Goal: Navigation & Orientation: Find specific page/section

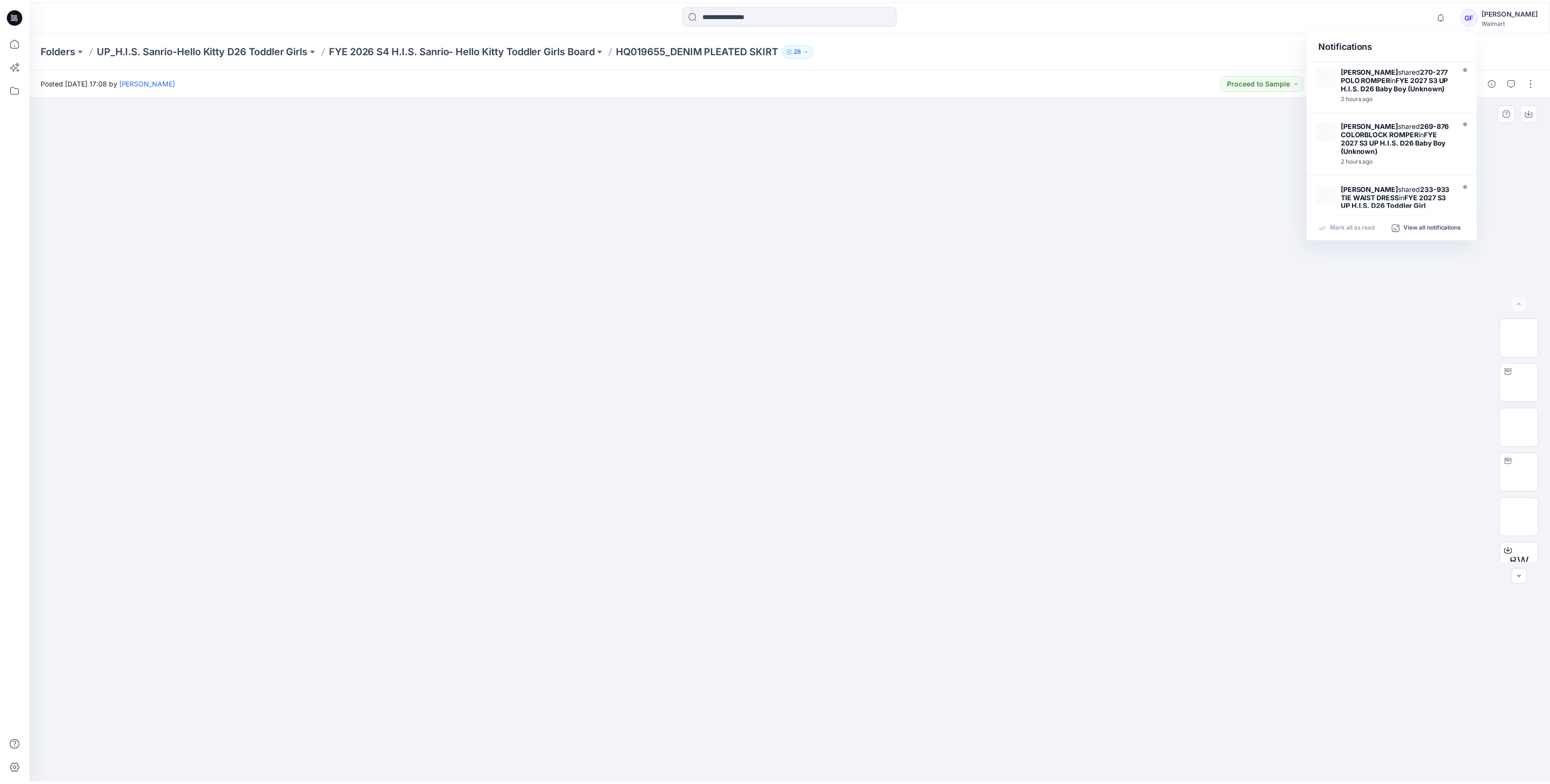
scroll to position [476, 0]
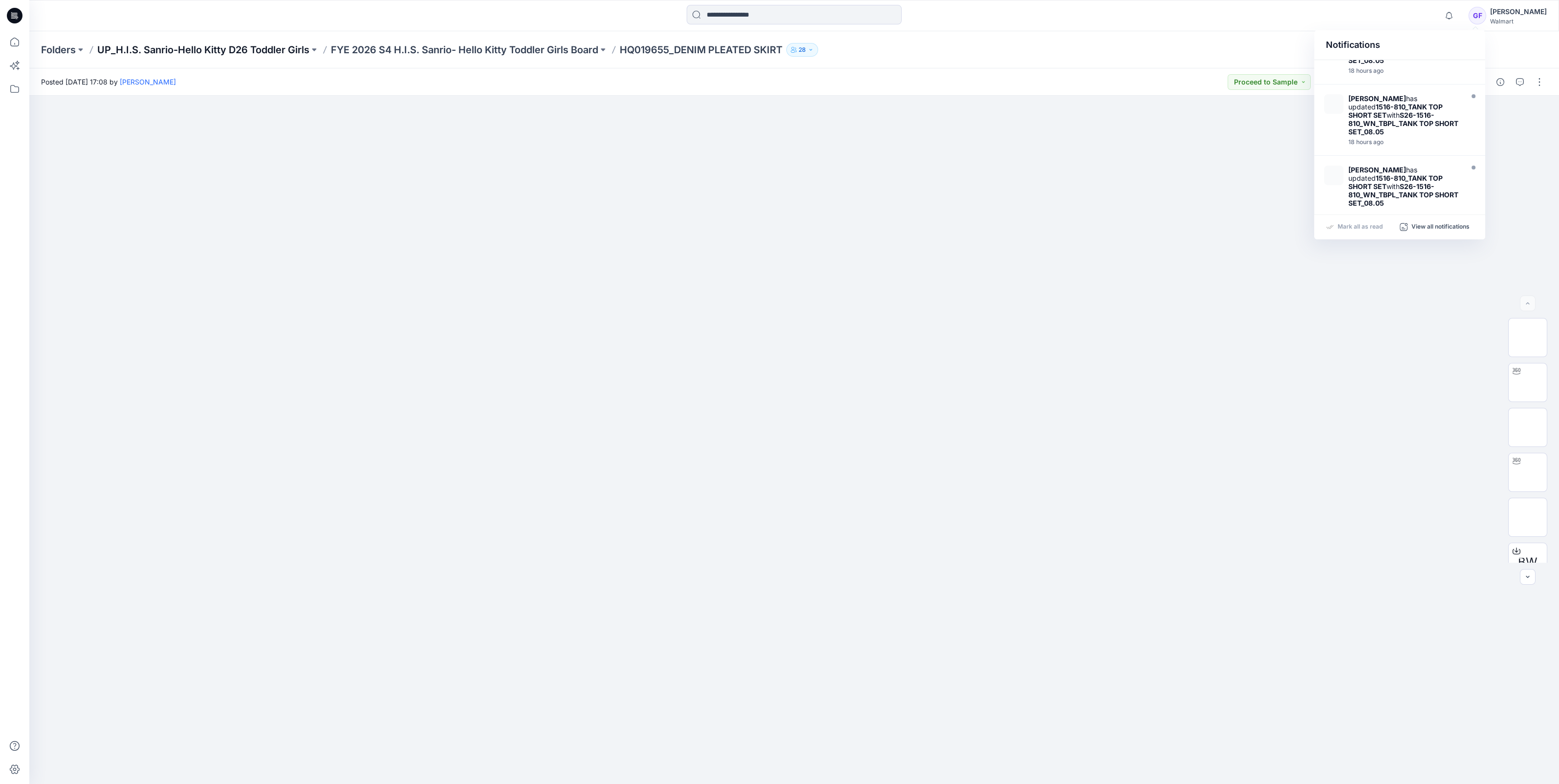
click at [132, 47] on p "UP_H.I.S. Sanrio-Hello Kitty D26 Toddler Girls" at bounding box center [203, 50] width 212 height 14
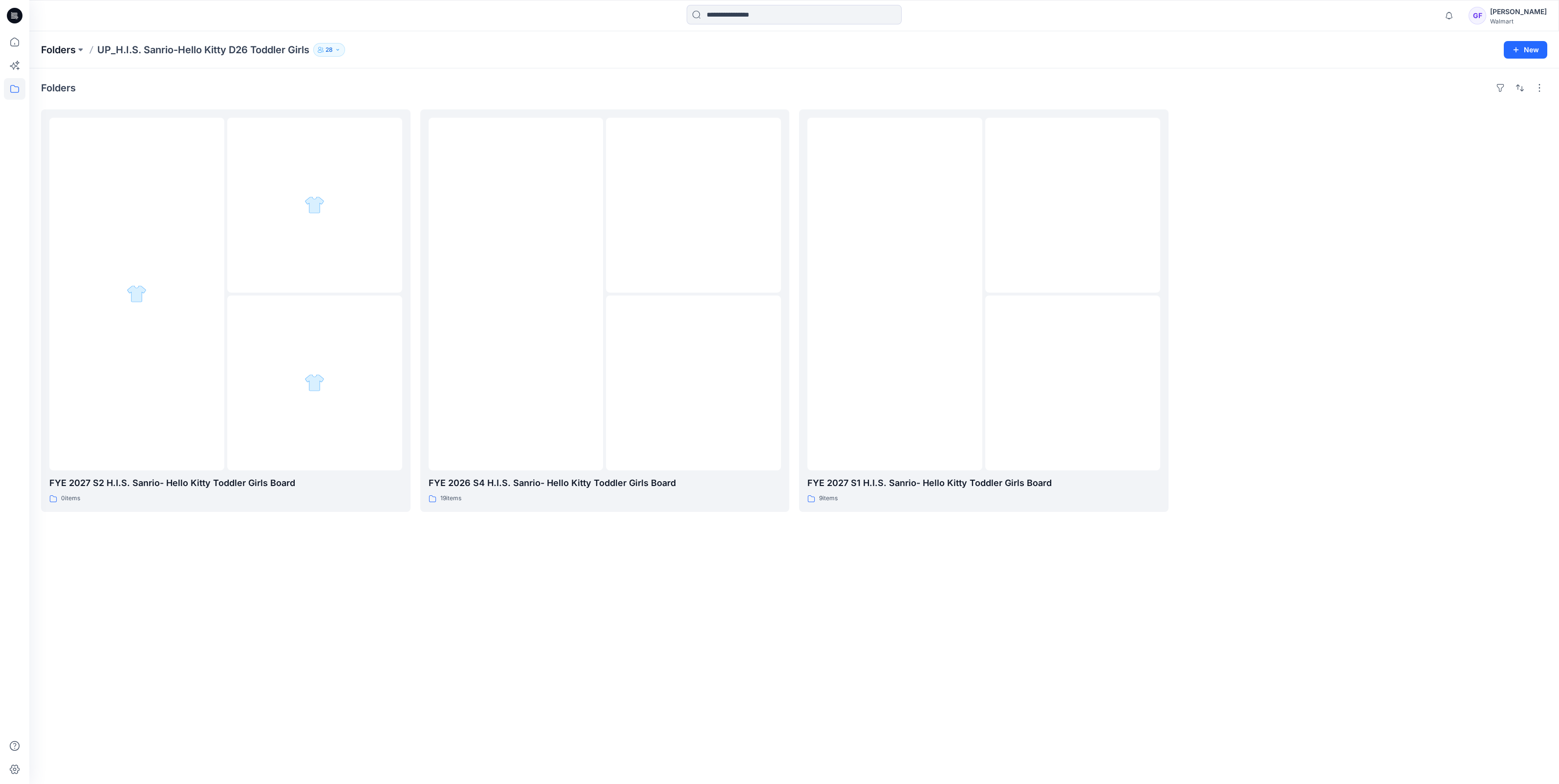
click at [70, 52] on p "Folders" at bounding box center [58, 50] width 34 height 14
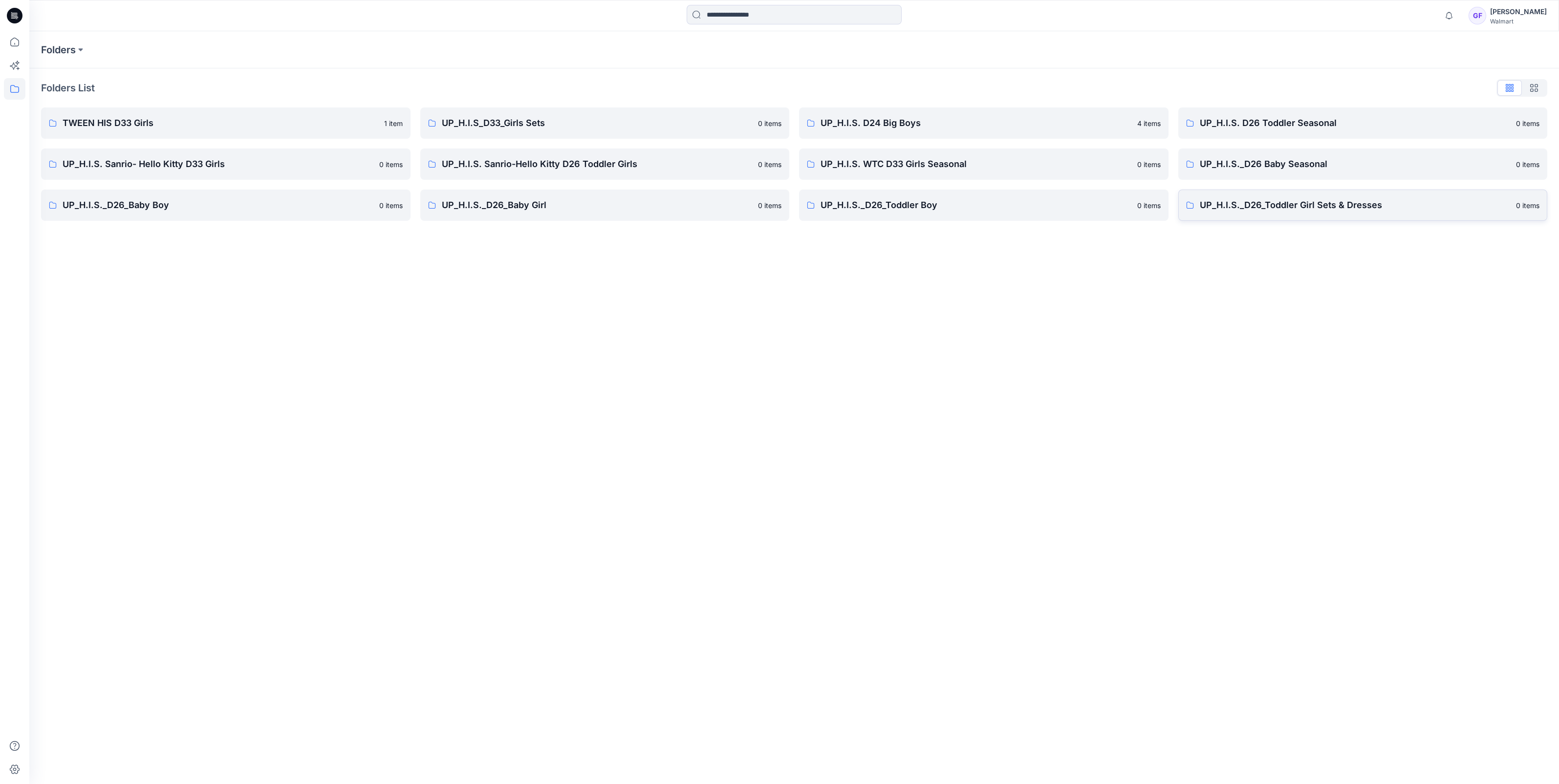
click at [1298, 203] on p "UP_H.I.S._D26_Toddler Girl Sets & Dresses" at bounding box center [1355, 205] width 311 height 14
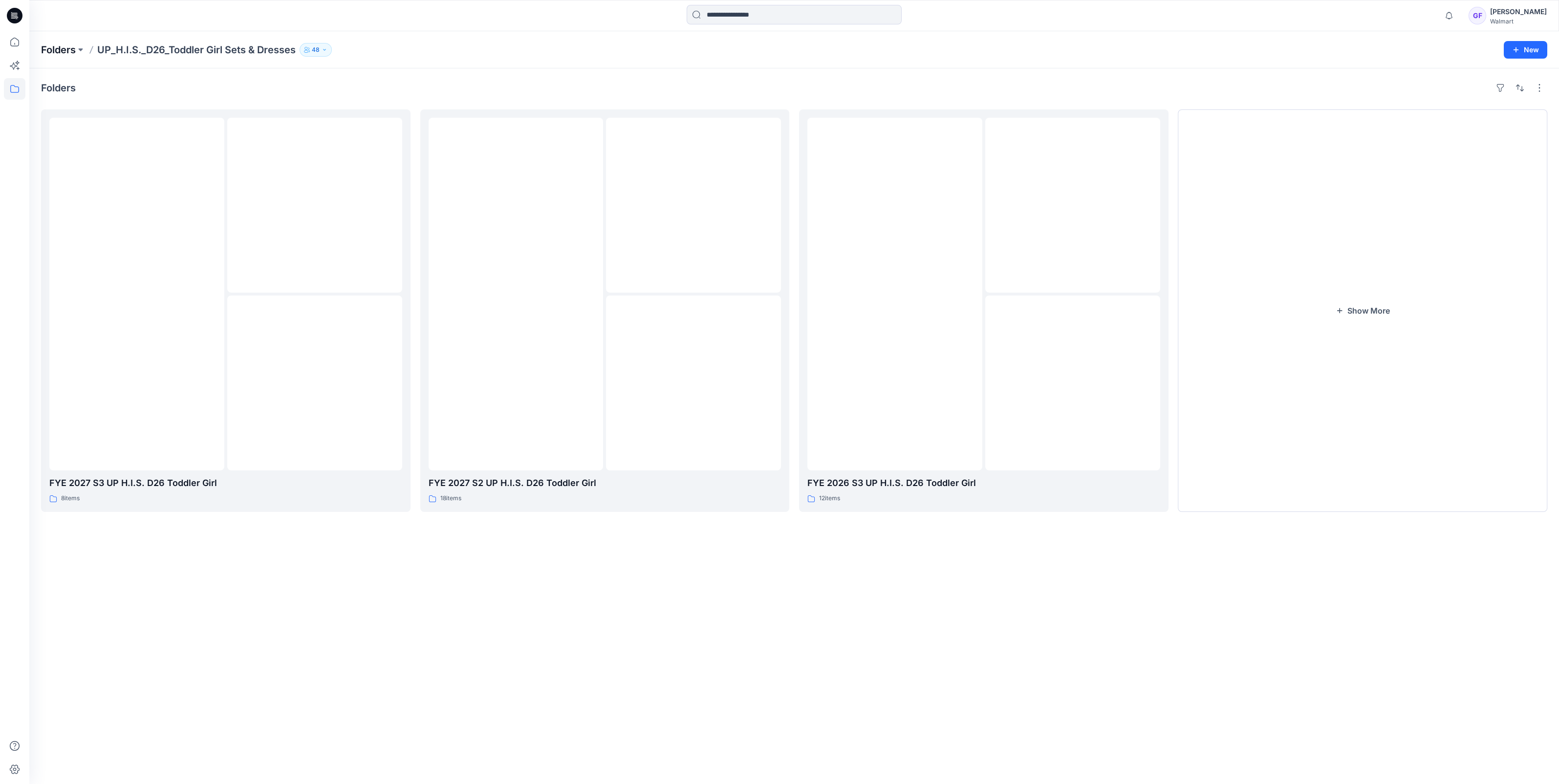
click at [54, 53] on p "Folders" at bounding box center [58, 50] width 34 height 14
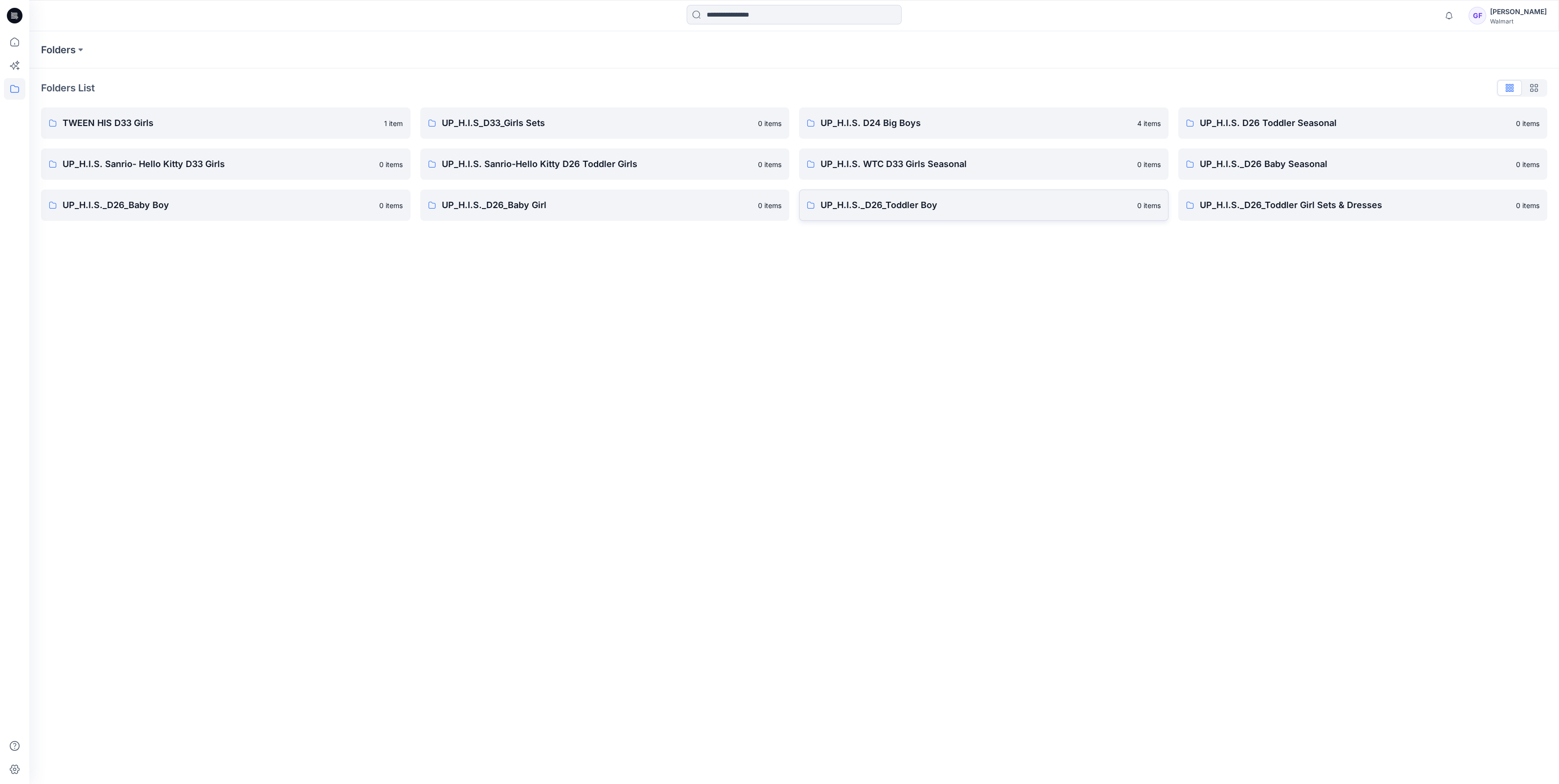
click at [968, 209] on p "UP_H.I.S._D26_Toddler Boy" at bounding box center [976, 205] width 311 height 14
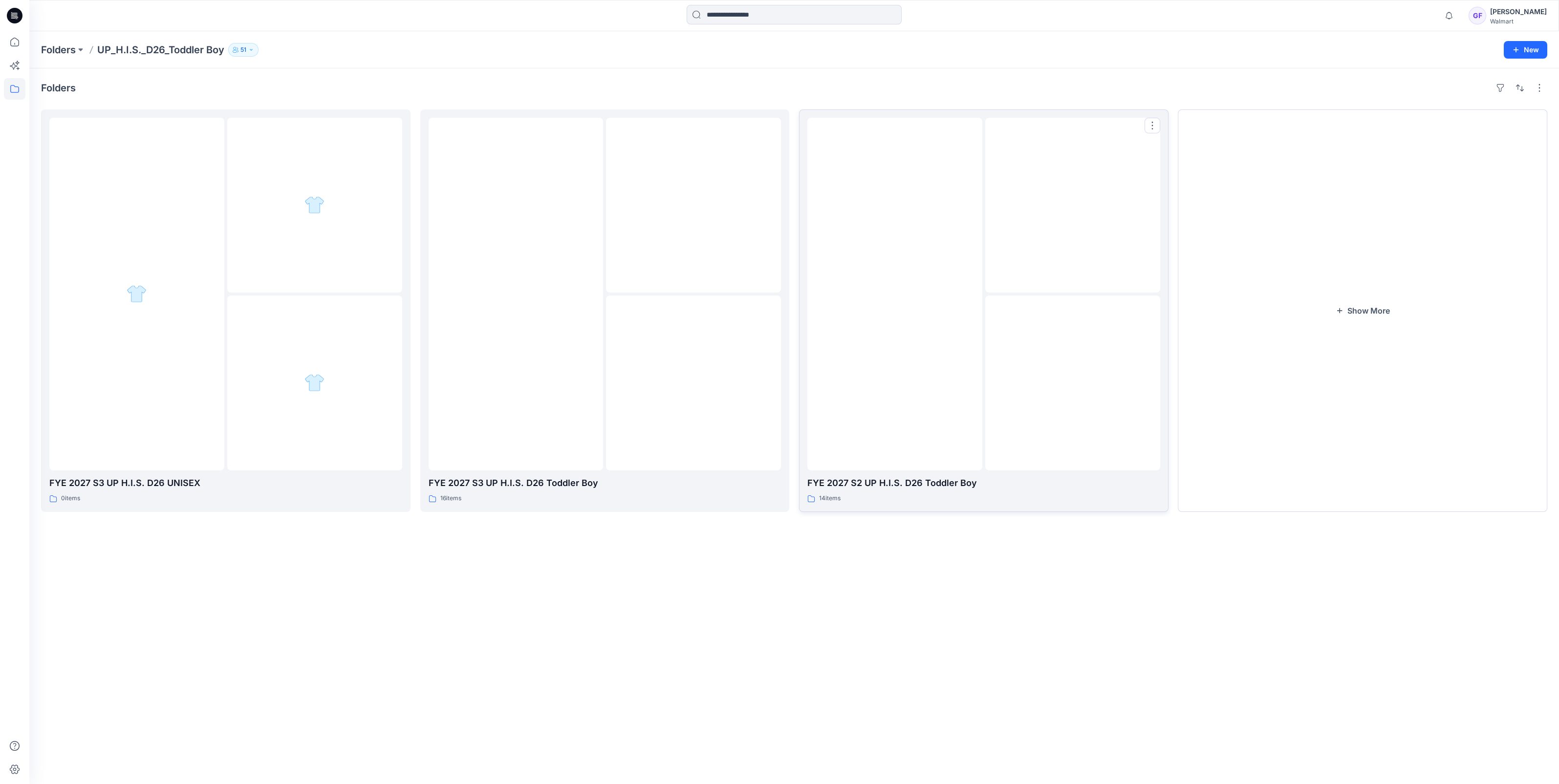
click at [918, 366] on div at bounding box center [894, 294] width 175 height 353
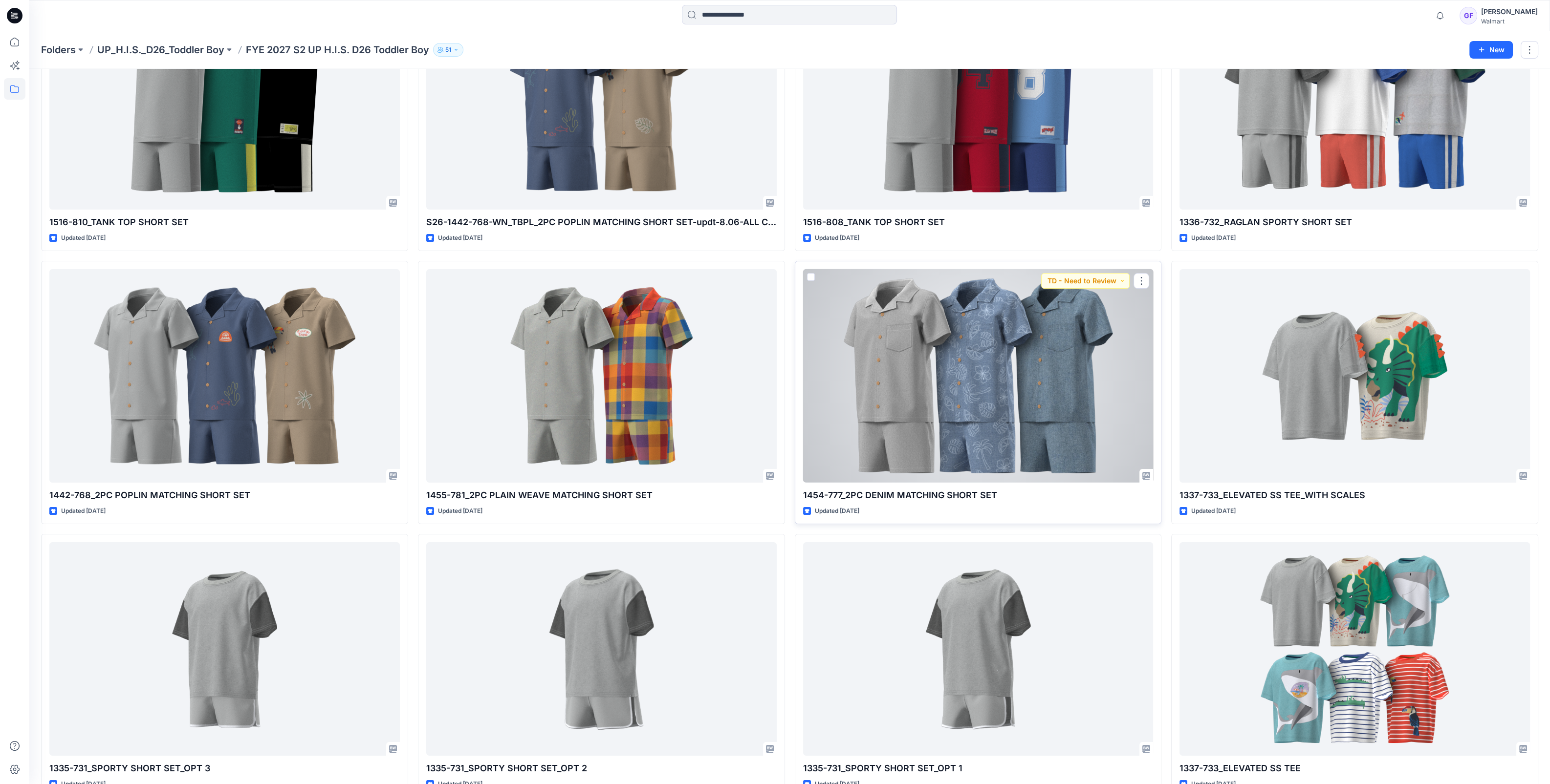
scroll to position [181, 0]
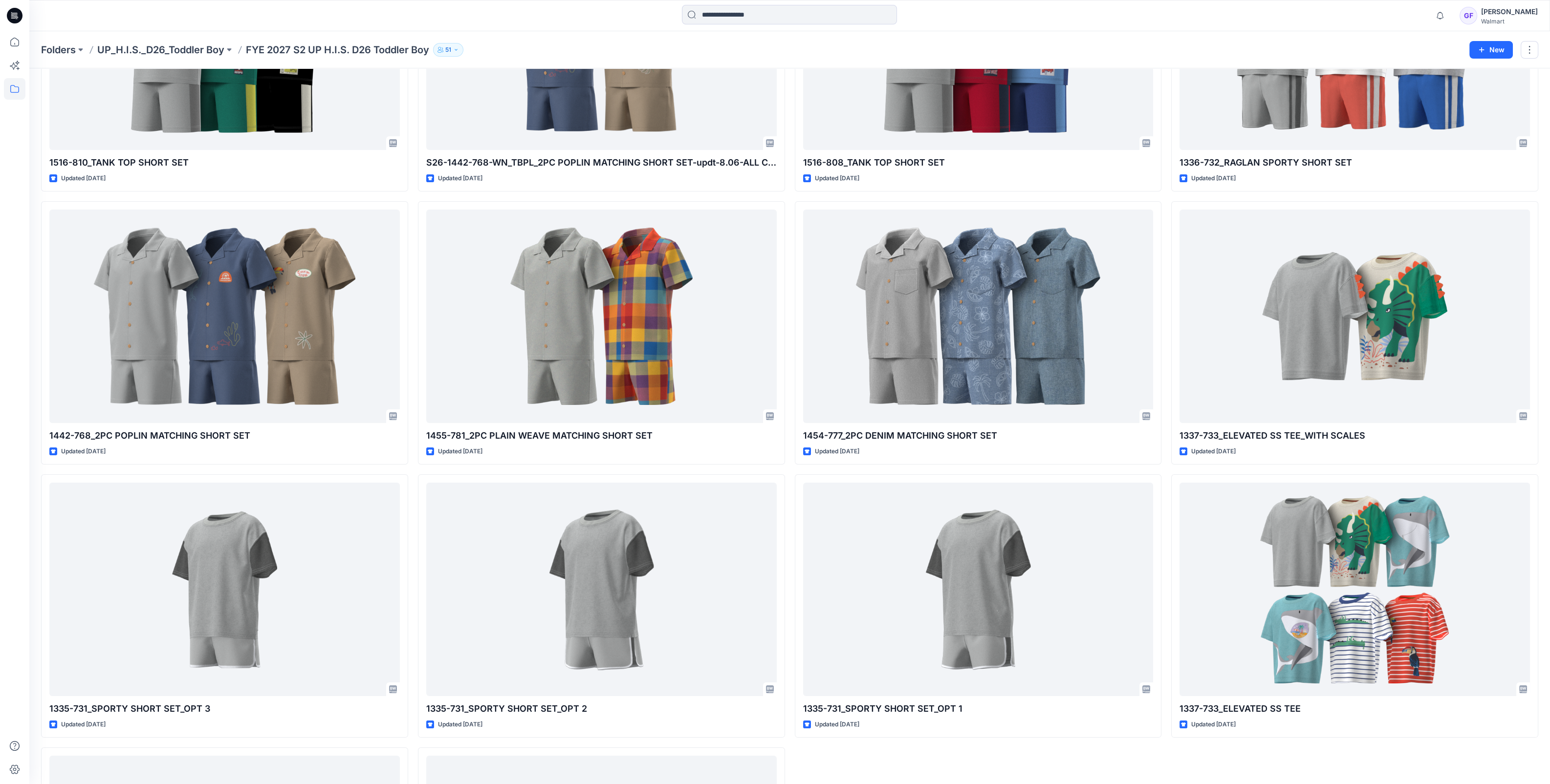
click at [1006, 25] on div at bounding box center [790, 16] width 760 height 22
click at [57, 52] on p "Folders" at bounding box center [58, 50] width 34 height 14
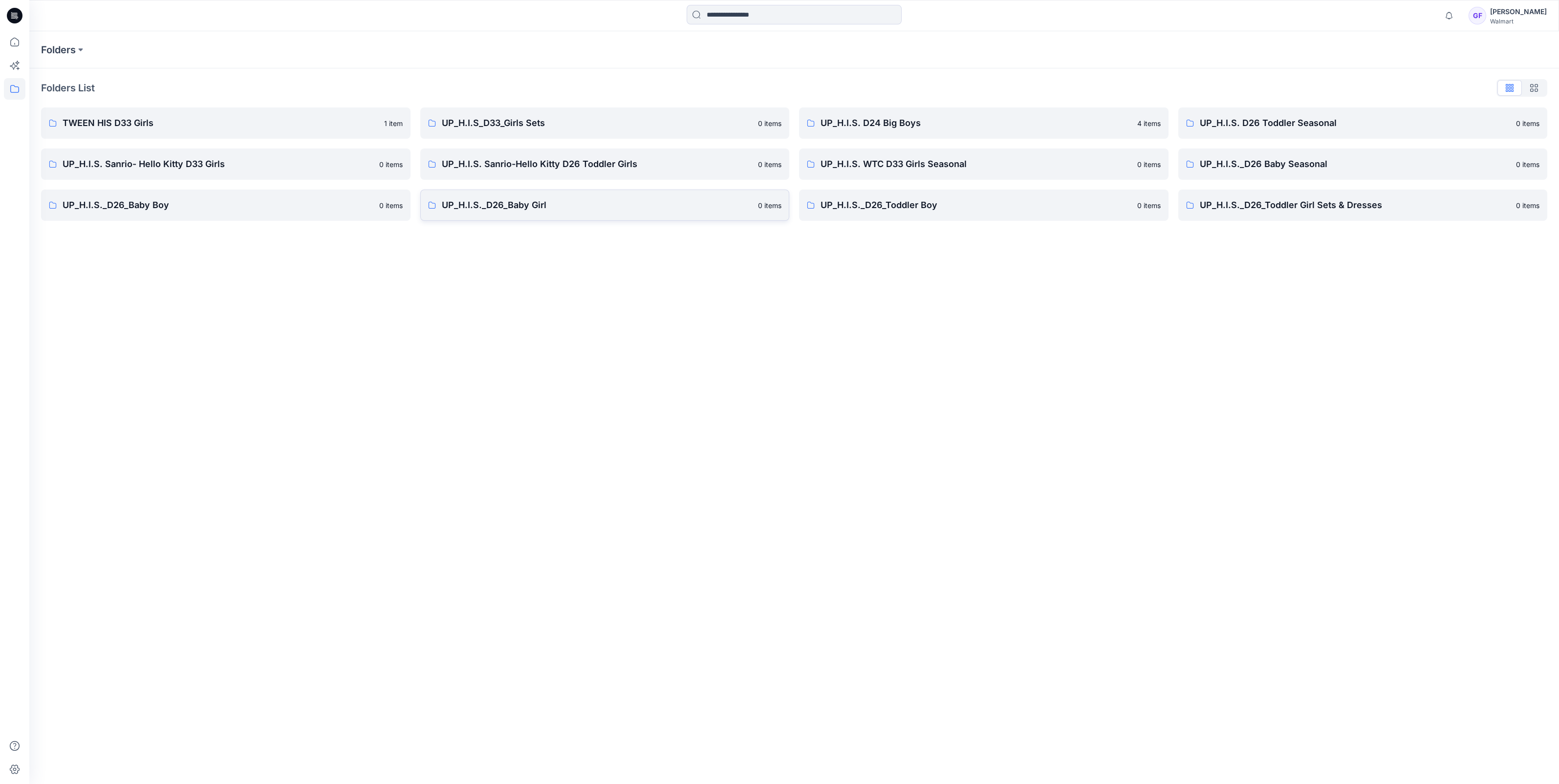
click at [498, 204] on p "UP_H.I.S._D26_Baby Girl" at bounding box center [597, 205] width 311 height 14
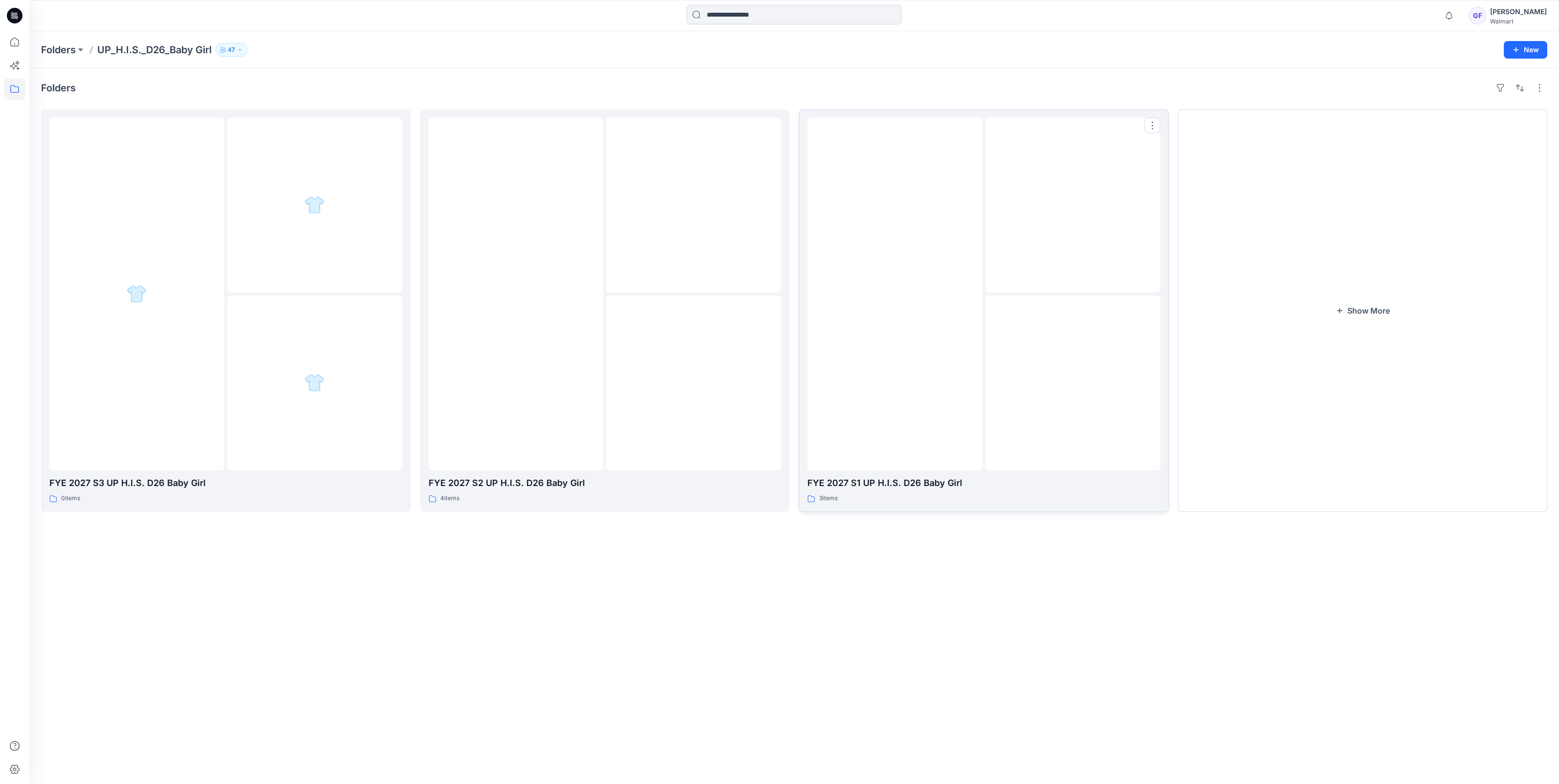
click at [905, 402] on div at bounding box center [894, 294] width 175 height 353
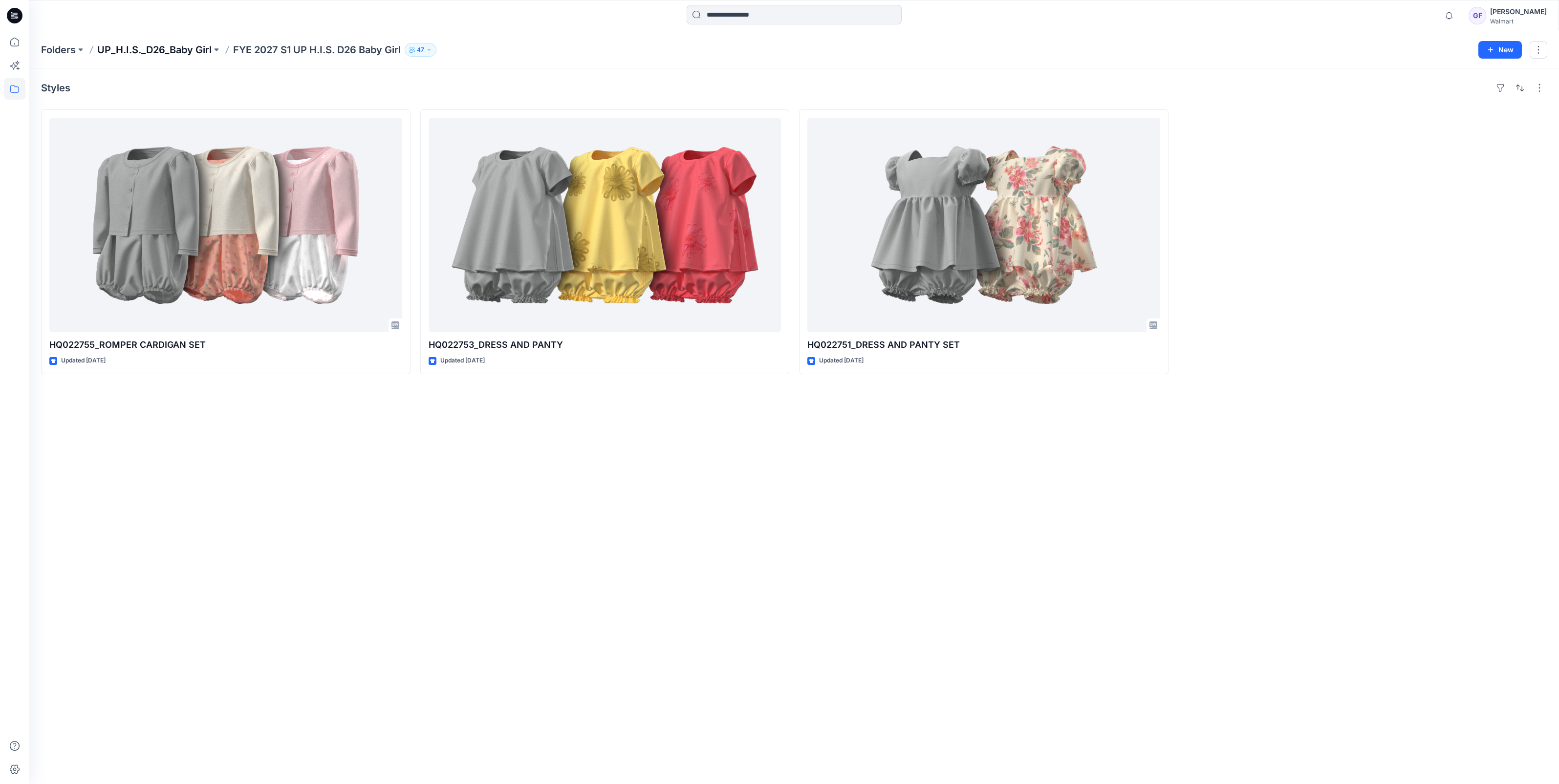
click at [171, 51] on p "UP_H.I.S._D26_Baby Girl" at bounding box center [154, 50] width 114 height 14
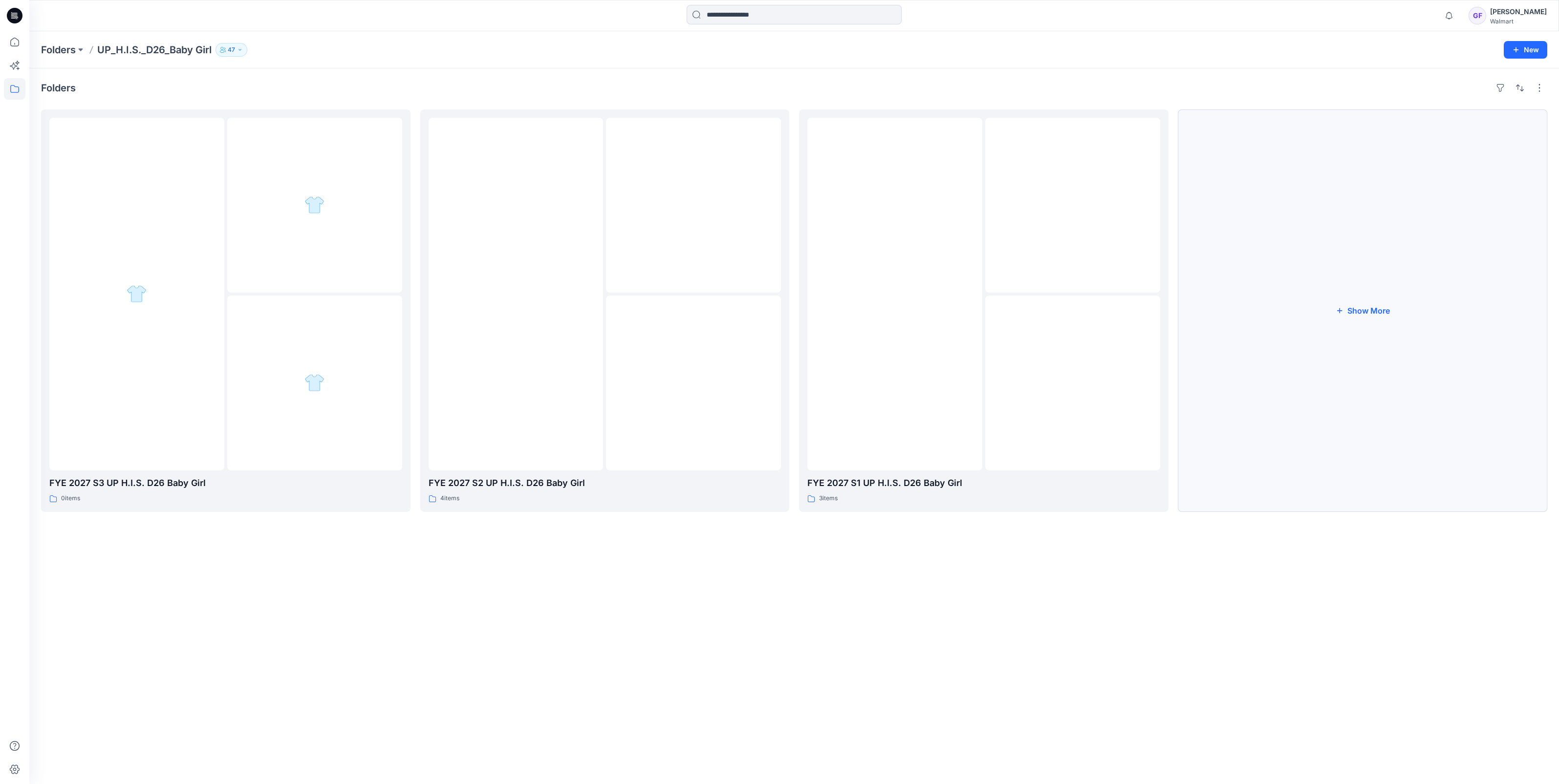
click at [1294, 309] on button "Show More" at bounding box center [1363, 310] width 369 height 402
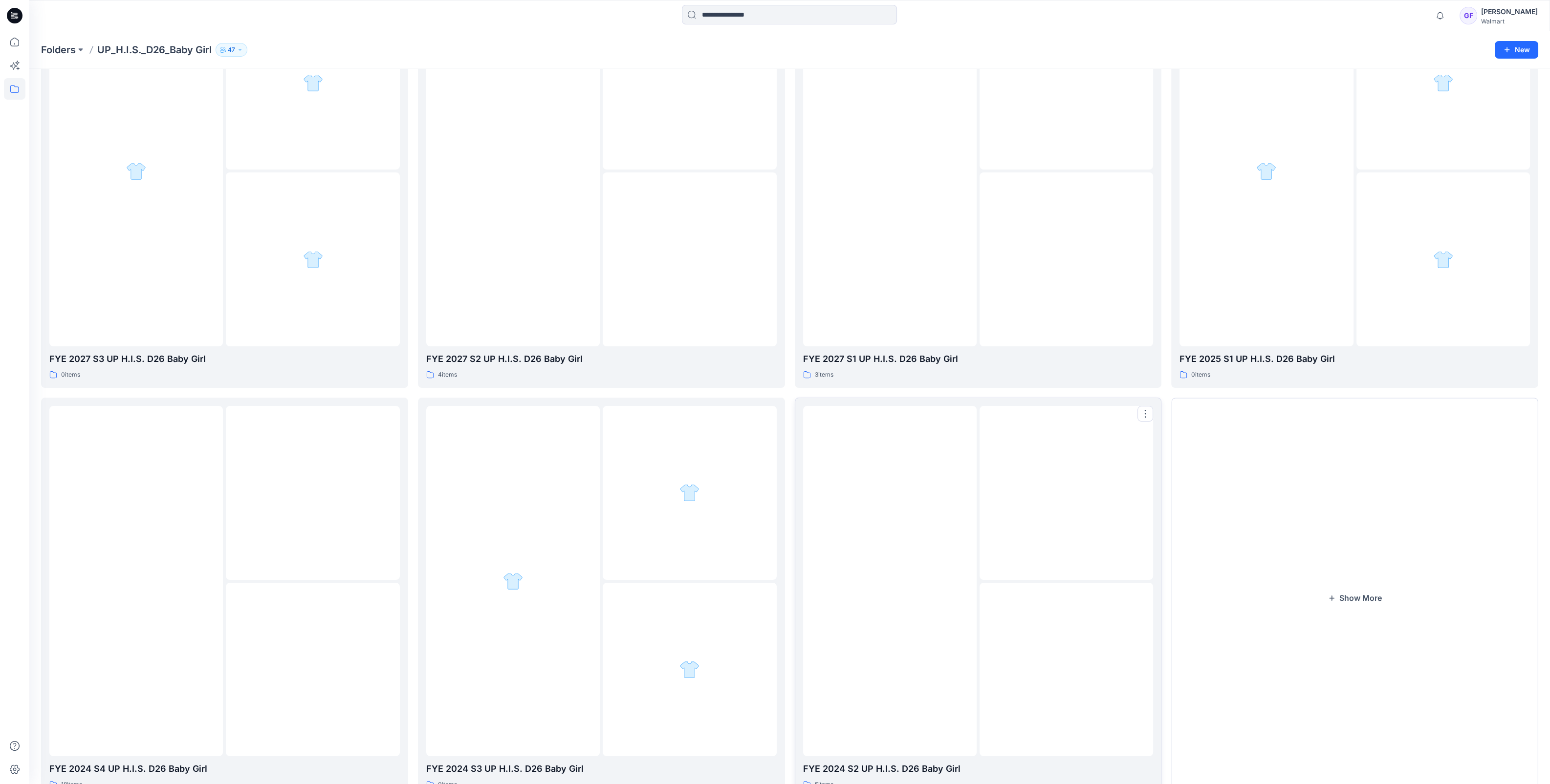
scroll to position [163, 0]
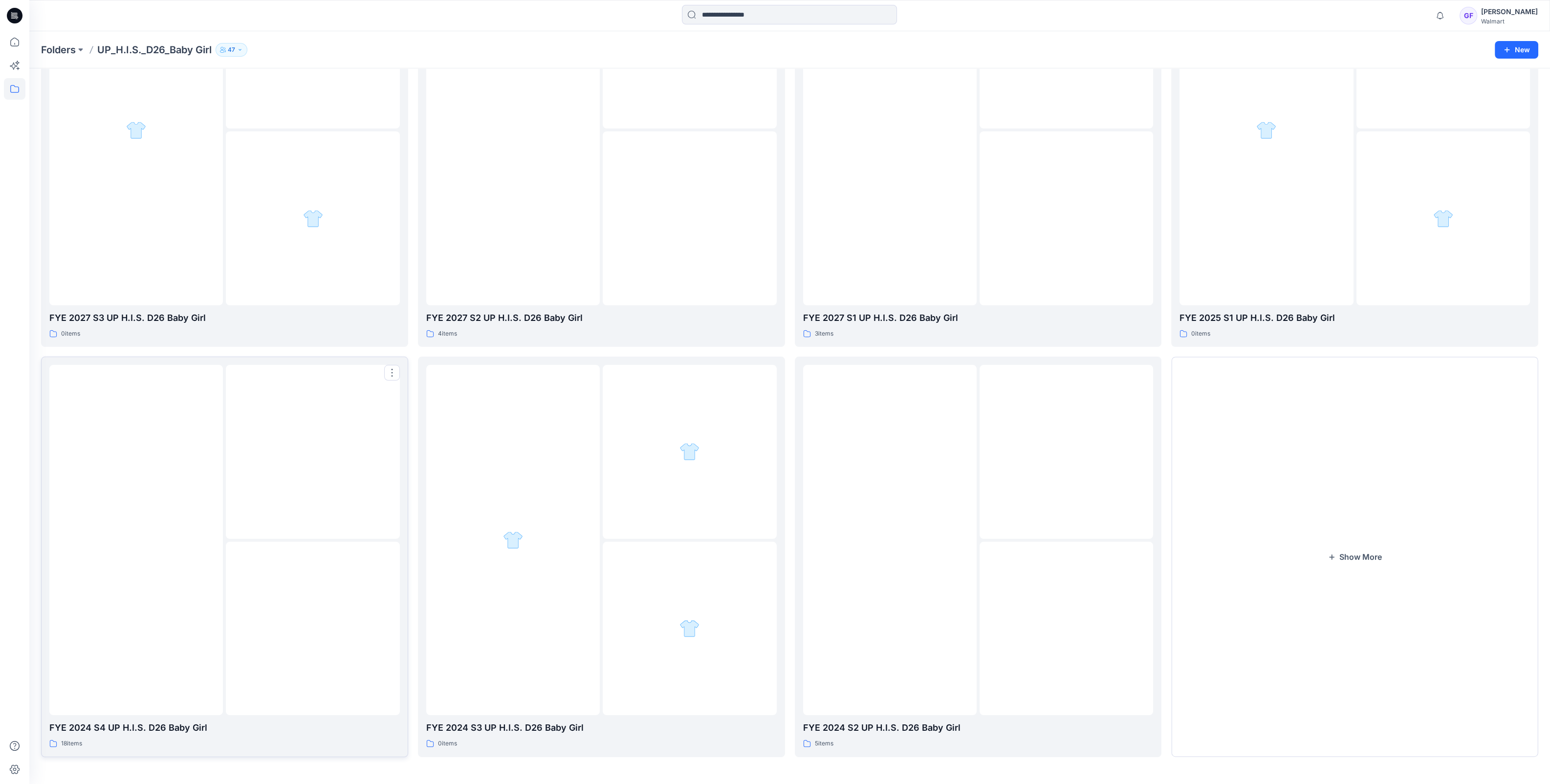
click at [182, 638] on div at bounding box center [136, 540] width 174 height 350
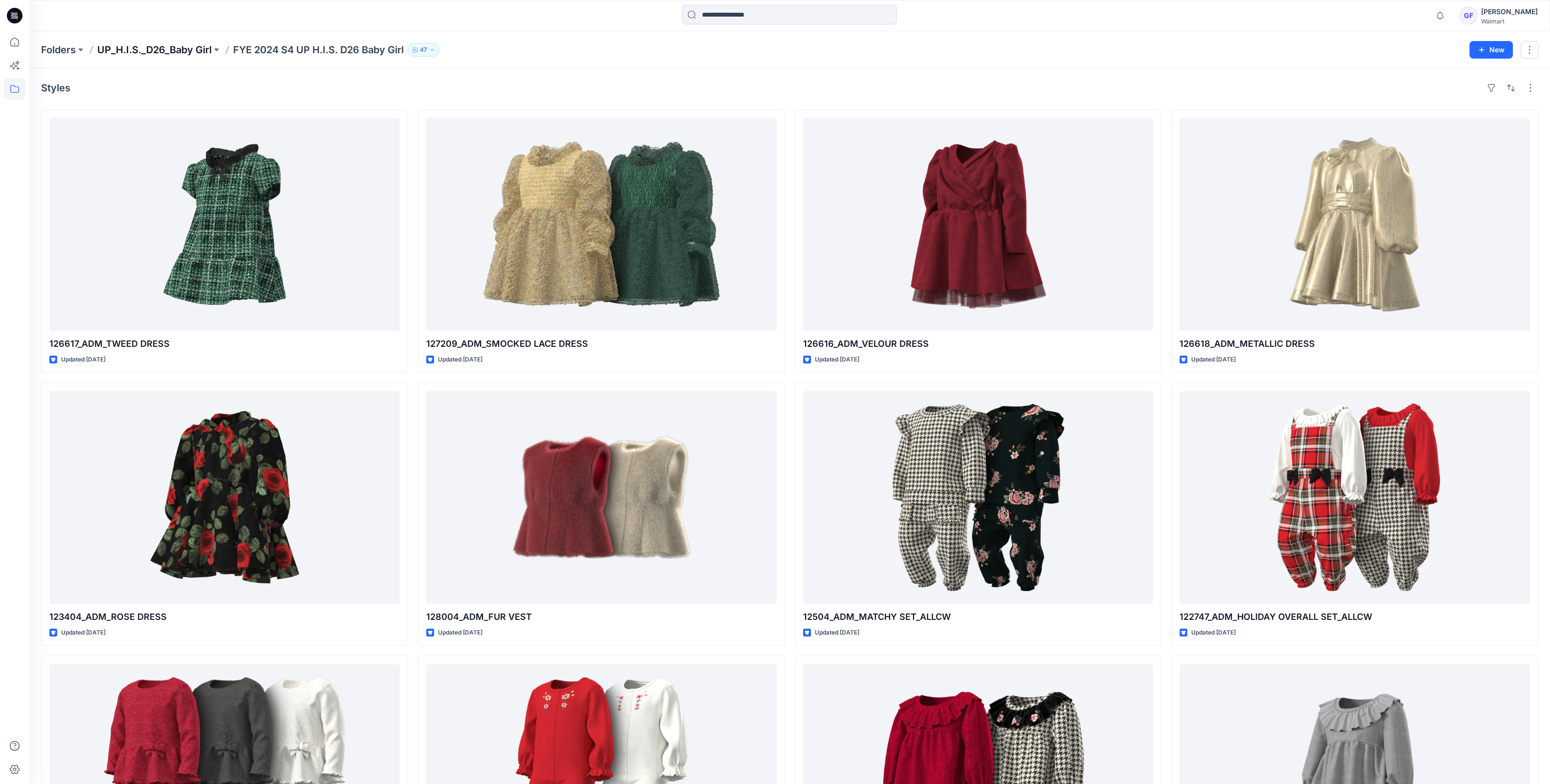
click at [148, 52] on p "UP_H.I.S._D26_Baby Girl" at bounding box center [154, 50] width 114 height 14
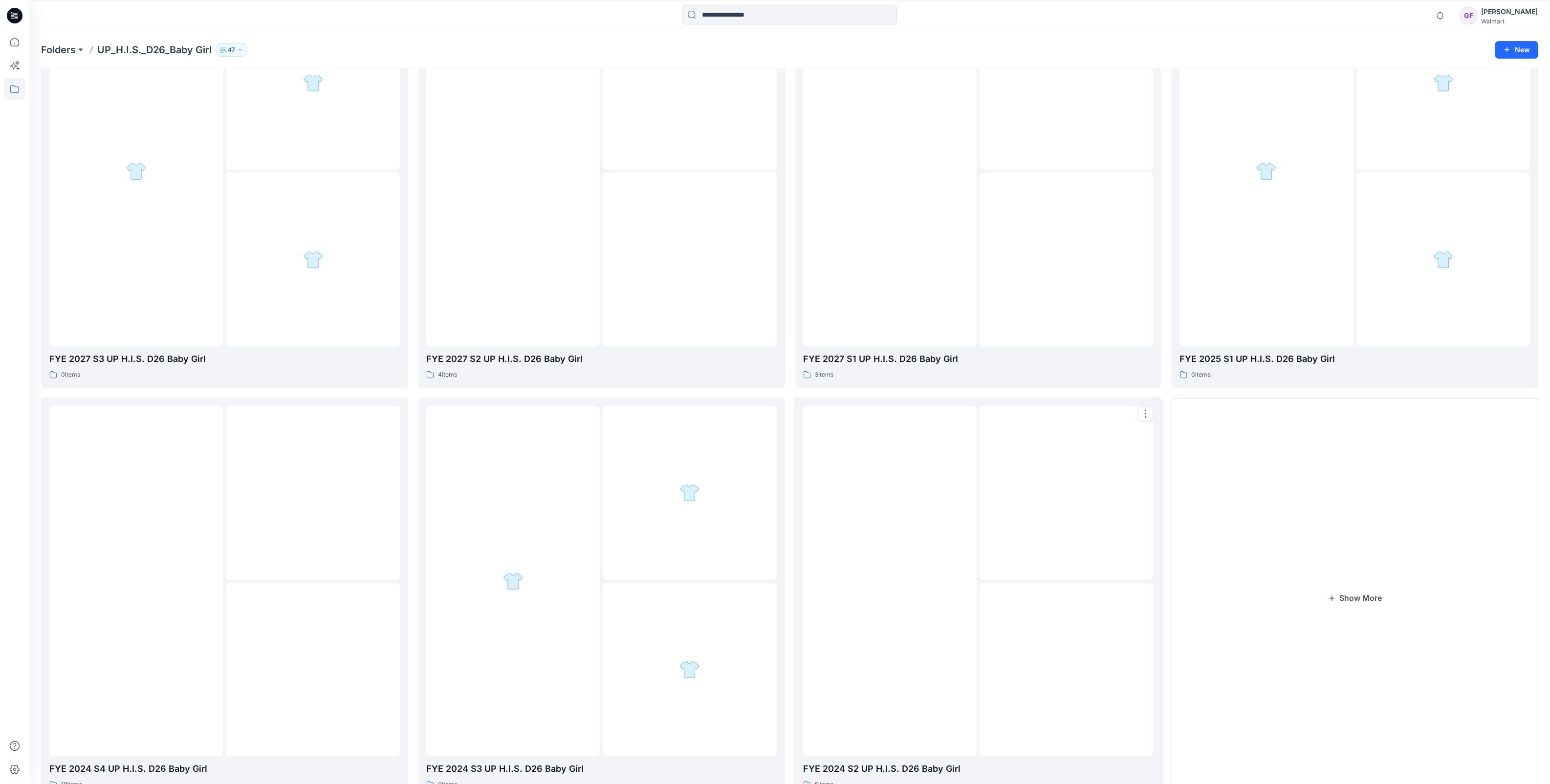
scroll to position [163, 0]
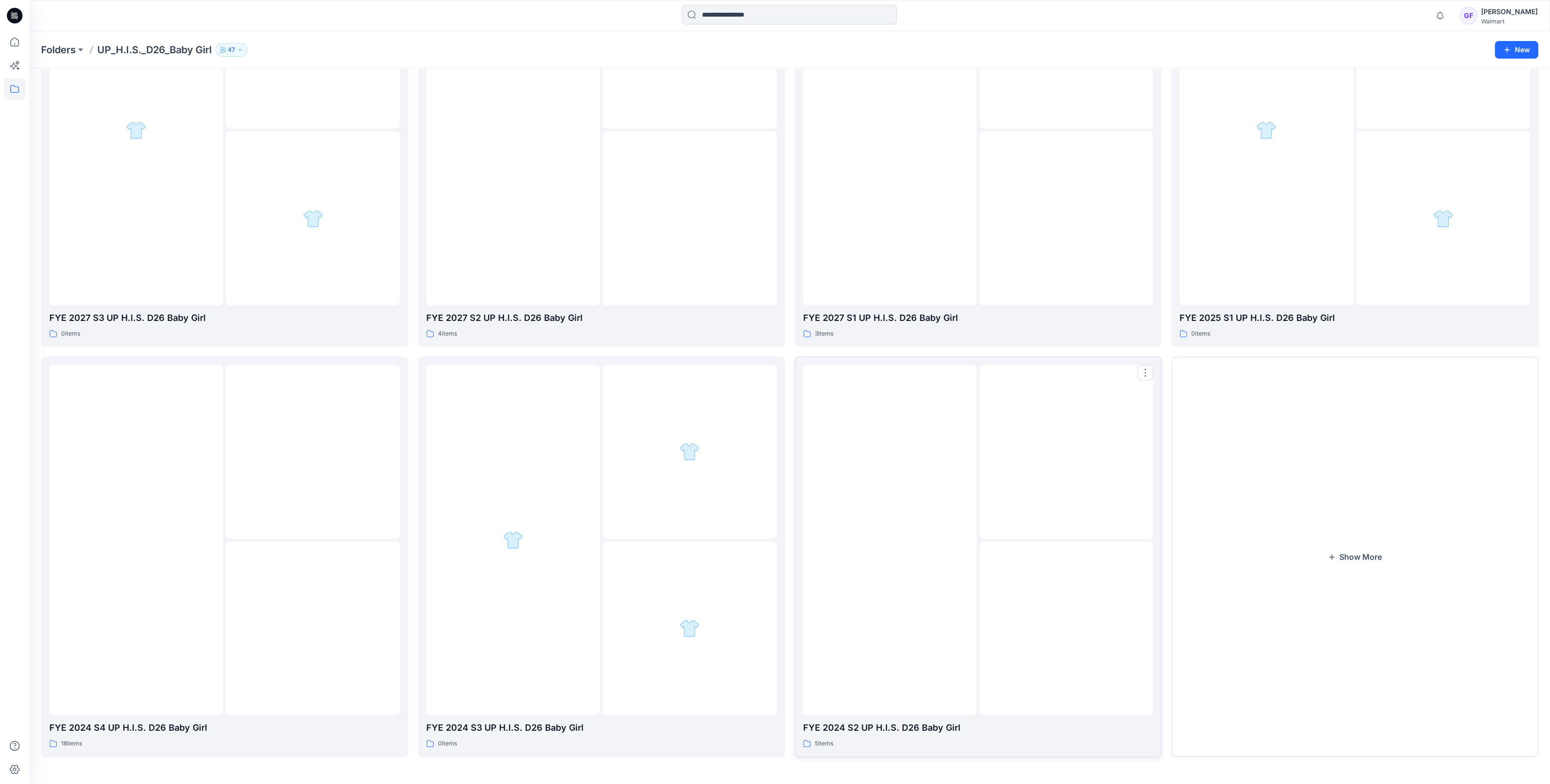
click at [921, 633] on div at bounding box center [890, 540] width 174 height 350
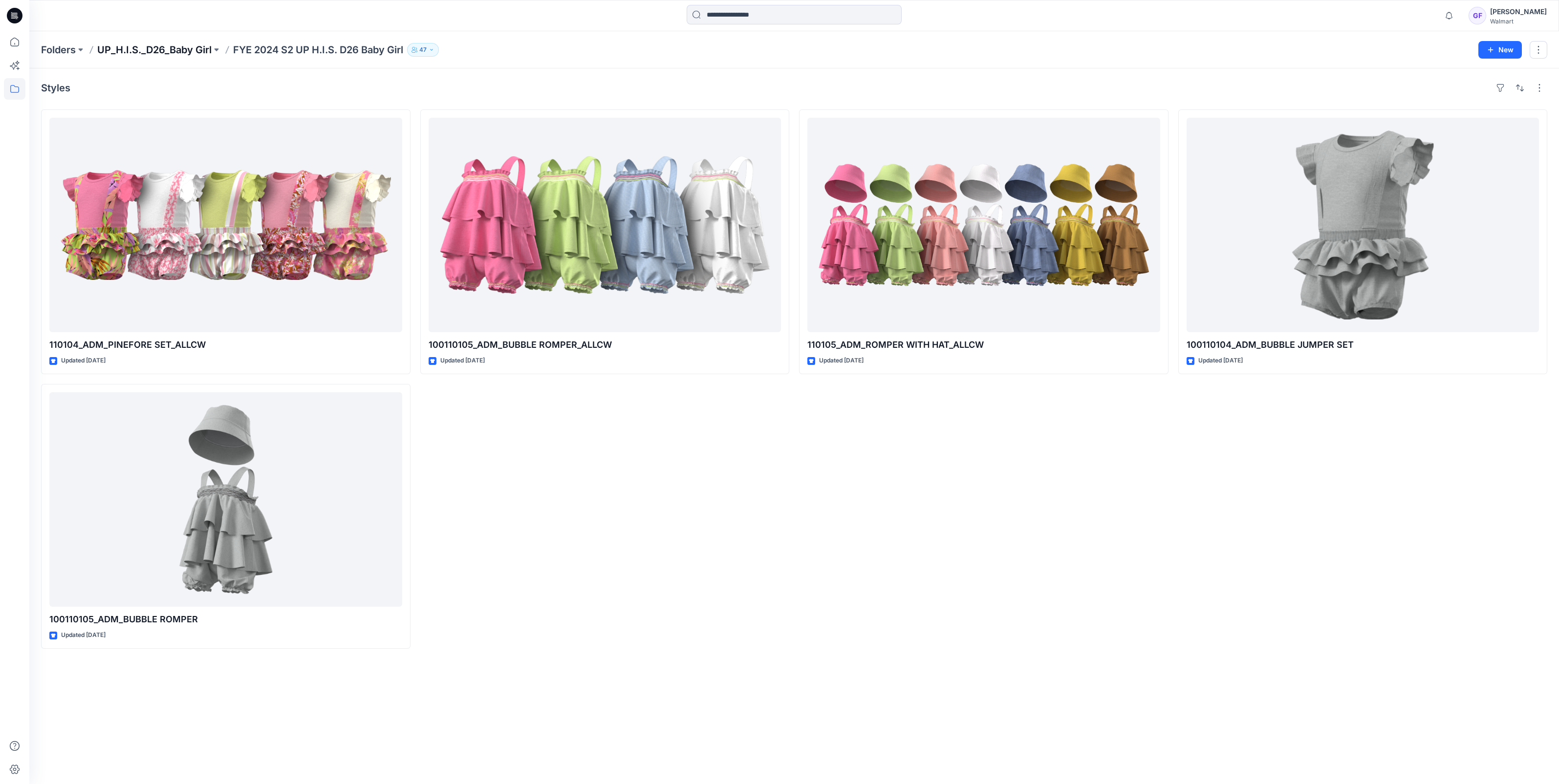
click at [135, 43] on p "UP_H.I.S._D26_Baby Girl" at bounding box center [154, 50] width 114 height 14
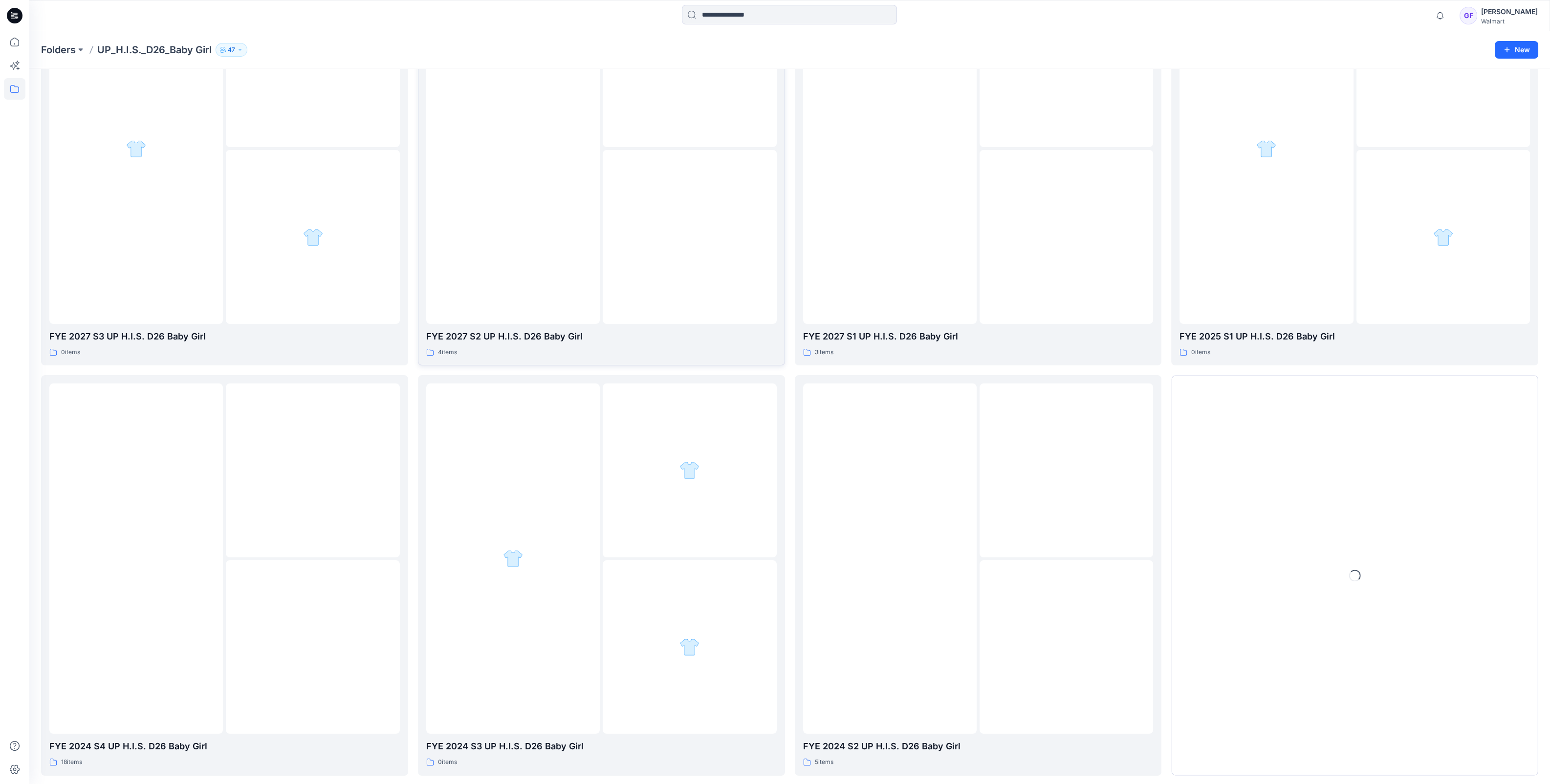
scroll to position [163, 0]
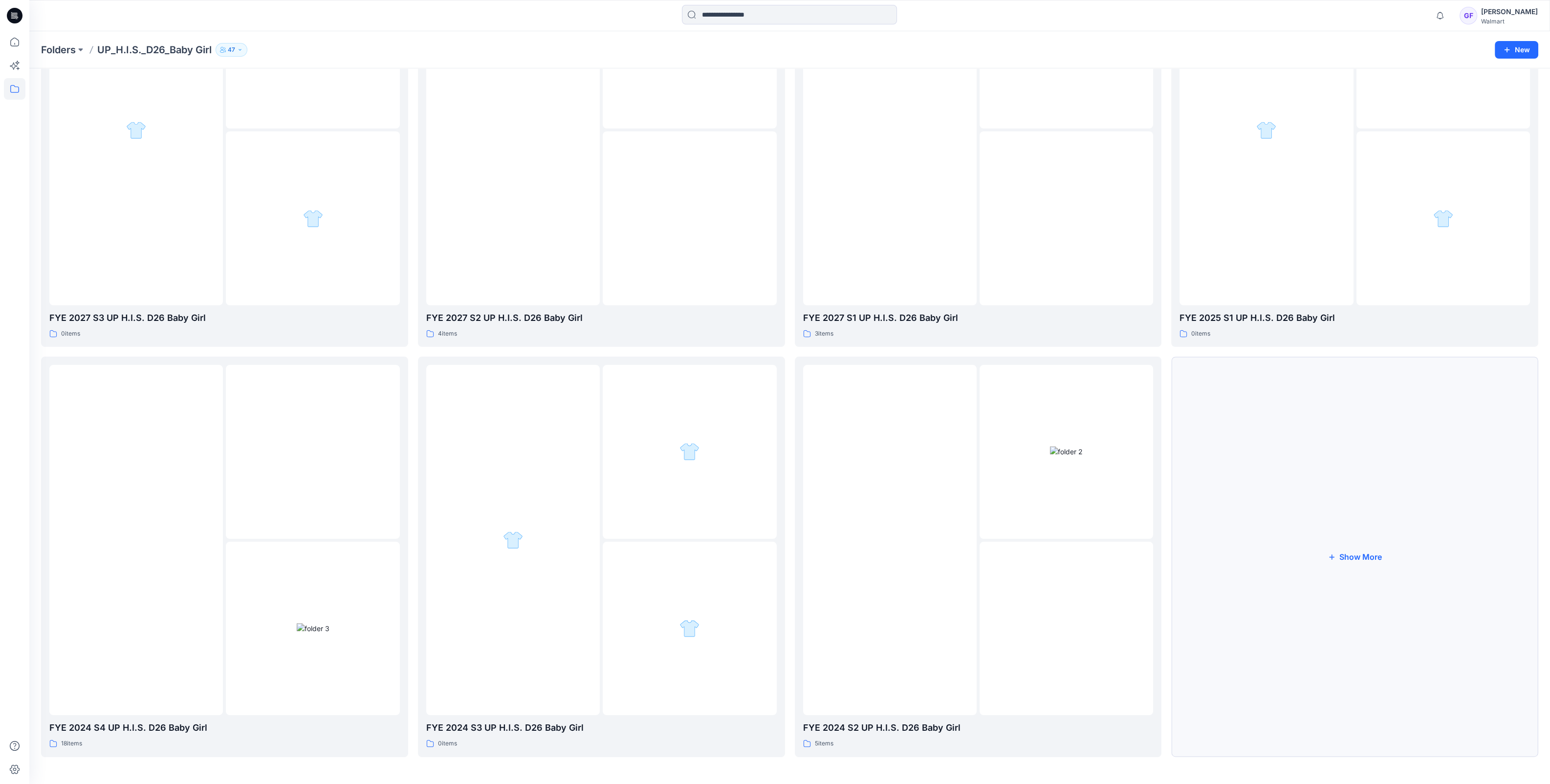
click at [1380, 555] on button "Show More" at bounding box center [1355, 556] width 367 height 400
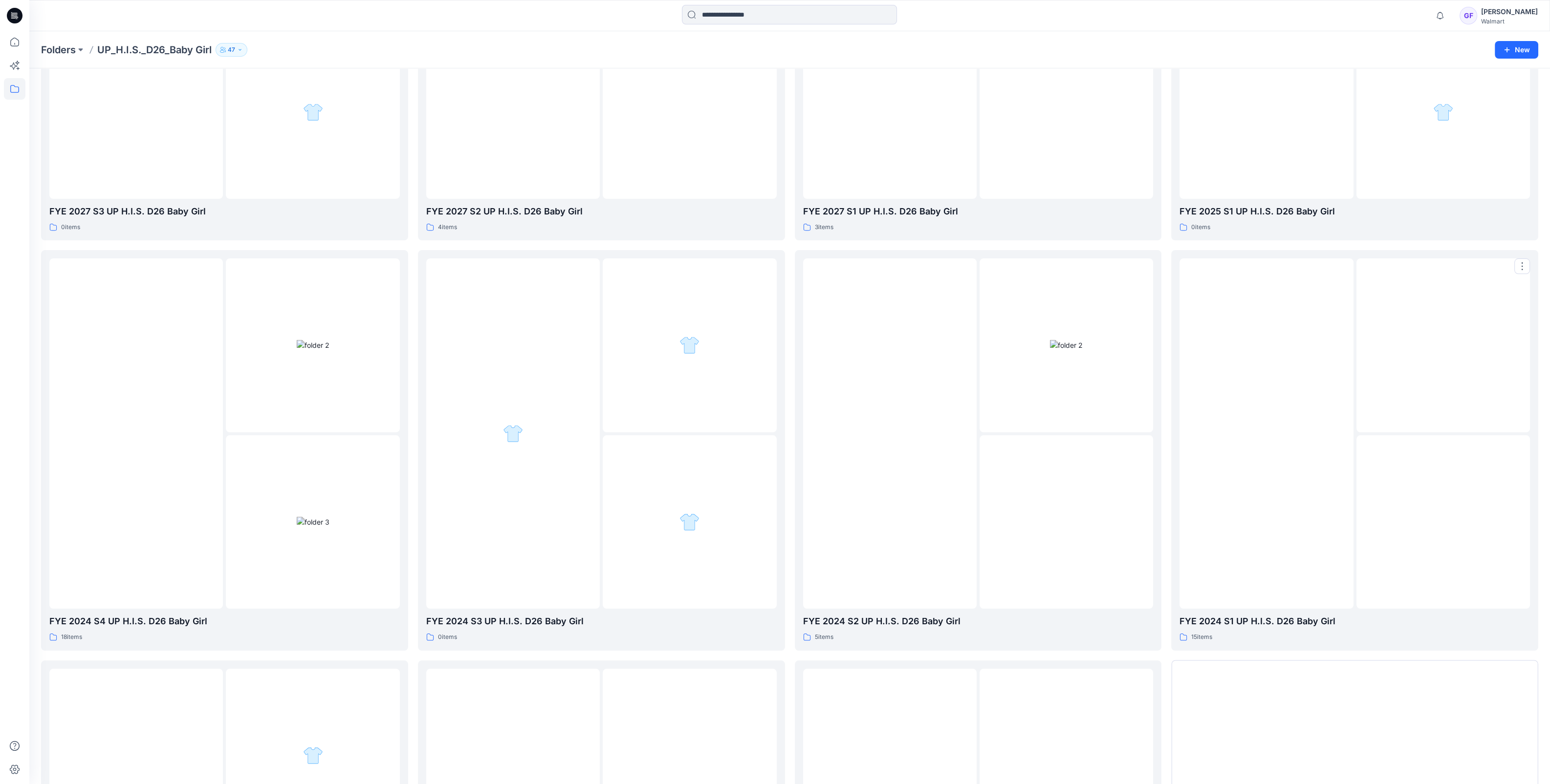
scroll to position [285, 0]
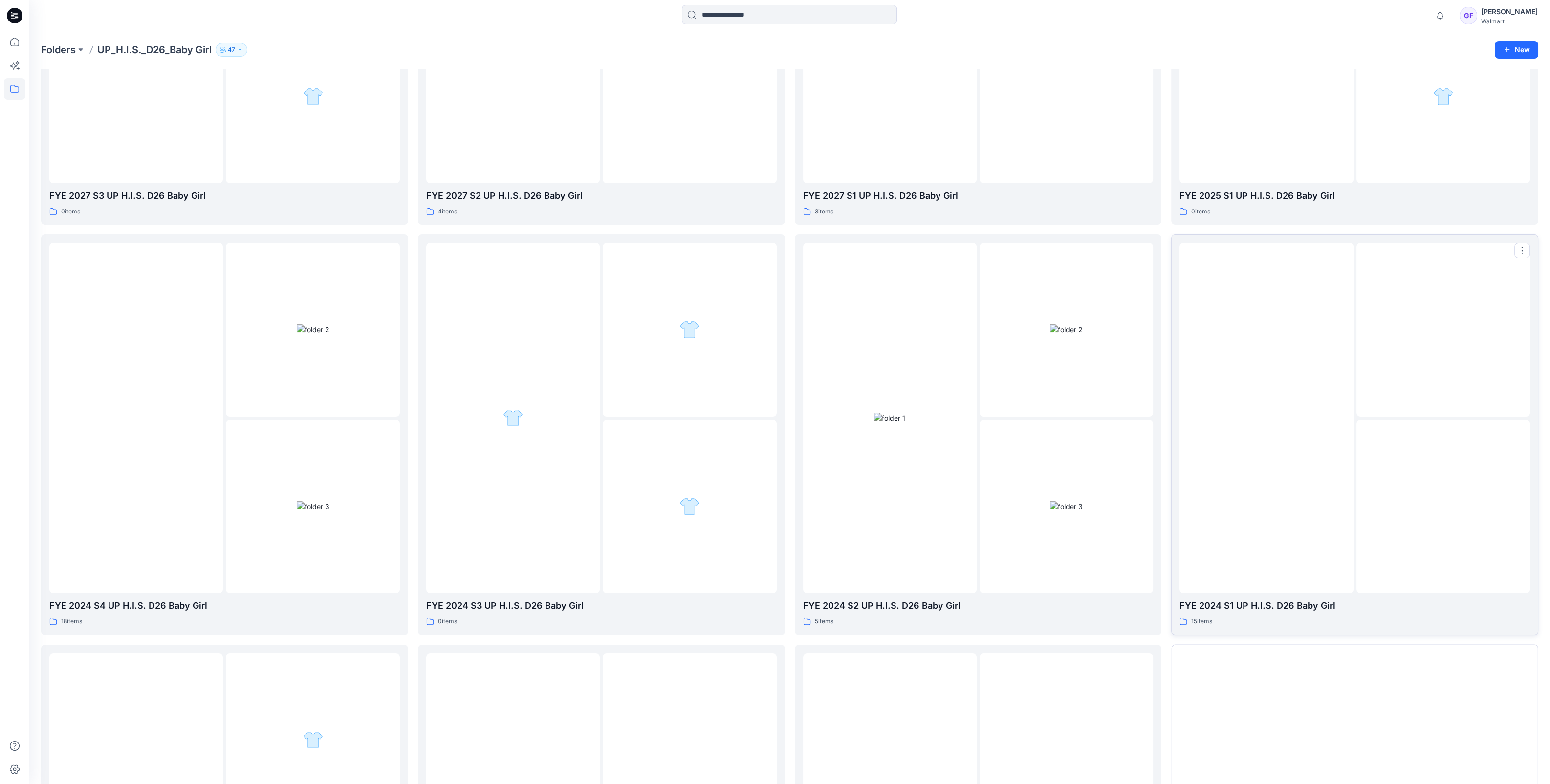
click at [1299, 538] on div at bounding box center [1266, 417] width 174 height 350
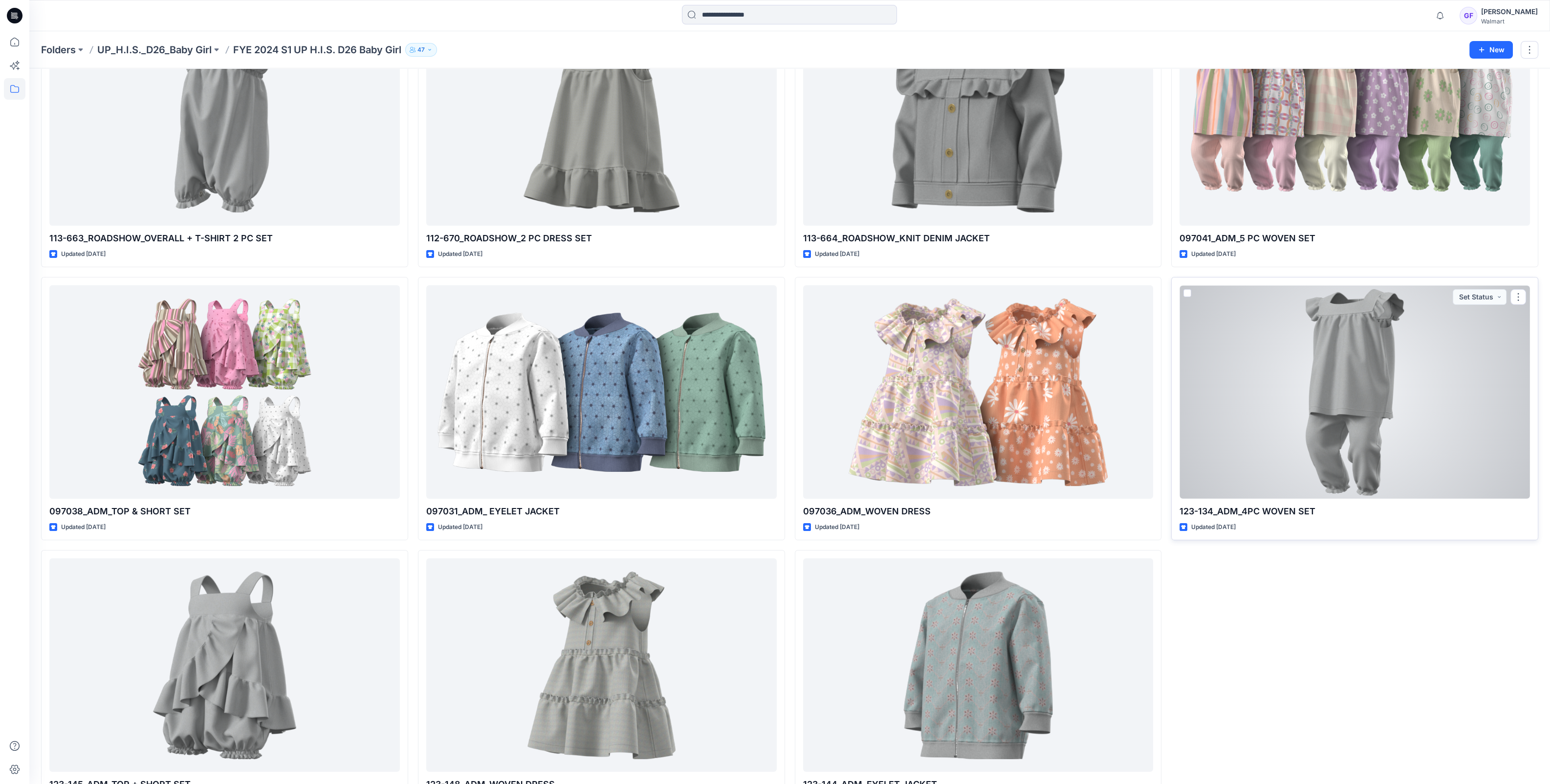
scroll to position [419, 0]
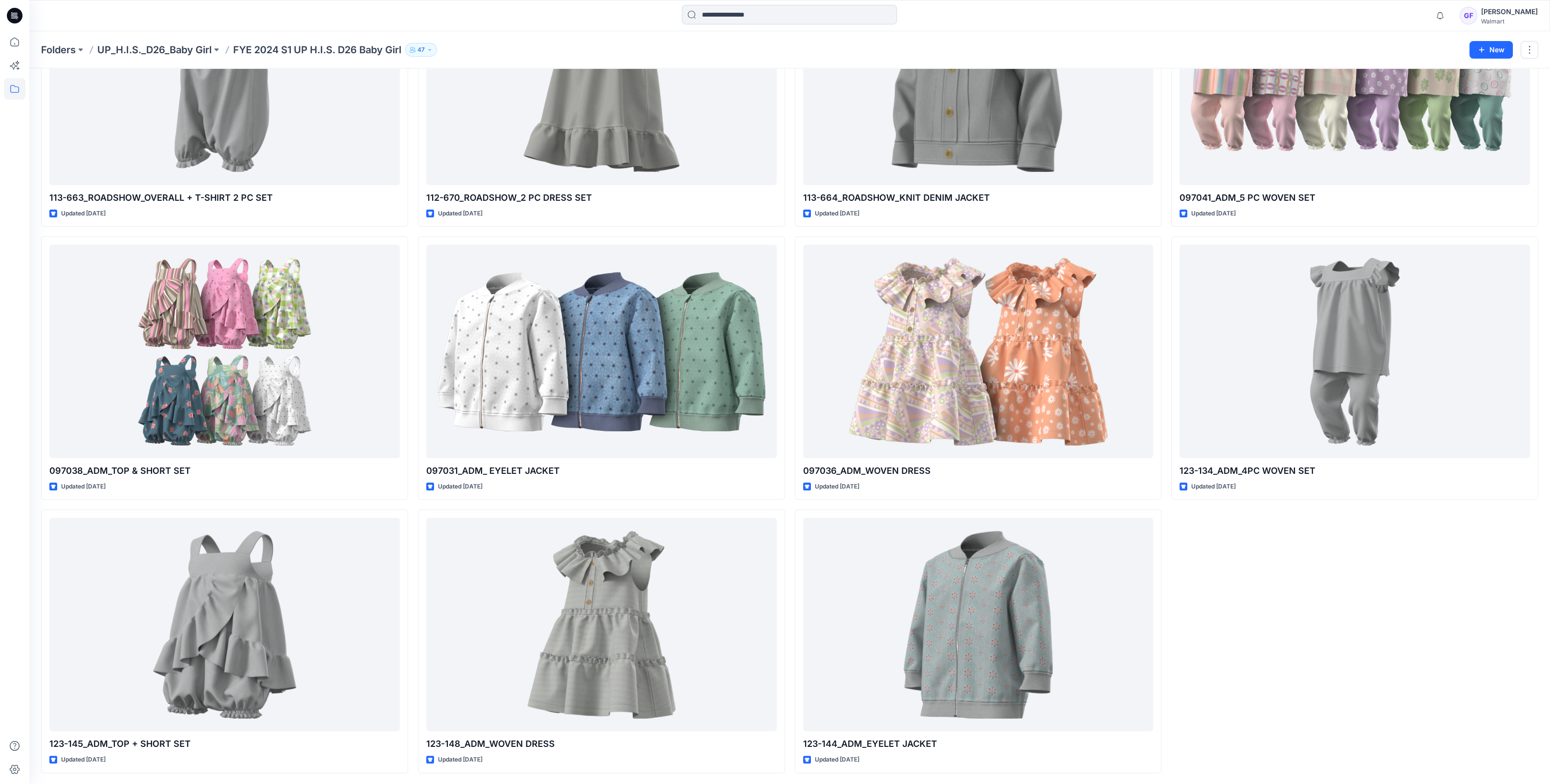
click at [18, 415] on div at bounding box center [15, 408] width 22 height 753
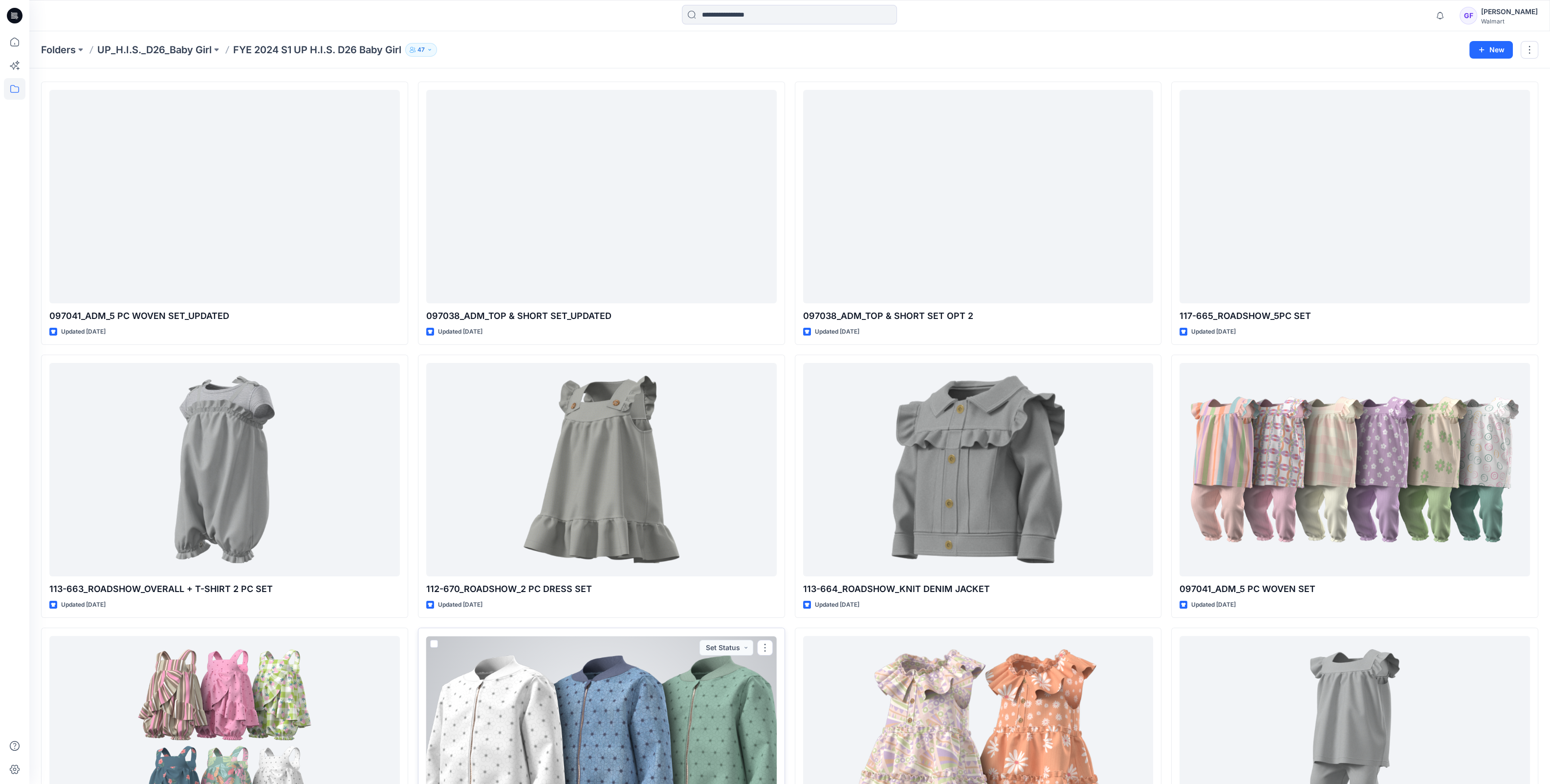
scroll to position [0, 0]
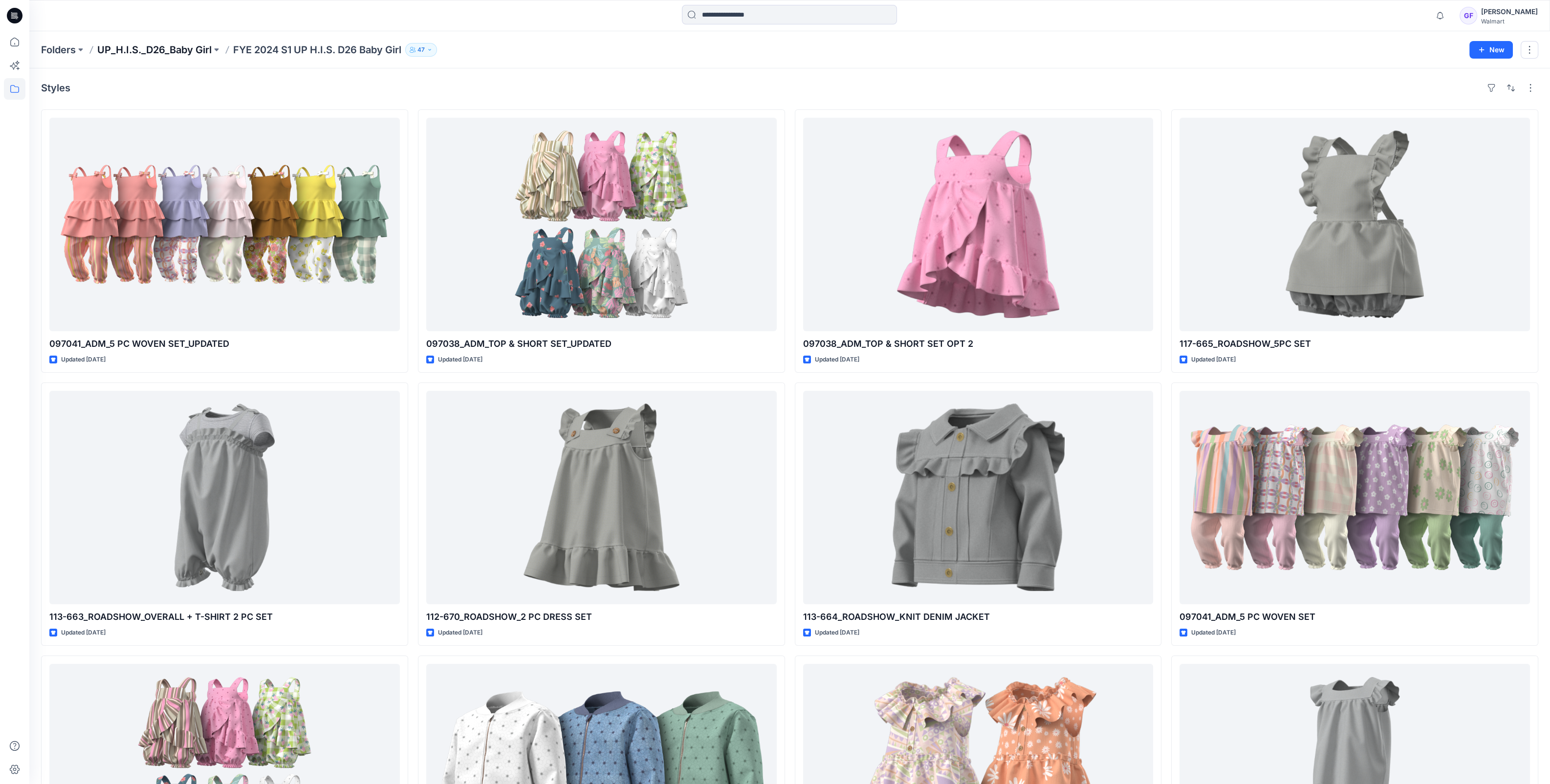
click at [145, 47] on p "UP_H.I.S._D26_Baby Girl" at bounding box center [154, 50] width 114 height 14
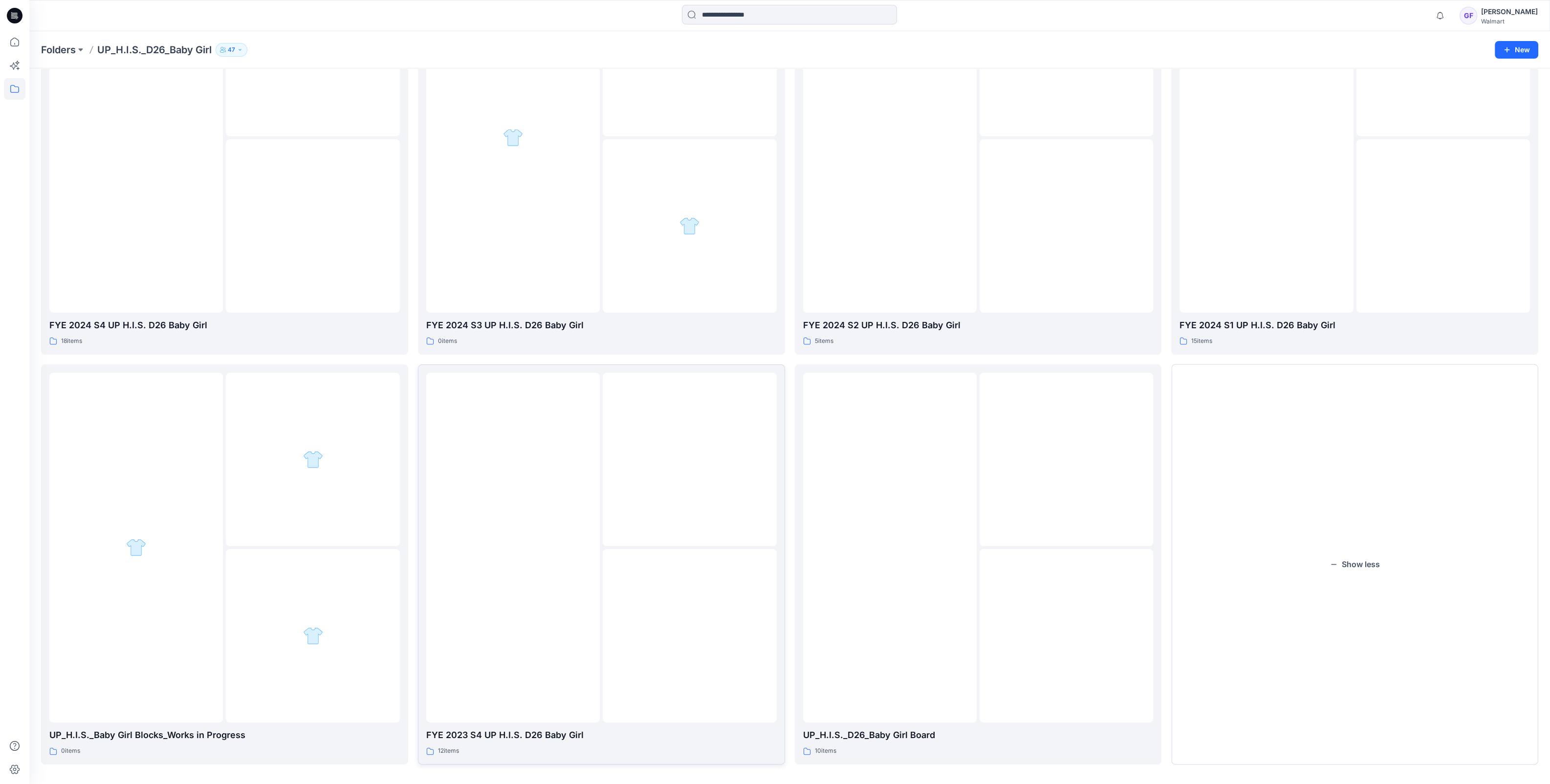
scroll to position [572, 0]
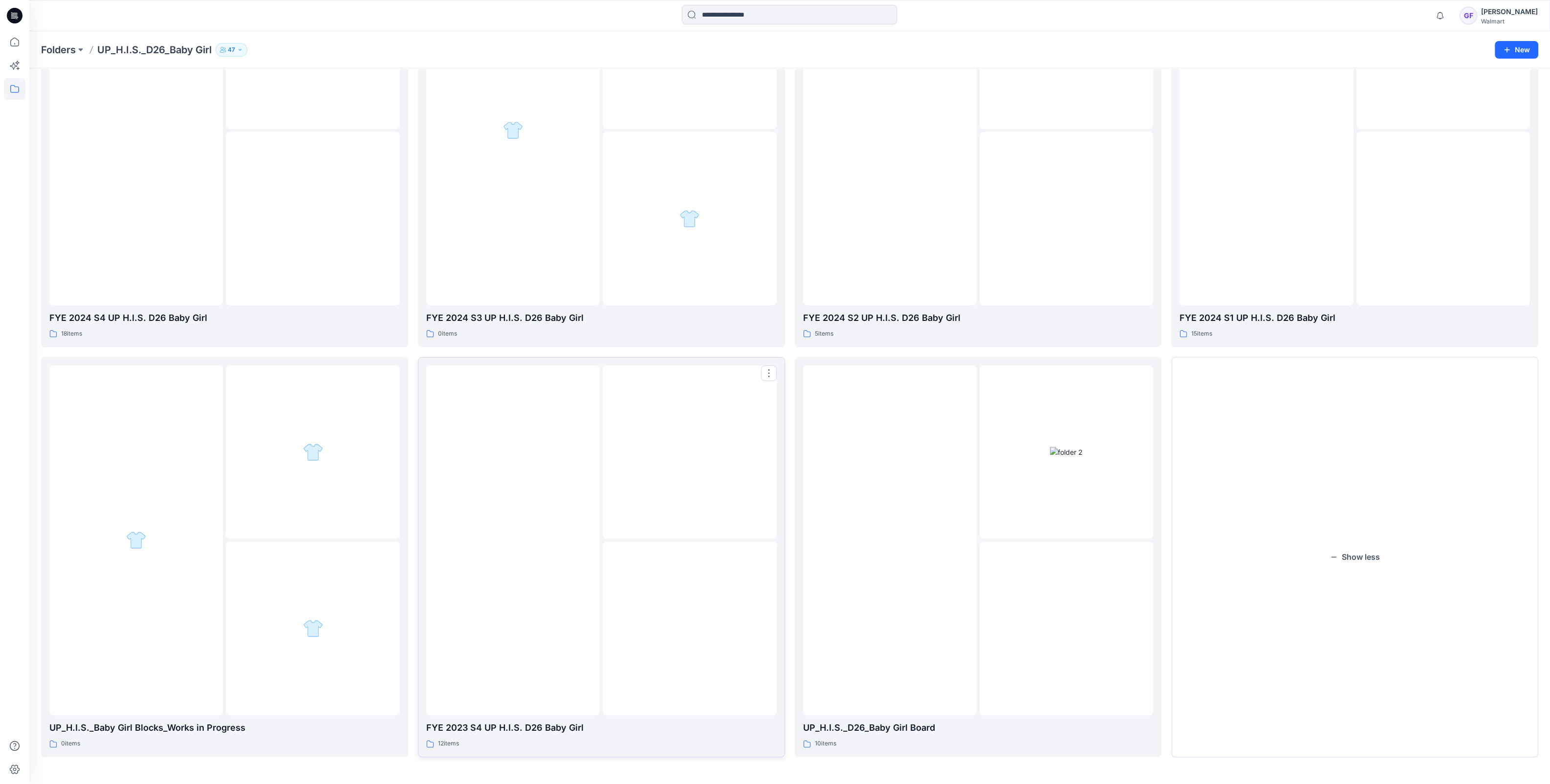
click at [689, 629] on img at bounding box center [689, 629] width 0 height 0
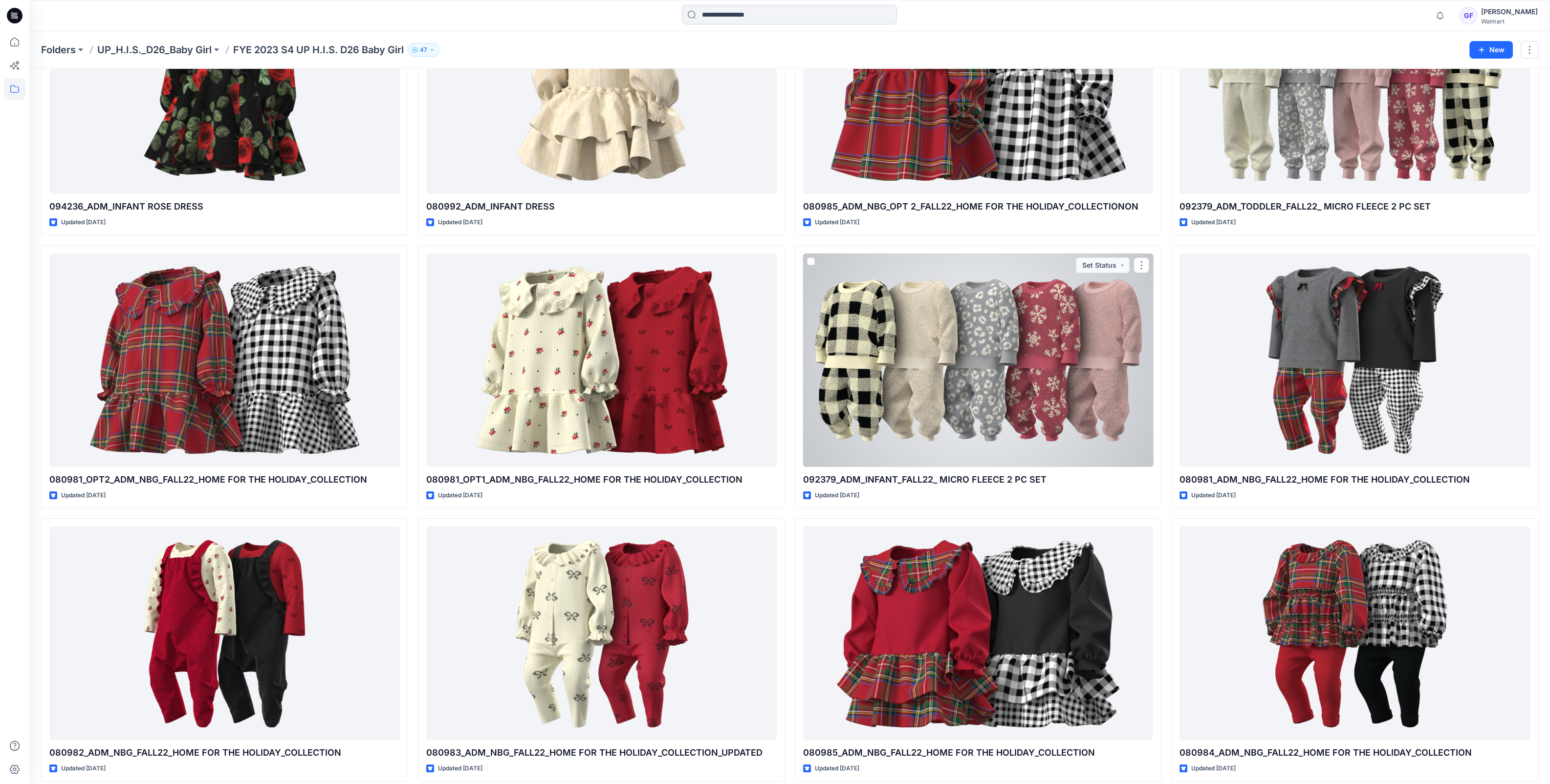
scroll to position [146, 0]
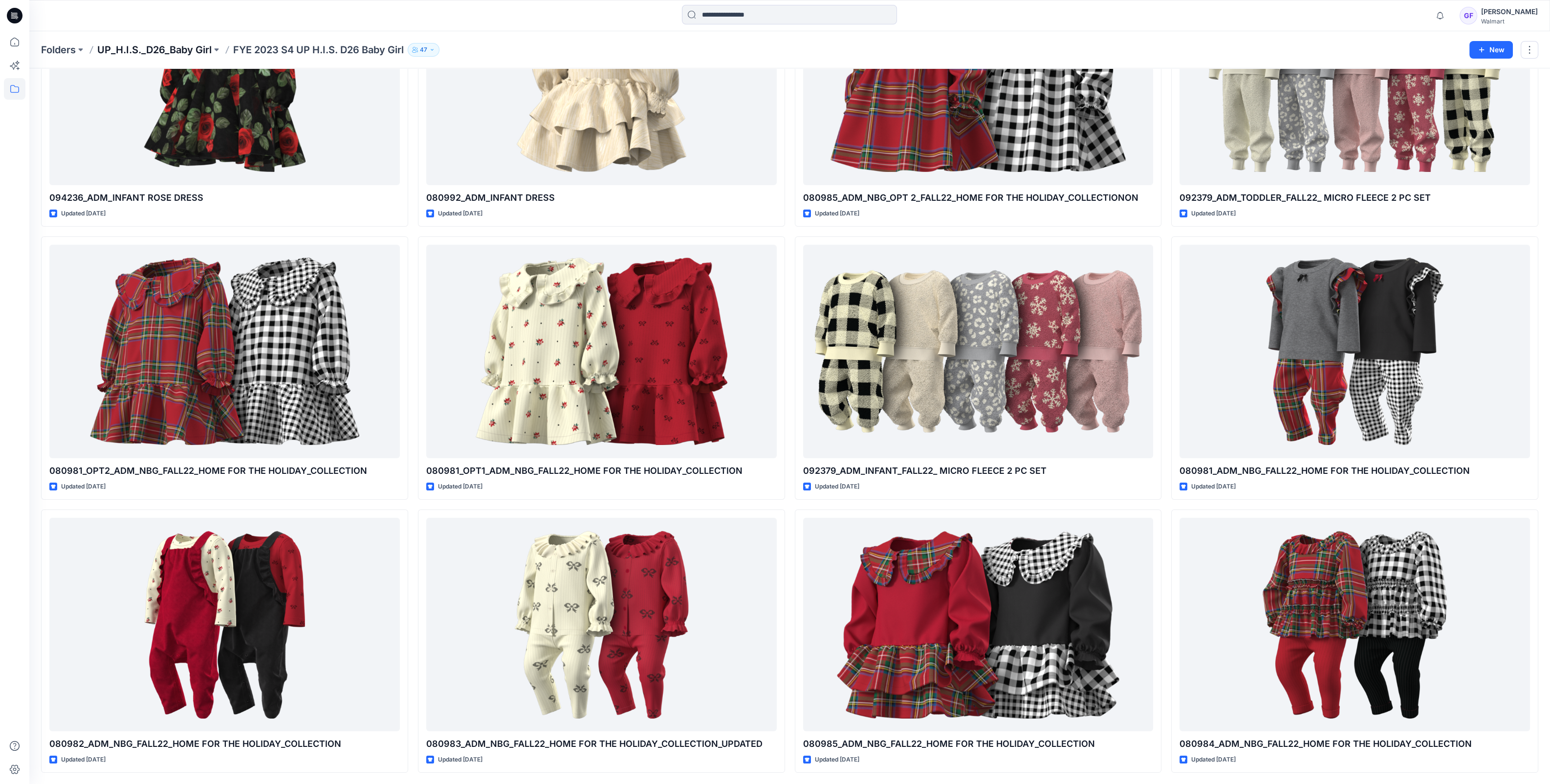
click at [151, 46] on p "UP_H.I.S._D26_Baby Girl" at bounding box center [154, 50] width 114 height 14
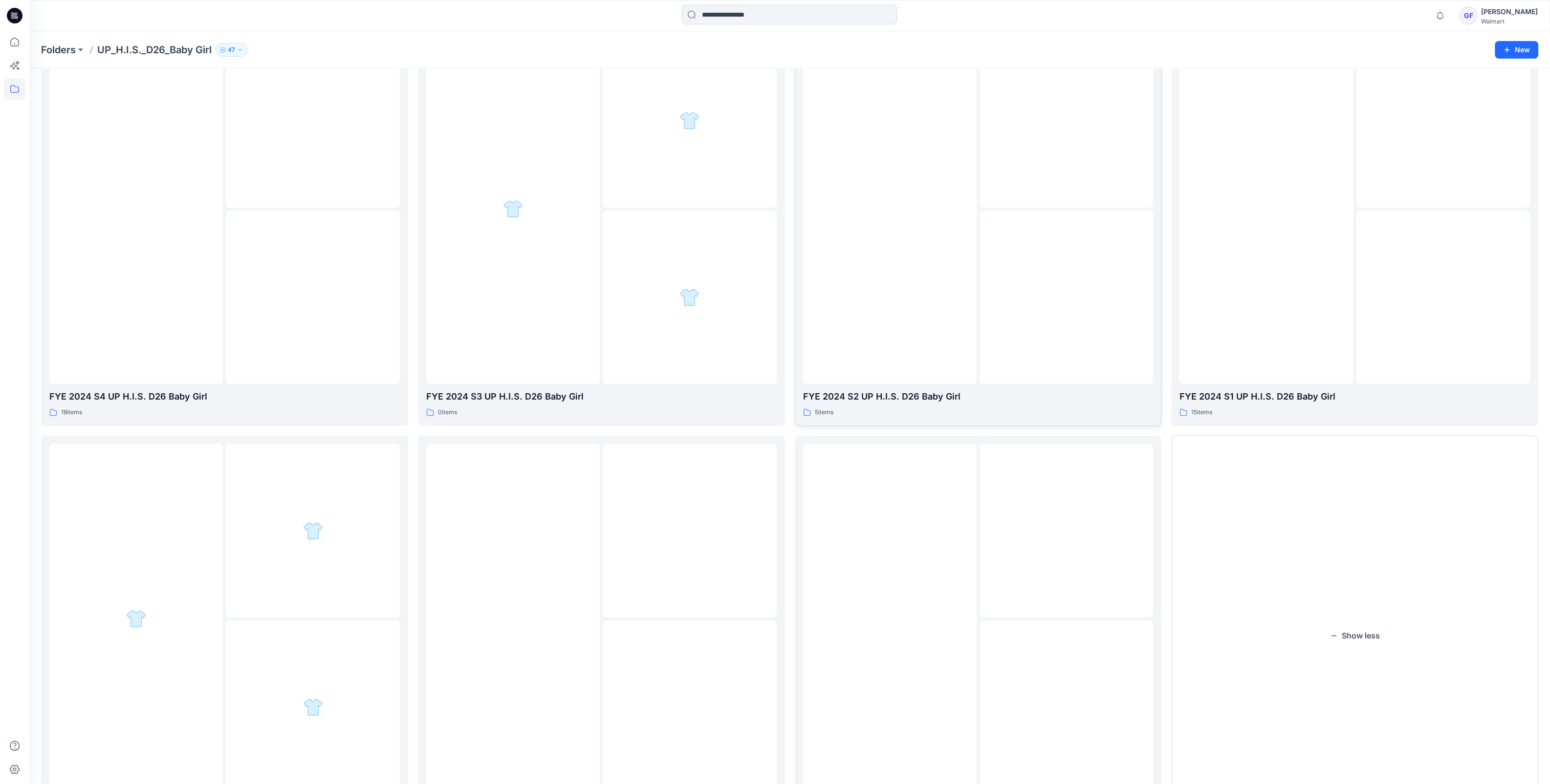
scroll to position [572, 0]
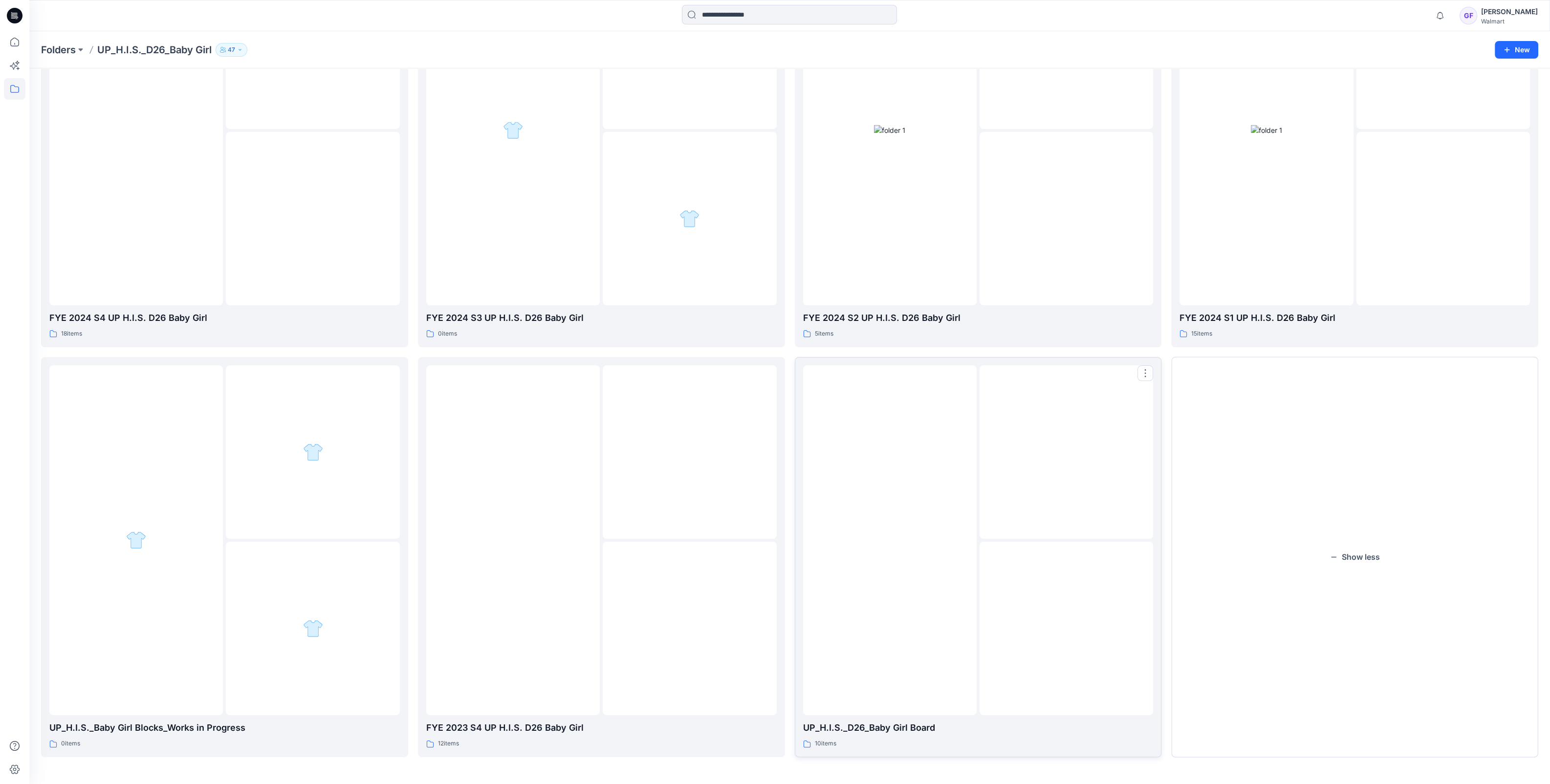
click at [959, 483] on div at bounding box center [890, 540] width 174 height 350
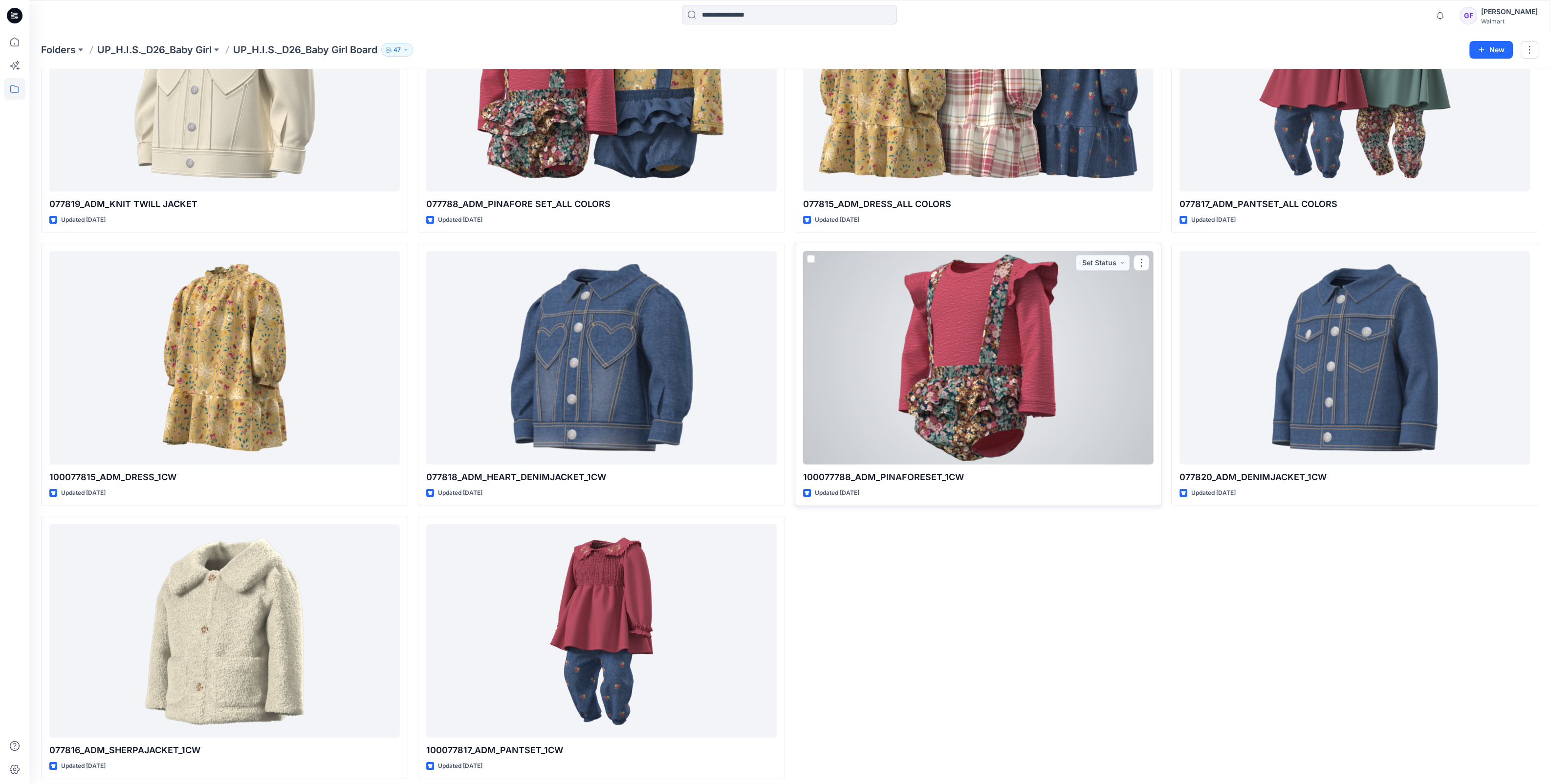
scroll to position [146, 0]
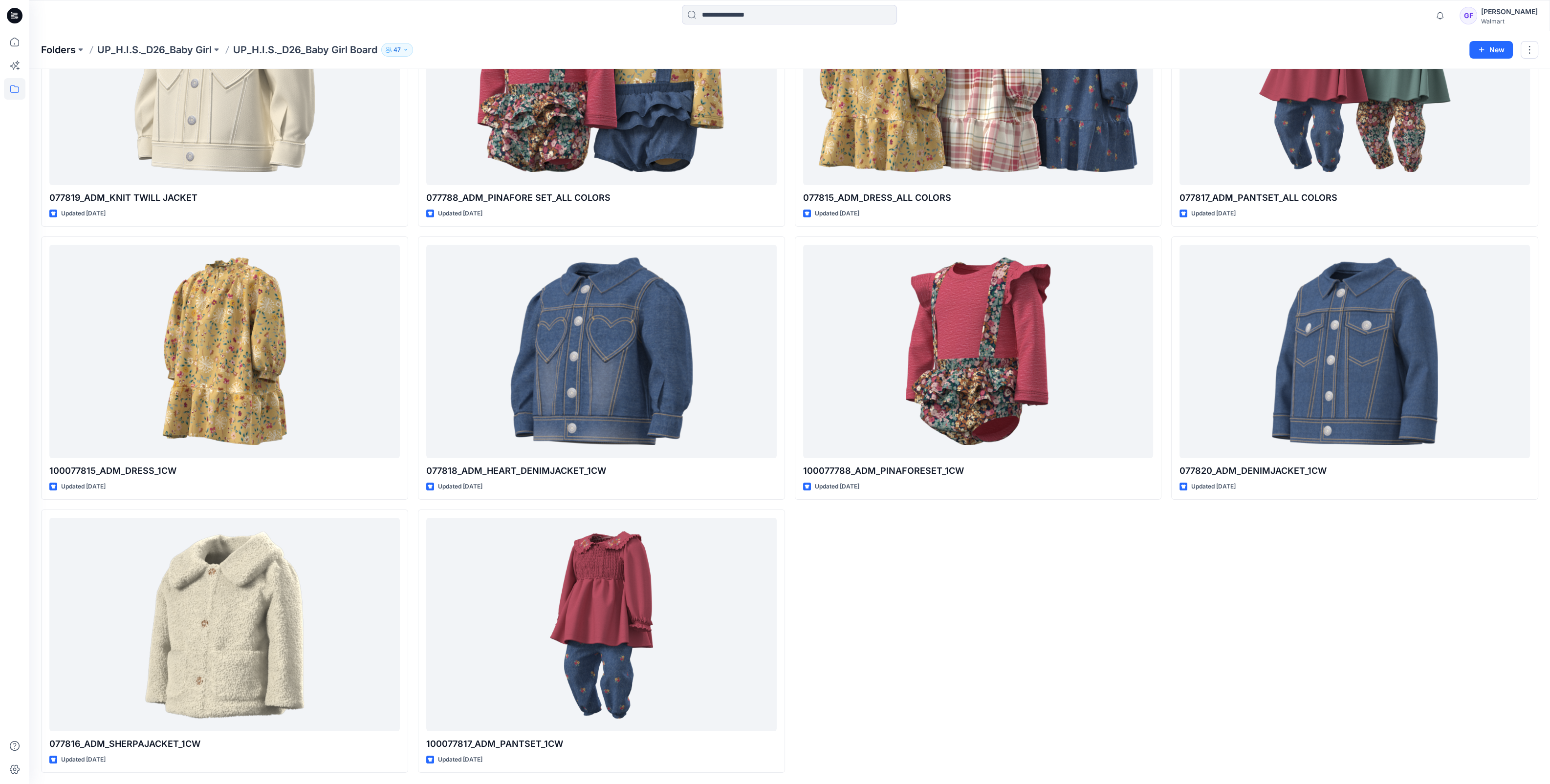
click at [53, 50] on p "Folders" at bounding box center [58, 50] width 34 height 14
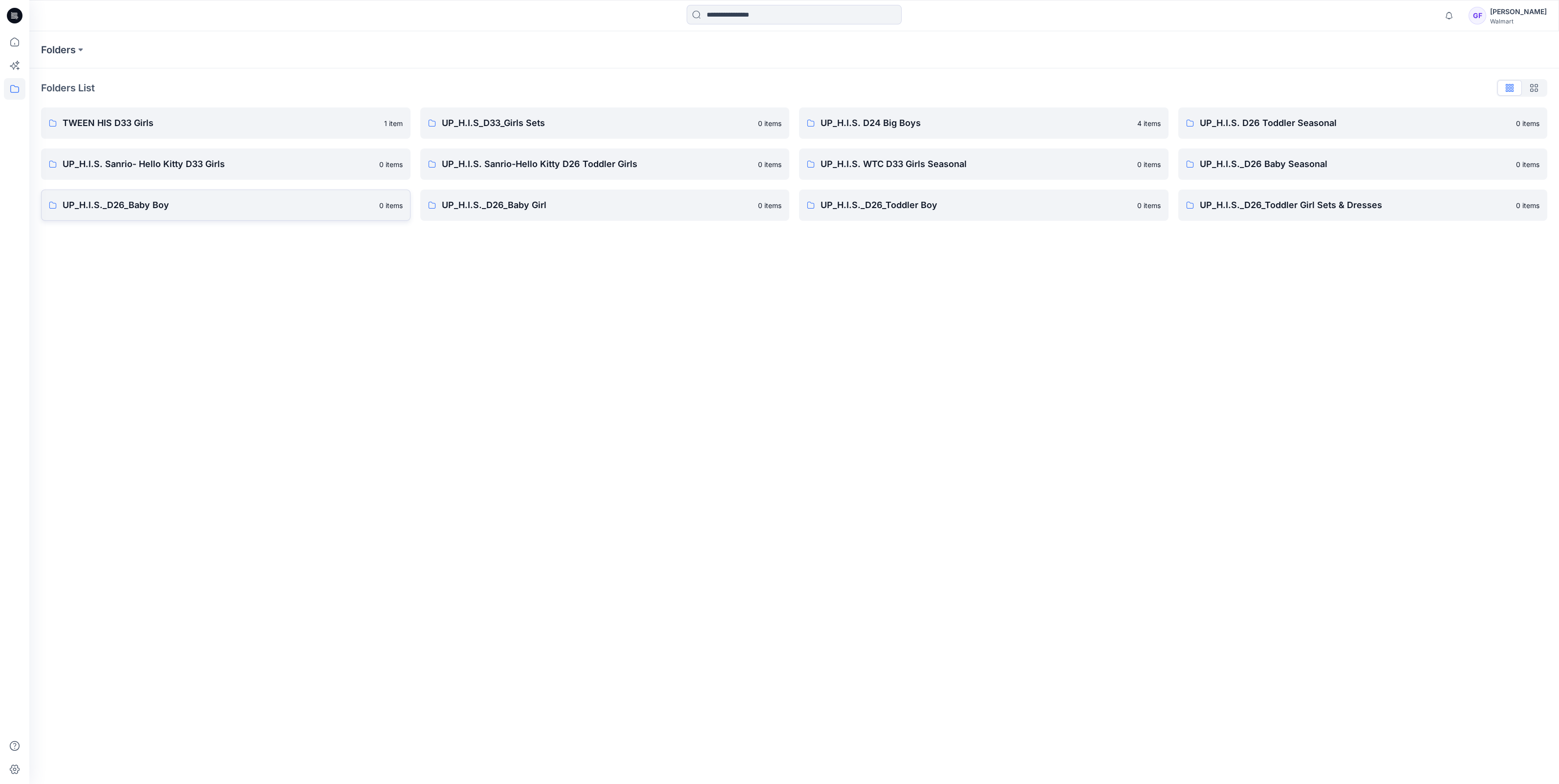
click at [174, 203] on p "UP_H.I.S._D26_Baby Boy" at bounding box center [218, 205] width 311 height 14
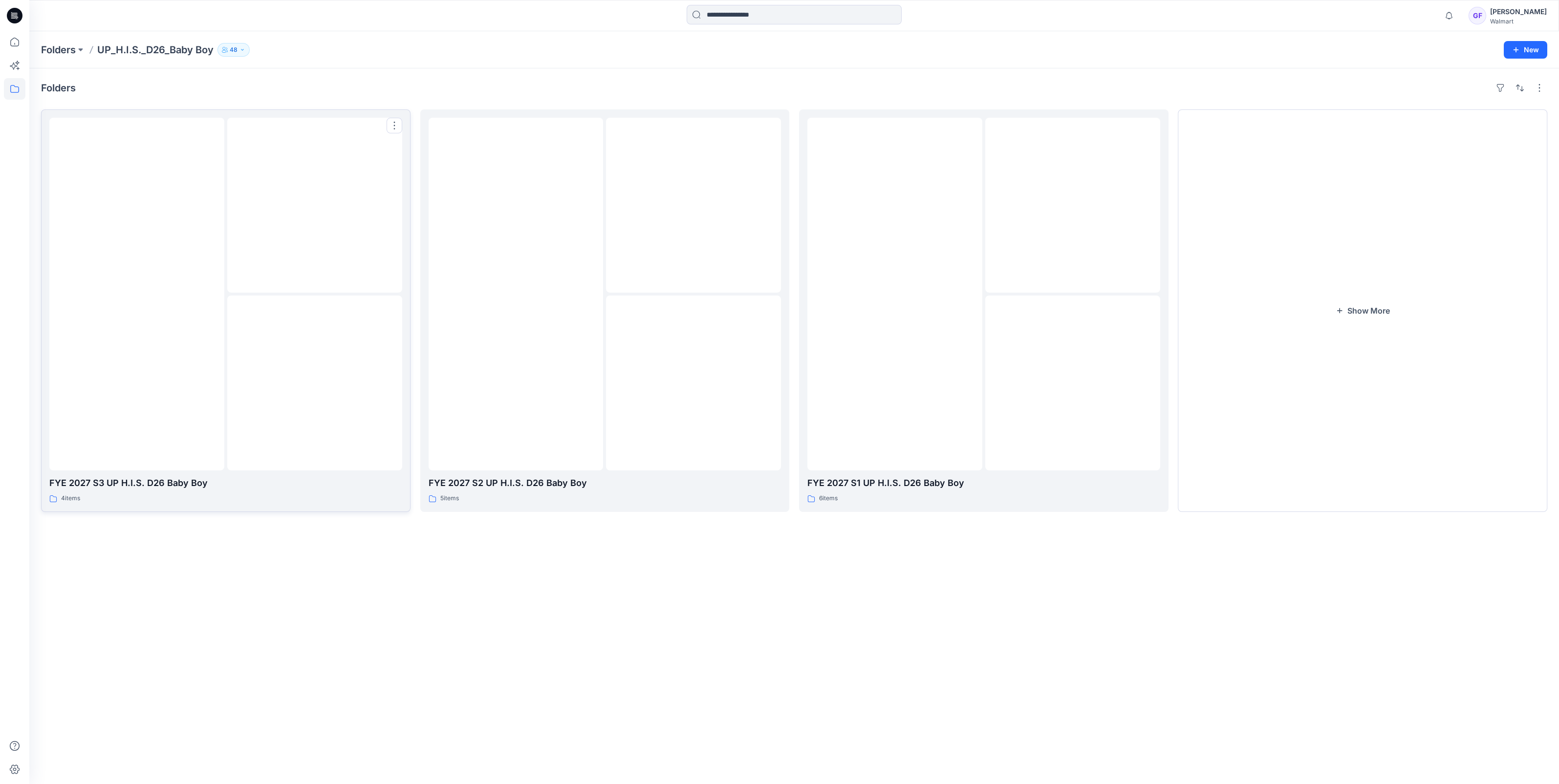
click at [240, 290] on div at bounding box center [314, 205] width 175 height 175
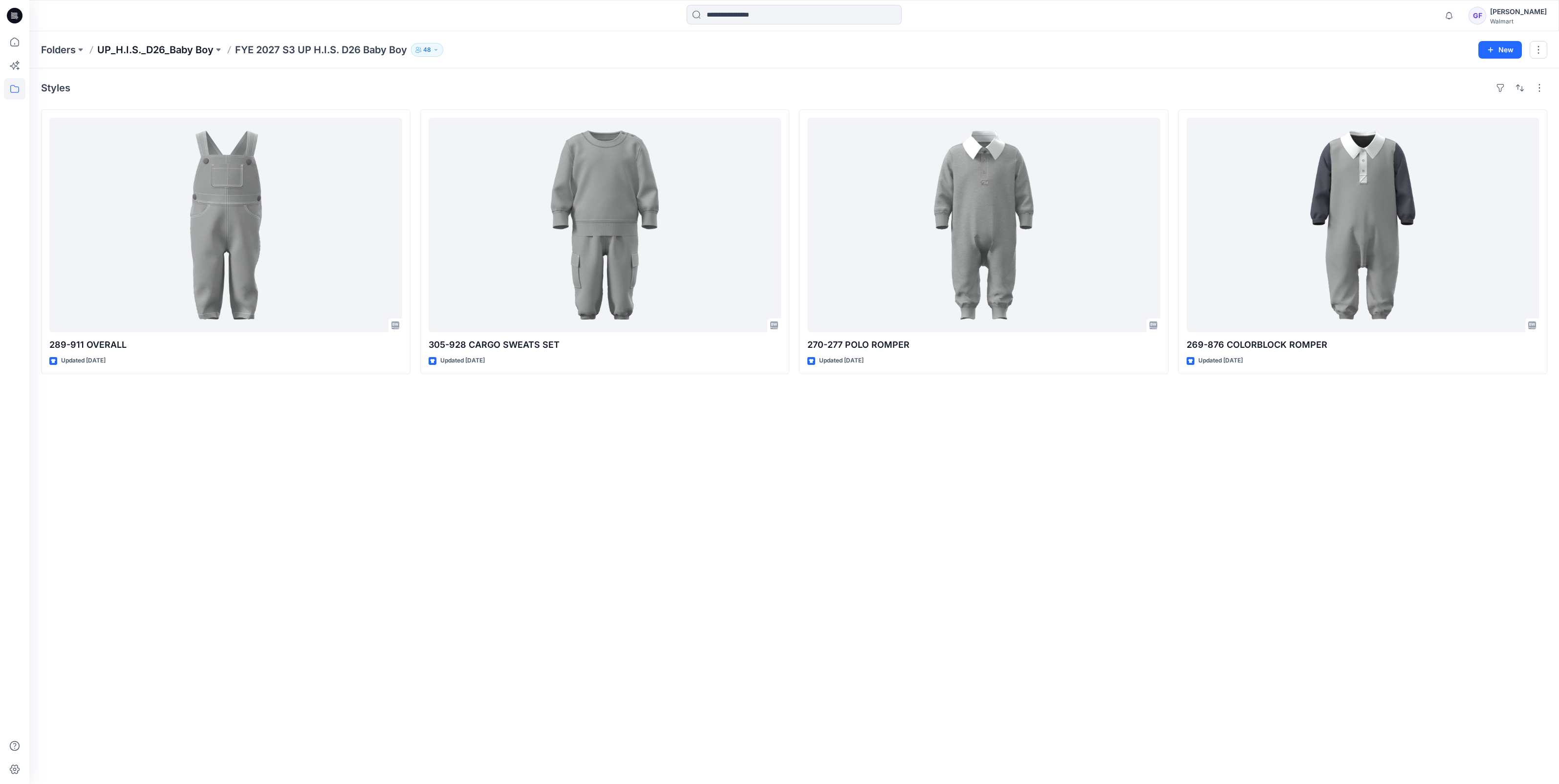
click at [166, 51] on p "UP_H.I.S._D26_Baby Boy" at bounding box center [156, 50] width 116 height 14
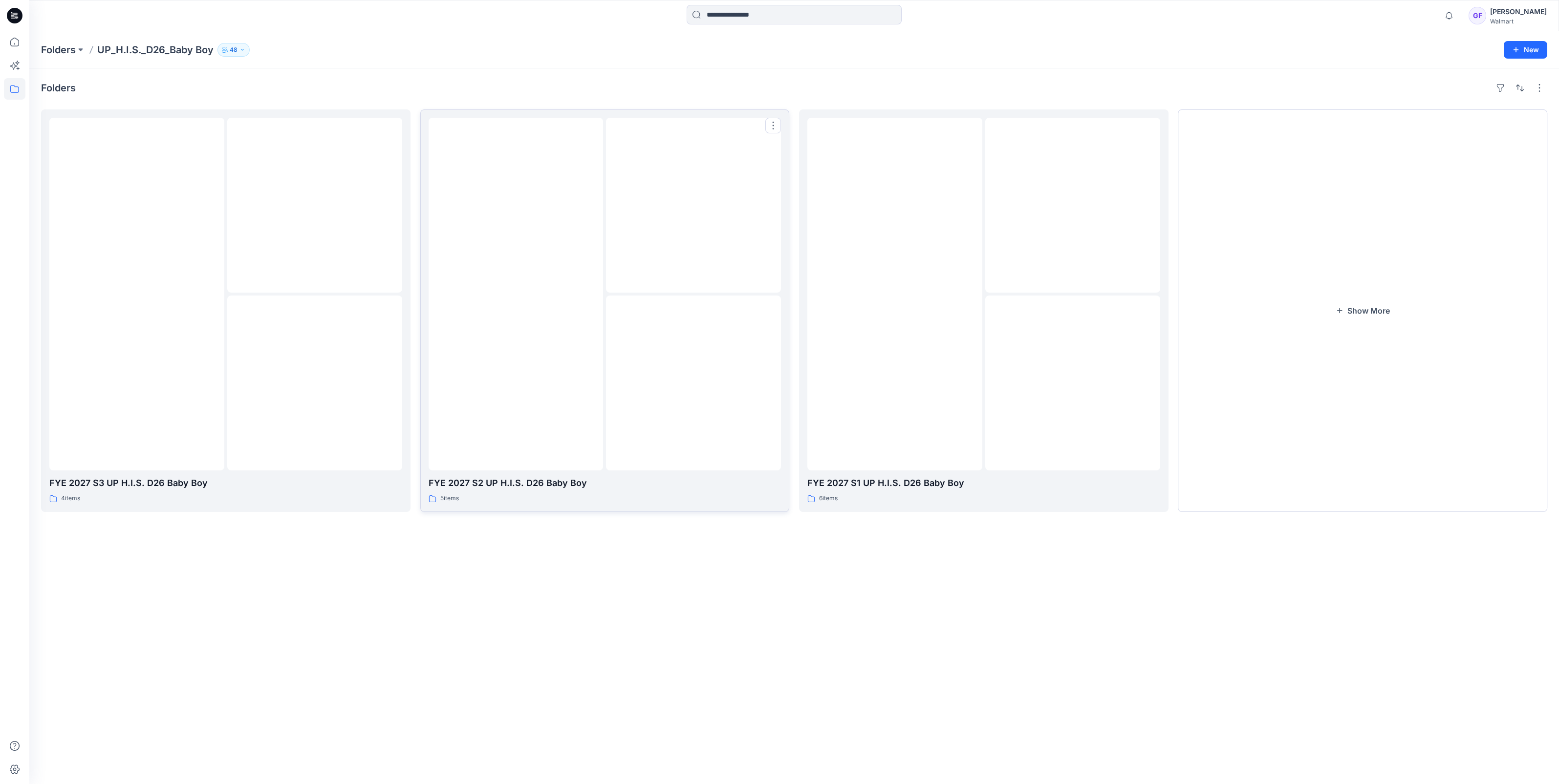
click at [616, 290] on div at bounding box center [693, 205] width 175 height 175
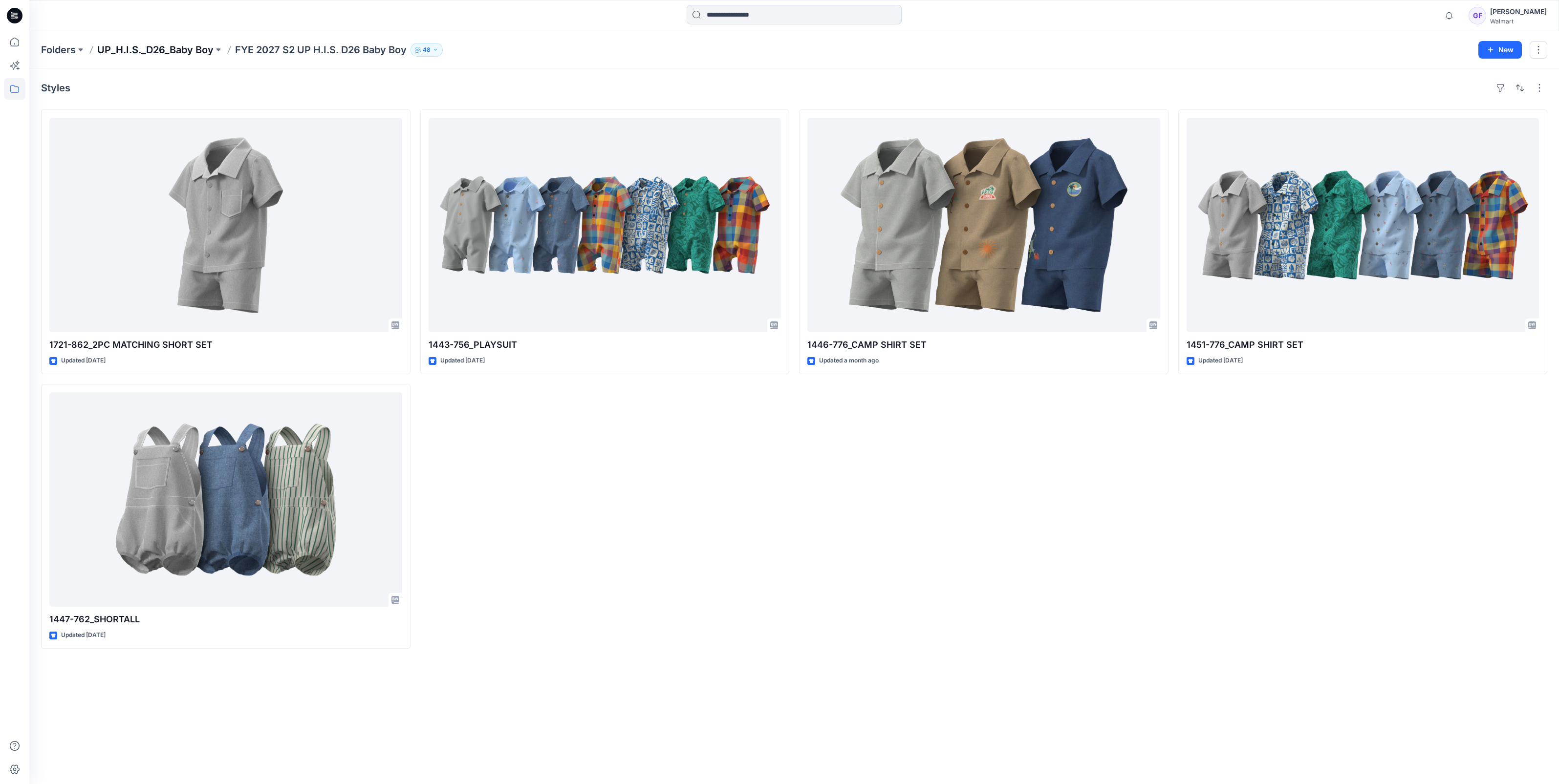
click at [179, 50] on p "UP_H.I.S._D26_Baby Boy" at bounding box center [156, 50] width 116 height 14
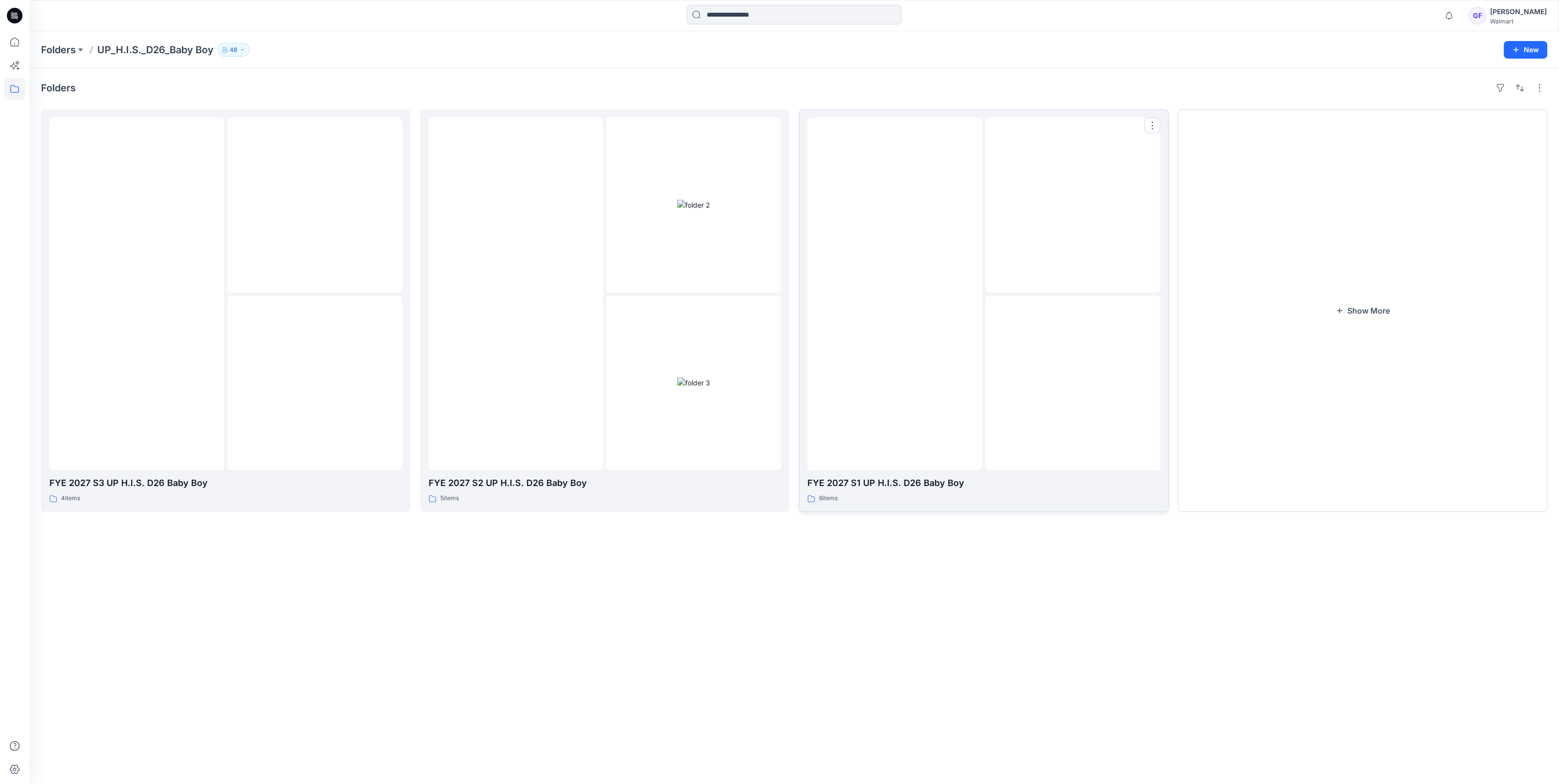
click at [895, 294] on img at bounding box center [895, 294] width 0 height 0
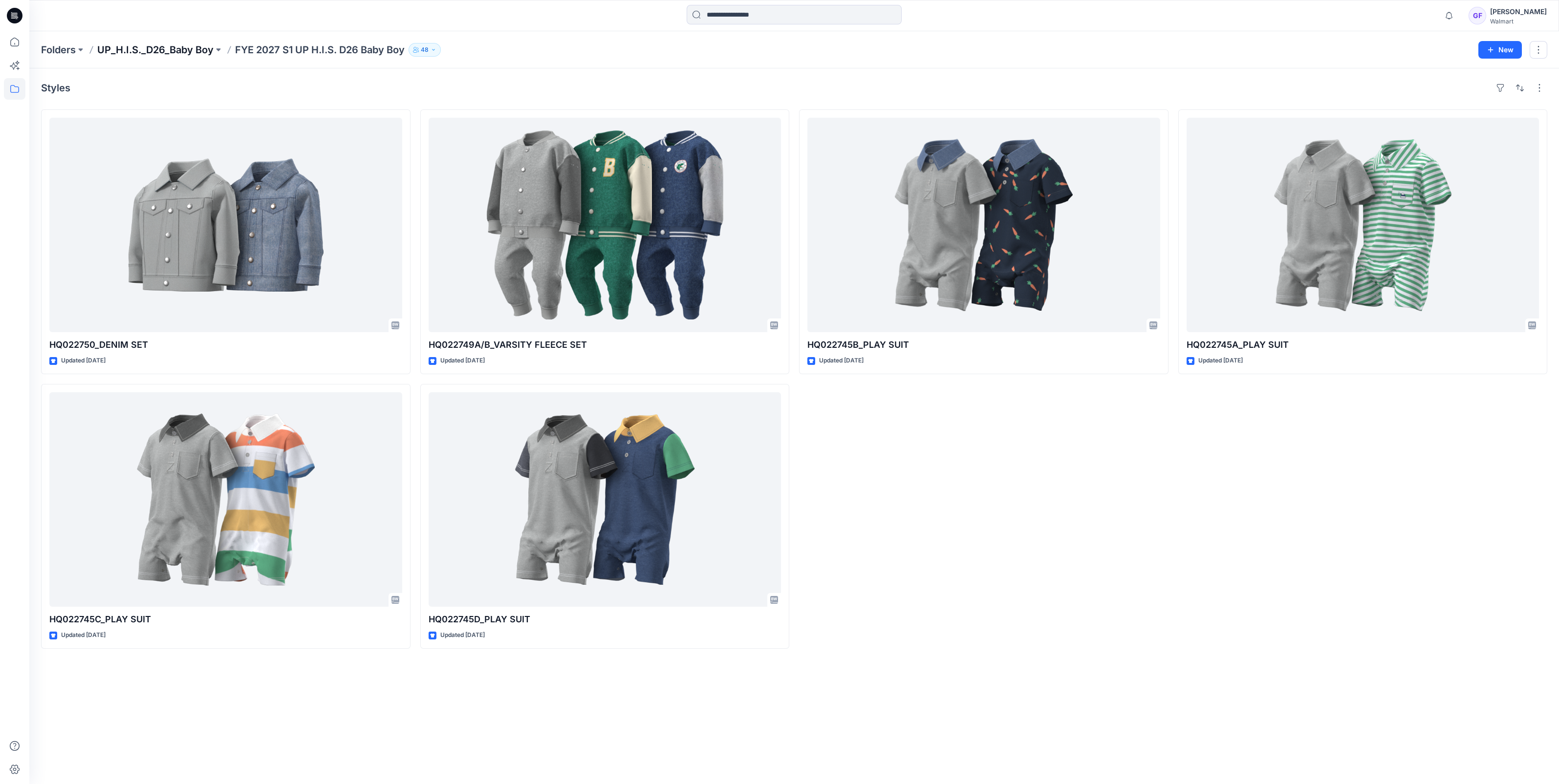
click at [121, 49] on p "UP_H.I.S._D26_Baby Boy" at bounding box center [156, 50] width 116 height 14
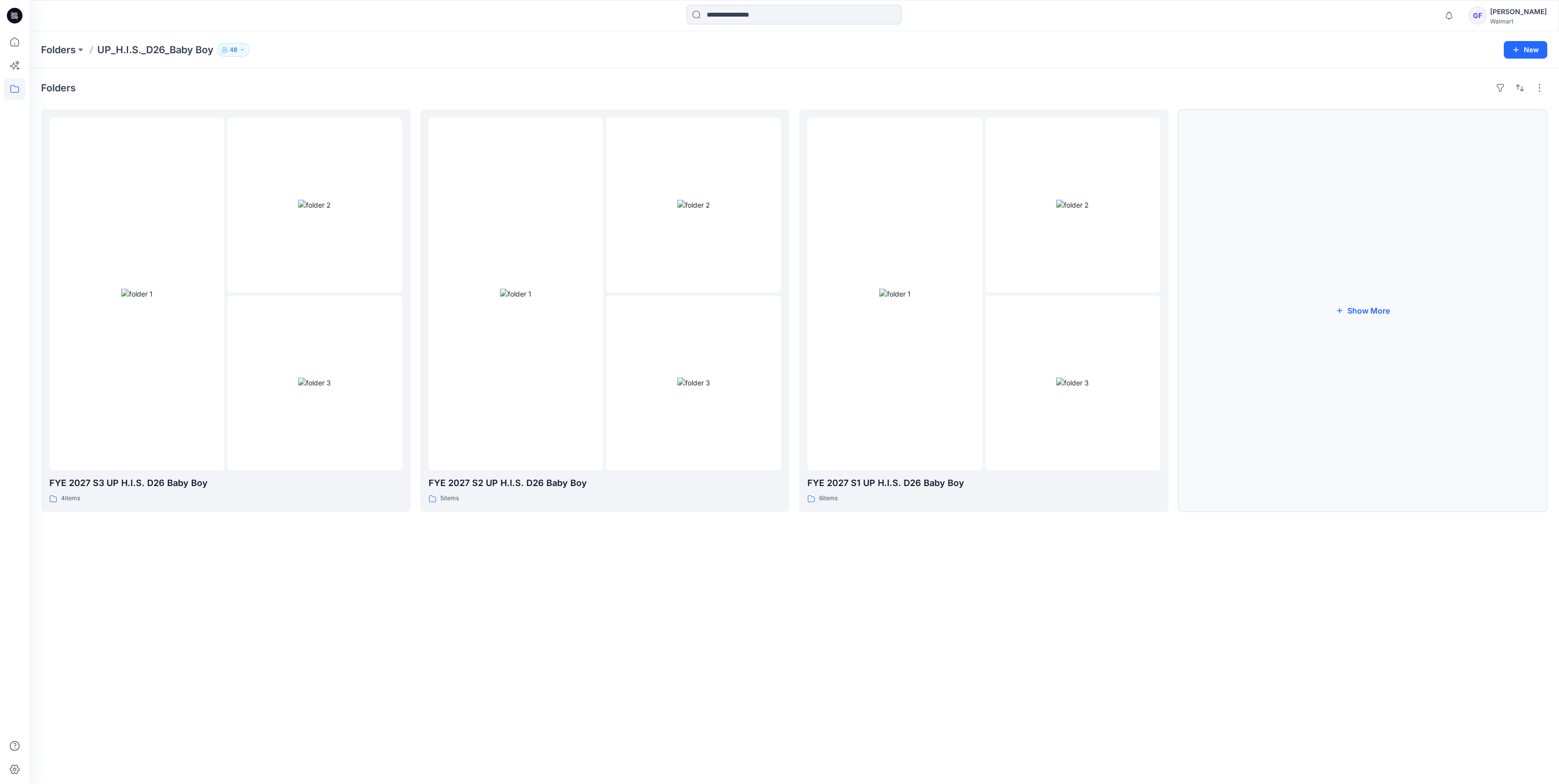
click at [1354, 309] on button "Show More" at bounding box center [1363, 310] width 369 height 402
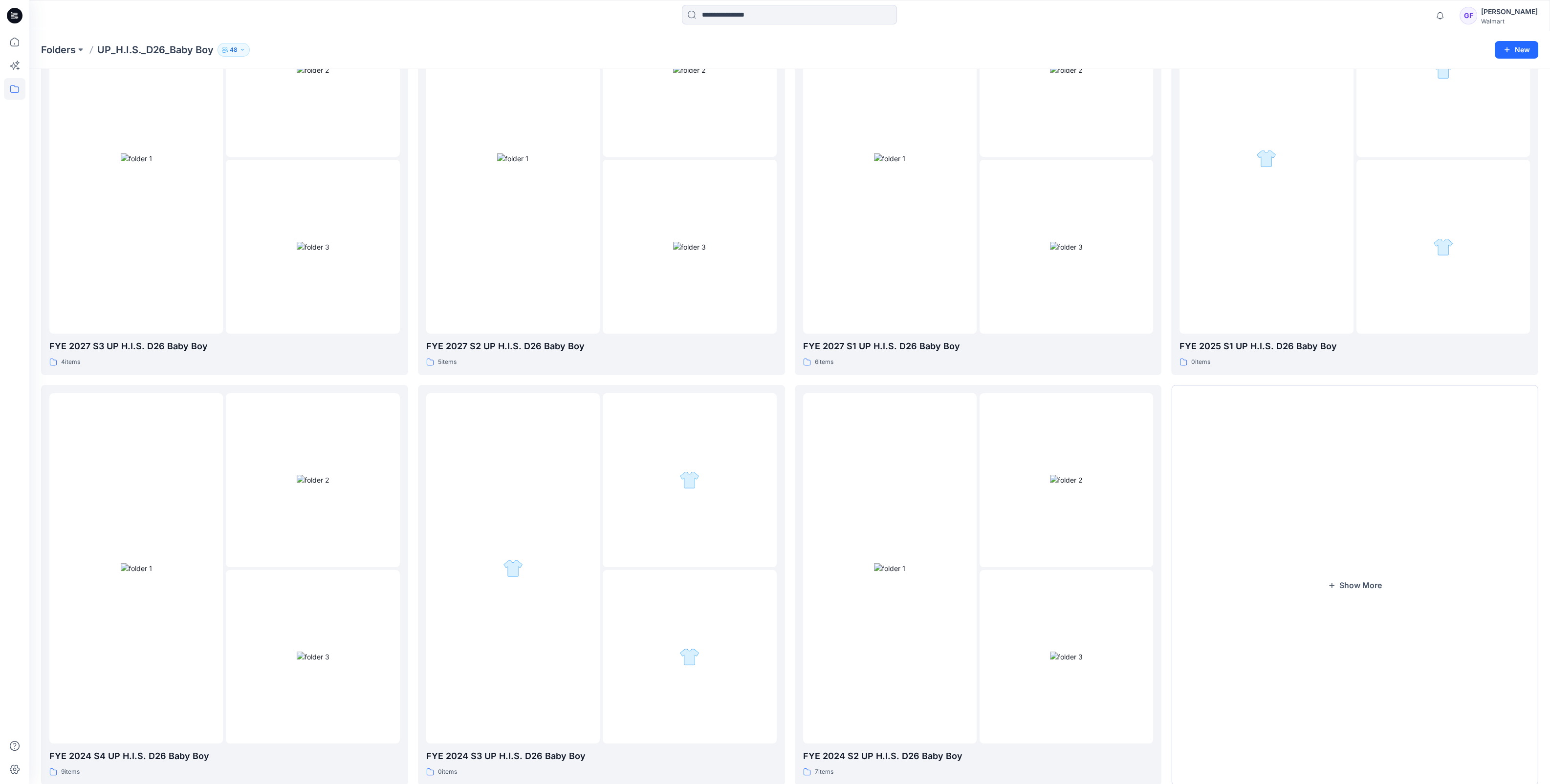
scroll to position [163, 0]
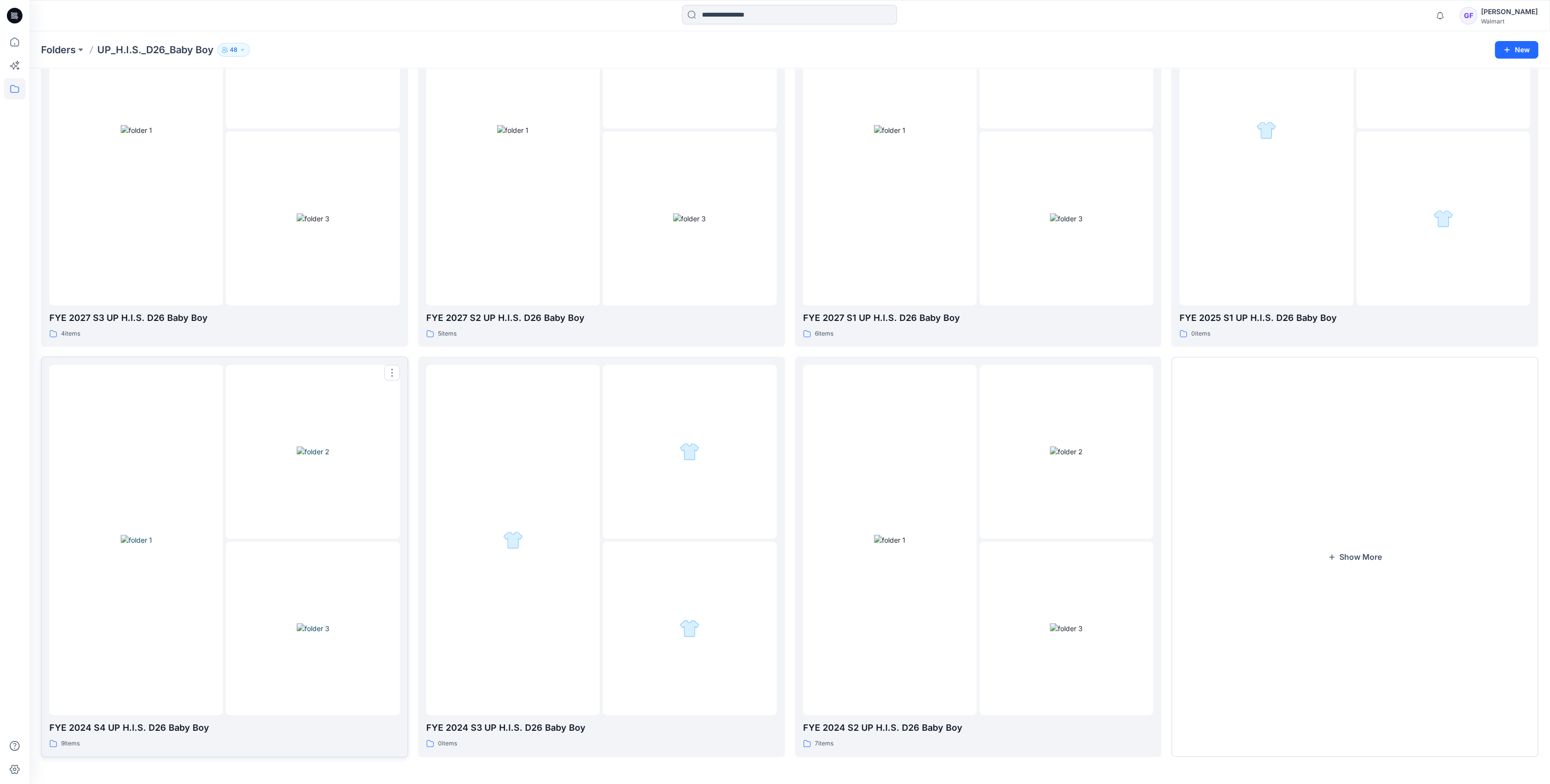
click at [327, 633] on img at bounding box center [313, 628] width 33 height 10
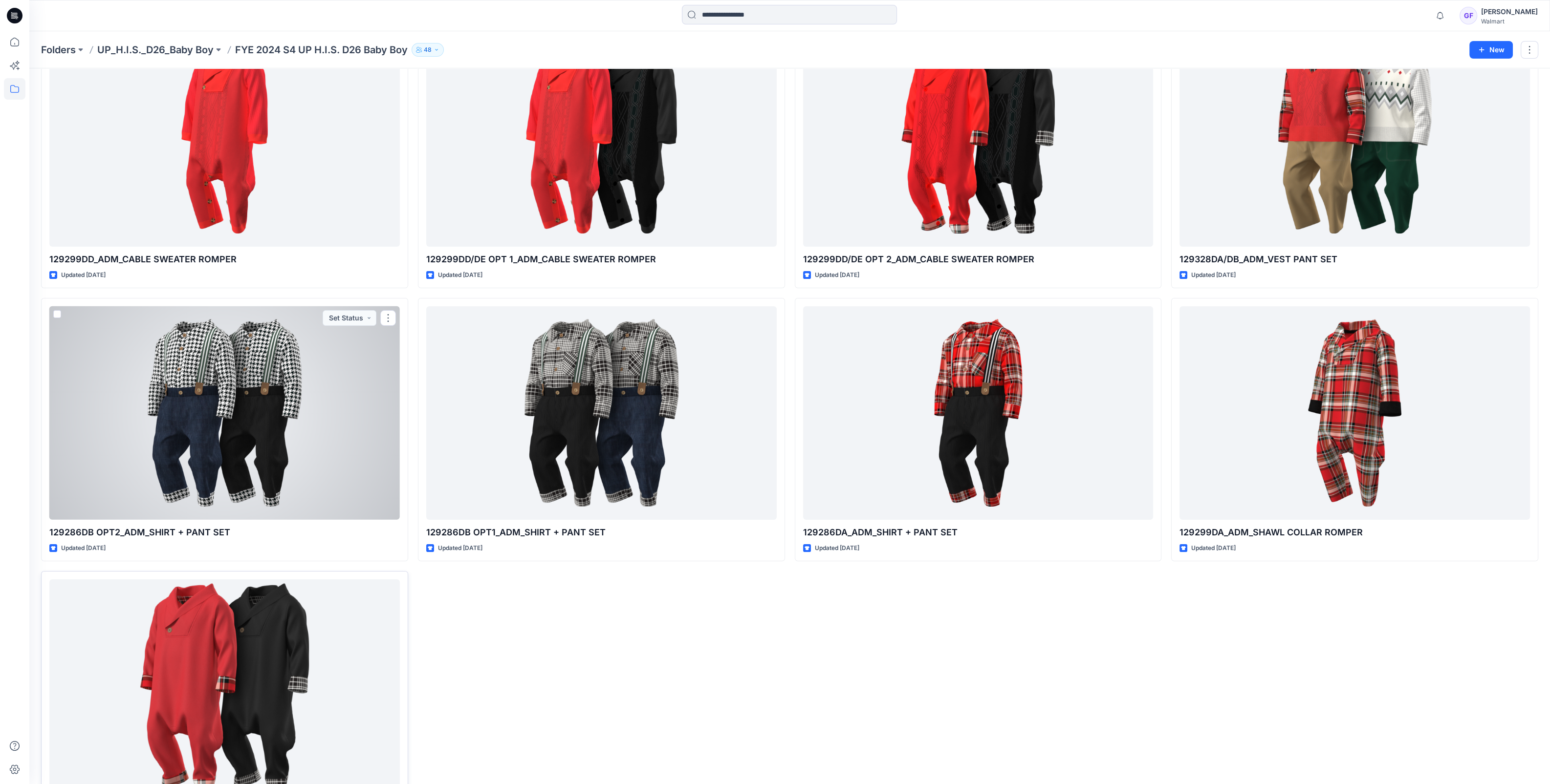
scroll to position [146, 0]
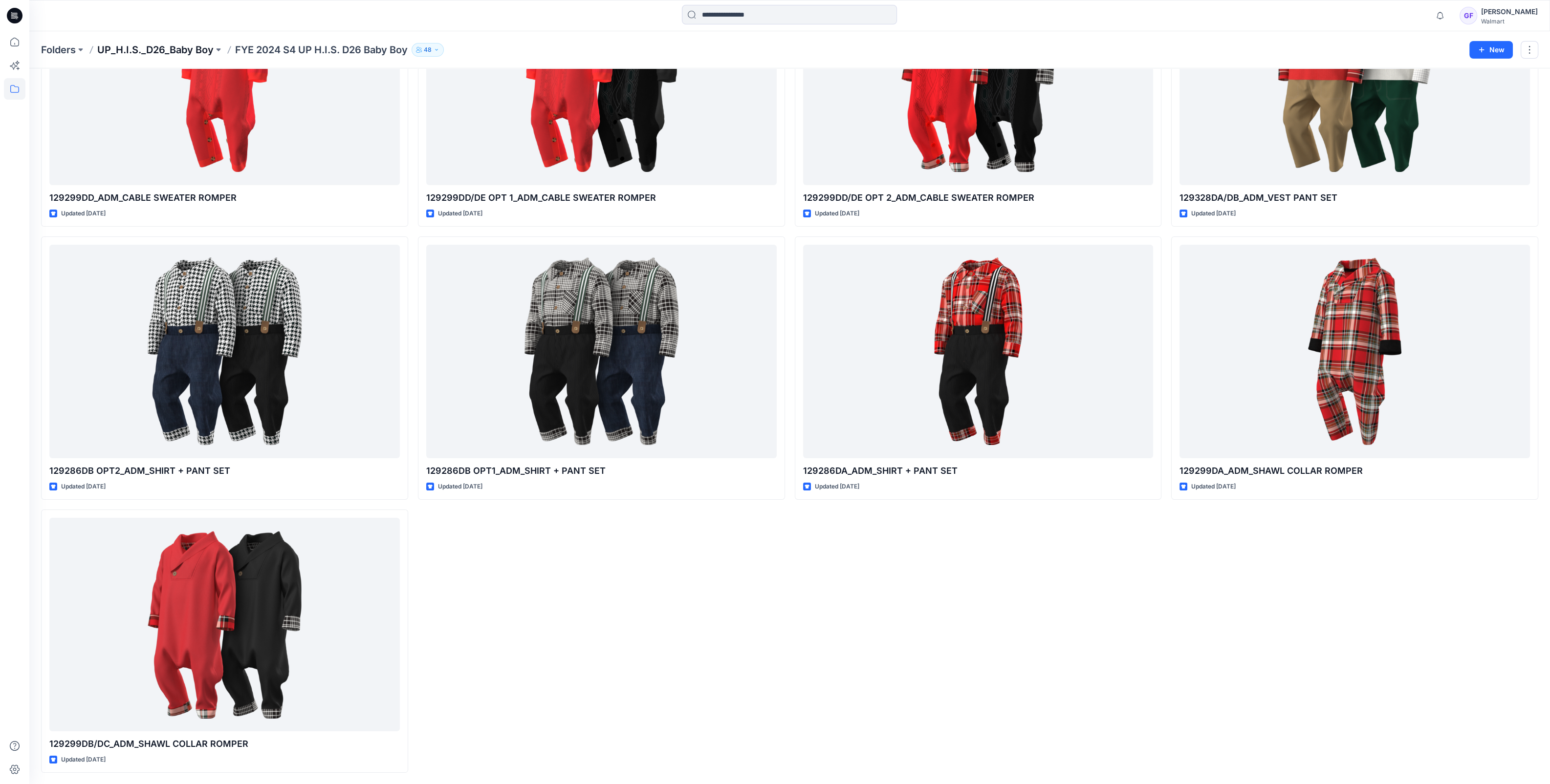
click at [159, 50] on p "UP_H.I.S._D26_Baby Boy" at bounding box center [156, 50] width 116 height 14
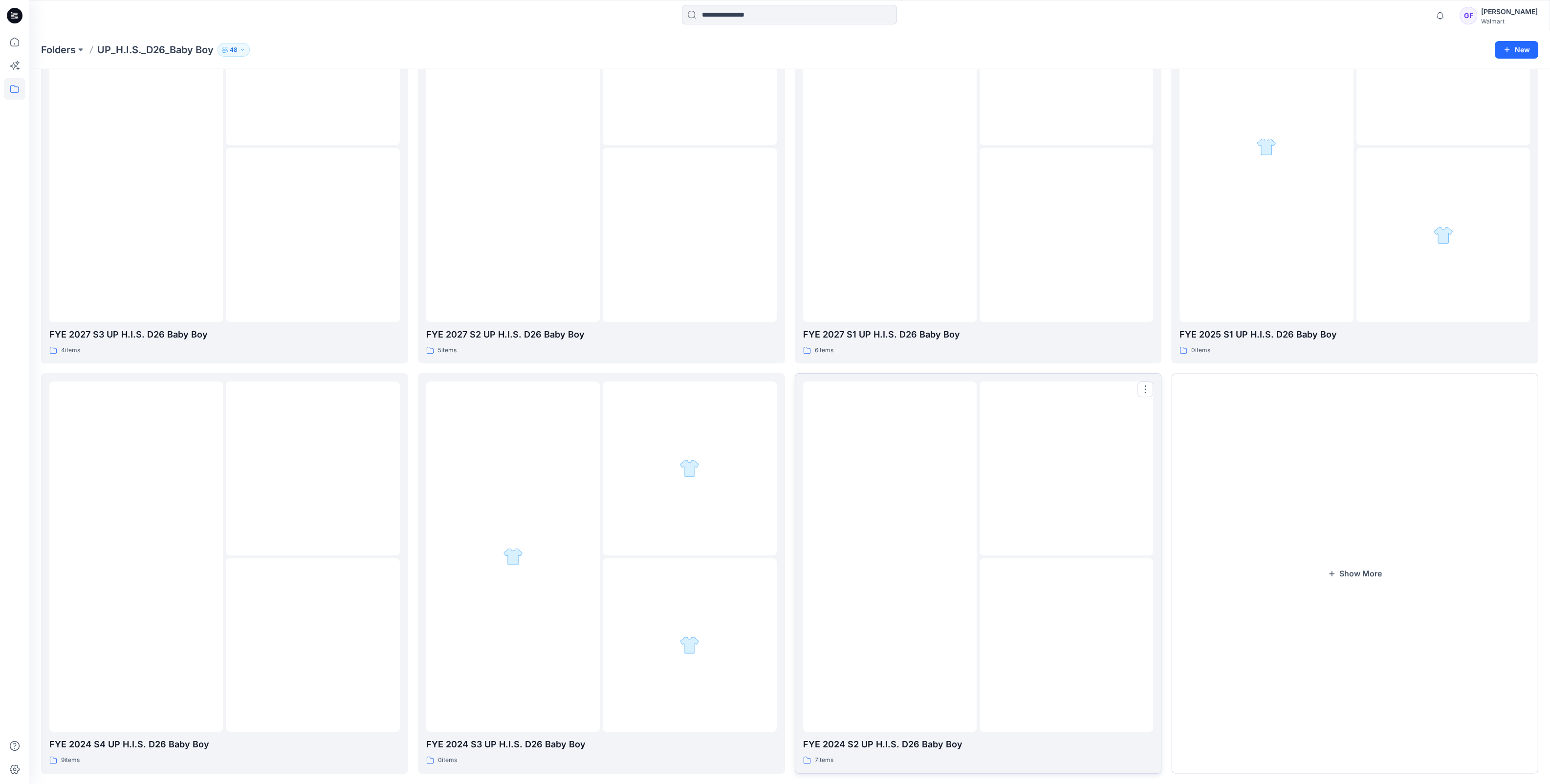
click at [905, 619] on div at bounding box center [890, 557] width 174 height 350
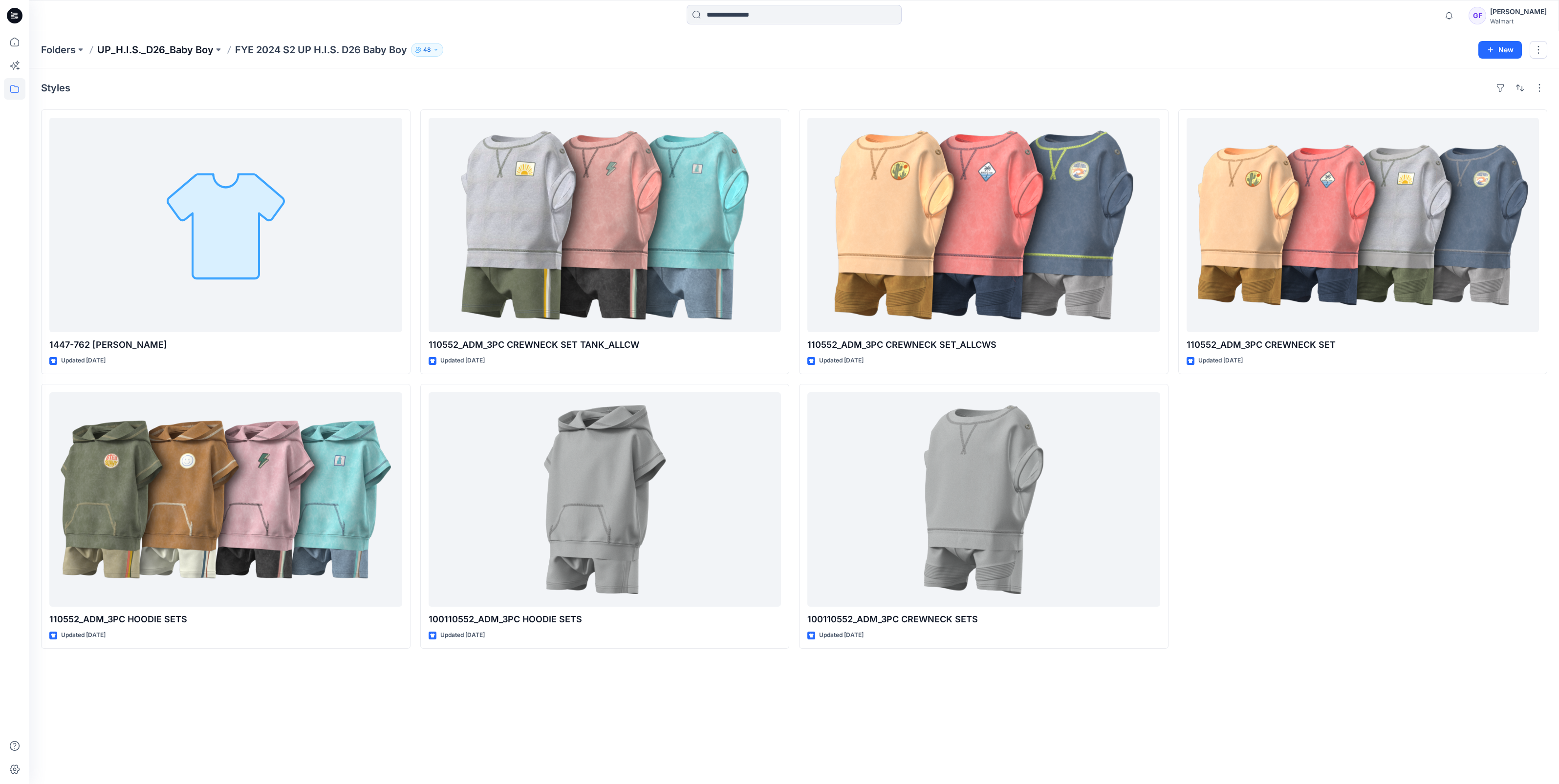
click at [176, 44] on p "UP_H.I.S._D26_Baby Boy" at bounding box center [156, 50] width 116 height 14
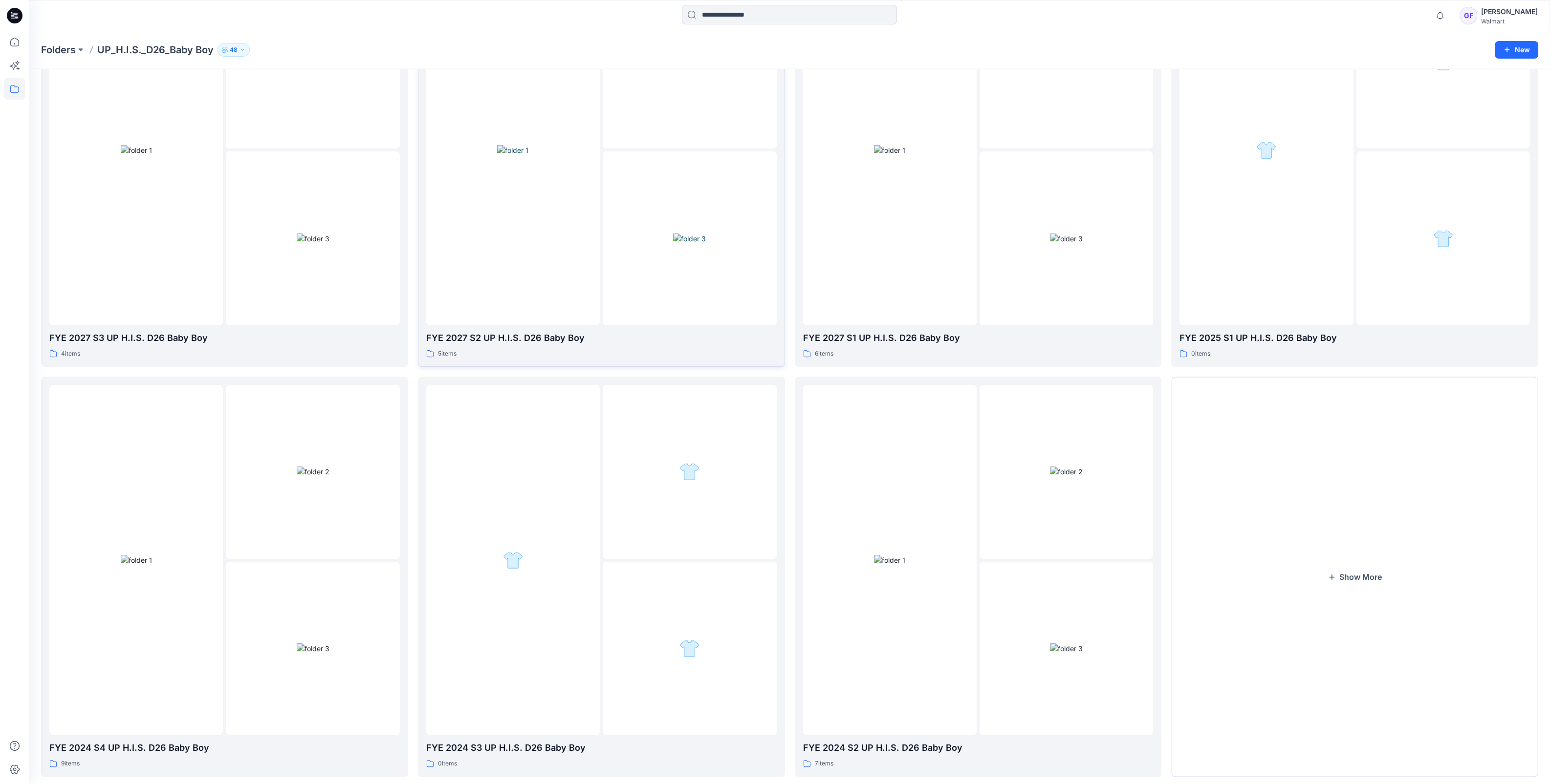
scroll to position [163, 0]
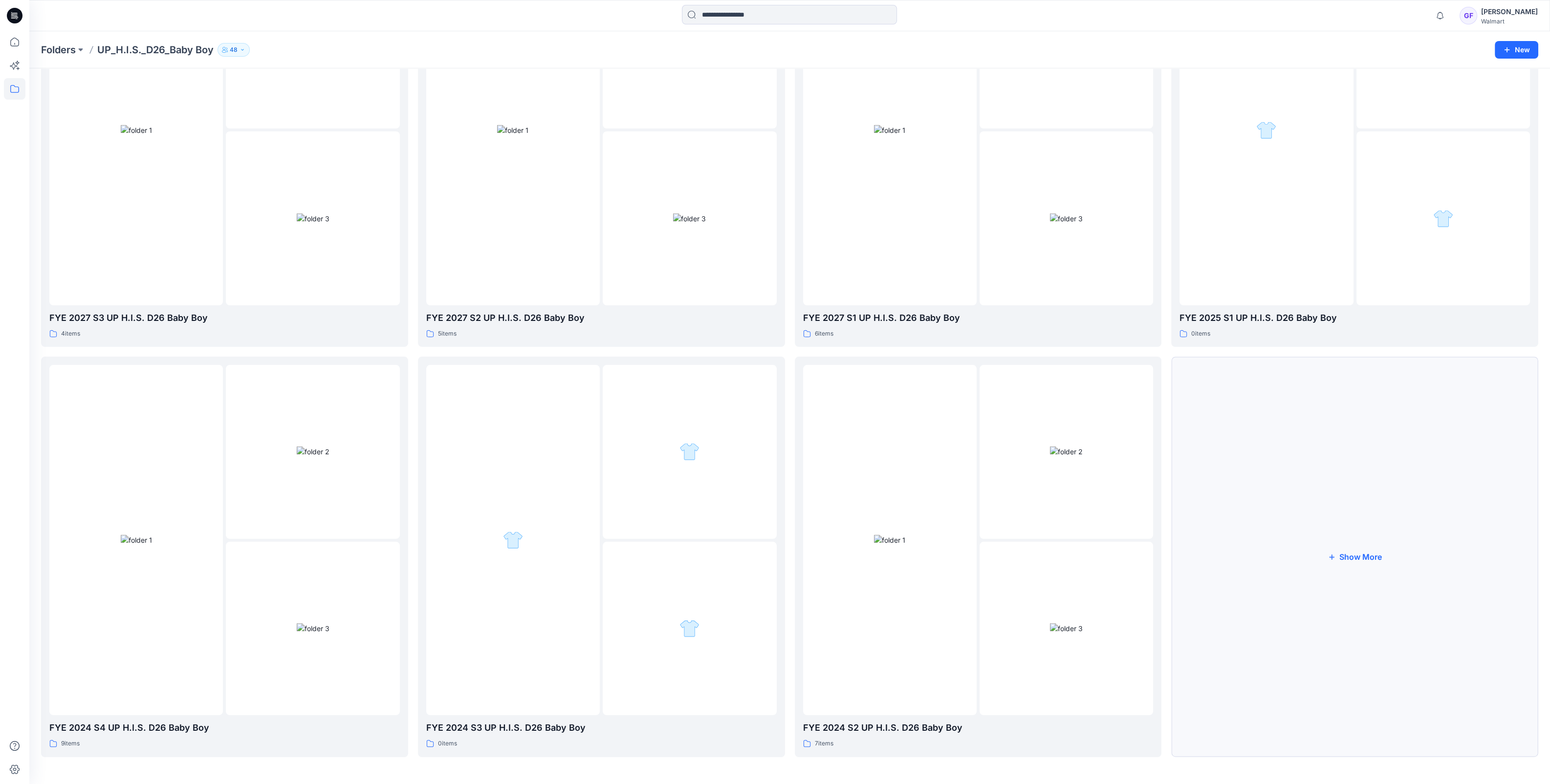
click at [1343, 555] on button "Show More" at bounding box center [1355, 556] width 367 height 400
click at [1349, 565] on div at bounding box center [1266, 540] width 174 height 350
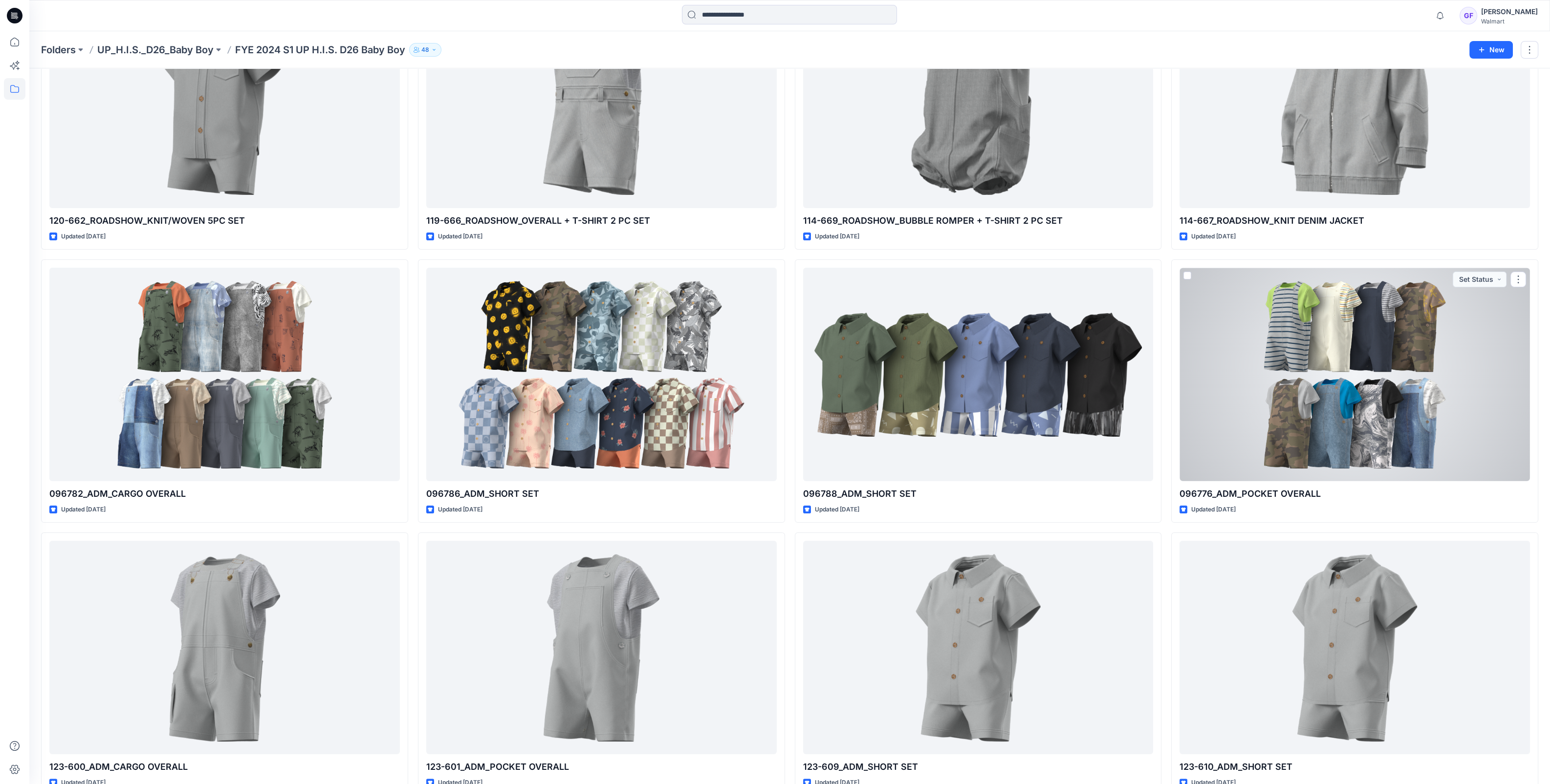
scroll to position [419, 0]
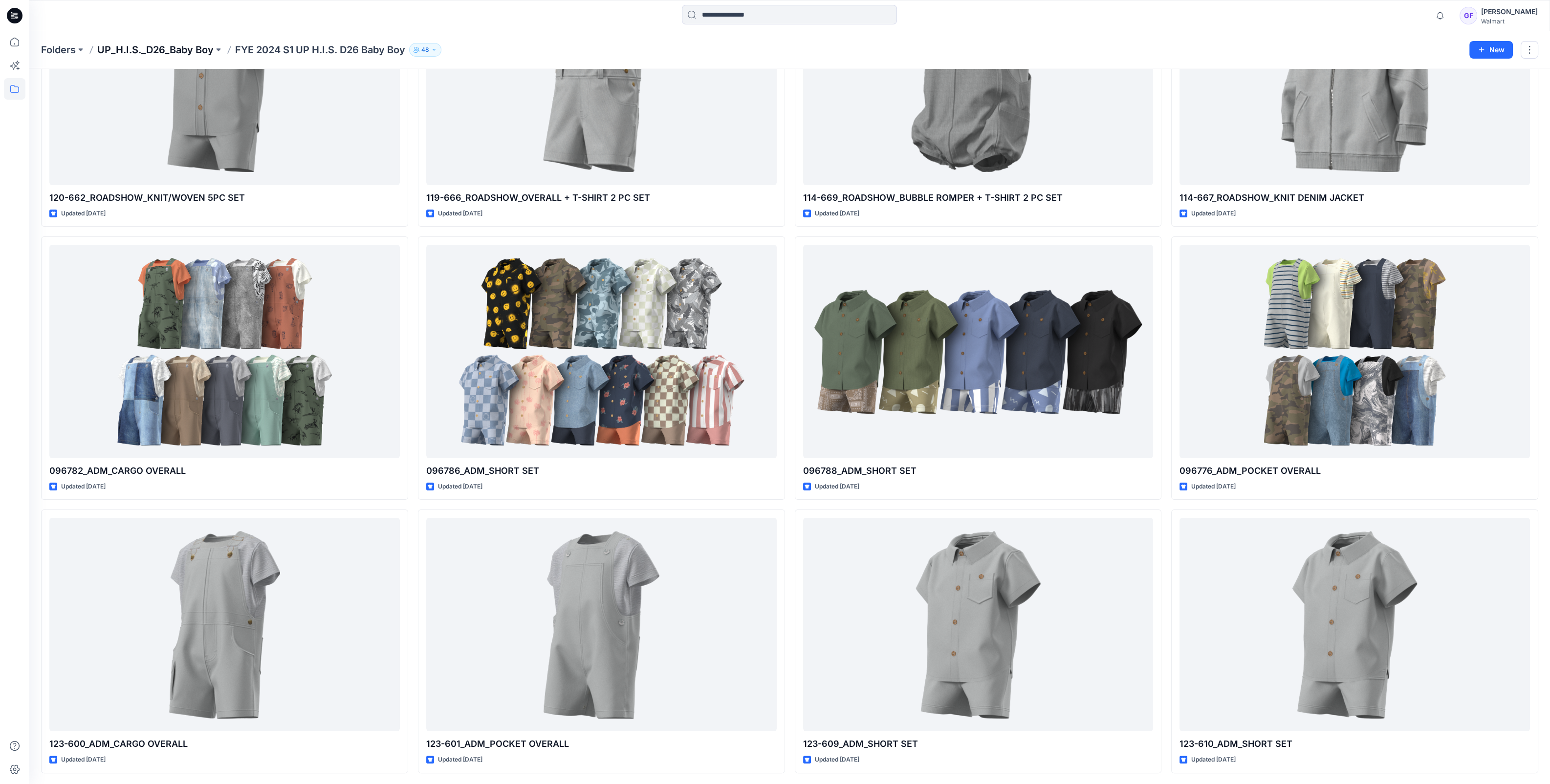
click at [123, 45] on p "UP_H.I.S._D26_Baby Boy" at bounding box center [156, 50] width 116 height 14
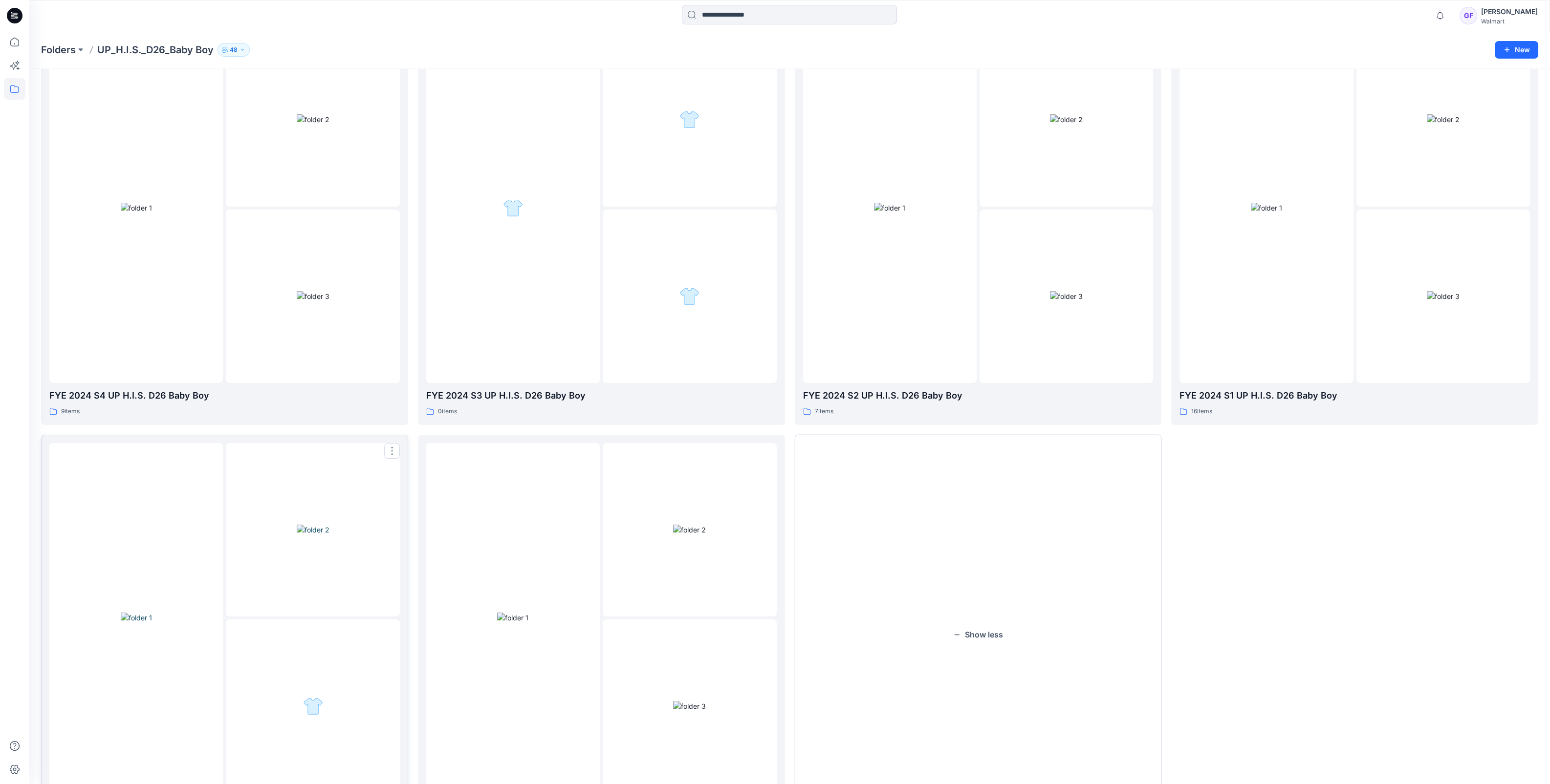
scroll to position [572, 0]
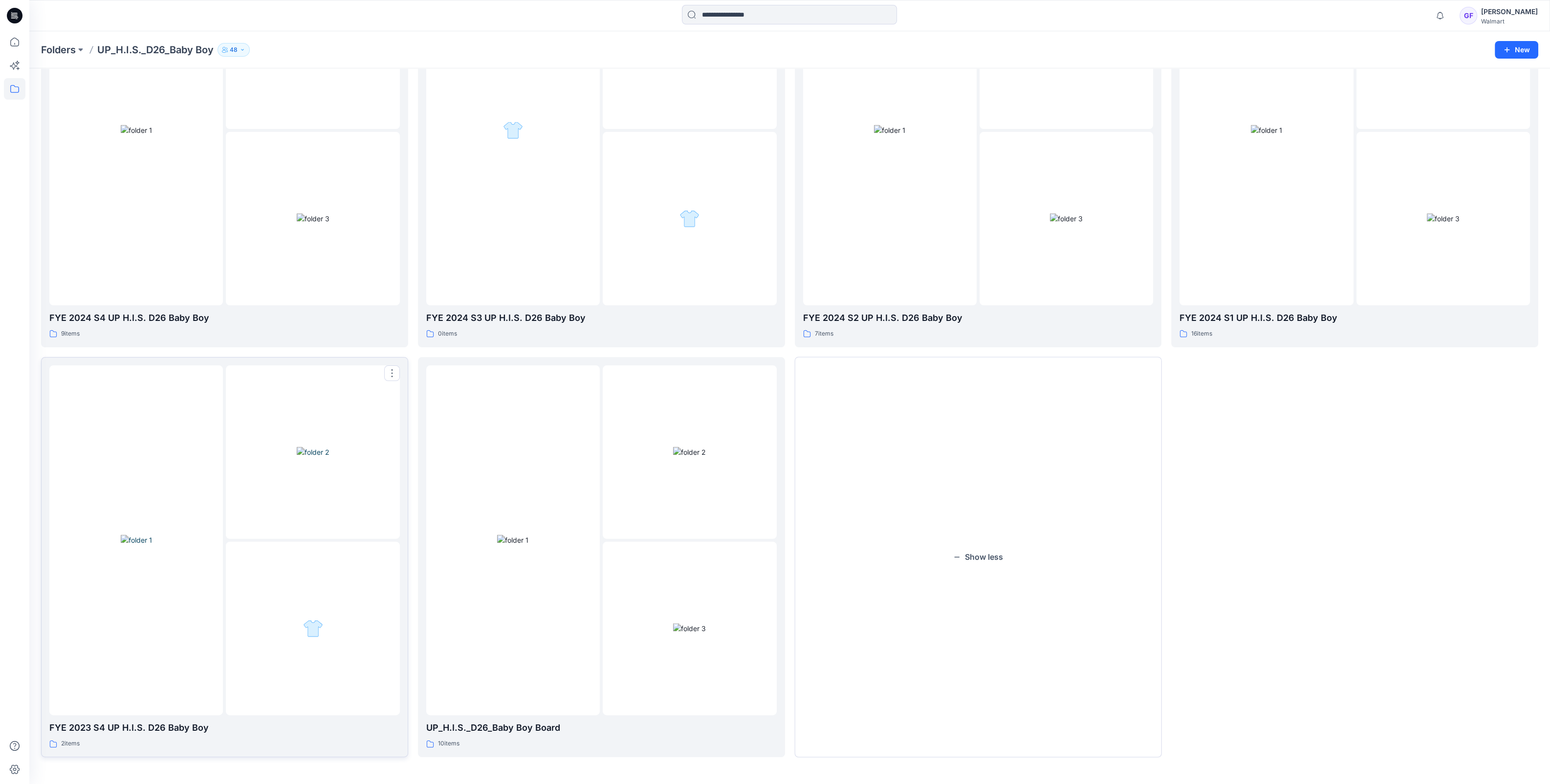
click at [143, 606] on div at bounding box center [136, 540] width 174 height 350
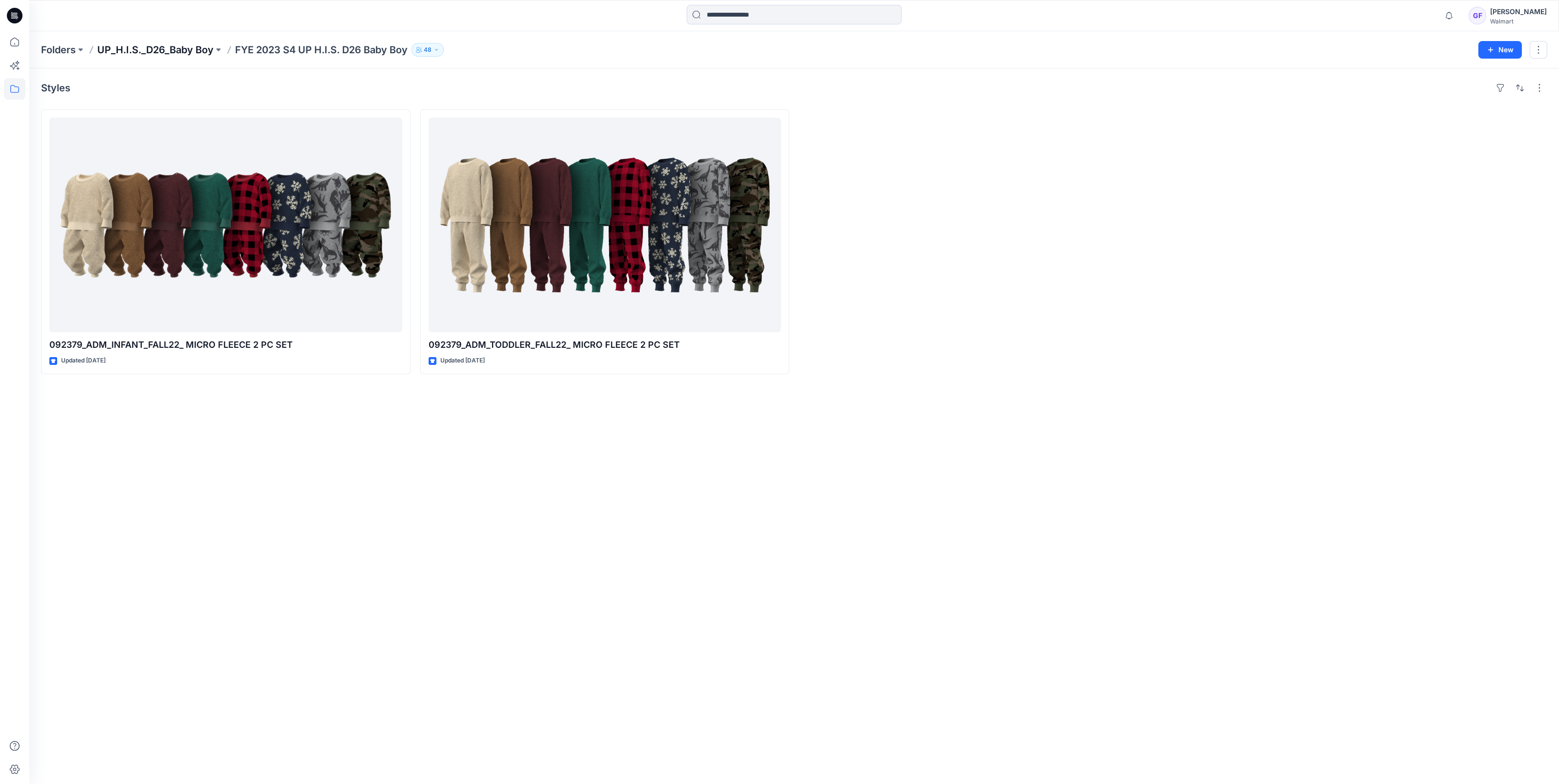
click at [154, 49] on p "UP_H.I.S._D26_Baby Boy" at bounding box center [156, 50] width 116 height 14
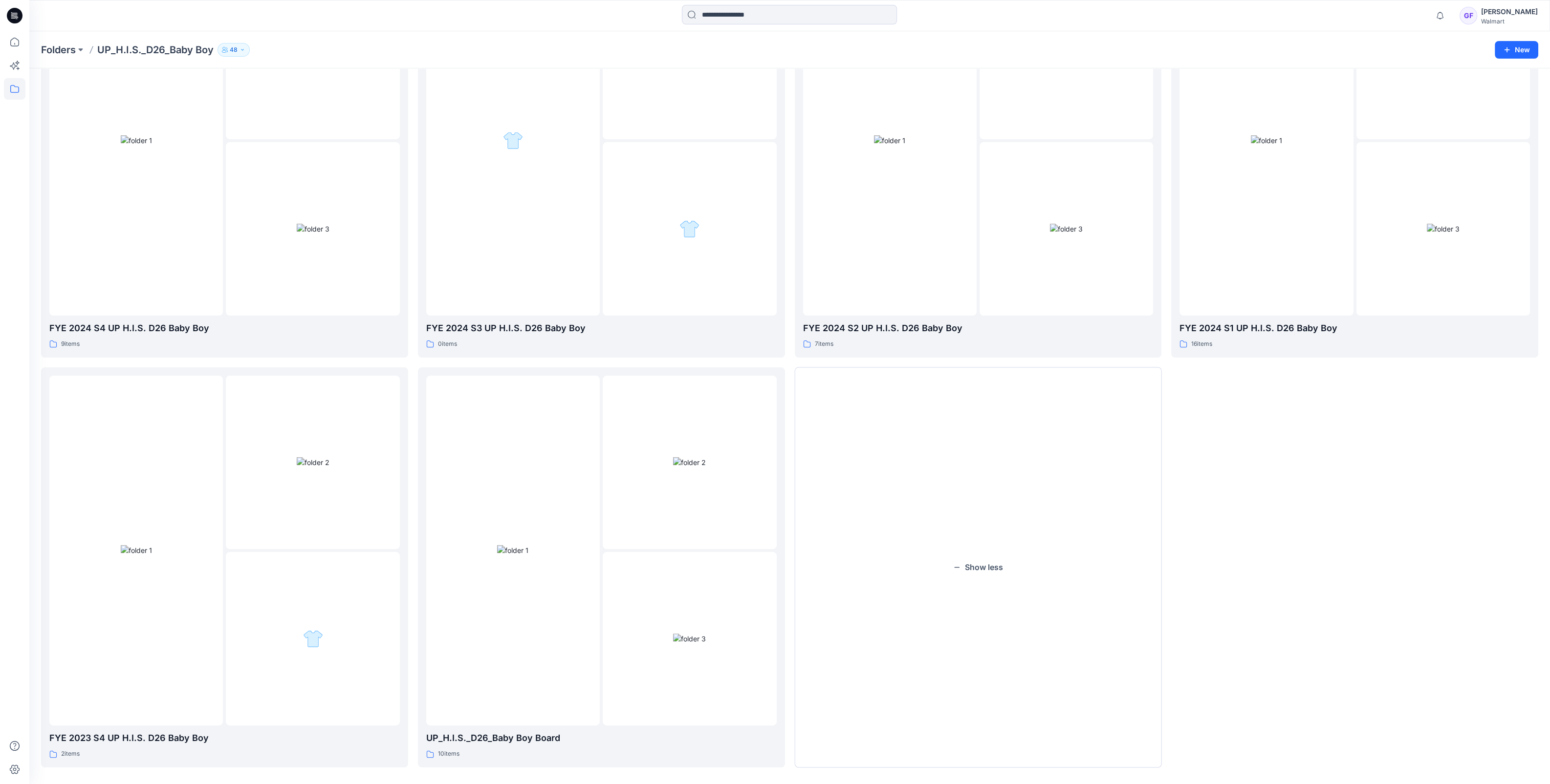
scroll to position [572, 0]
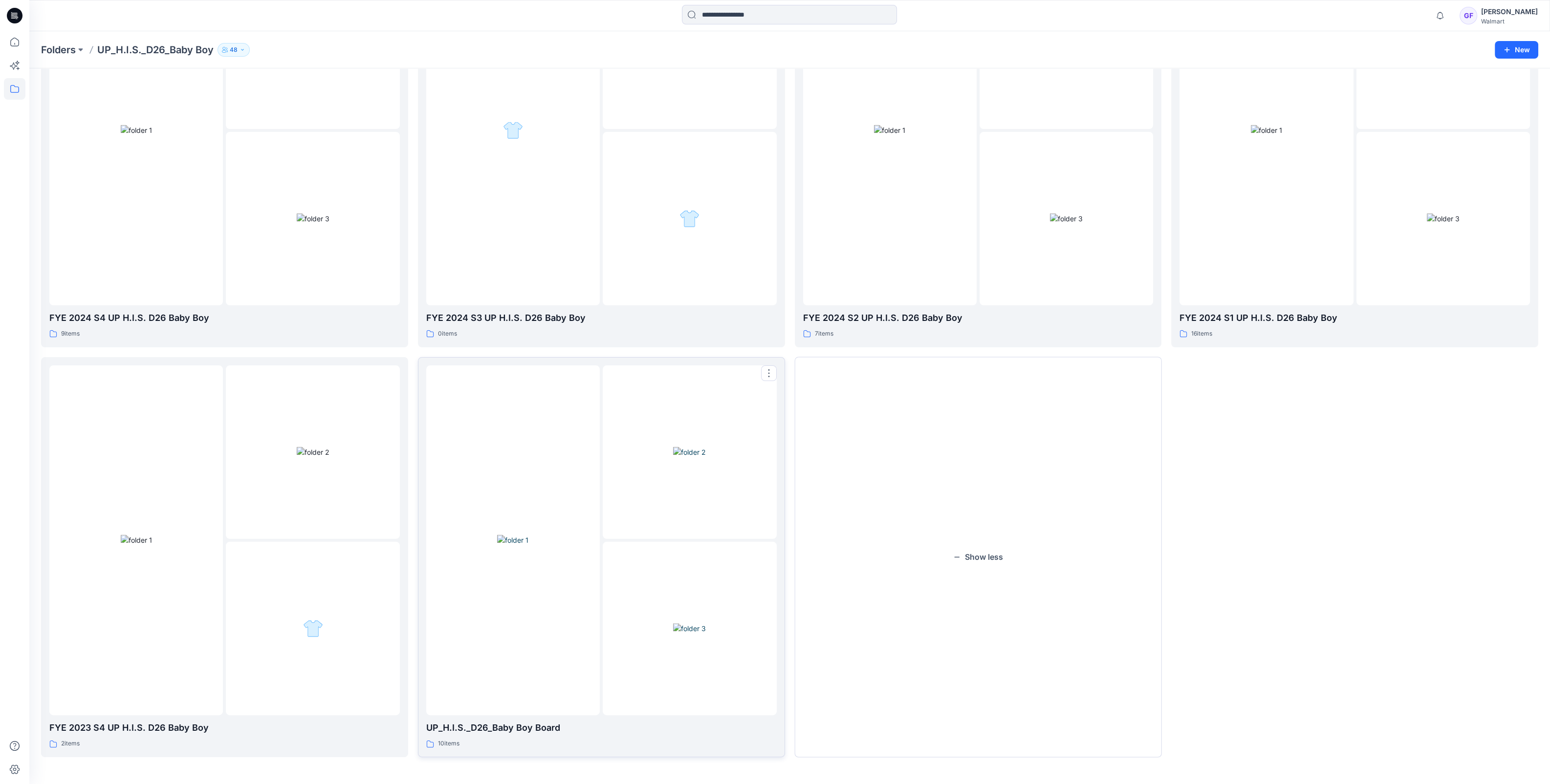
click at [673, 633] on img at bounding box center [689, 628] width 33 height 10
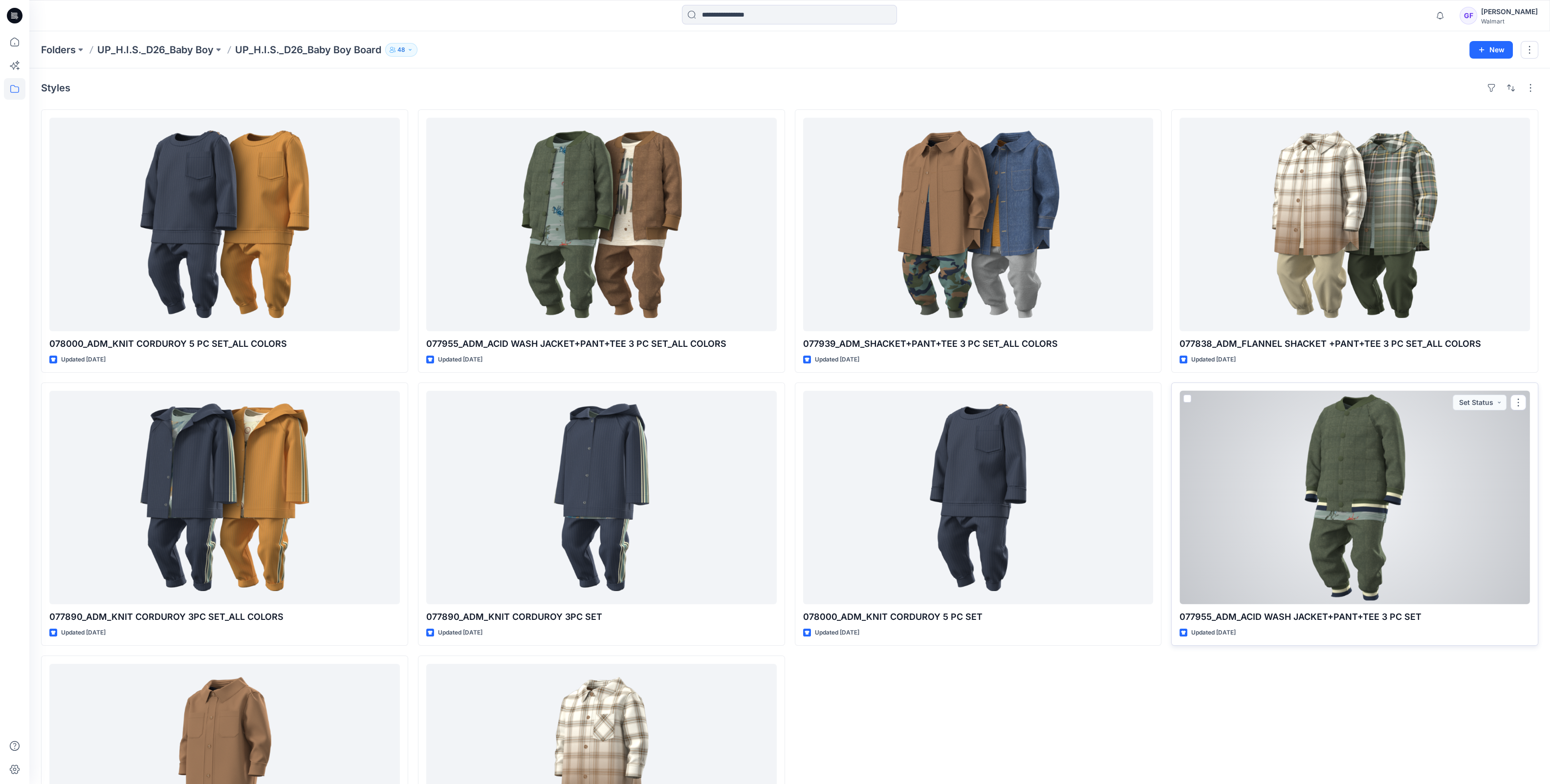
click at [1371, 521] on div at bounding box center [1355, 497] width 350 height 214
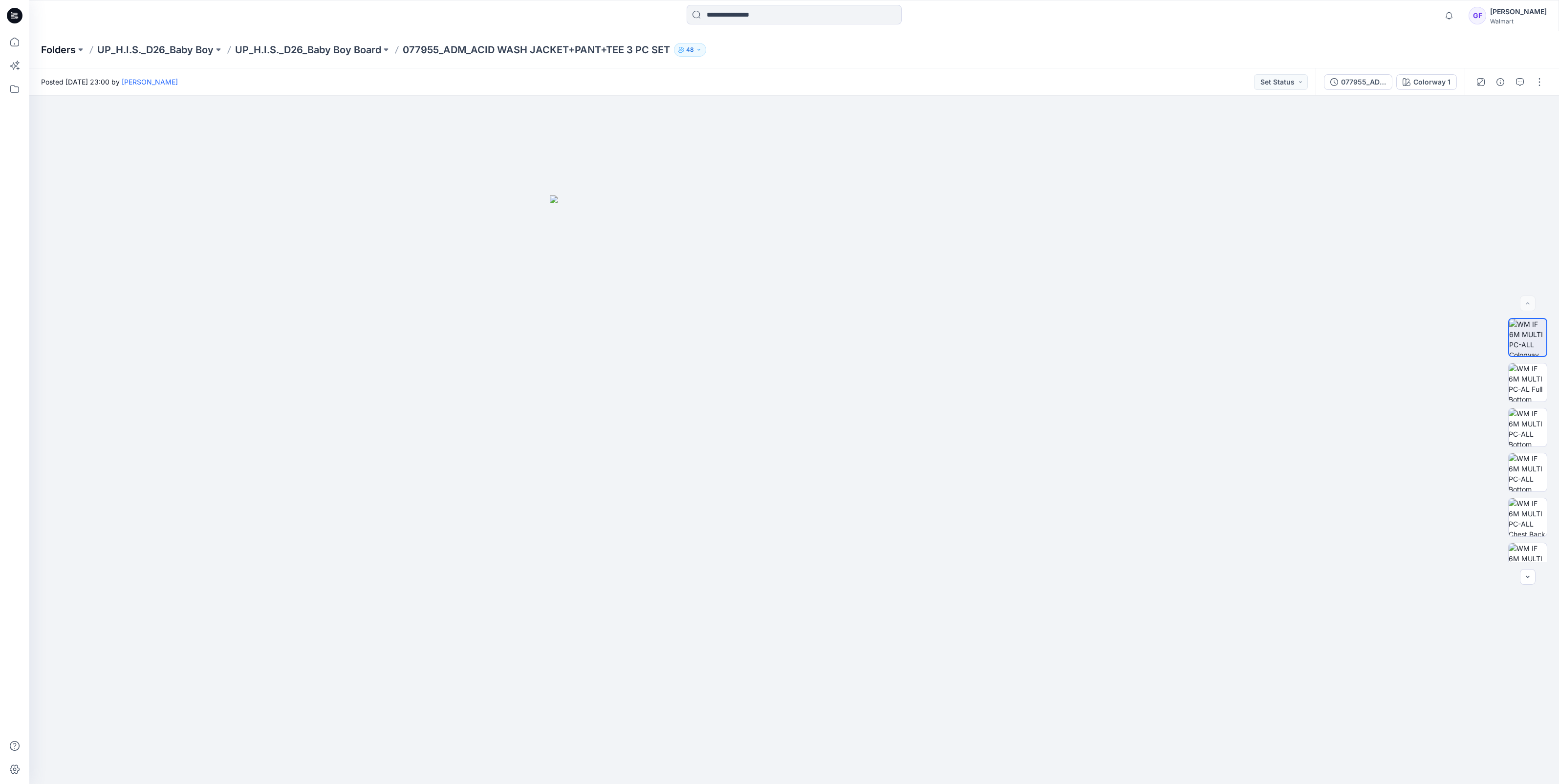
click at [56, 47] on p "Folders" at bounding box center [58, 50] width 34 height 14
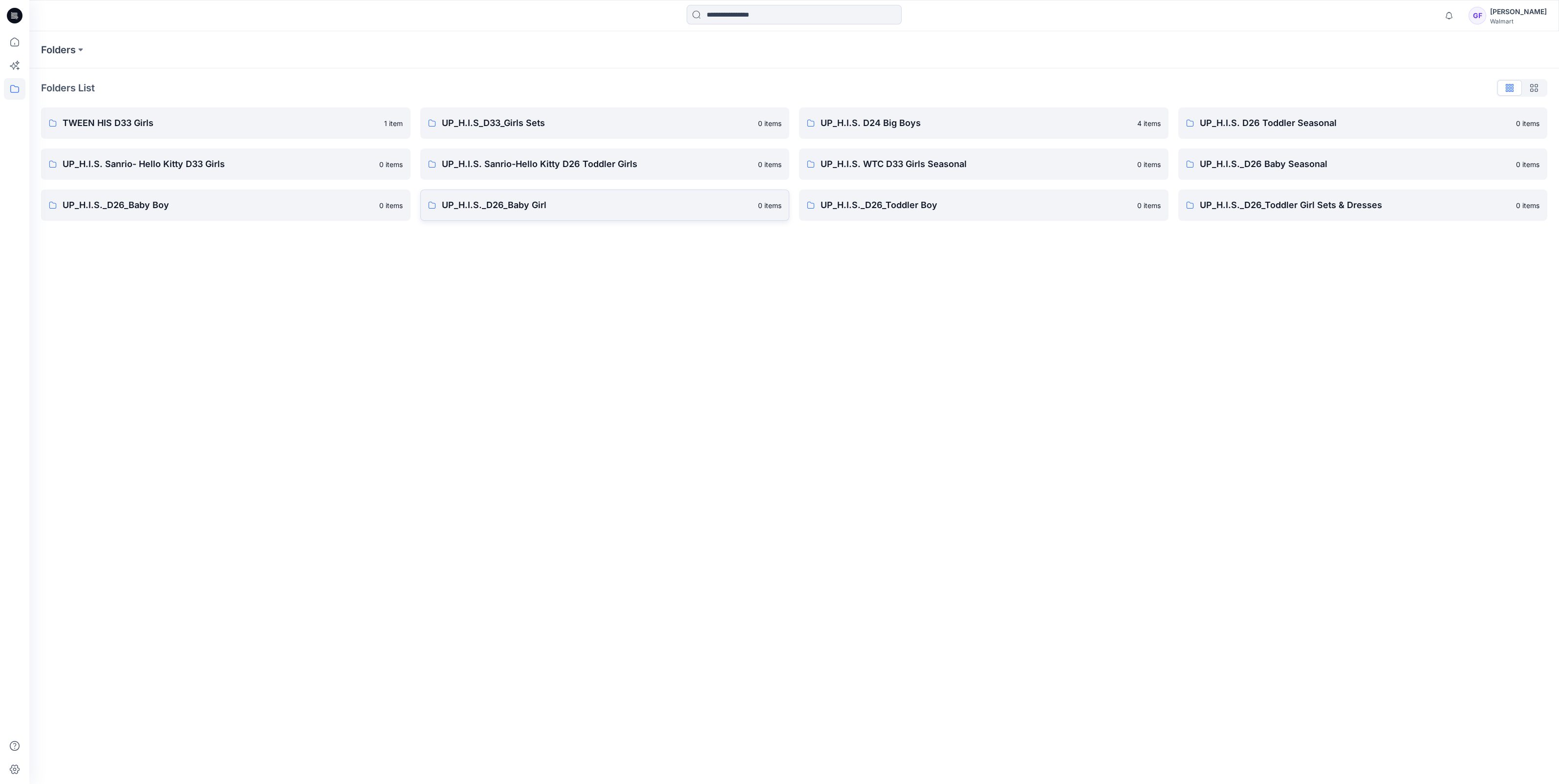
click at [474, 207] on p "UP_H.I.S._D26_Baby Girl" at bounding box center [597, 205] width 311 height 14
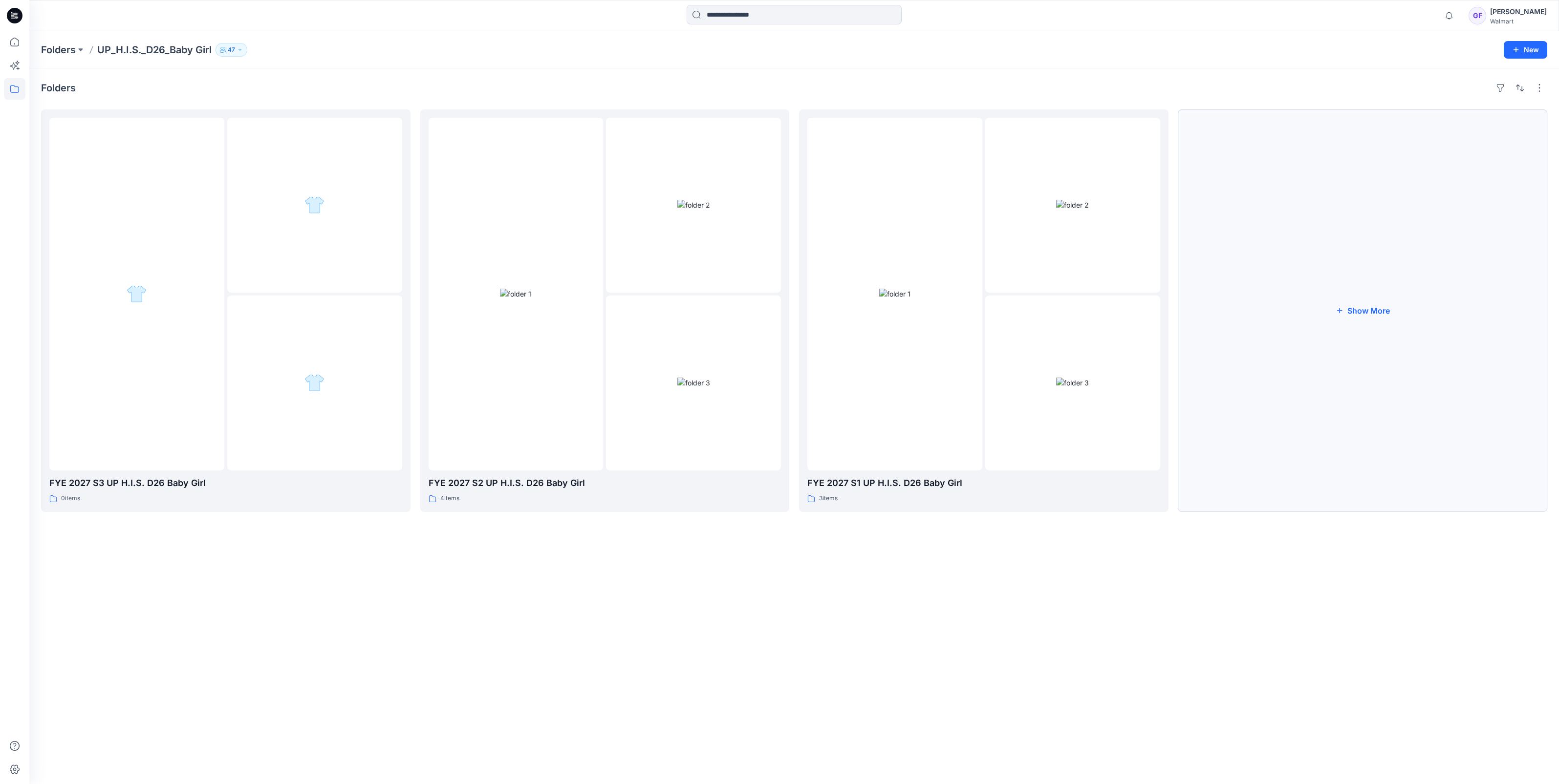
click at [1377, 308] on button "Show More" at bounding box center [1363, 310] width 369 height 402
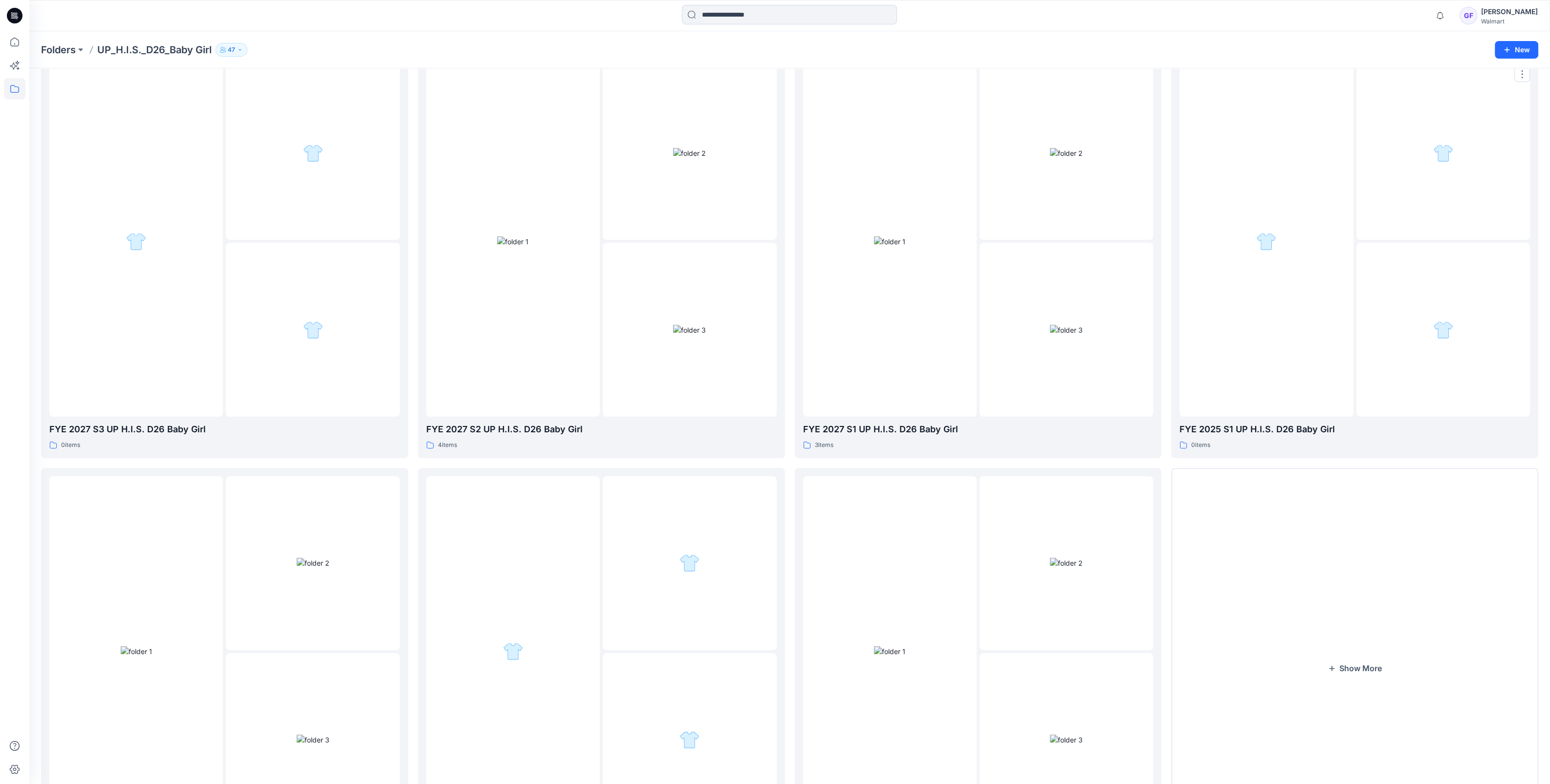
scroll to position [163, 0]
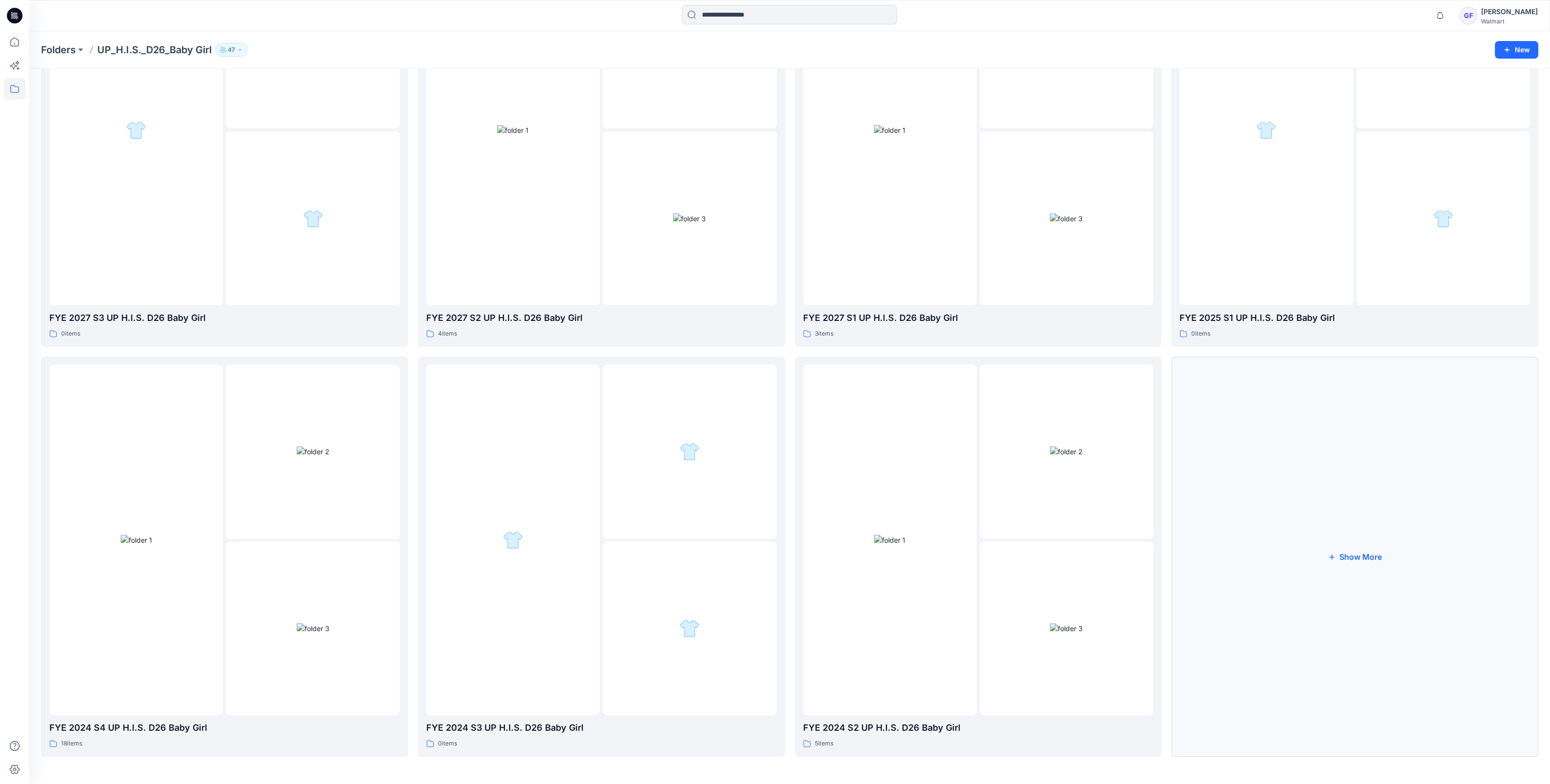
click at [1388, 567] on button "Show More" at bounding box center [1355, 556] width 367 height 400
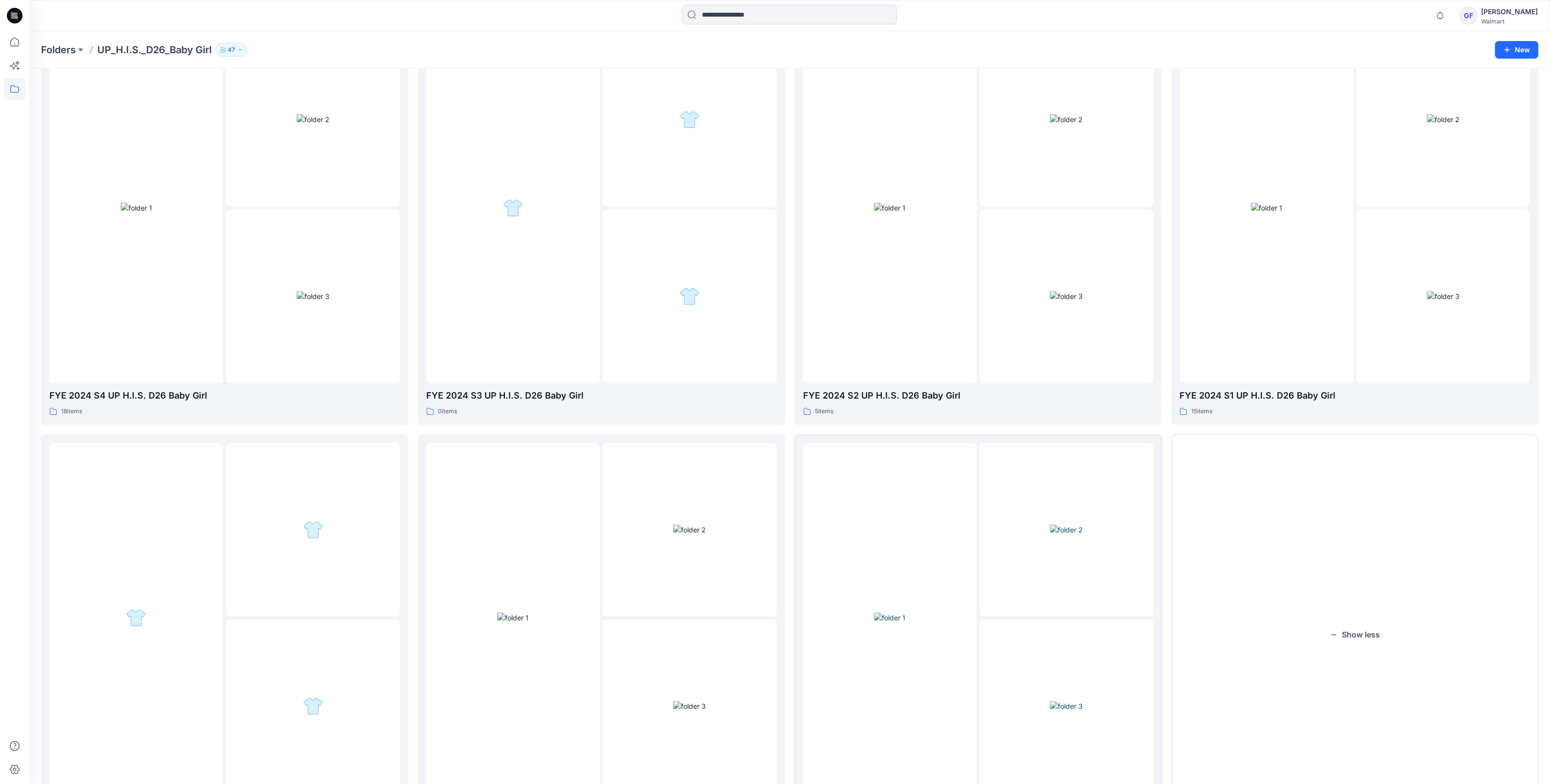
scroll to position [529, 0]
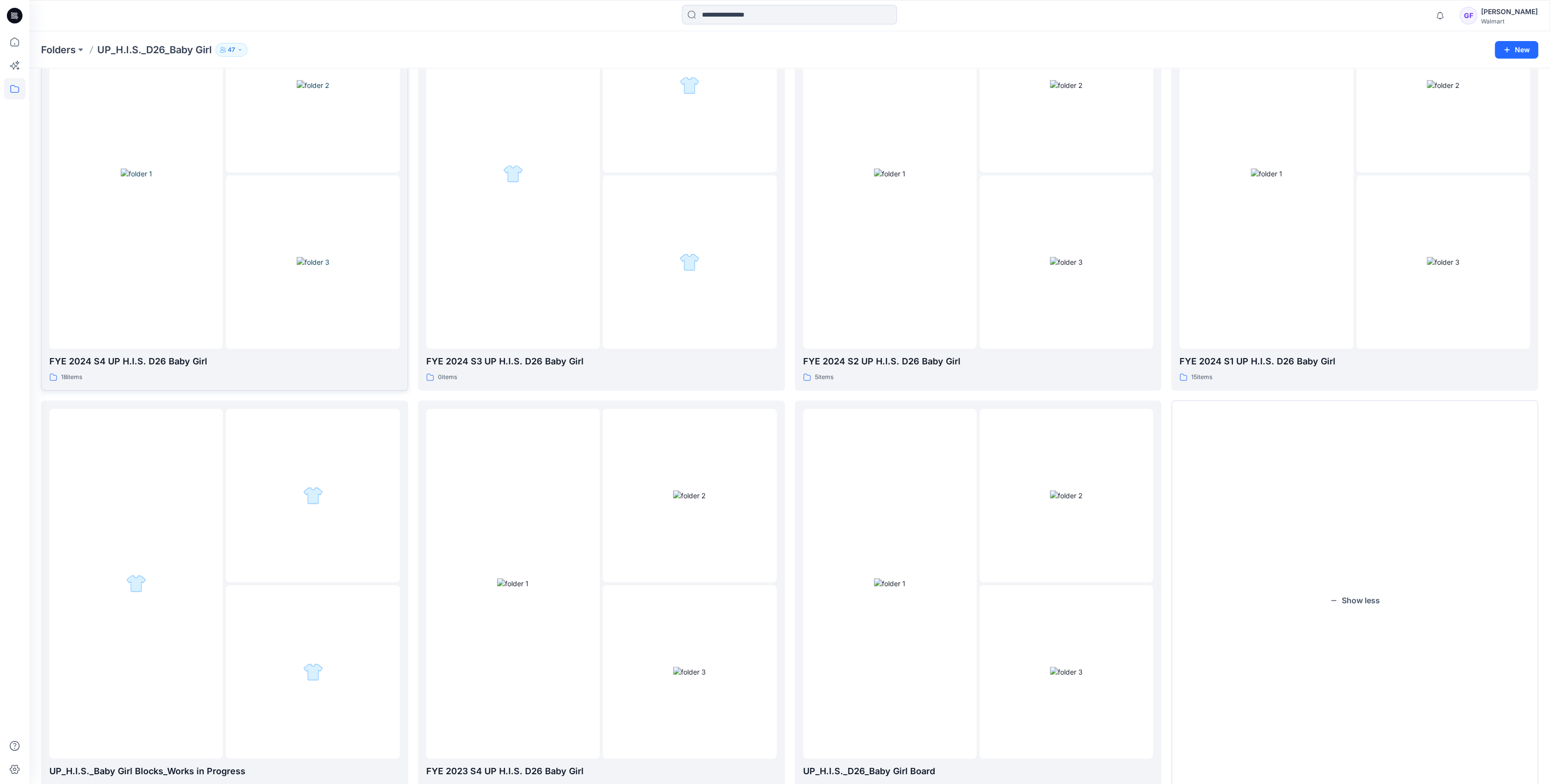
click at [297, 267] on img at bounding box center [313, 262] width 33 height 10
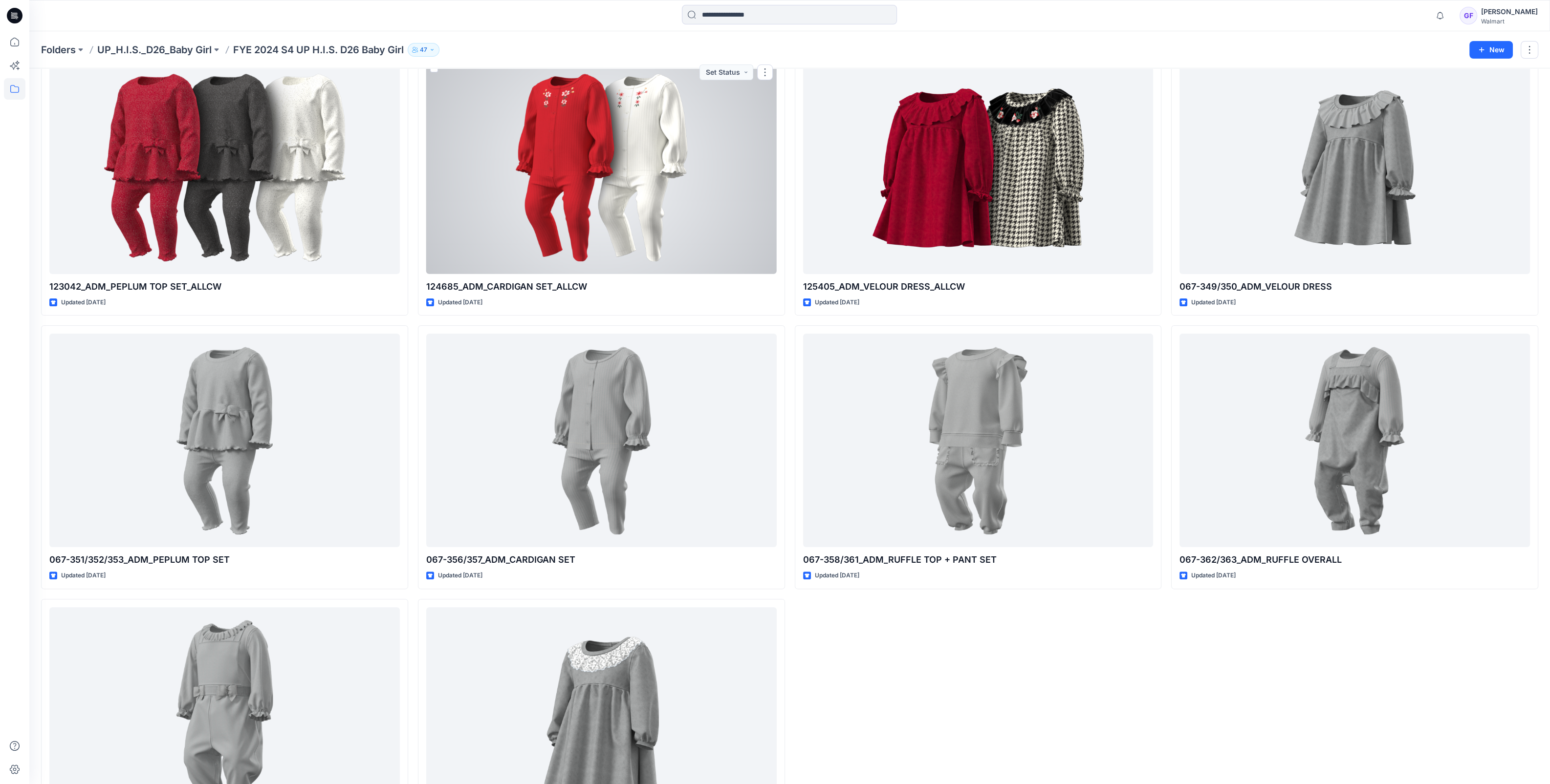
scroll to position [692, 0]
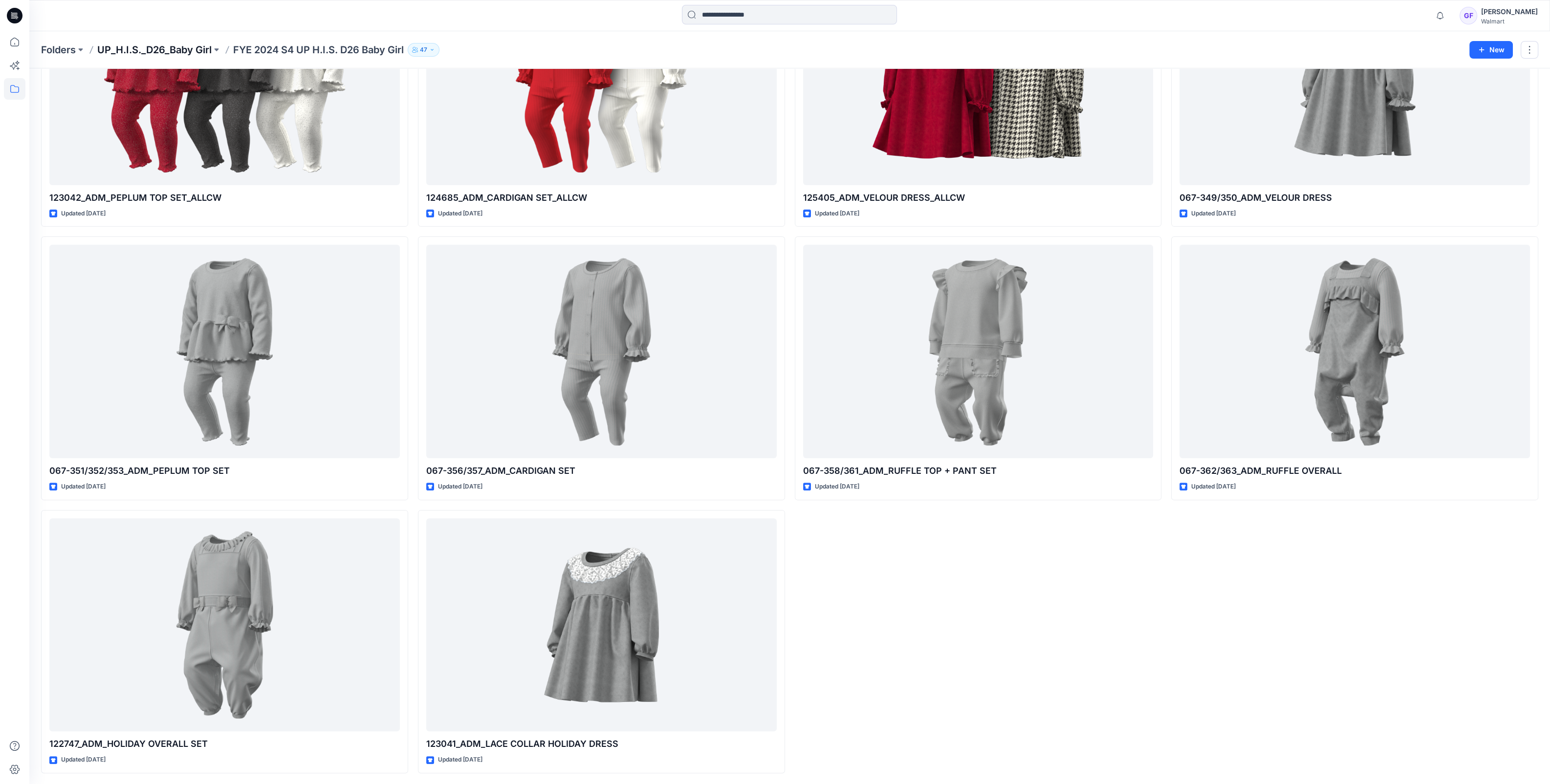
click at [159, 45] on p "UP_H.I.S._D26_Baby Girl" at bounding box center [154, 50] width 114 height 14
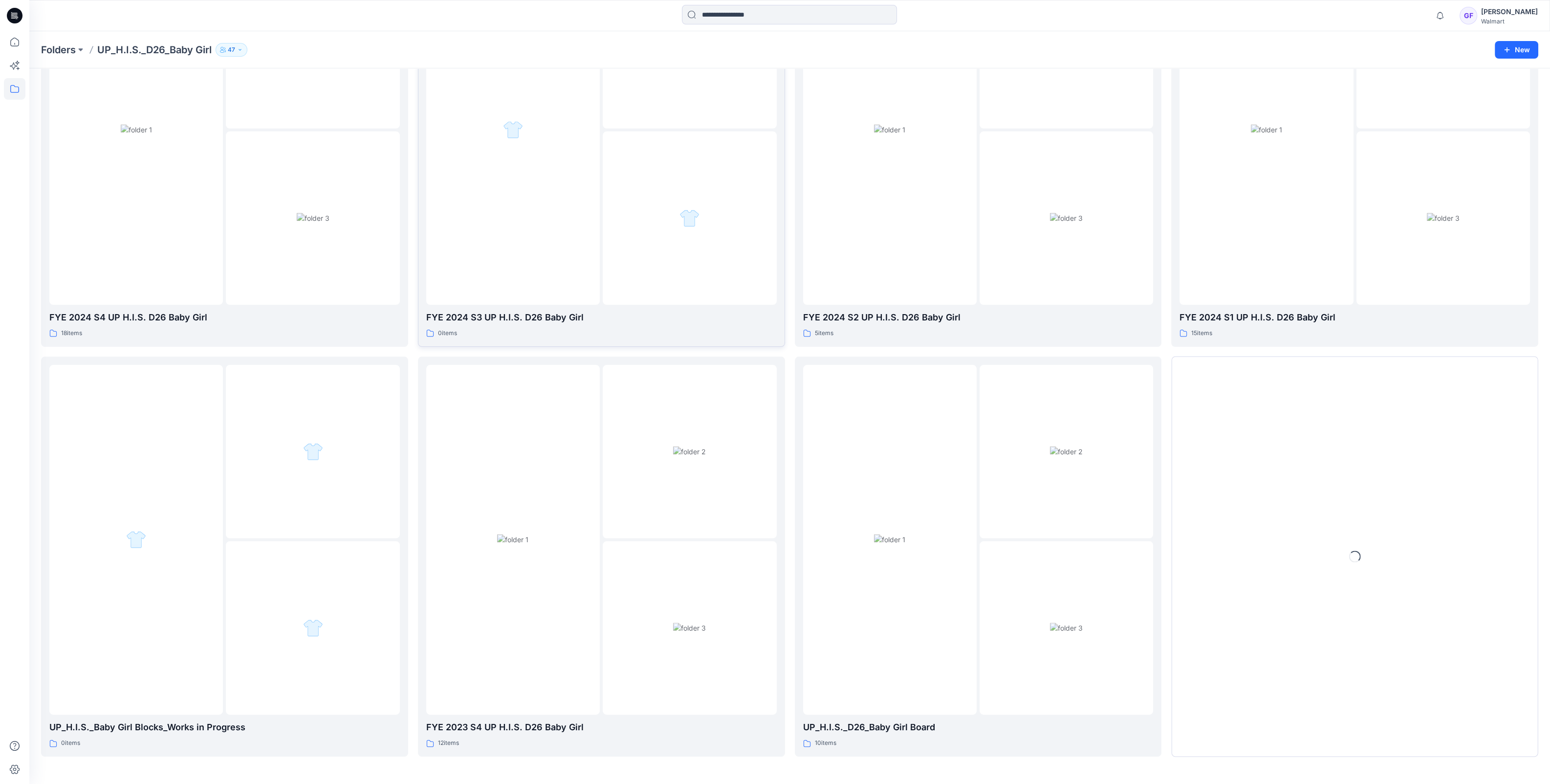
scroll to position [572, 0]
click at [1248, 210] on div at bounding box center [1266, 130] width 174 height 350
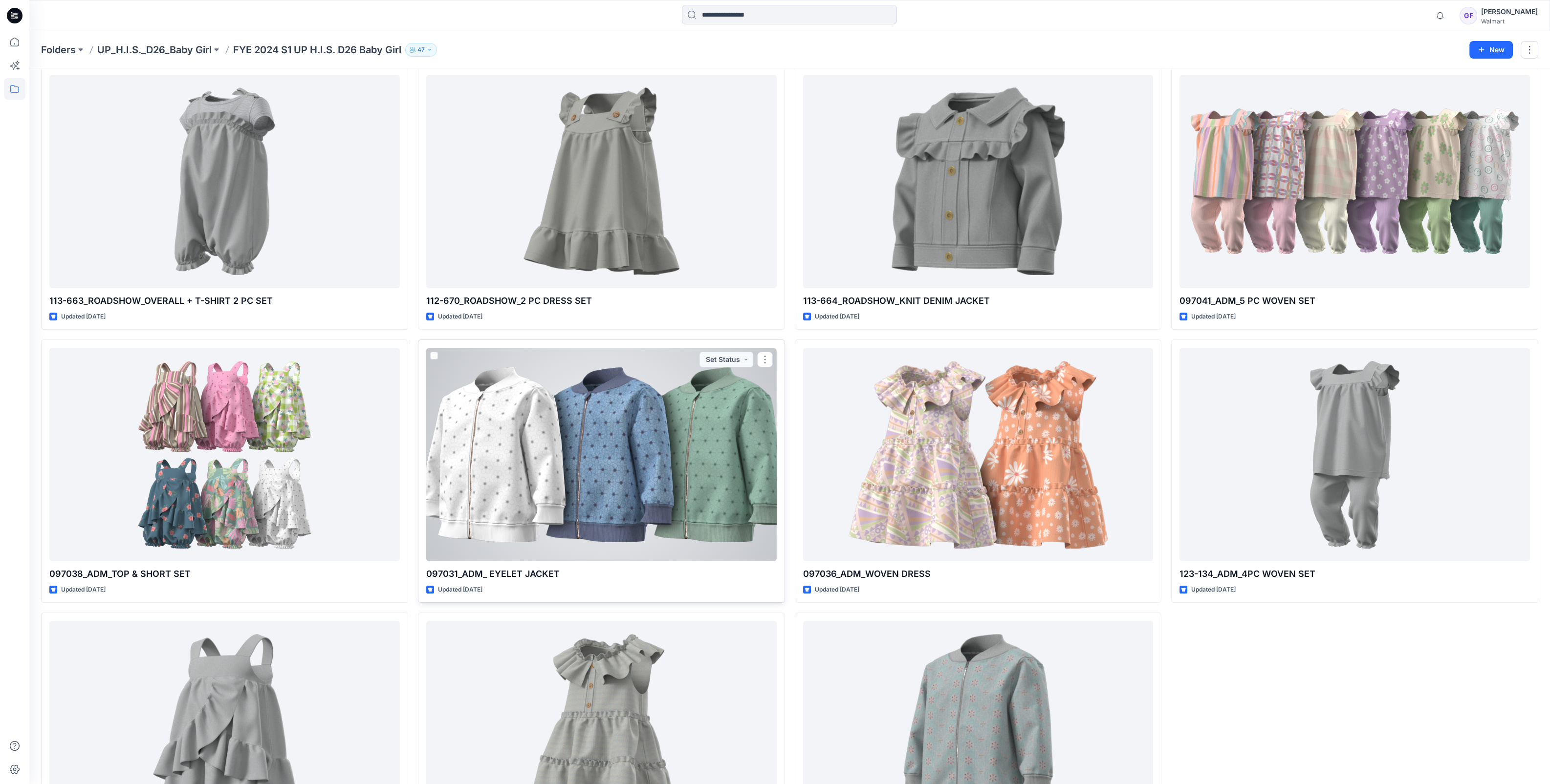
scroll to position [297, 0]
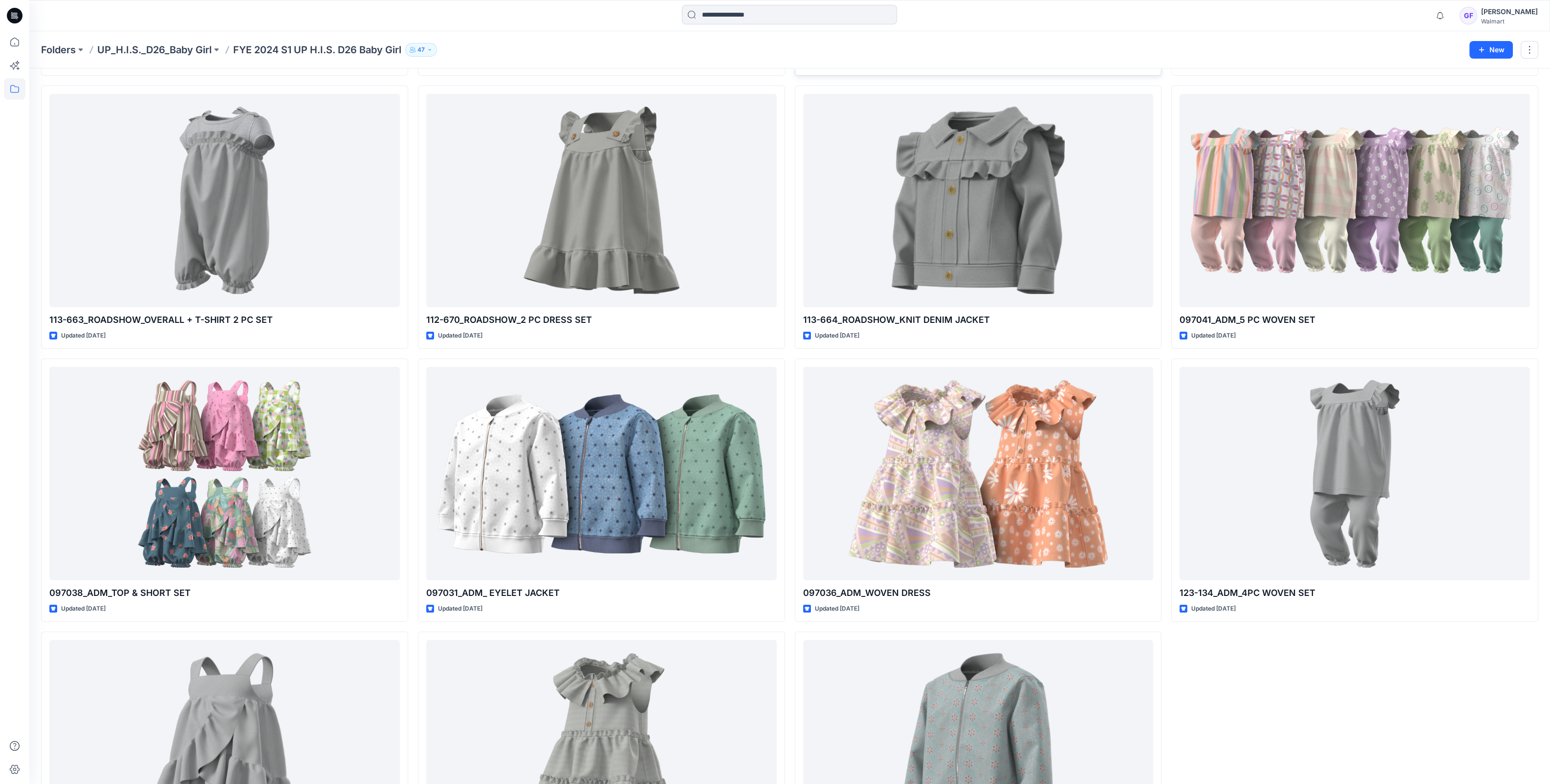
click at [66, 51] on p "Folders" at bounding box center [58, 50] width 34 height 14
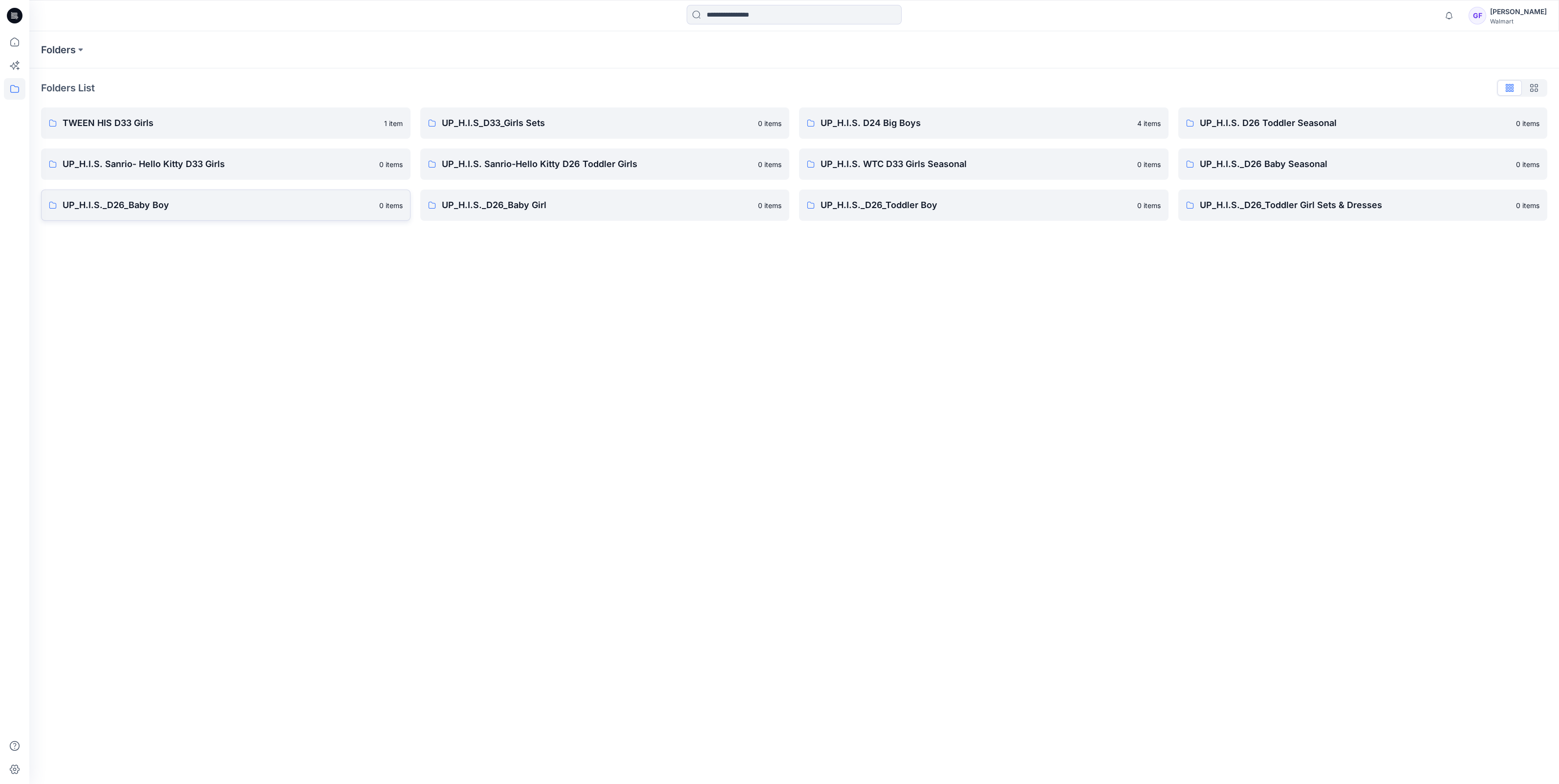
click at [248, 207] on p "UP_H.I.S._D26_Baby Boy" at bounding box center [218, 205] width 311 height 14
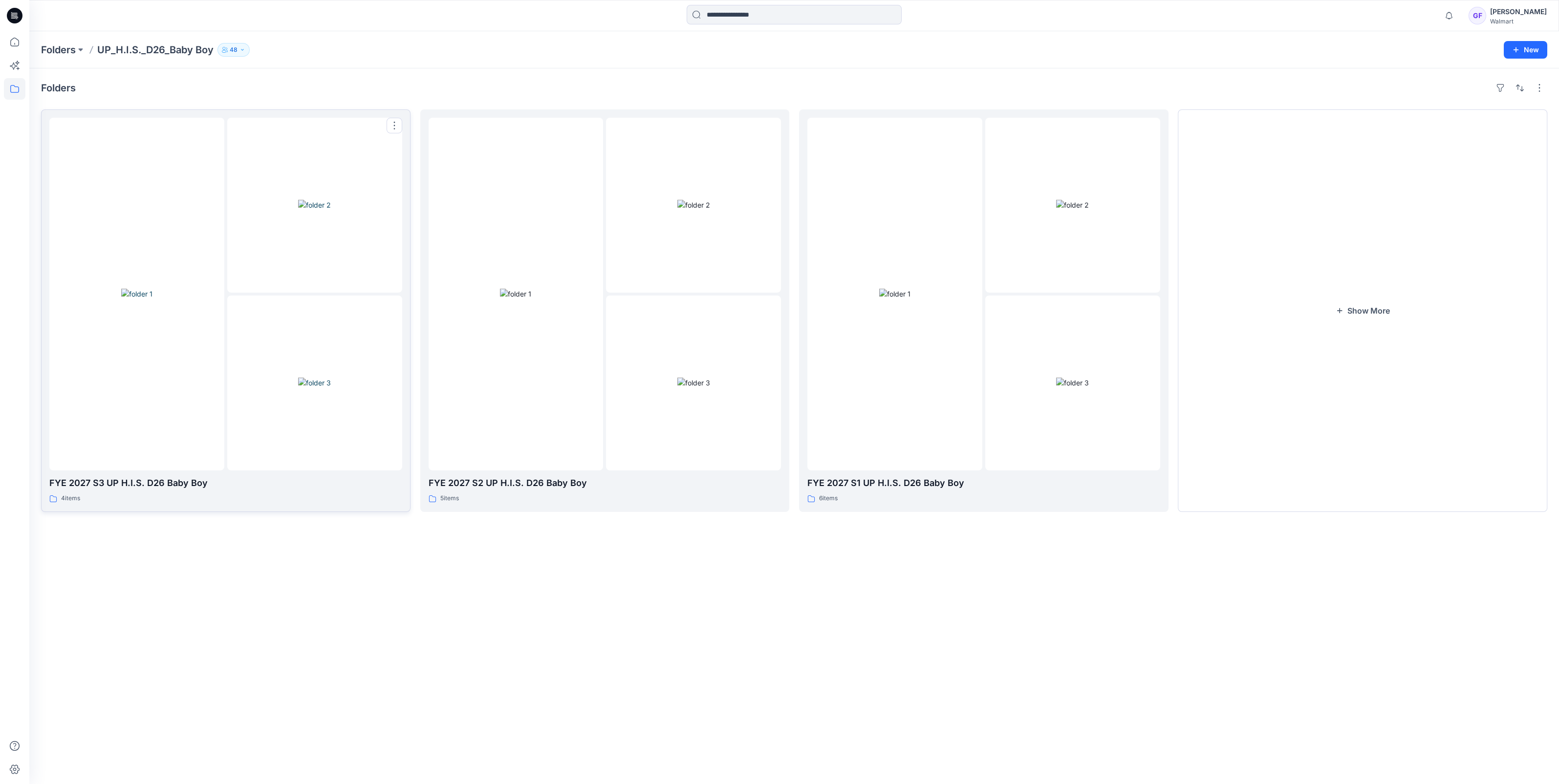
click at [144, 289] on img at bounding box center [137, 293] width 31 height 10
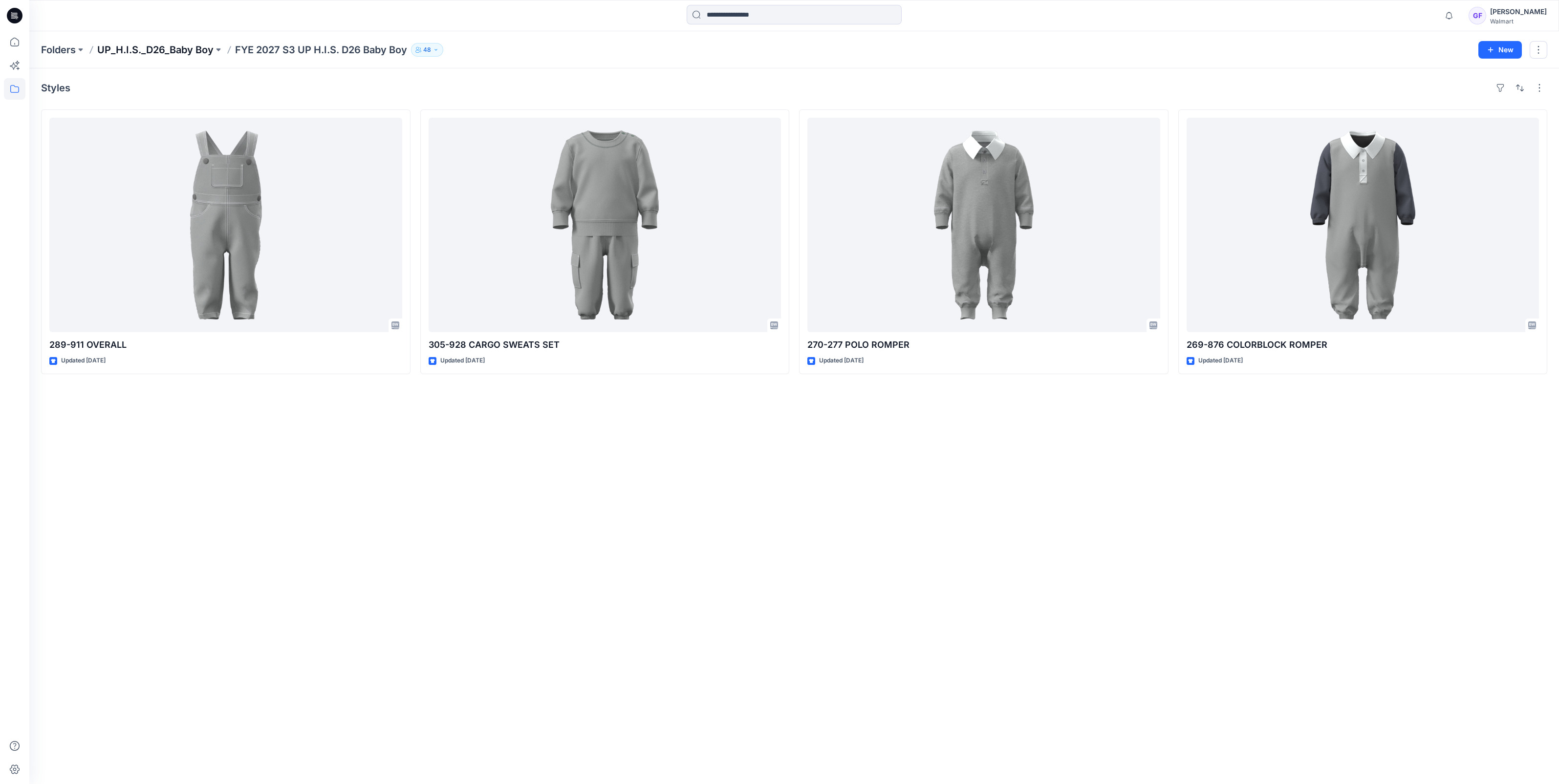
click at [164, 51] on p "UP_H.I.S._D26_Baby Boy" at bounding box center [156, 50] width 116 height 14
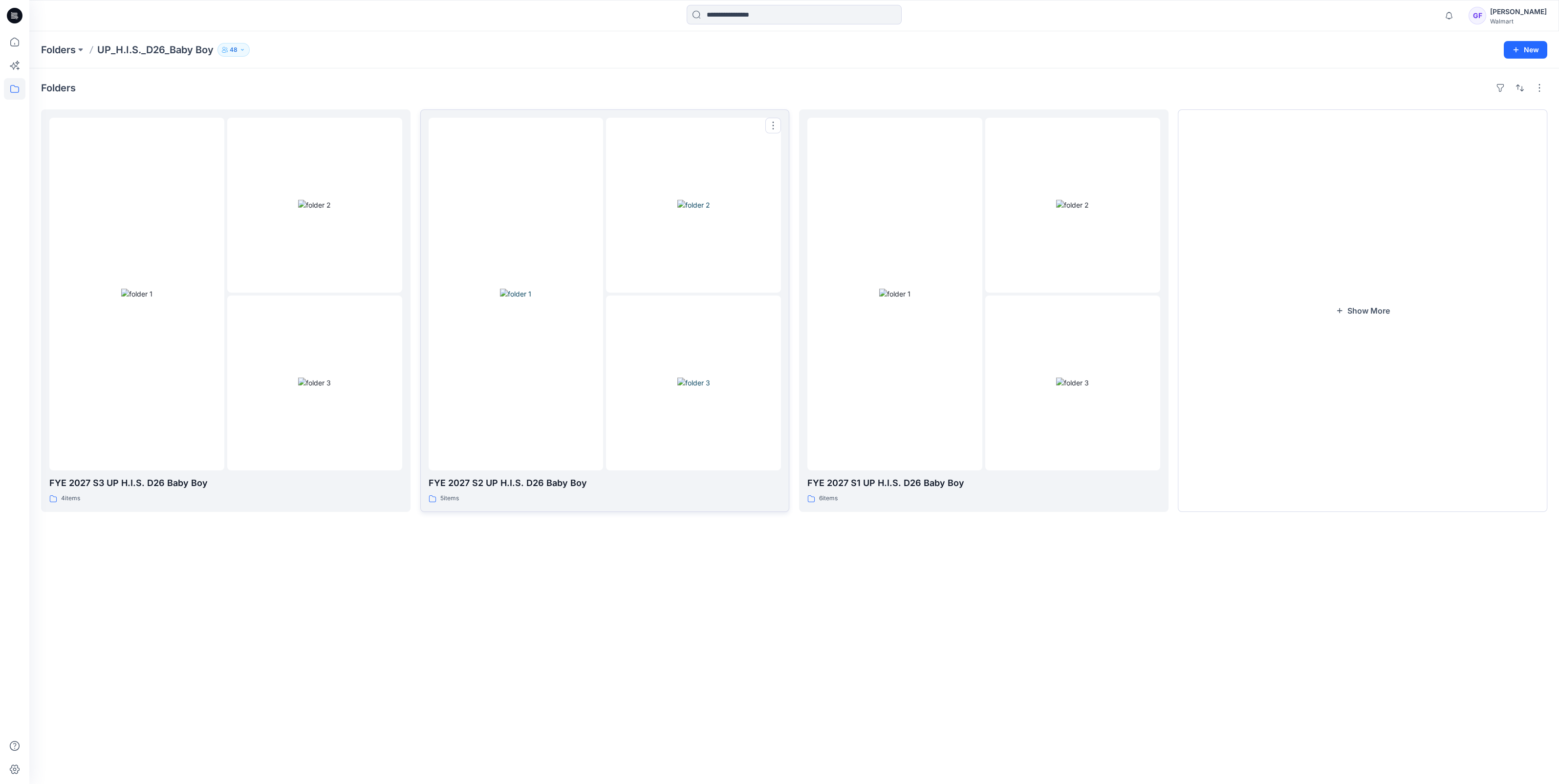
click at [523, 398] on div at bounding box center [516, 294] width 175 height 353
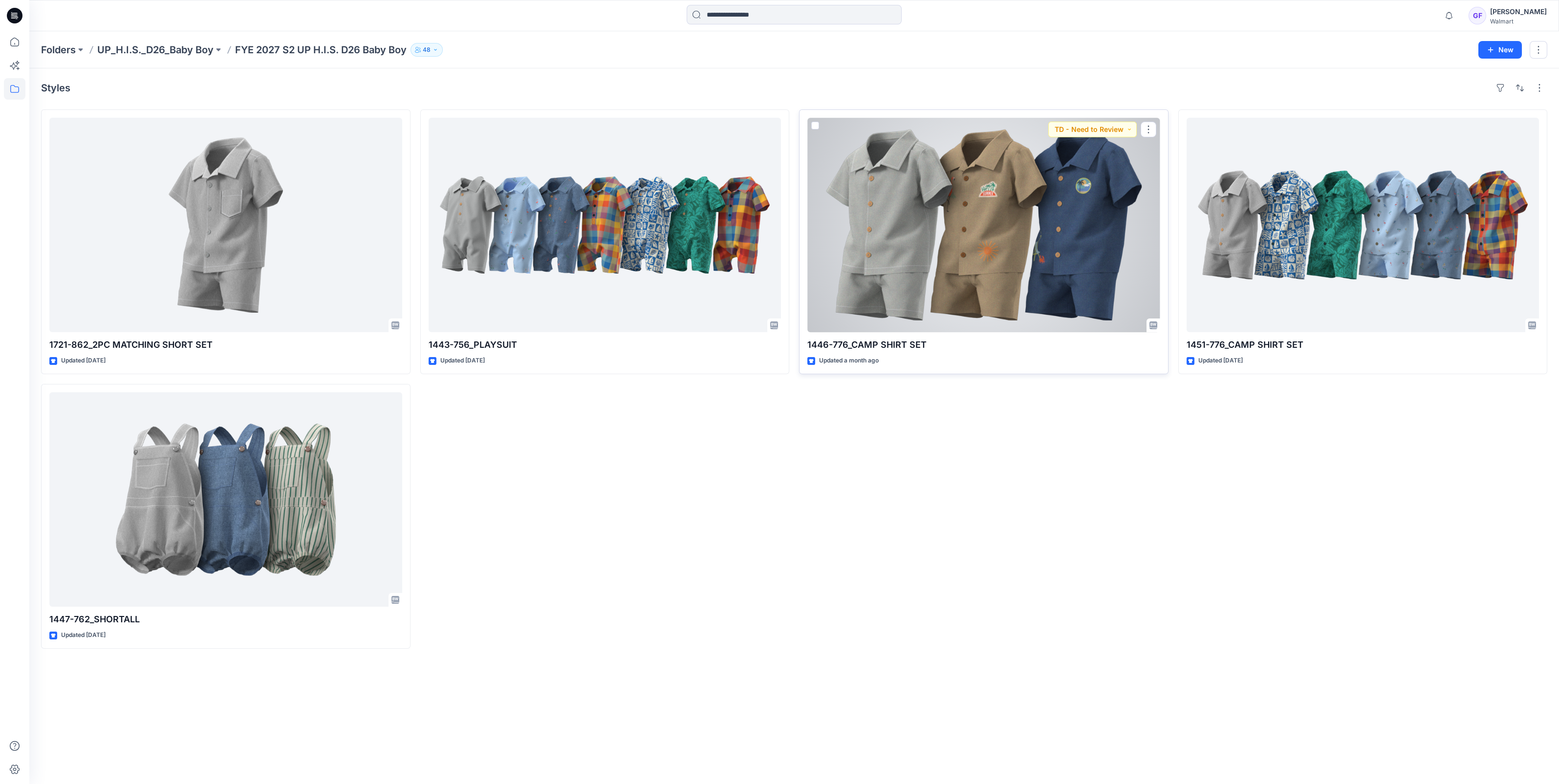
click at [994, 310] on div at bounding box center [983, 225] width 353 height 215
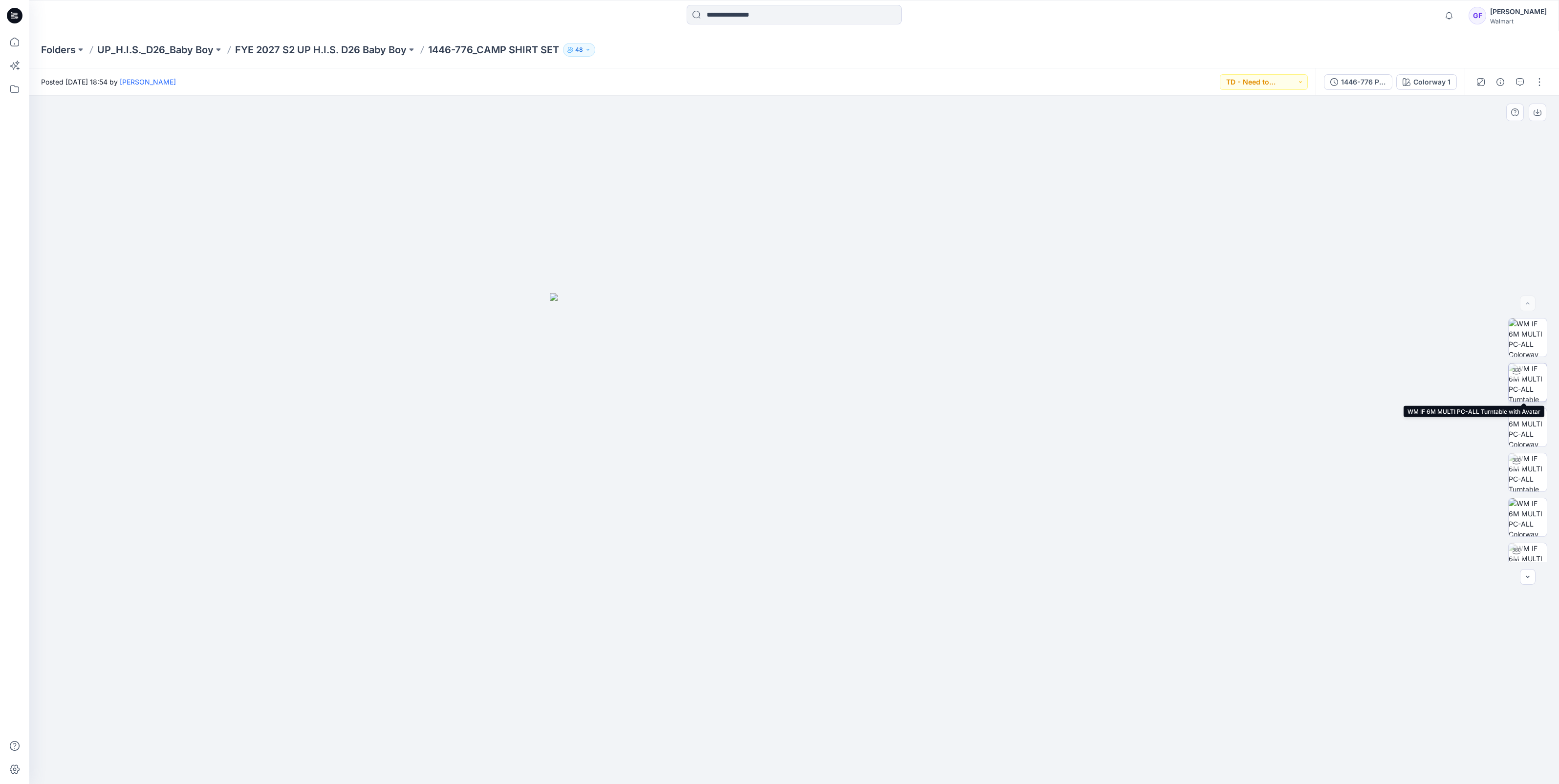
click at [1520, 390] on img at bounding box center [1528, 382] width 38 height 38
drag, startPoint x: 816, startPoint y: 733, endPoint x: 862, endPoint y: 743, distance: 47.1
click at [862, 743] on icon at bounding box center [795, 755] width 296 height 37
click at [310, 46] on p "FYE 2027 S2 UP H.I.S. D26 Baby Boy" at bounding box center [320, 50] width 171 height 14
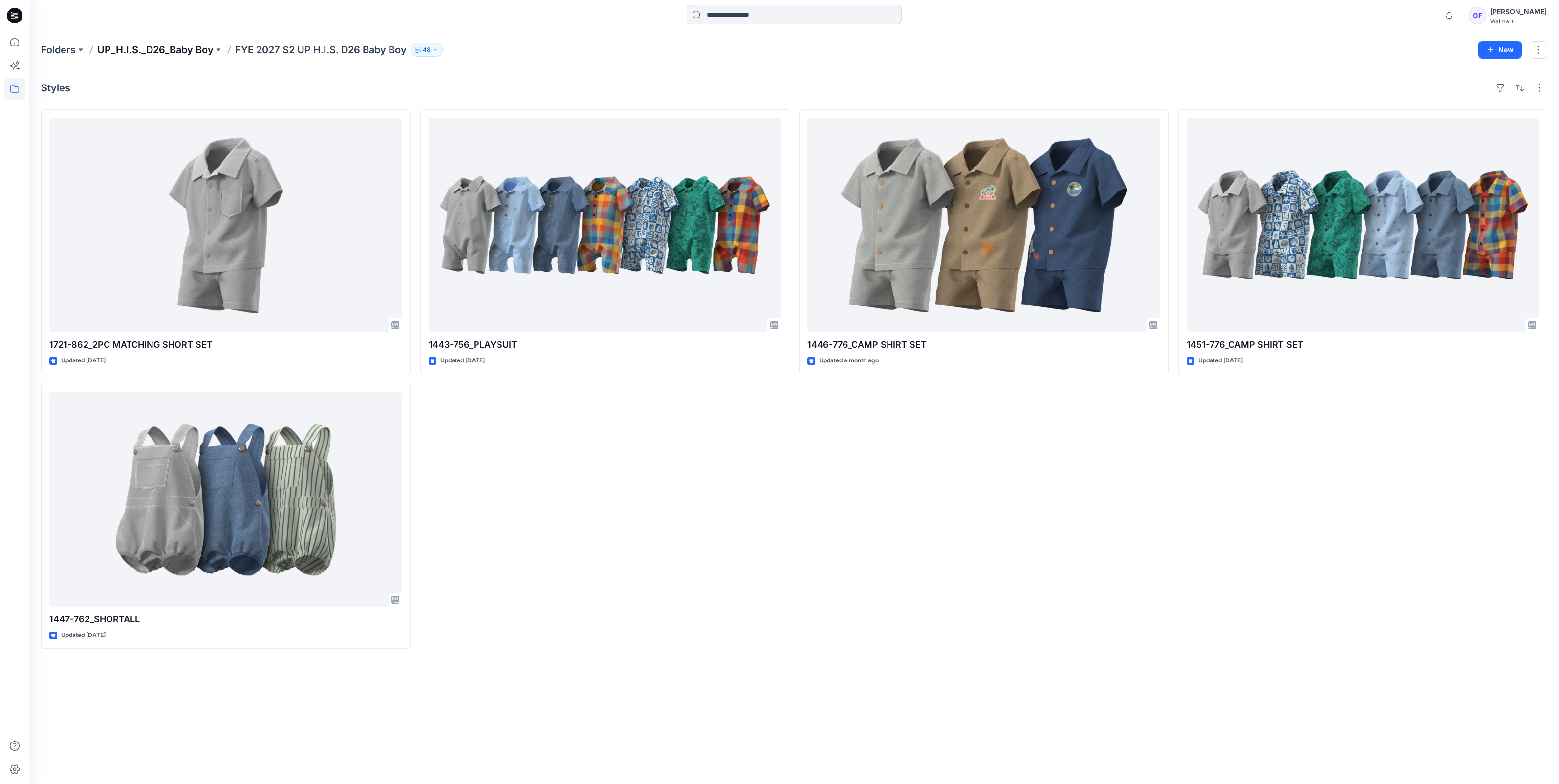
click at [188, 49] on p "UP_H.I.S._D26_Baby Boy" at bounding box center [156, 50] width 116 height 14
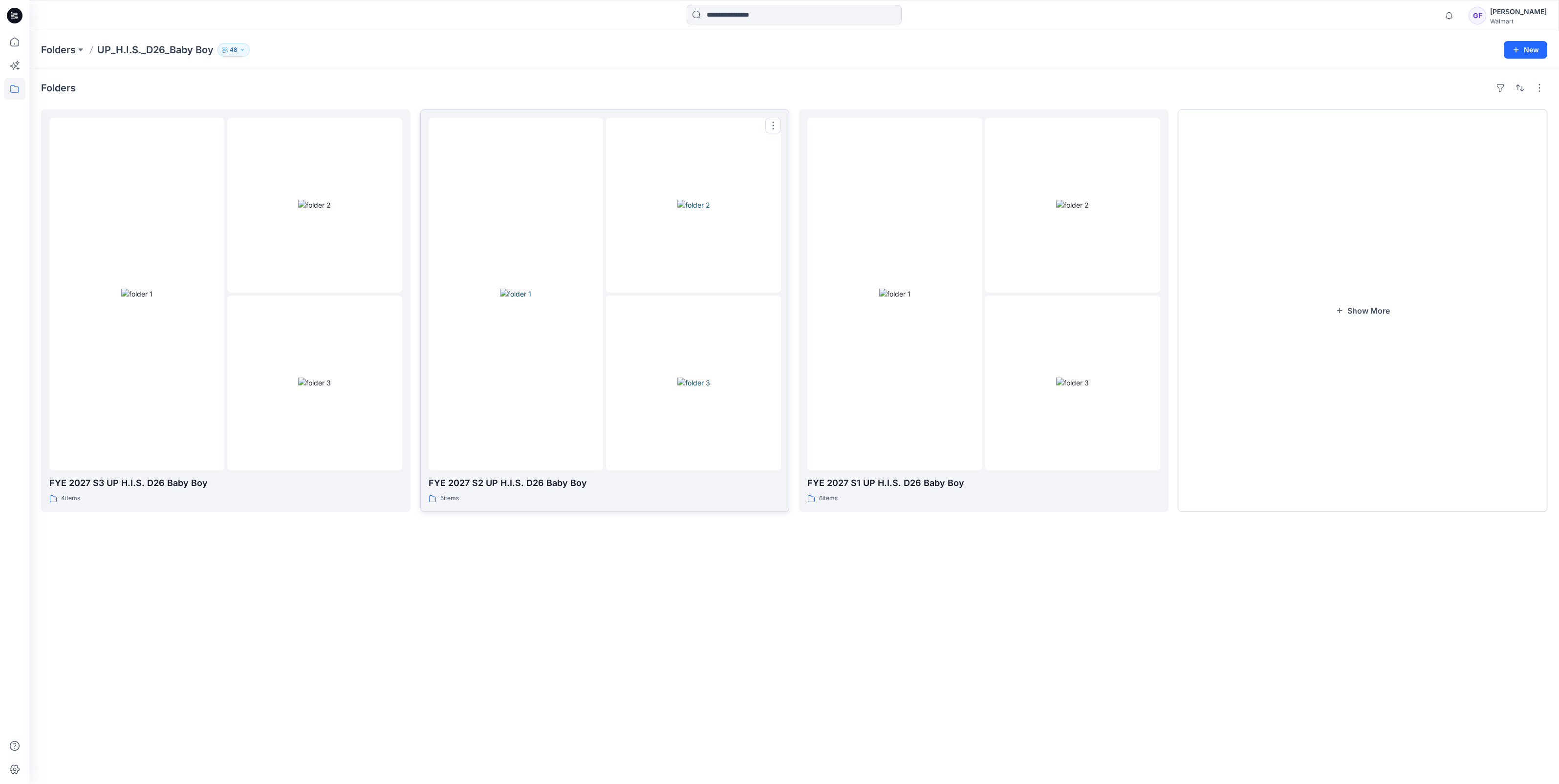
click at [531, 299] on img at bounding box center [516, 293] width 31 height 10
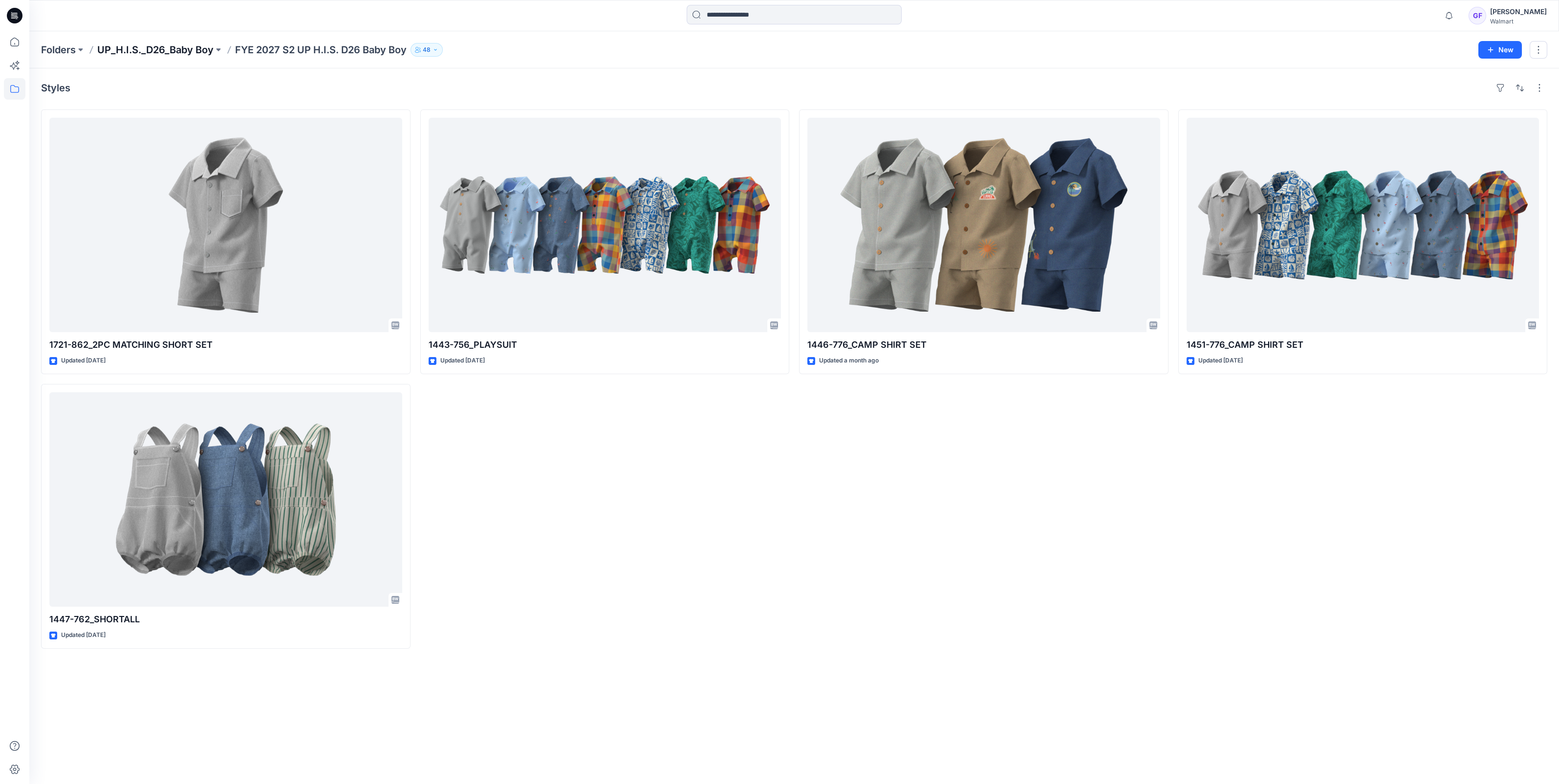
click at [114, 44] on p "UP_H.I.S._D26_Baby Boy" at bounding box center [156, 50] width 116 height 14
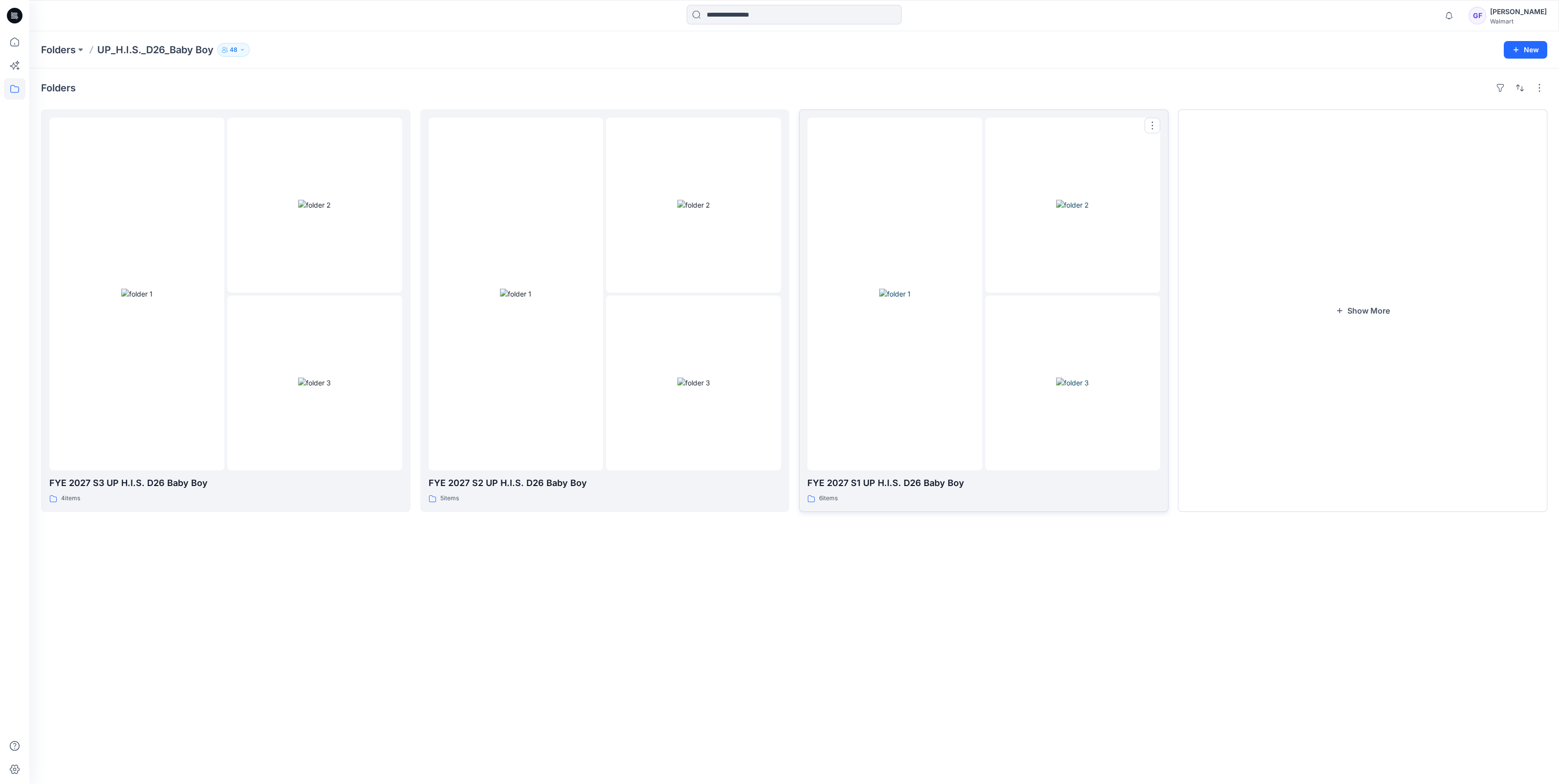
click at [980, 293] on div at bounding box center [894, 294] width 175 height 353
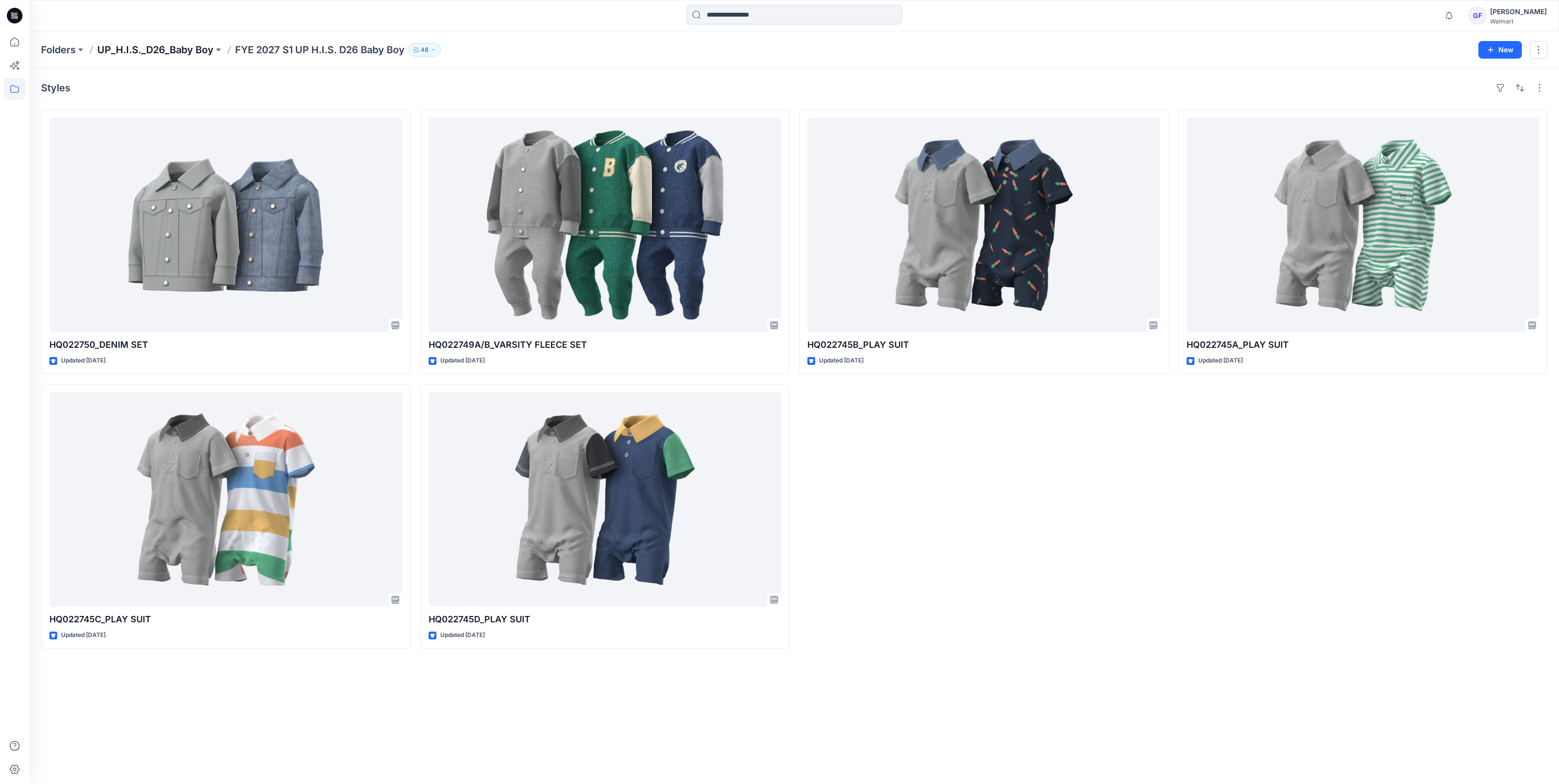
click at [164, 47] on p "UP_H.I.S._D26_Baby Boy" at bounding box center [156, 50] width 116 height 14
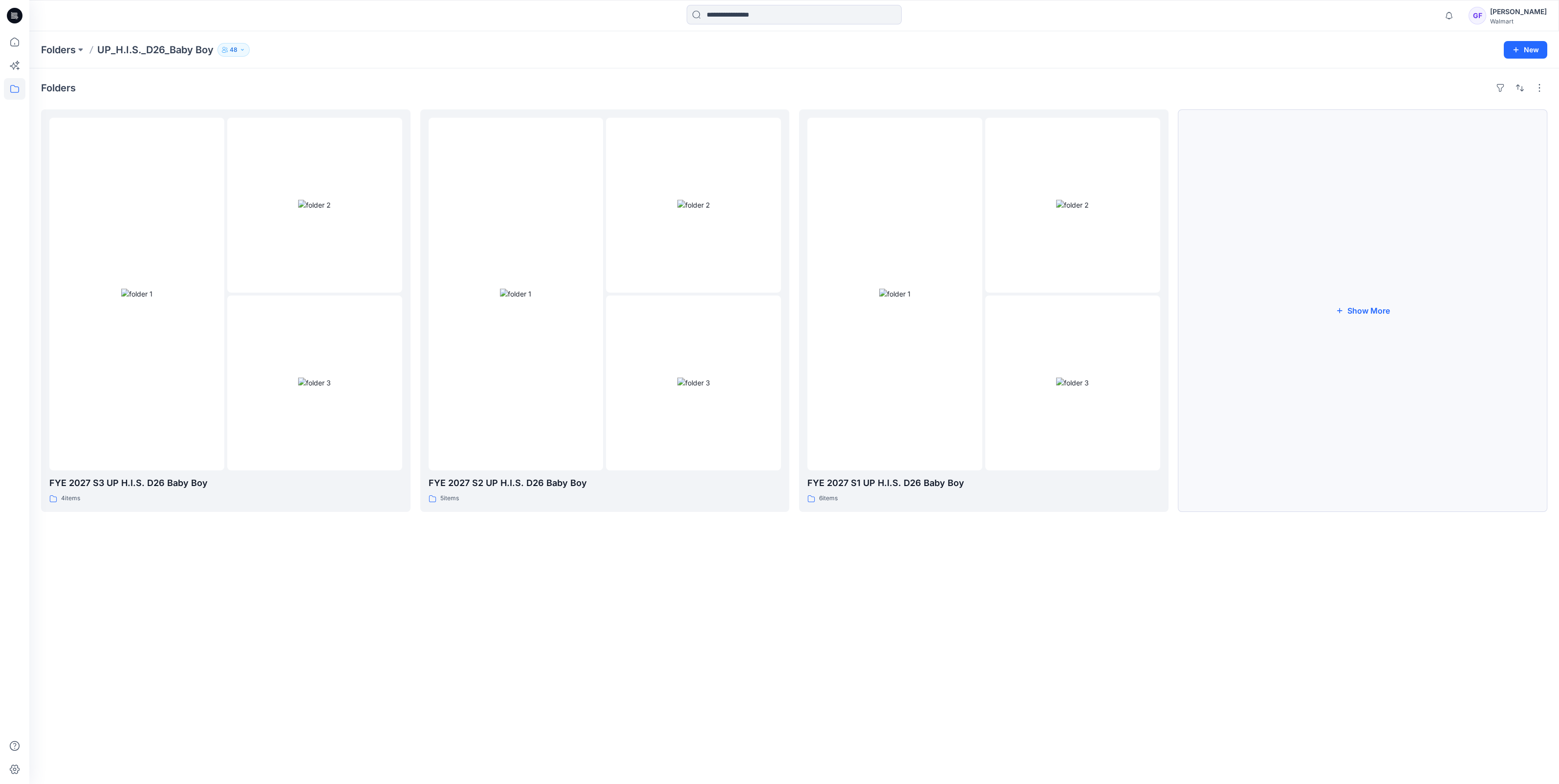
click at [1354, 309] on button "Show More" at bounding box center [1363, 310] width 369 height 402
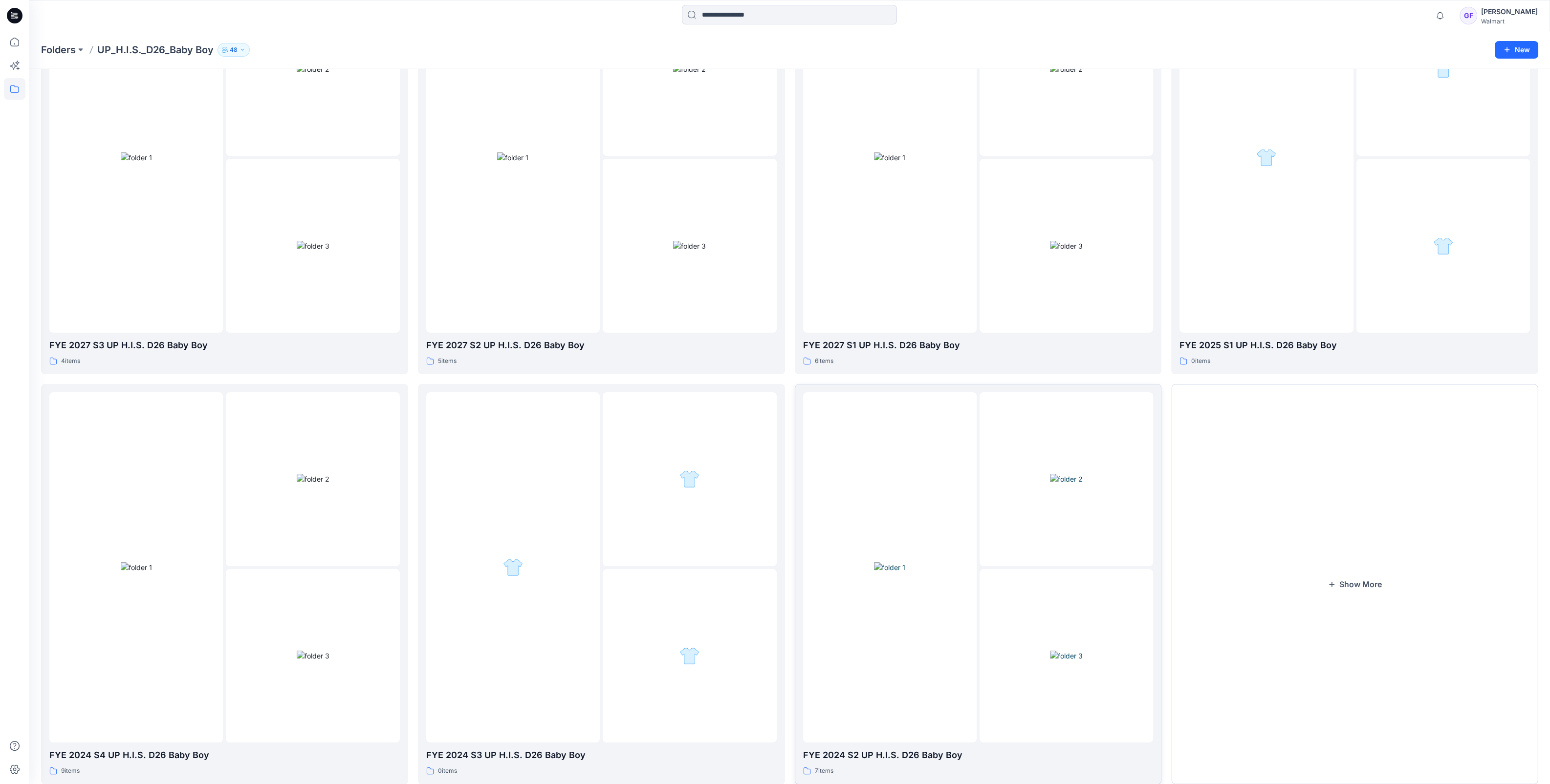
scroll to position [163, 0]
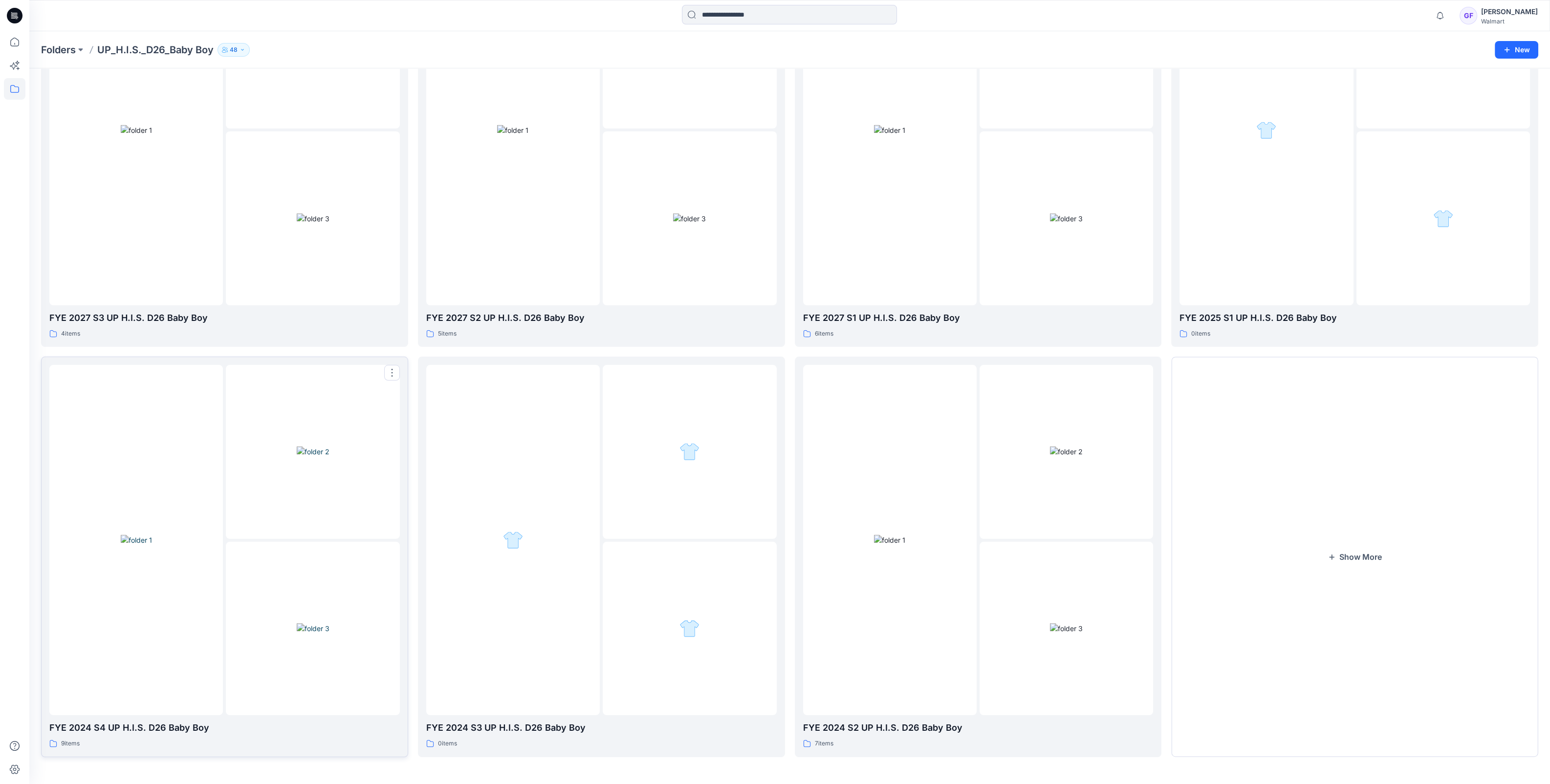
click at [297, 632] on img at bounding box center [313, 628] width 33 height 10
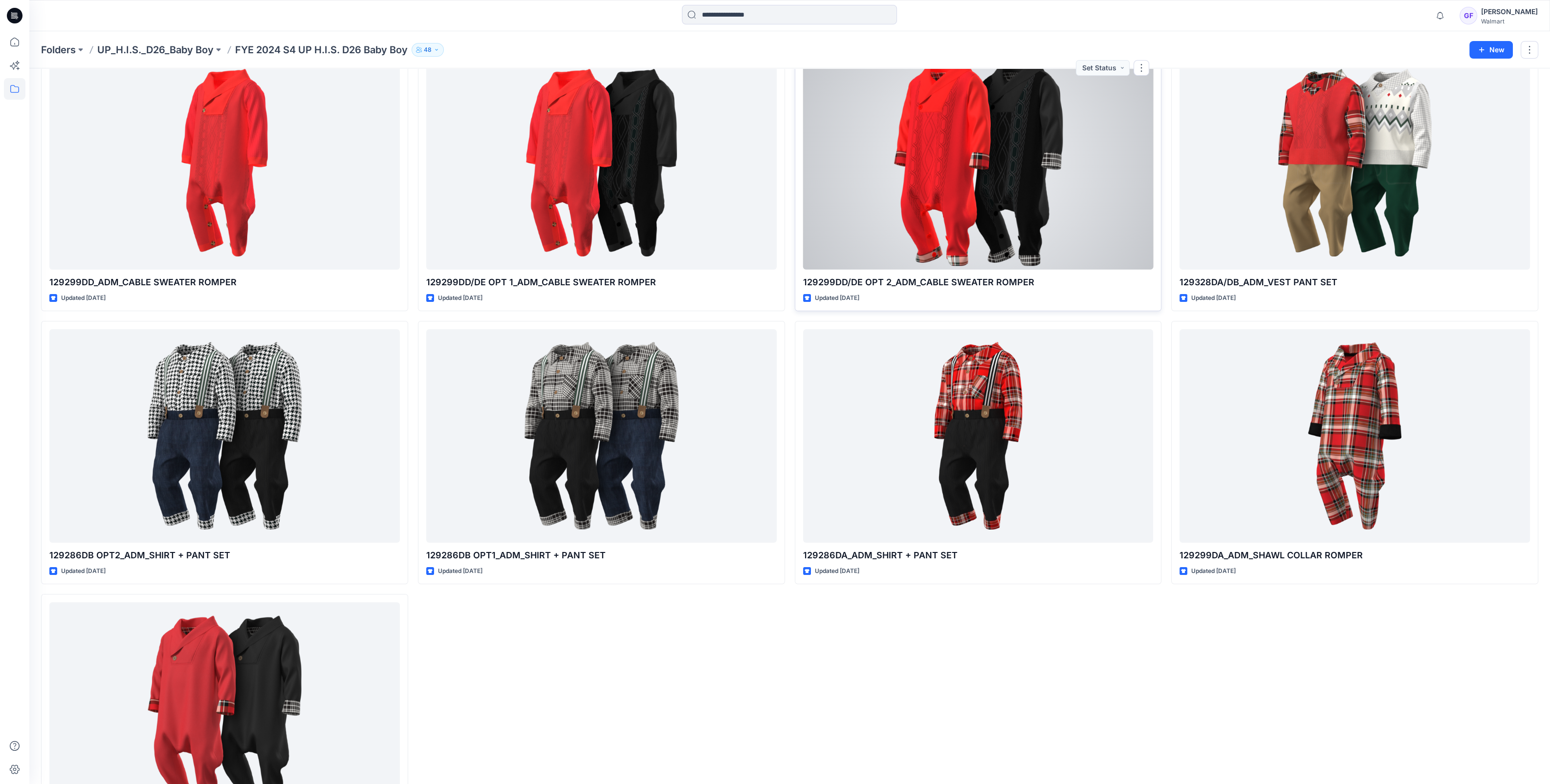
scroll to position [146, 0]
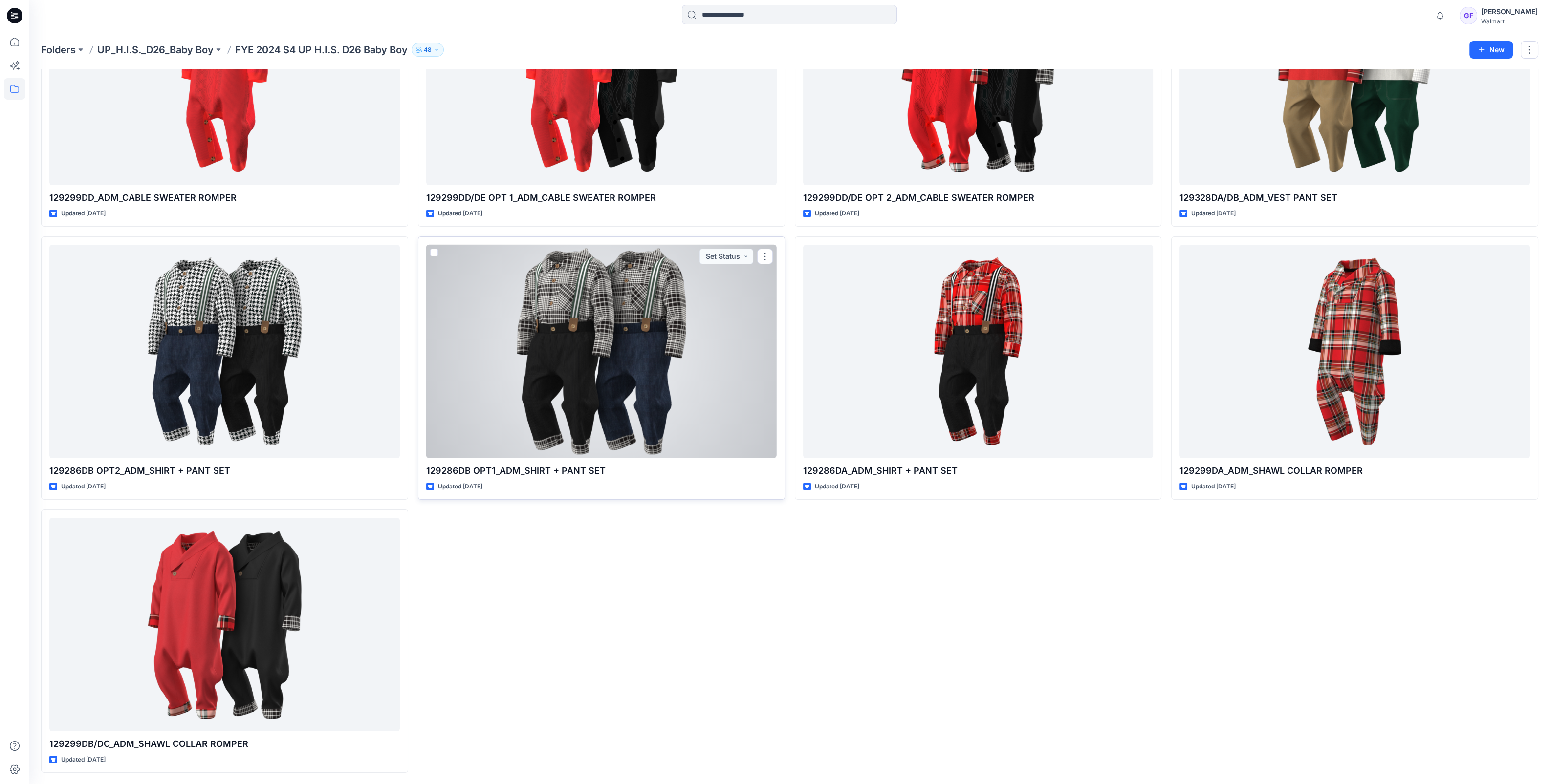
click at [613, 404] on div at bounding box center [601, 351] width 350 height 214
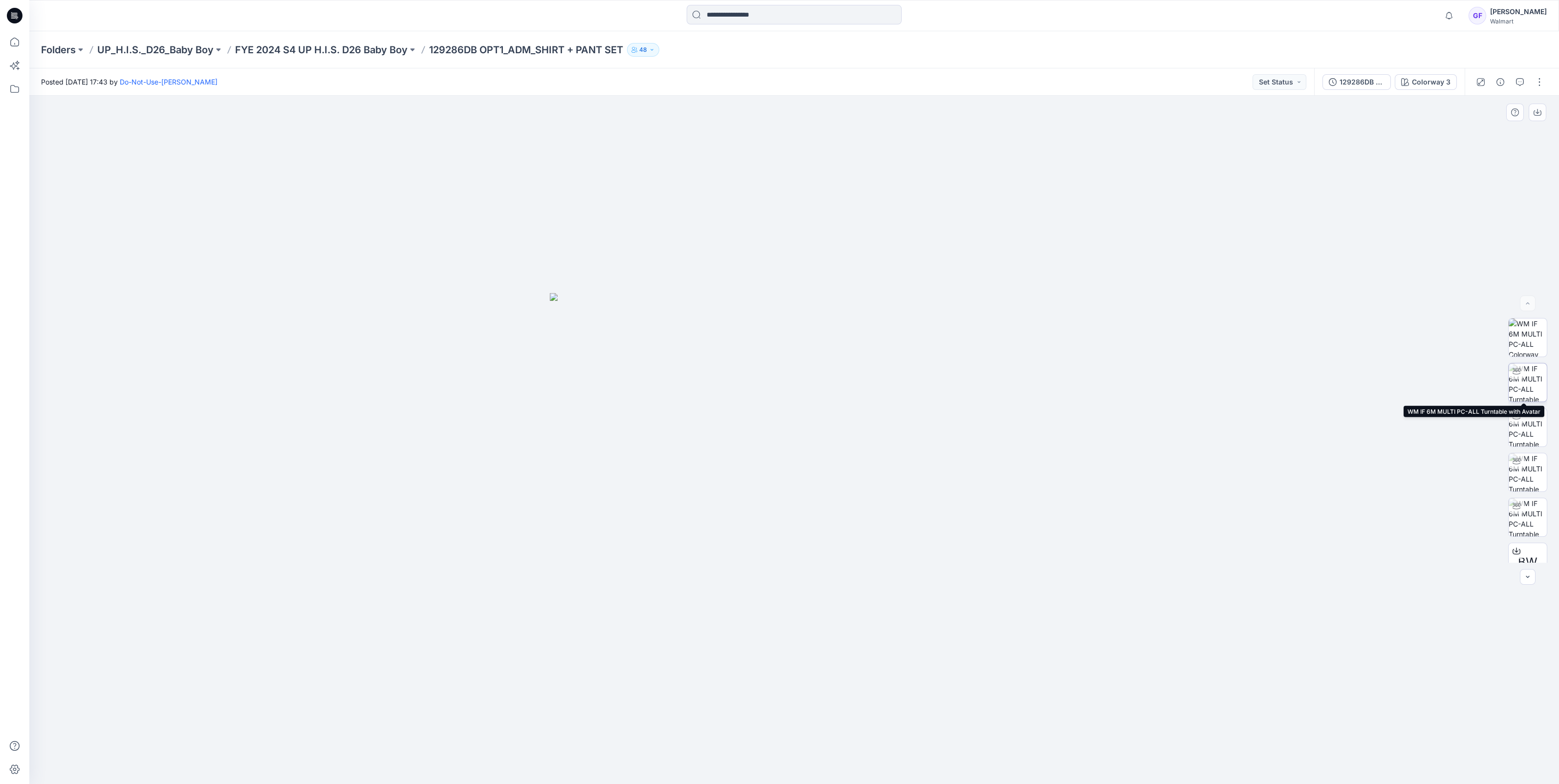
click at [1525, 387] on img at bounding box center [1528, 382] width 38 height 38
drag, startPoint x: 750, startPoint y: 646, endPoint x: 770, endPoint y: 569, distance: 79.6
click at [770, 569] on img at bounding box center [794, 407] width 754 height 754
drag, startPoint x: 739, startPoint y: 642, endPoint x: 817, endPoint y: 642, distance: 78.0
click at [815, 642] on img at bounding box center [794, 407] width 754 height 754
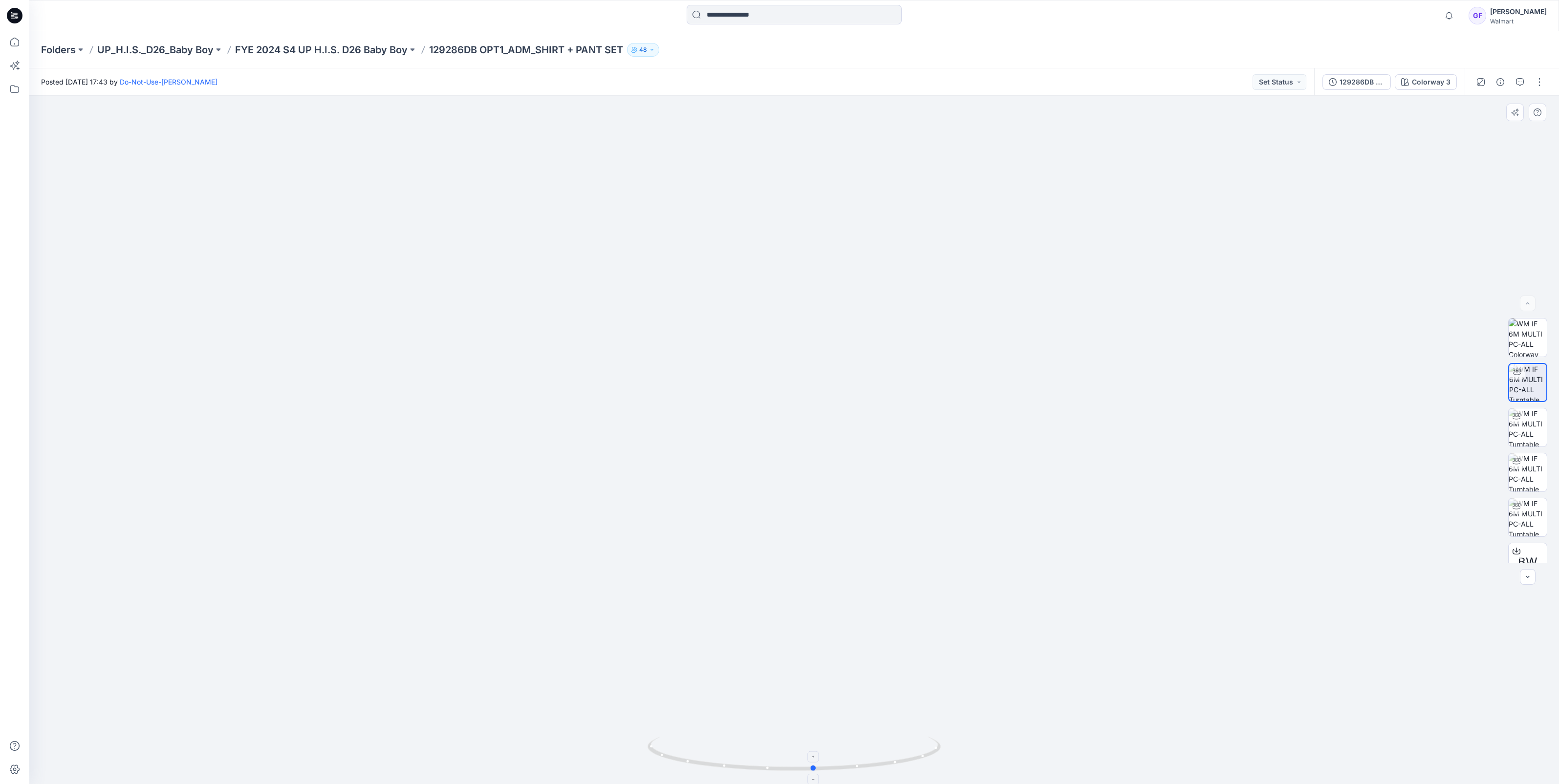
drag, startPoint x: 829, startPoint y: 766, endPoint x: 849, endPoint y: 772, distance: 20.9
click at [849, 772] on icon at bounding box center [795, 755] width 296 height 37
click at [353, 49] on p "FYE 2024 S4 UP H.I.S. D26 Baby Boy" at bounding box center [321, 50] width 172 height 14
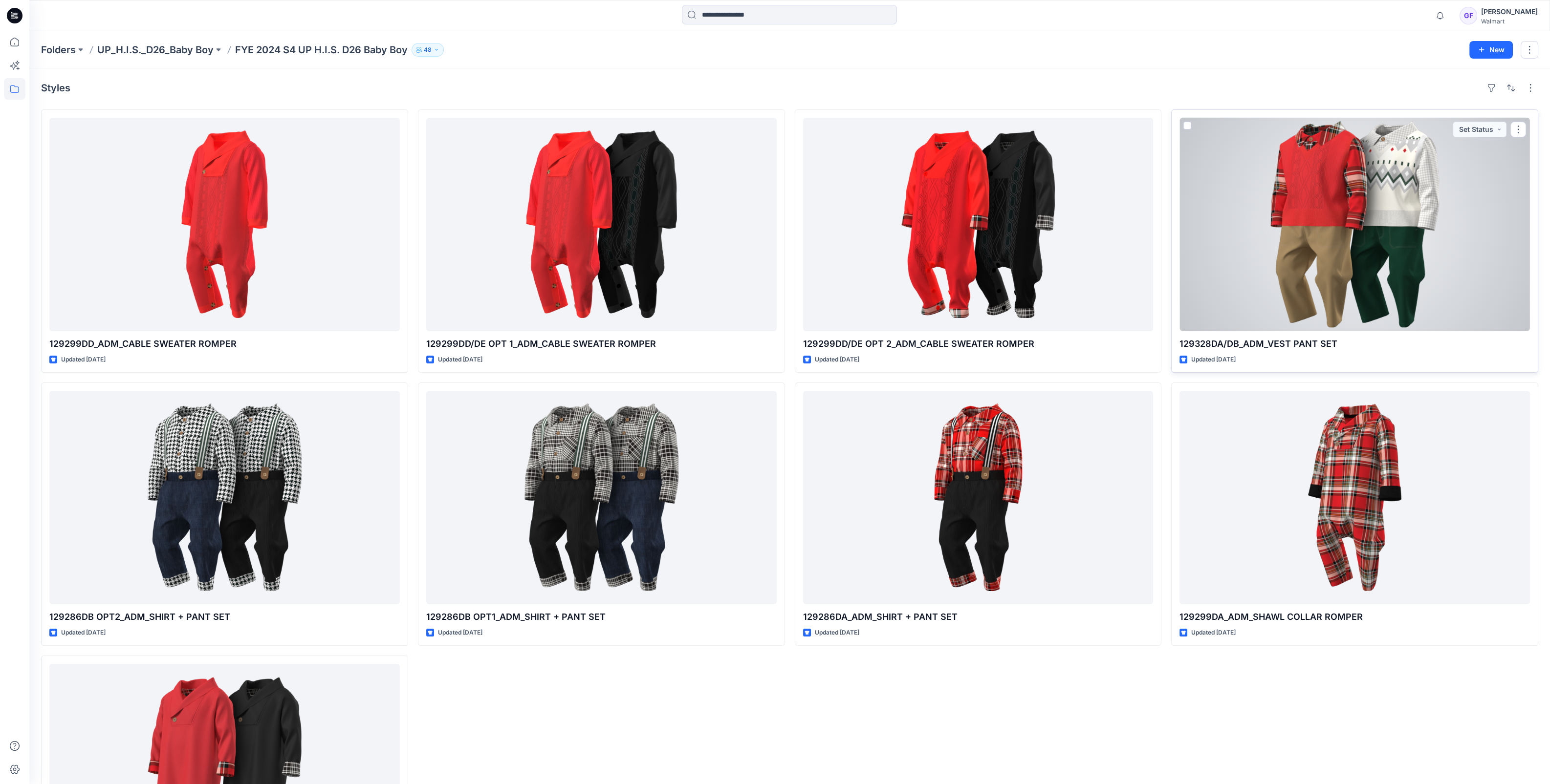
click at [1365, 293] on div at bounding box center [1355, 224] width 350 height 214
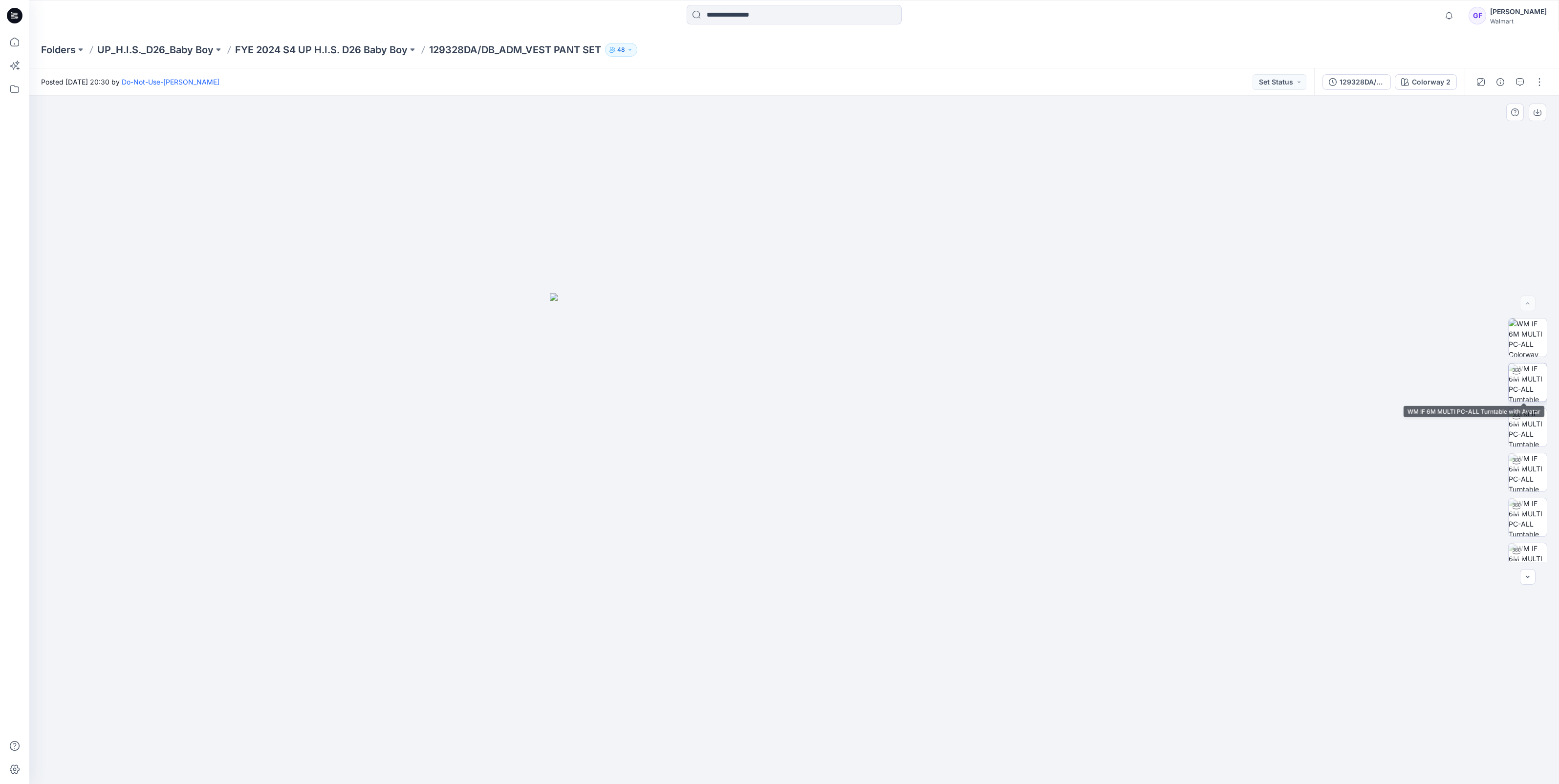
click at [1528, 378] on img at bounding box center [1528, 382] width 38 height 38
drag, startPoint x: 887, startPoint y: 764, endPoint x: 894, endPoint y: 777, distance: 14.8
click at [894, 777] on div at bounding box center [794, 440] width 1530 height 688
click at [335, 51] on p "FYE 2024 S4 UP H.I.S. D26 Baby Boy" at bounding box center [321, 50] width 172 height 14
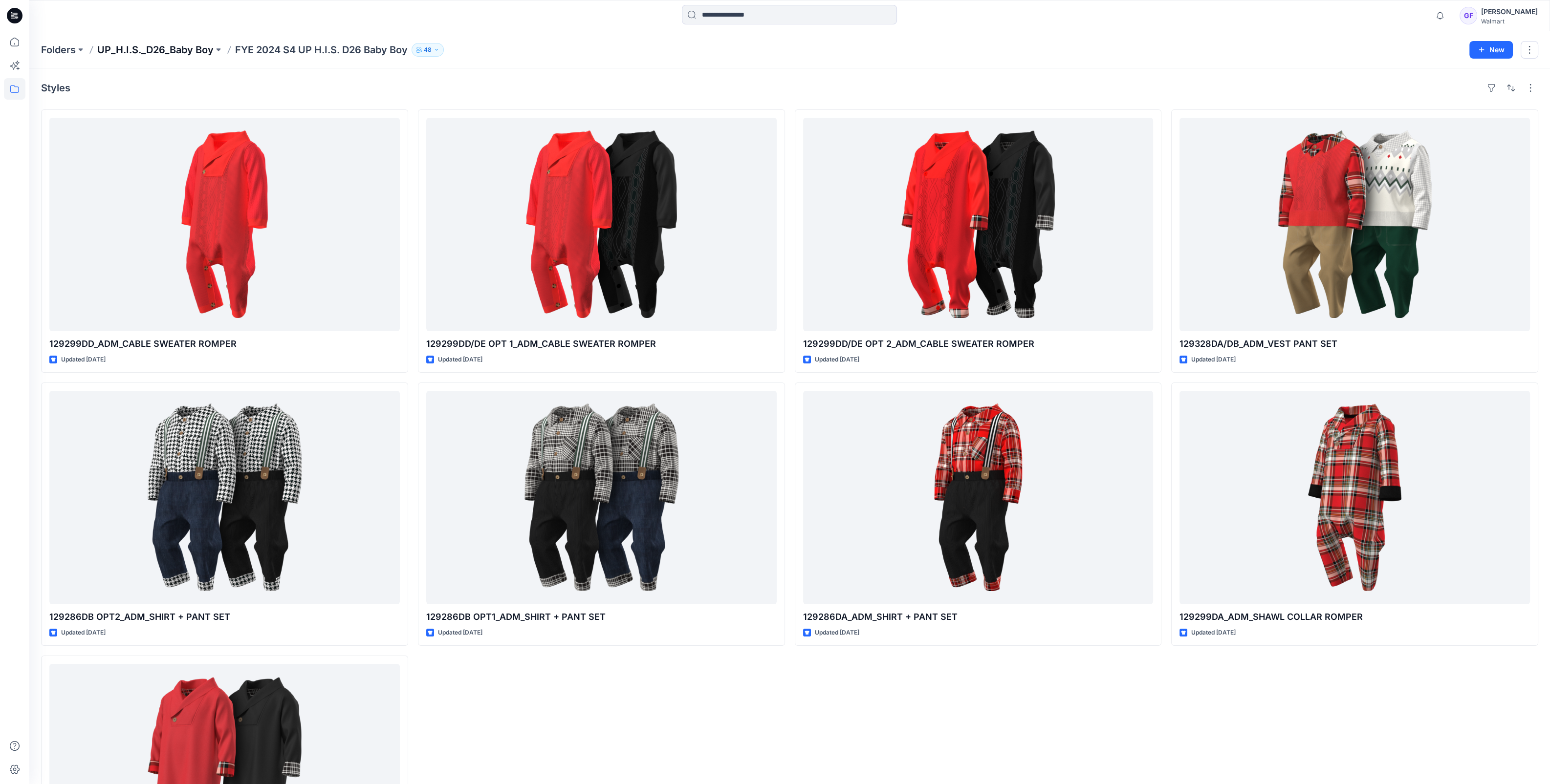
click at [166, 50] on p "UP_H.I.S._D26_Baby Boy" at bounding box center [156, 50] width 116 height 14
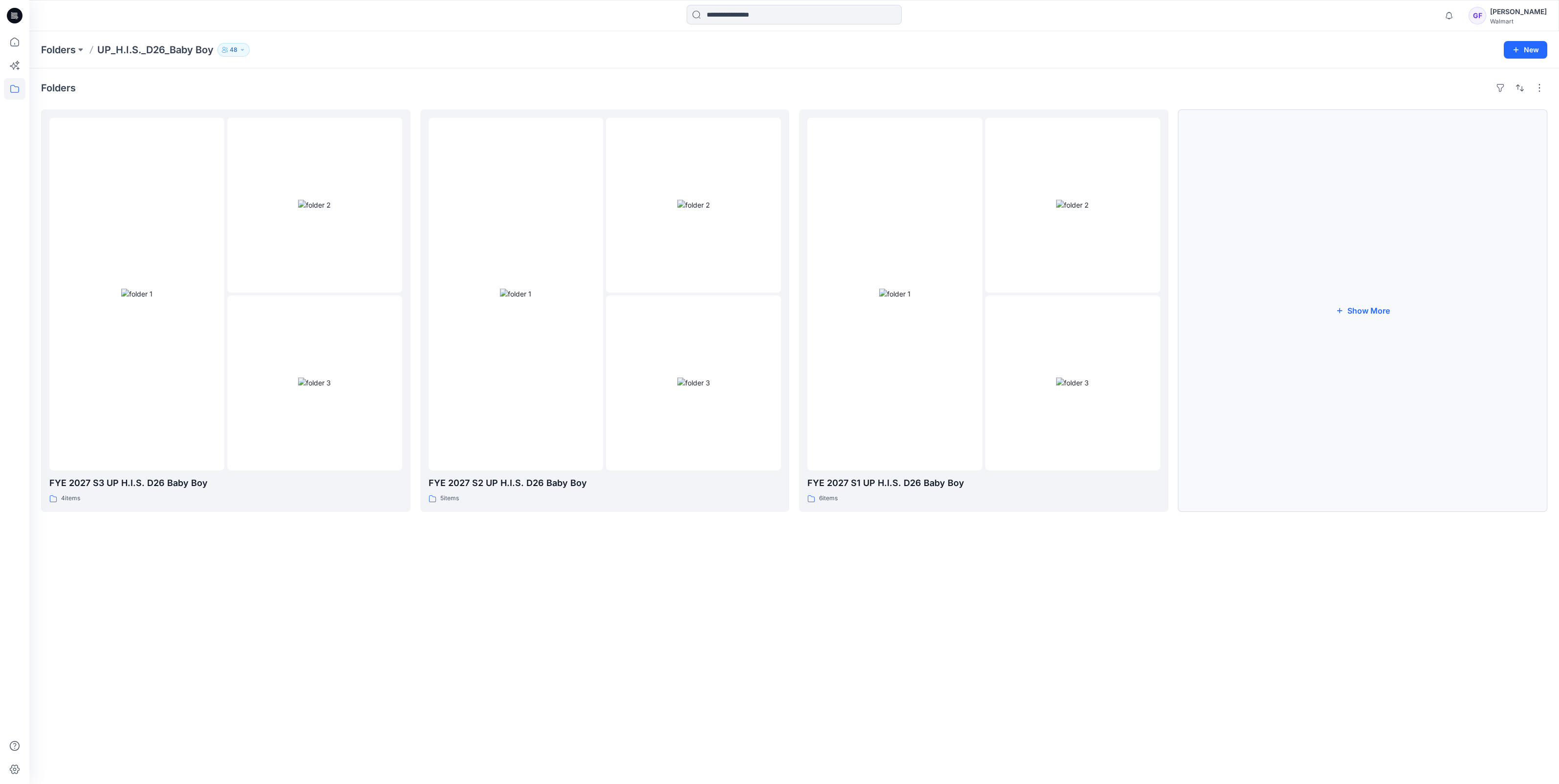
click at [1386, 309] on button "Show More" at bounding box center [1363, 310] width 369 height 402
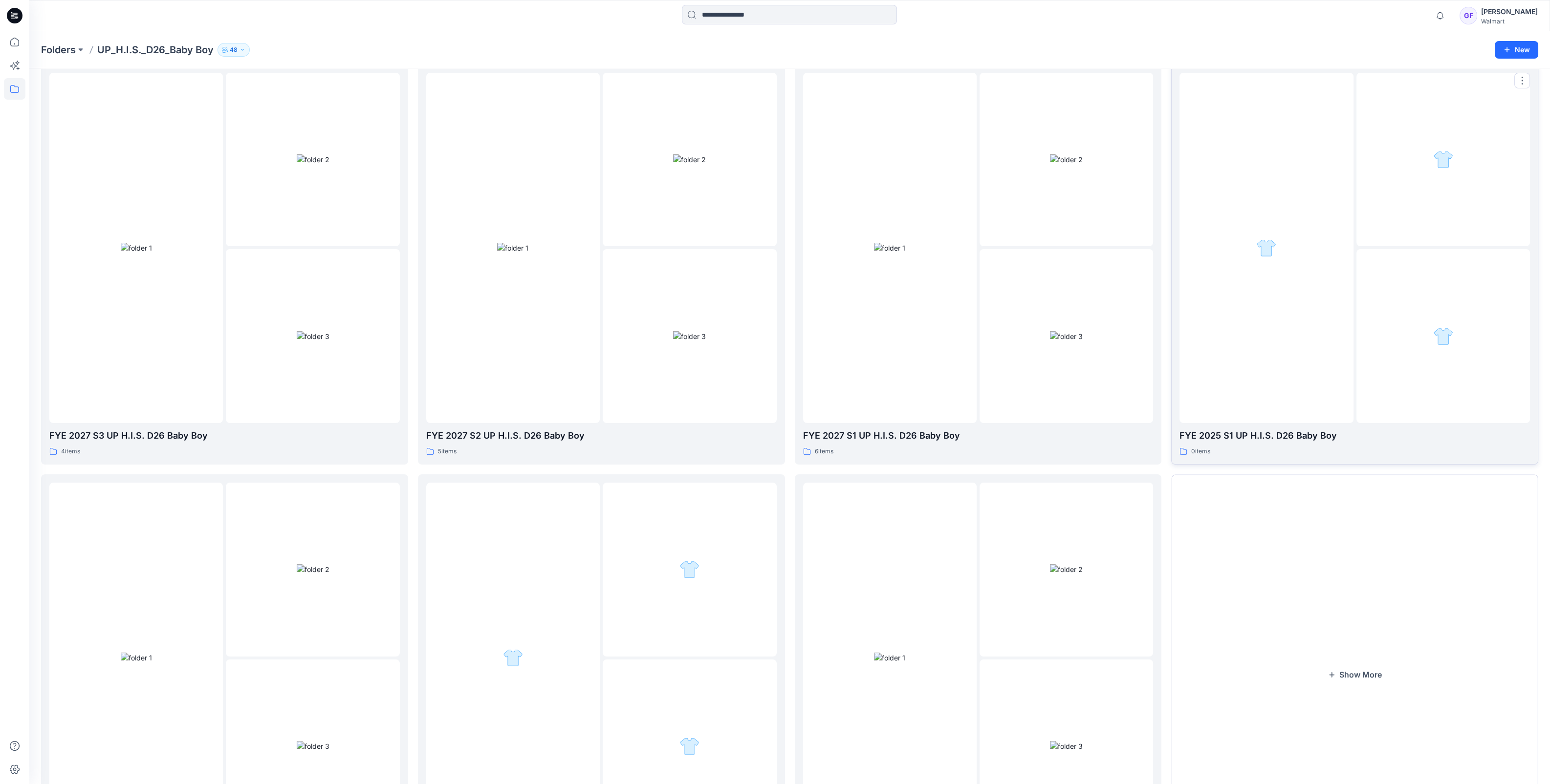
scroll to position [163, 0]
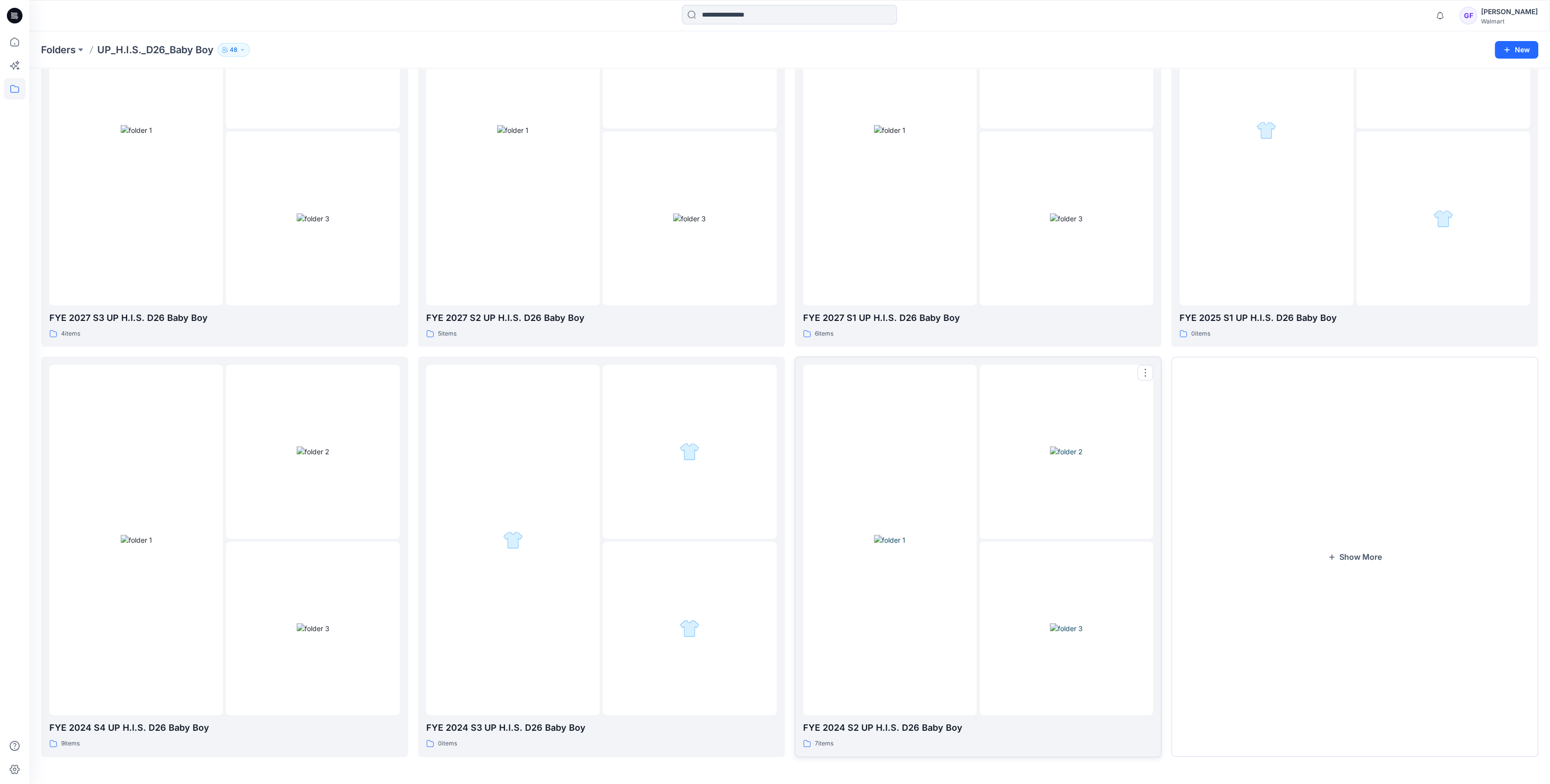
click at [887, 545] on img at bounding box center [890, 540] width 31 height 10
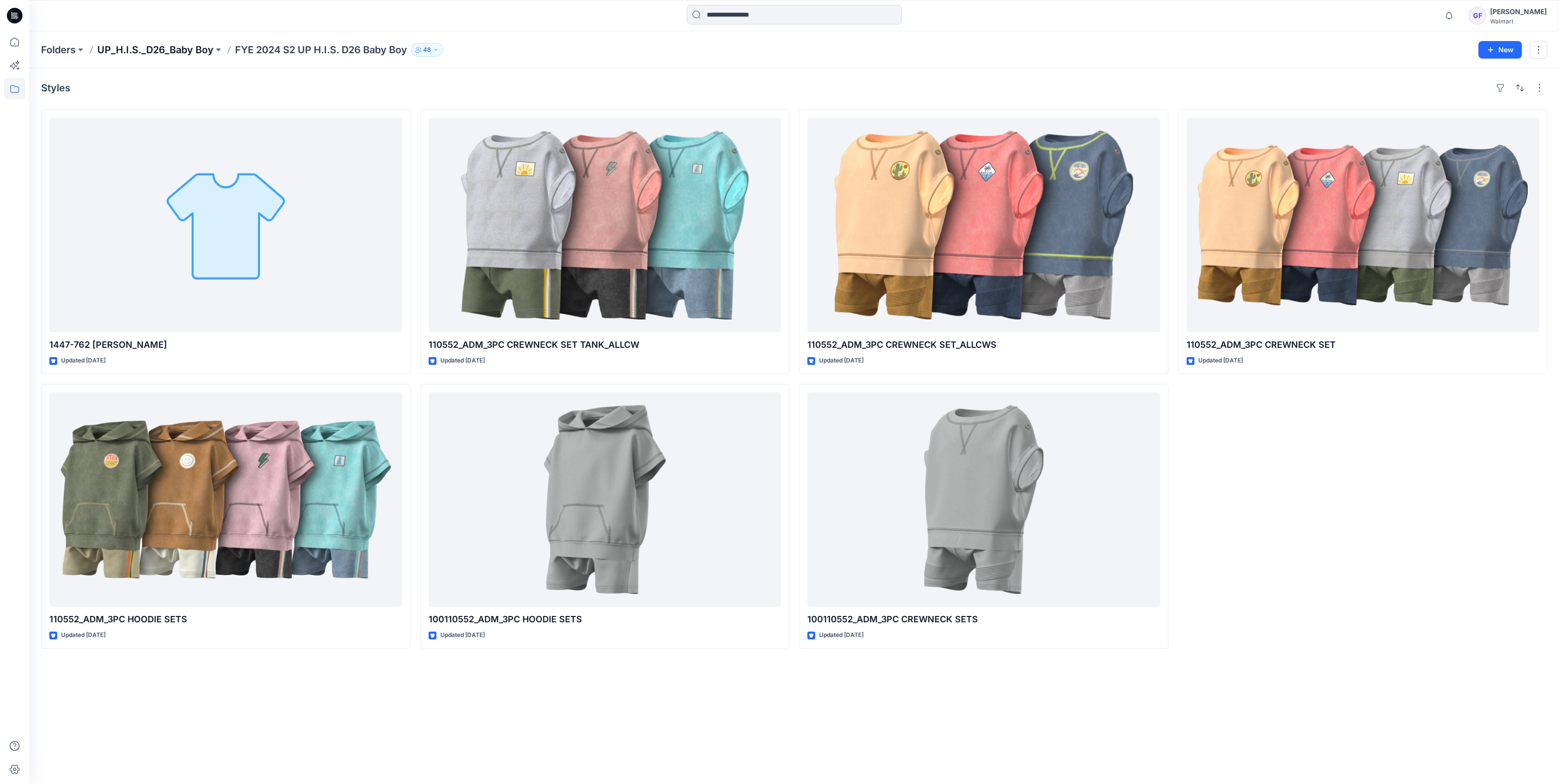
click at [147, 47] on p "UP_H.I.S._D26_Baby Boy" at bounding box center [156, 50] width 116 height 14
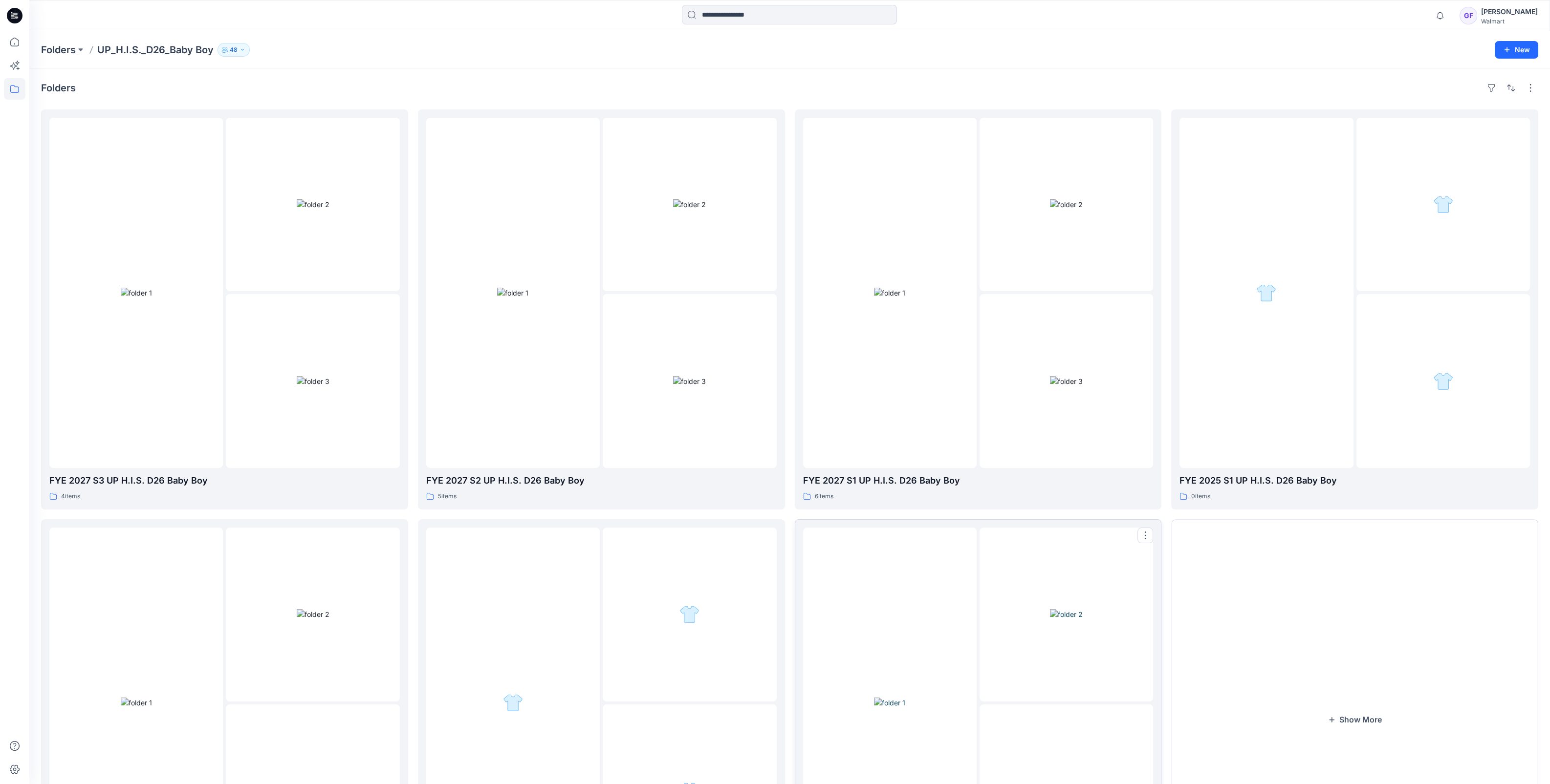
scroll to position [163, 0]
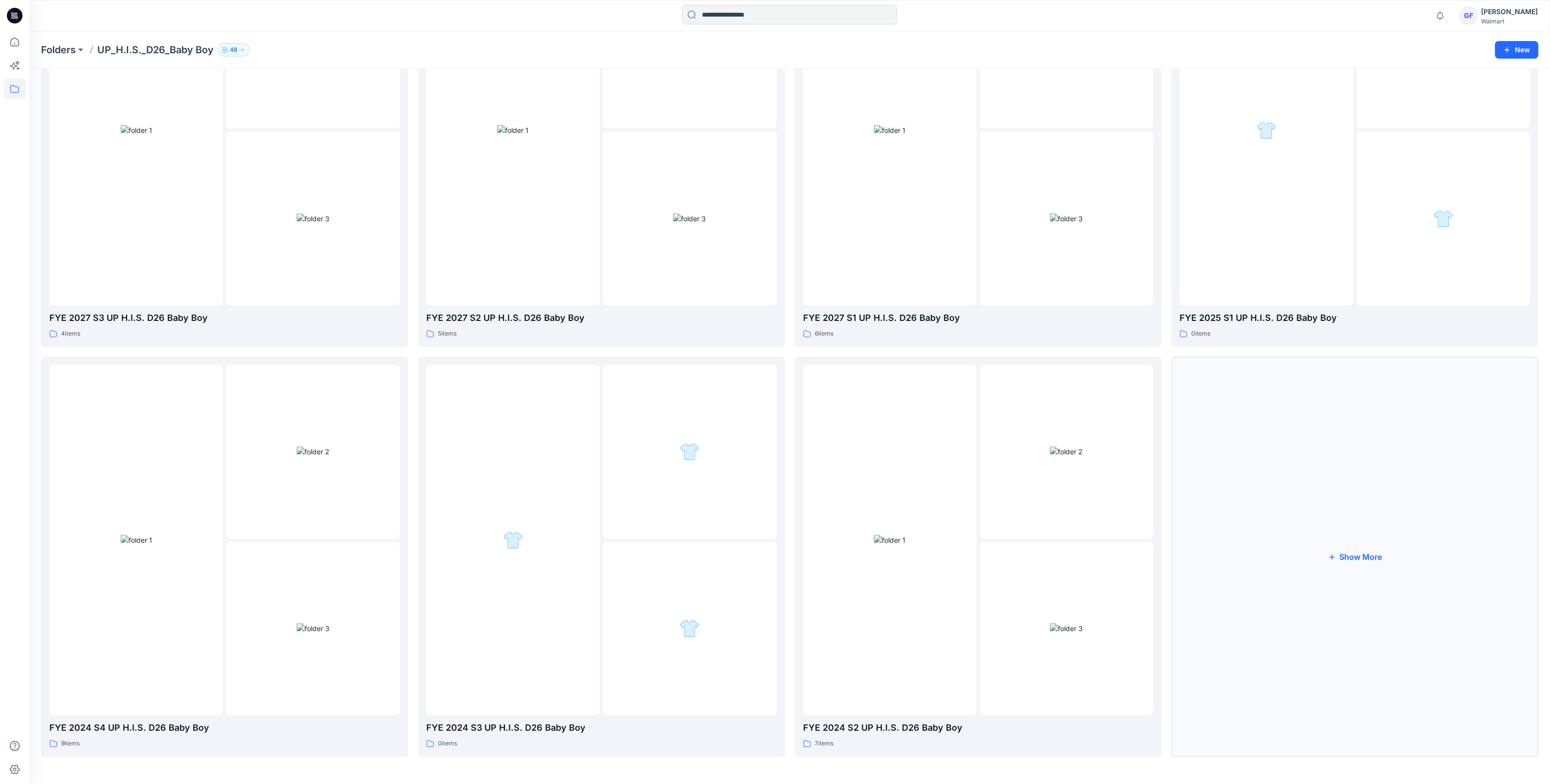
click at [1367, 552] on button "Show More" at bounding box center [1355, 556] width 367 height 400
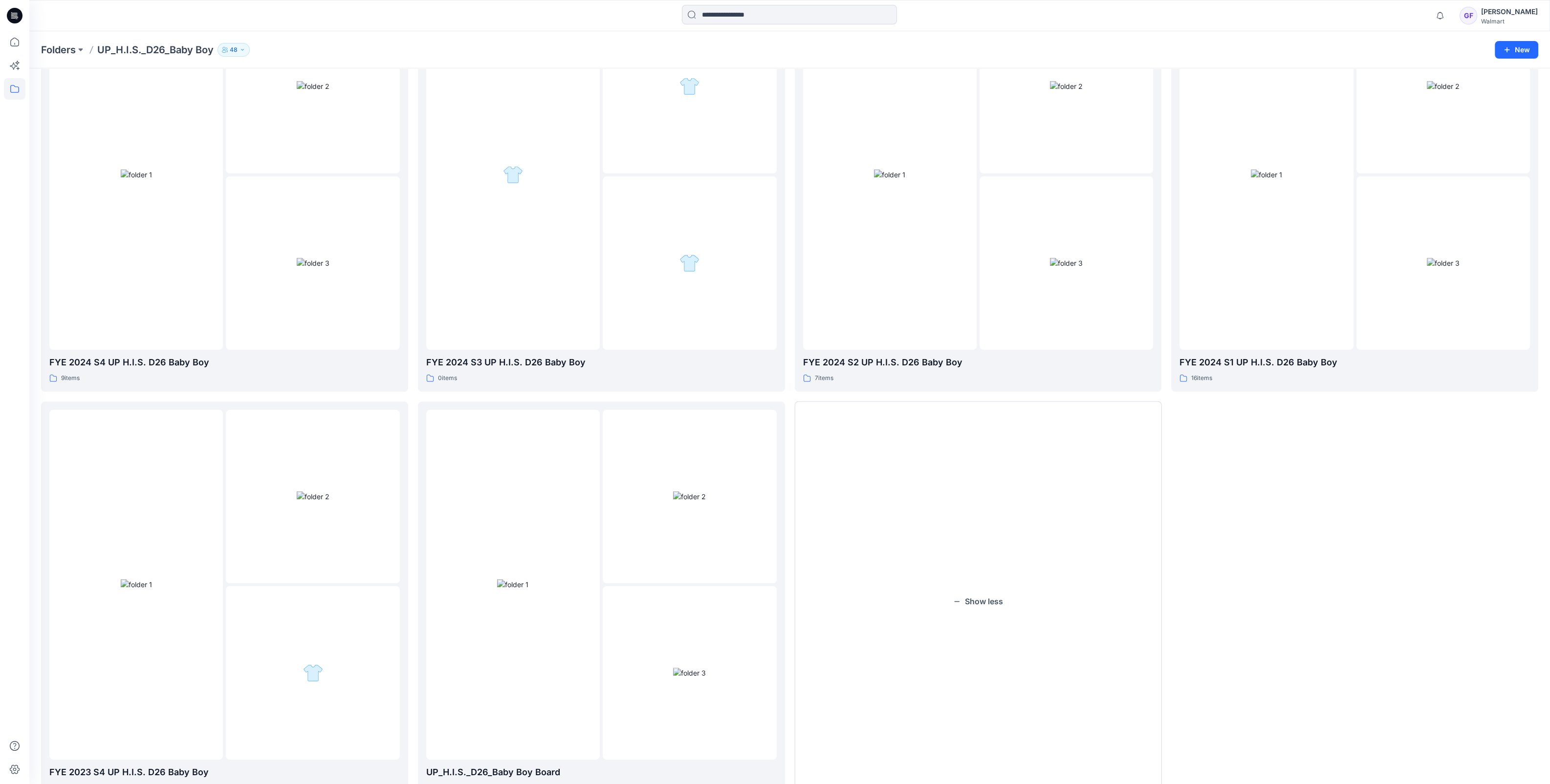
scroll to position [529, 0]
click at [1319, 240] on div at bounding box center [1266, 174] width 174 height 350
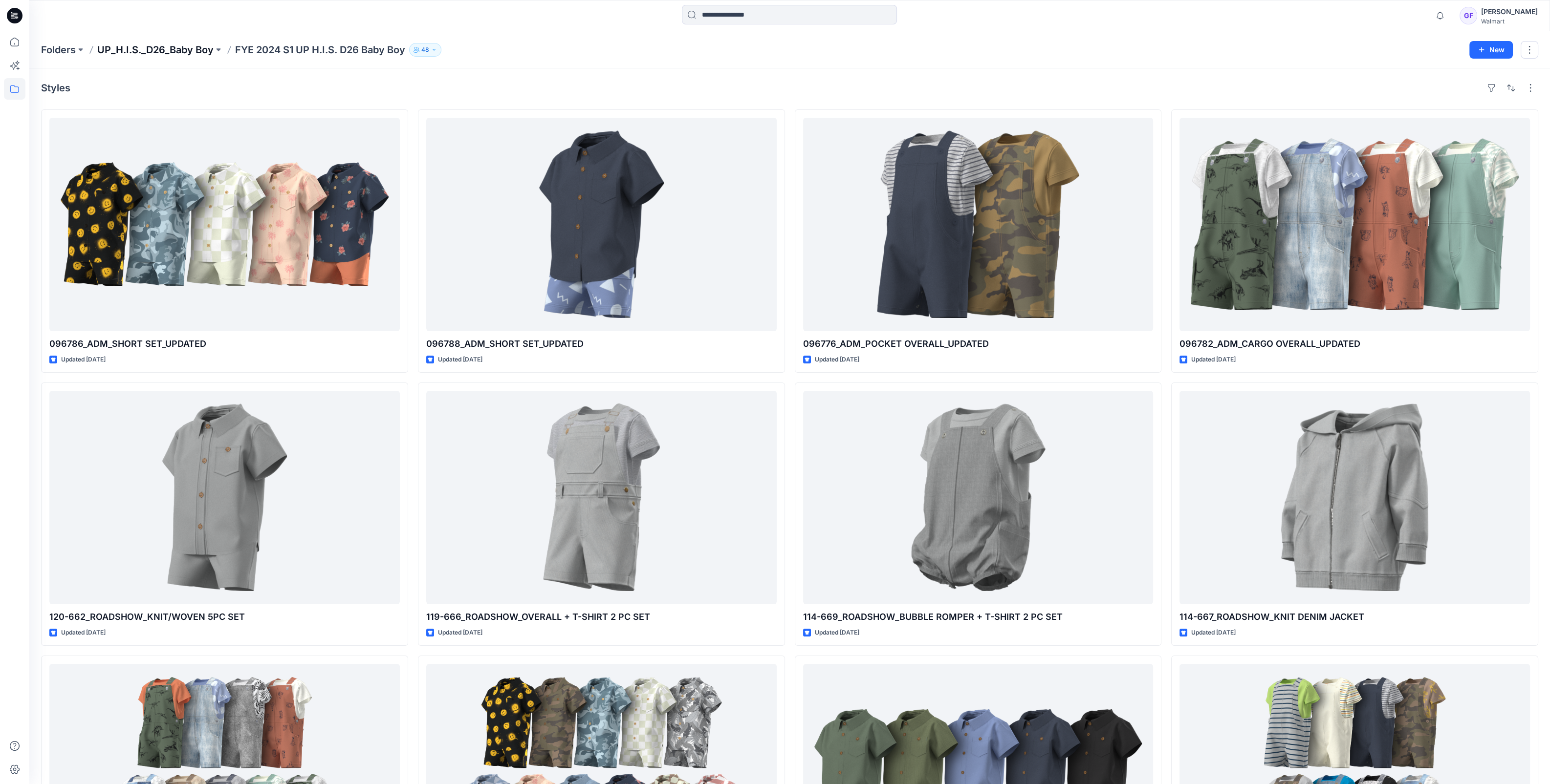
click at [157, 47] on p "UP_H.I.S._D26_Baby Boy" at bounding box center [156, 50] width 116 height 14
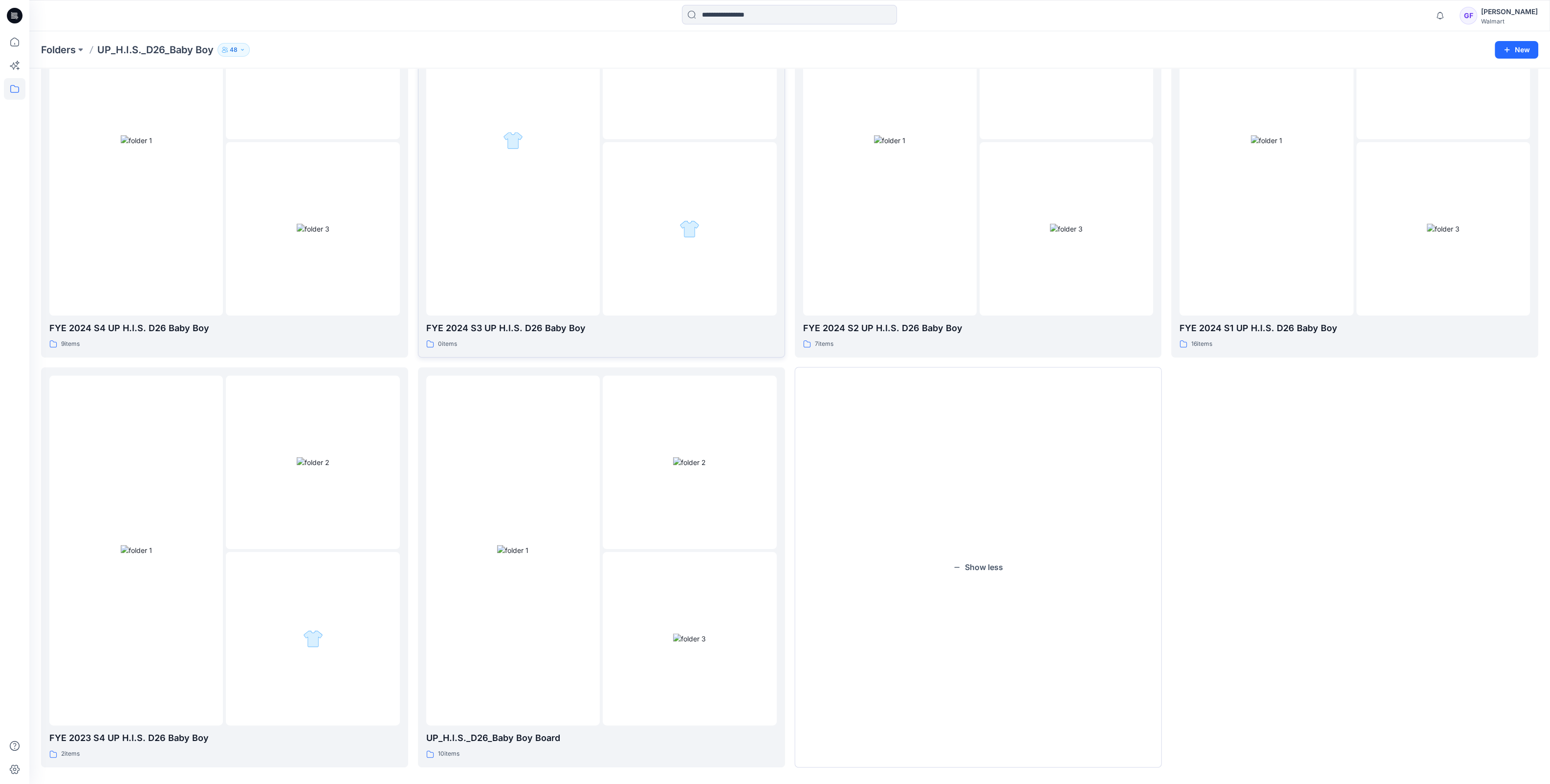
scroll to position [572, 0]
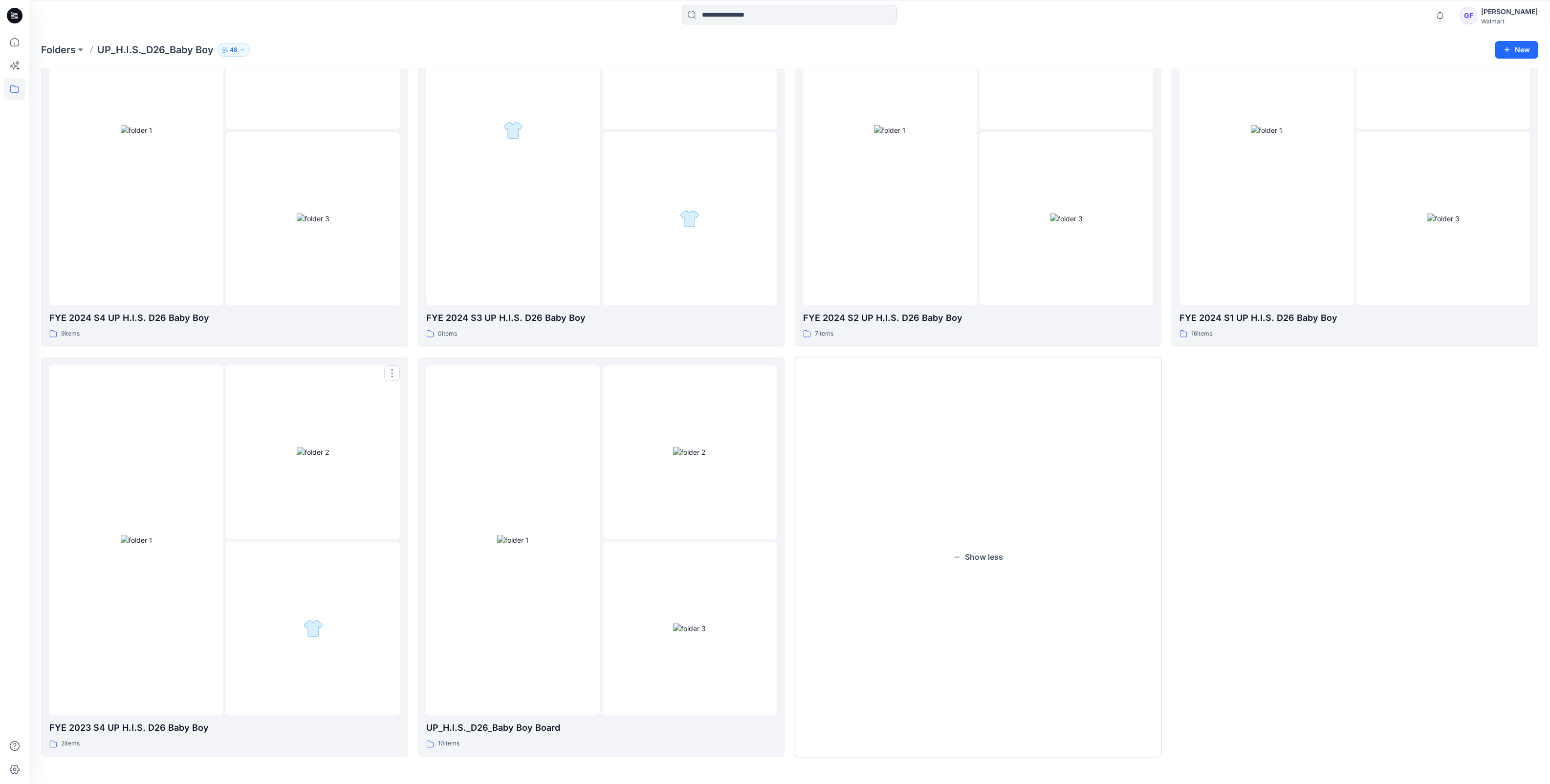
click at [286, 509] on div at bounding box center [312, 452] width 174 height 174
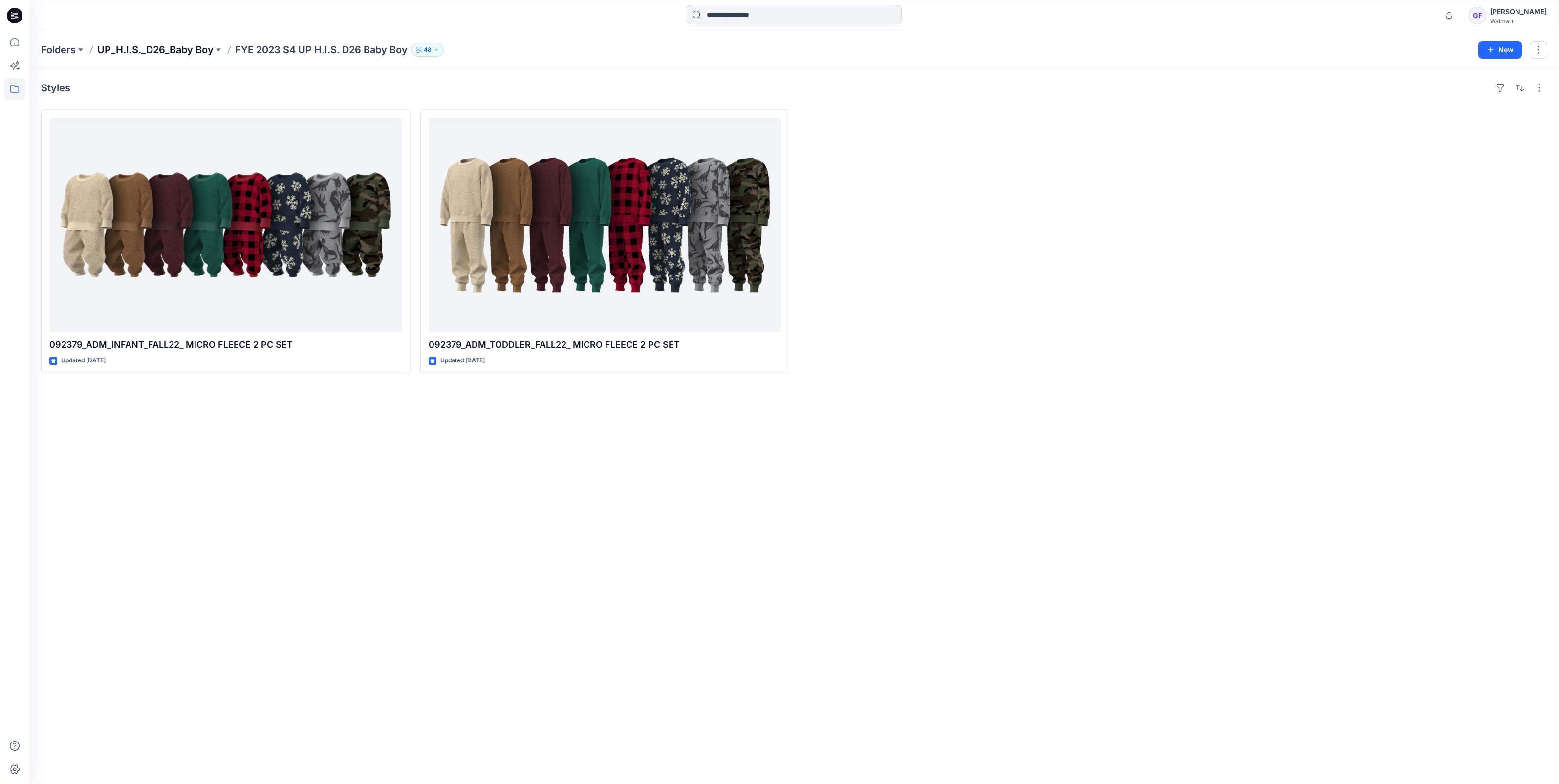
click at [156, 46] on p "UP_H.I.S._D26_Baby Boy" at bounding box center [156, 50] width 116 height 14
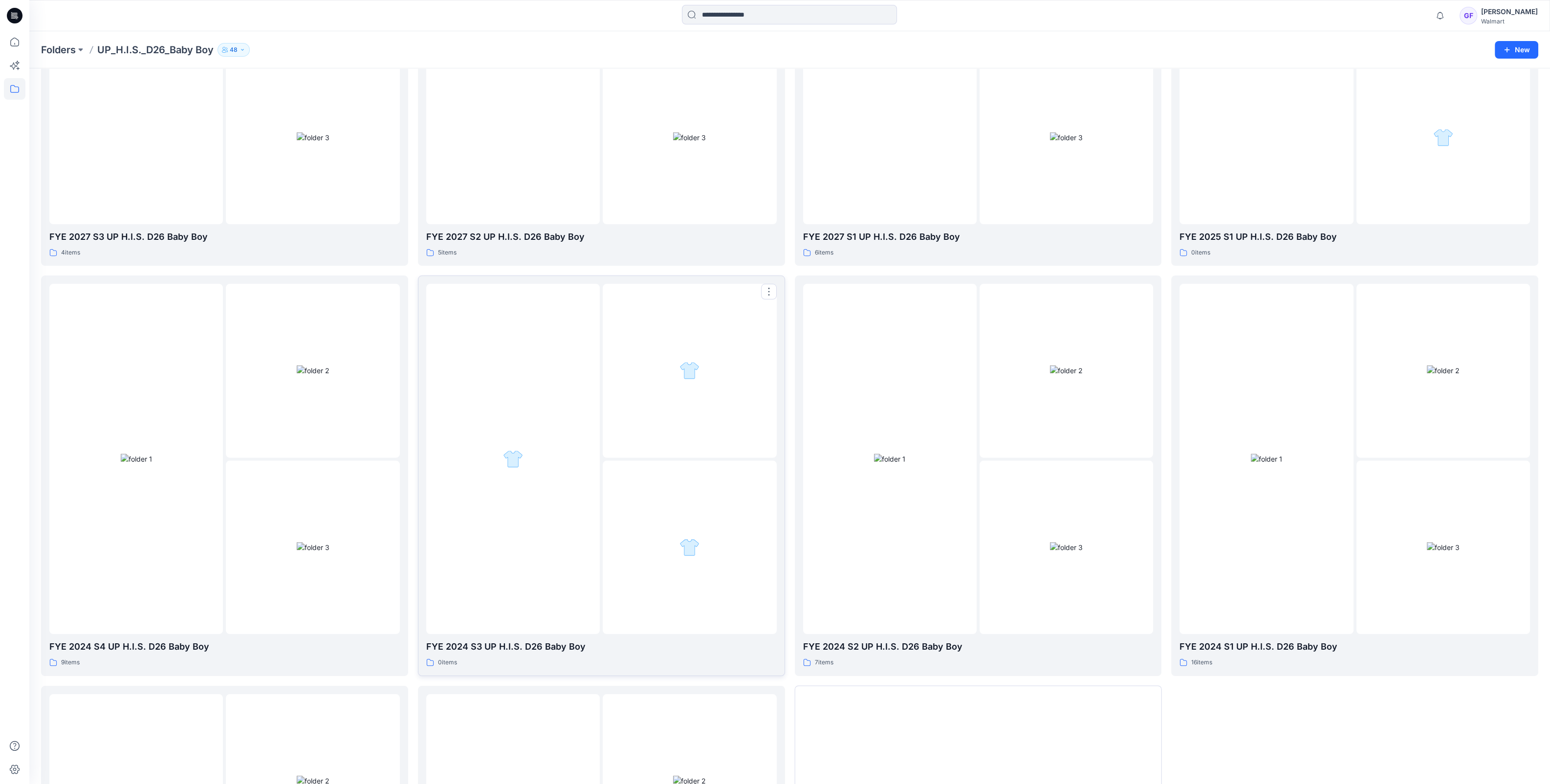
scroll to position [572, 0]
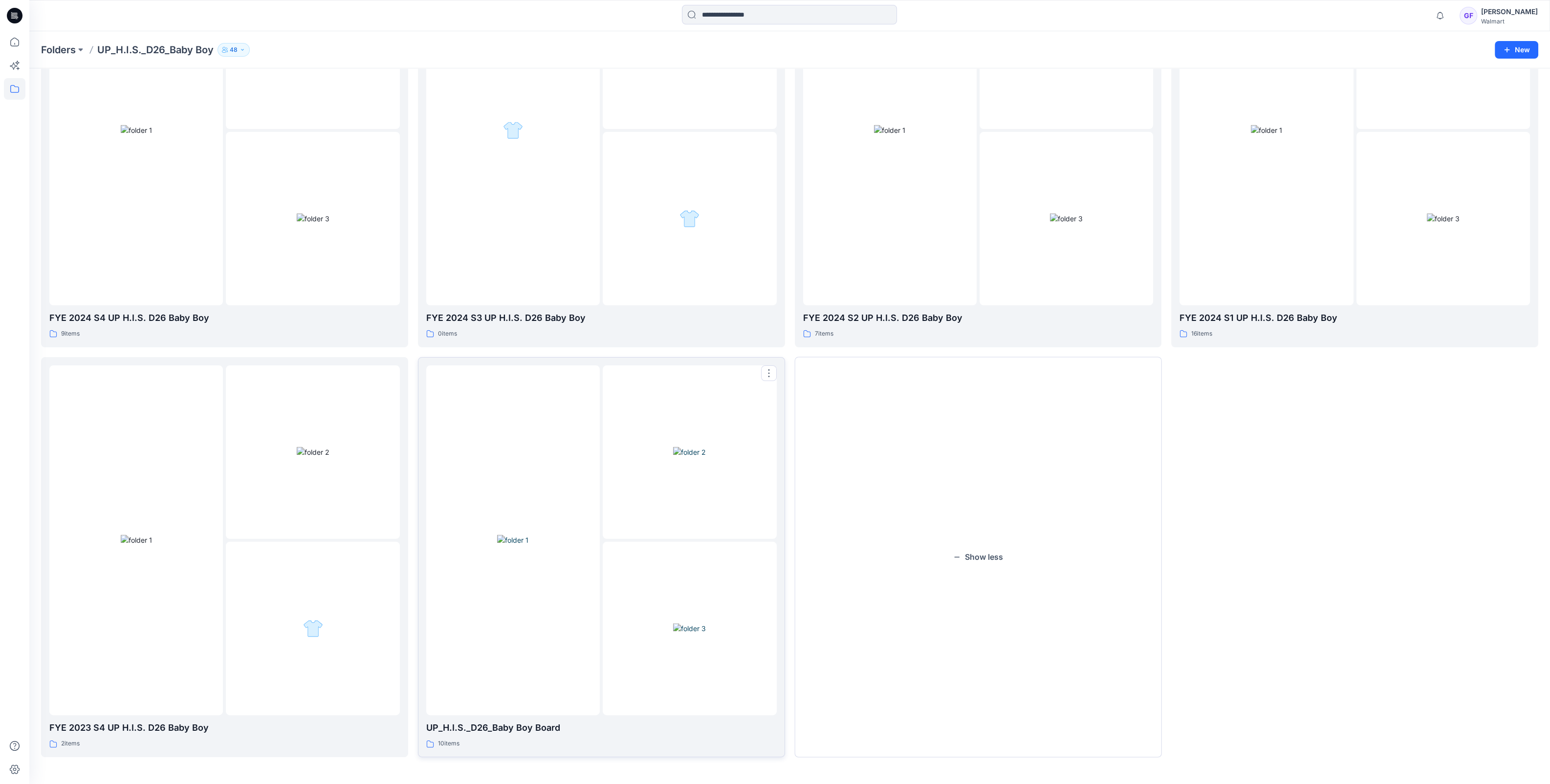
click at [521, 545] on img at bounding box center [513, 540] width 31 height 10
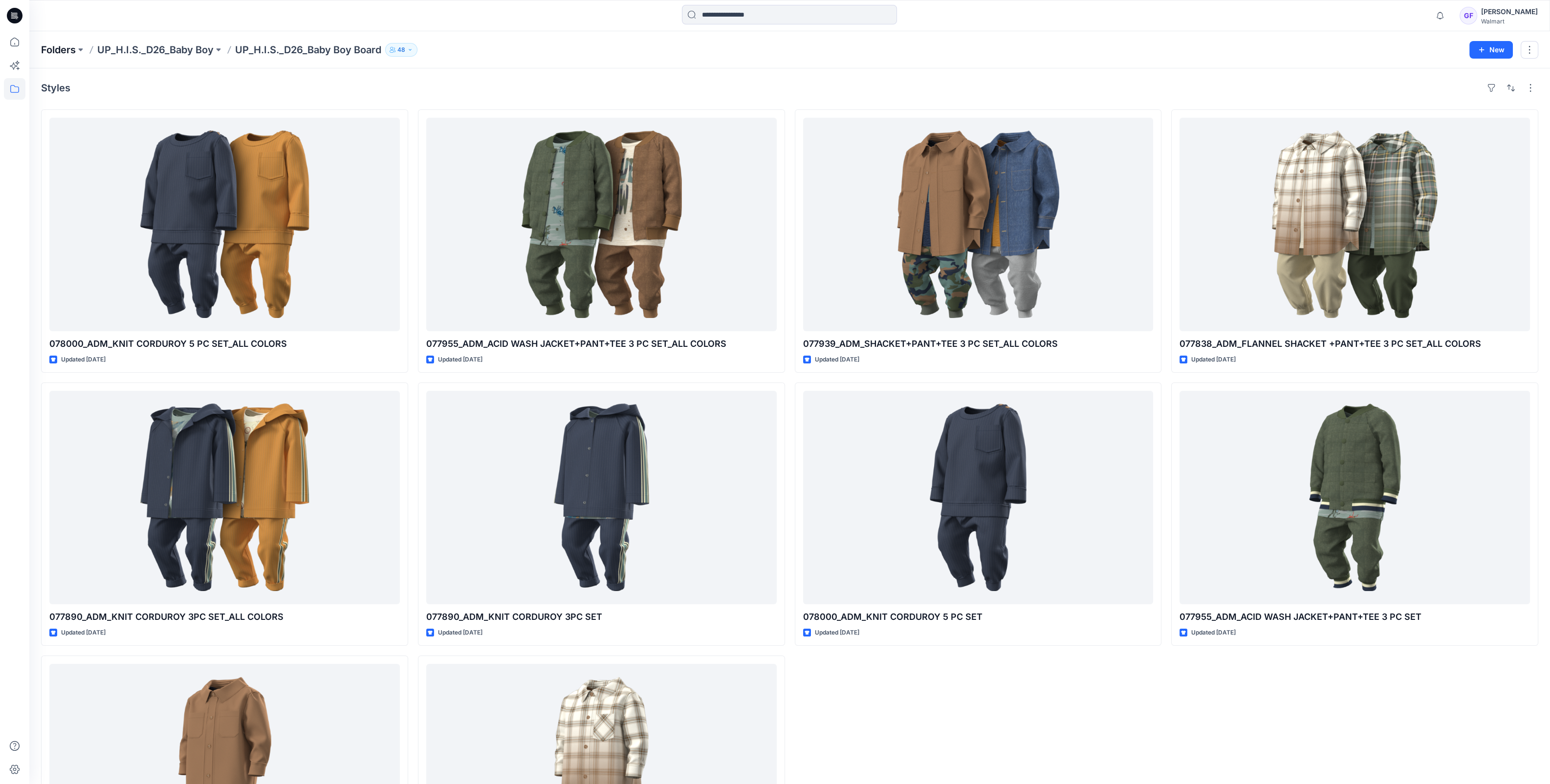
click at [61, 49] on p "Folders" at bounding box center [58, 50] width 34 height 14
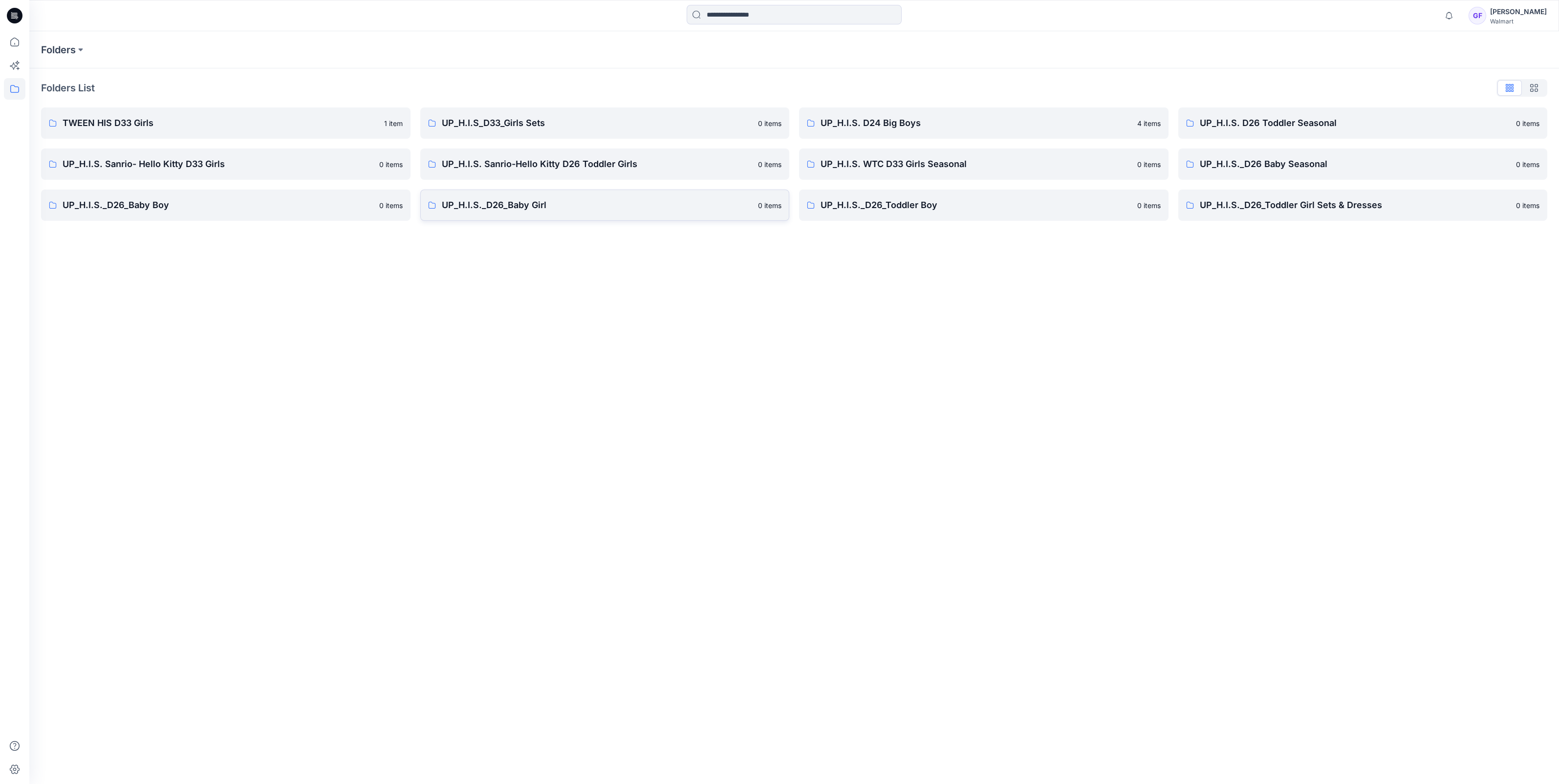
click at [491, 200] on p "UP_H.I.S._D26_Baby Girl" at bounding box center [597, 205] width 311 height 14
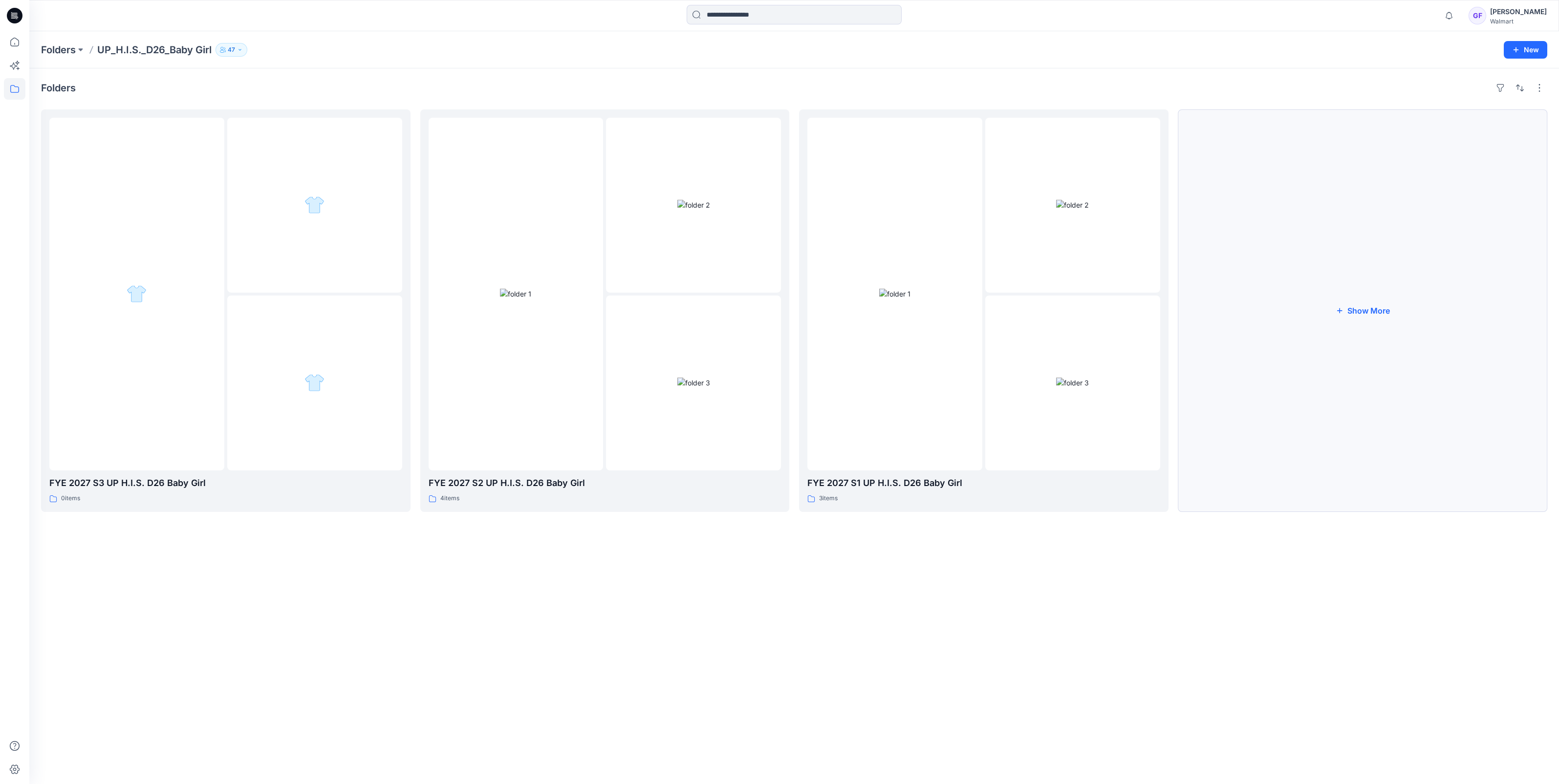
click at [1385, 313] on button "Show More" at bounding box center [1363, 310] width 369 height 402
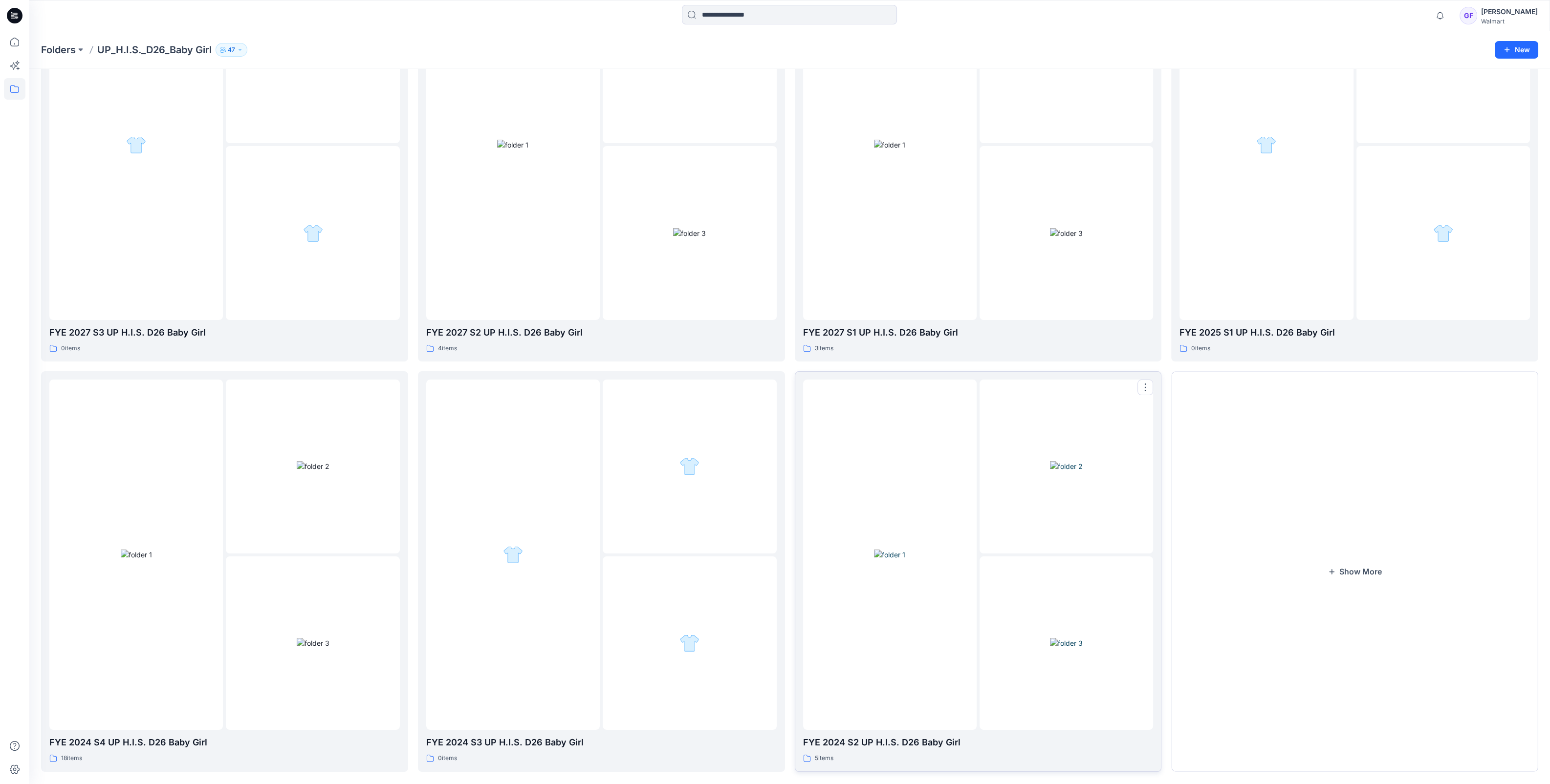
scroll to position [163, 0]
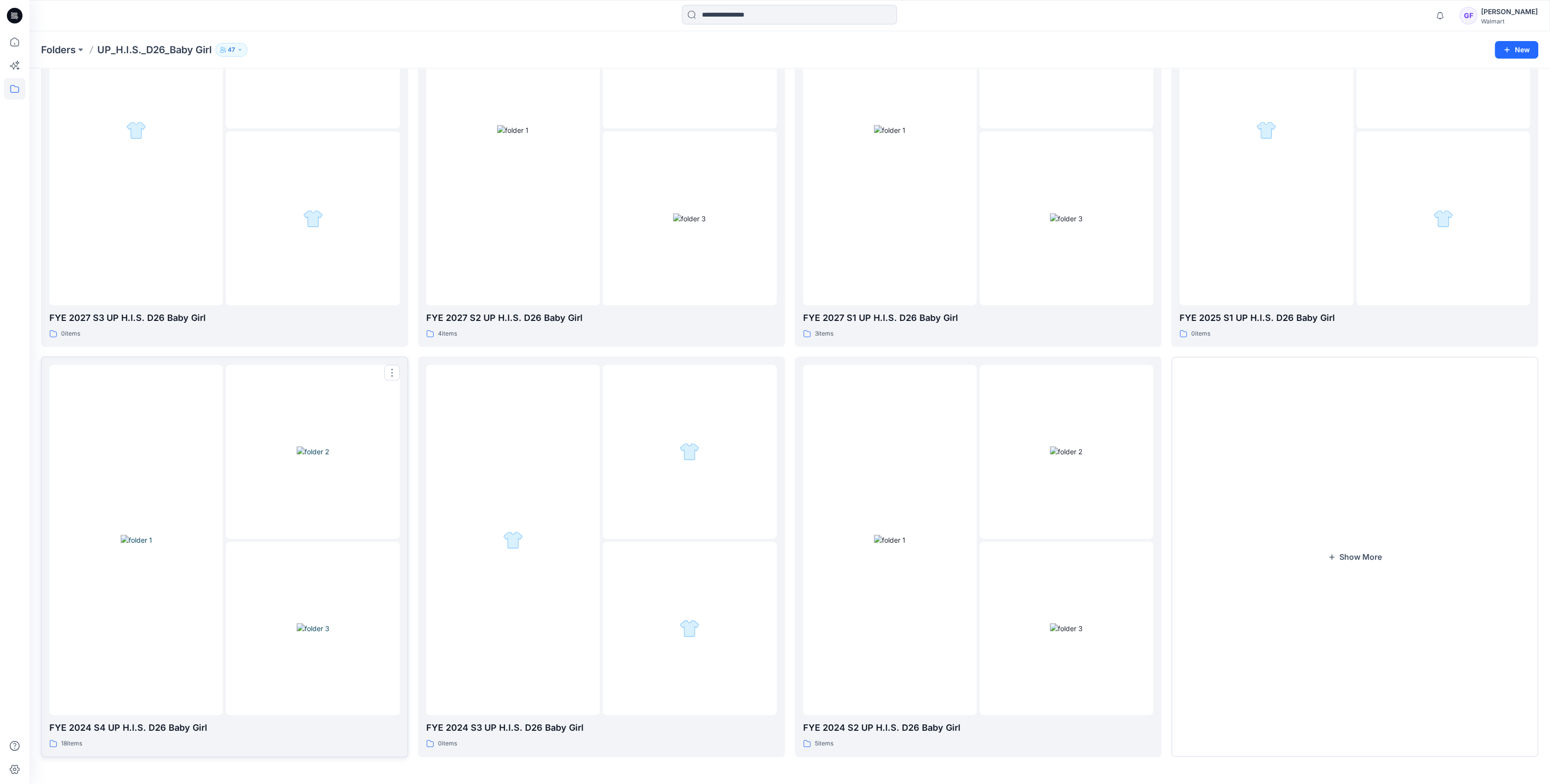
click at [297, 633] on img at bounding box center [313, 628] width 33 height 10
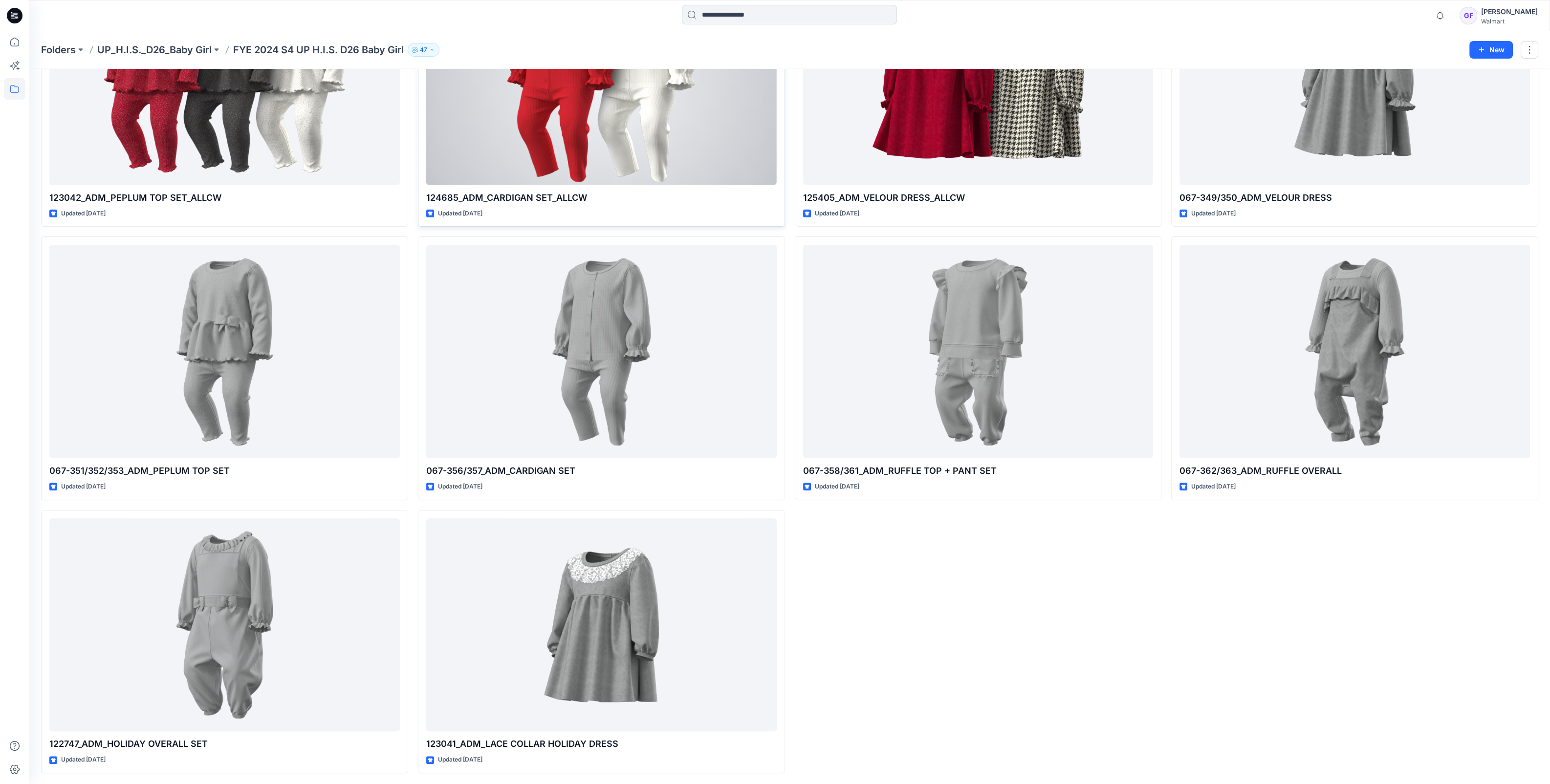
scroll to position [265, 0]
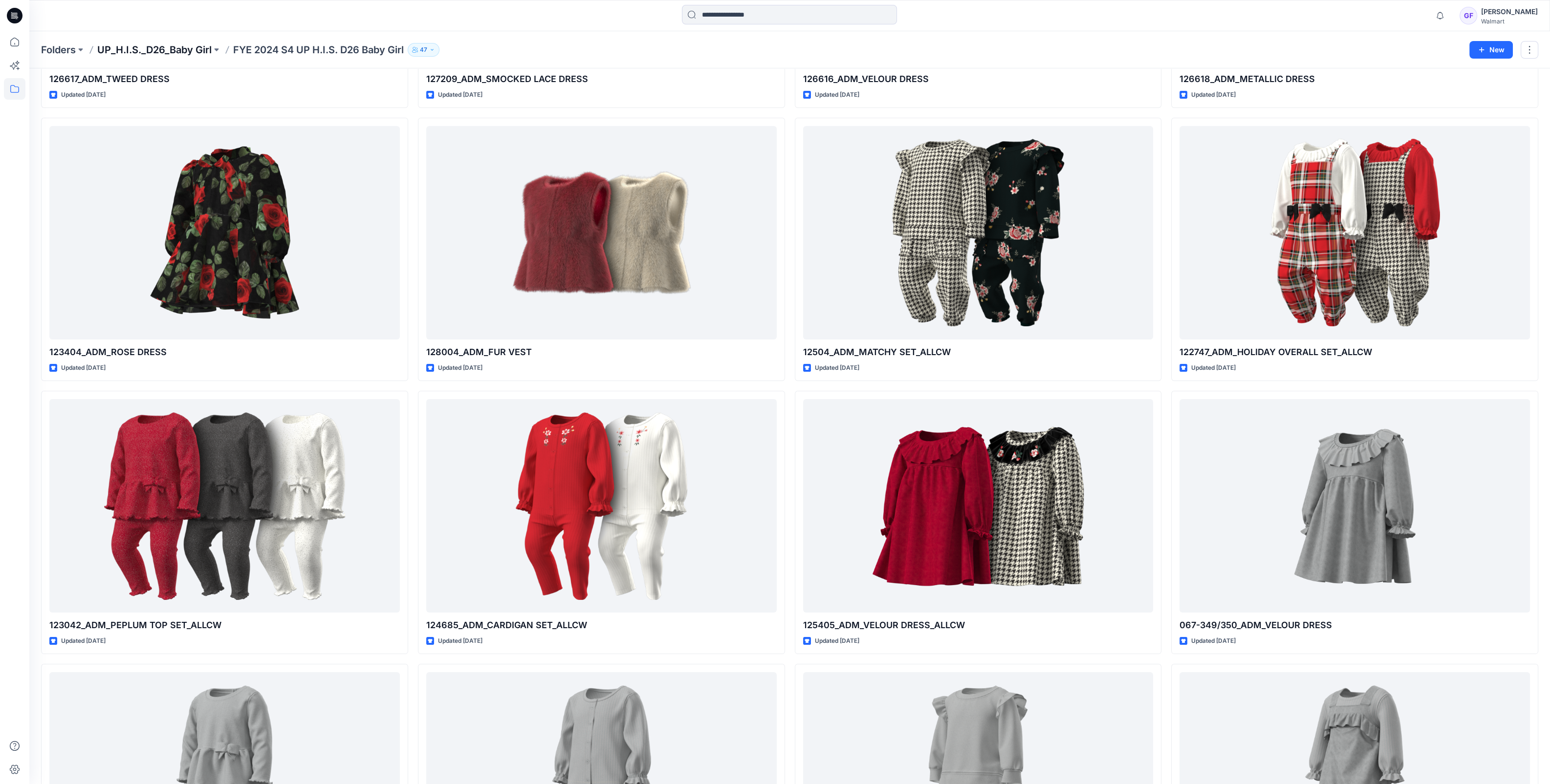
click at [171, 53] on p "UP_H.I.S._D26_Baby Girl" at bounding box center [154, 50] width 114 height 14
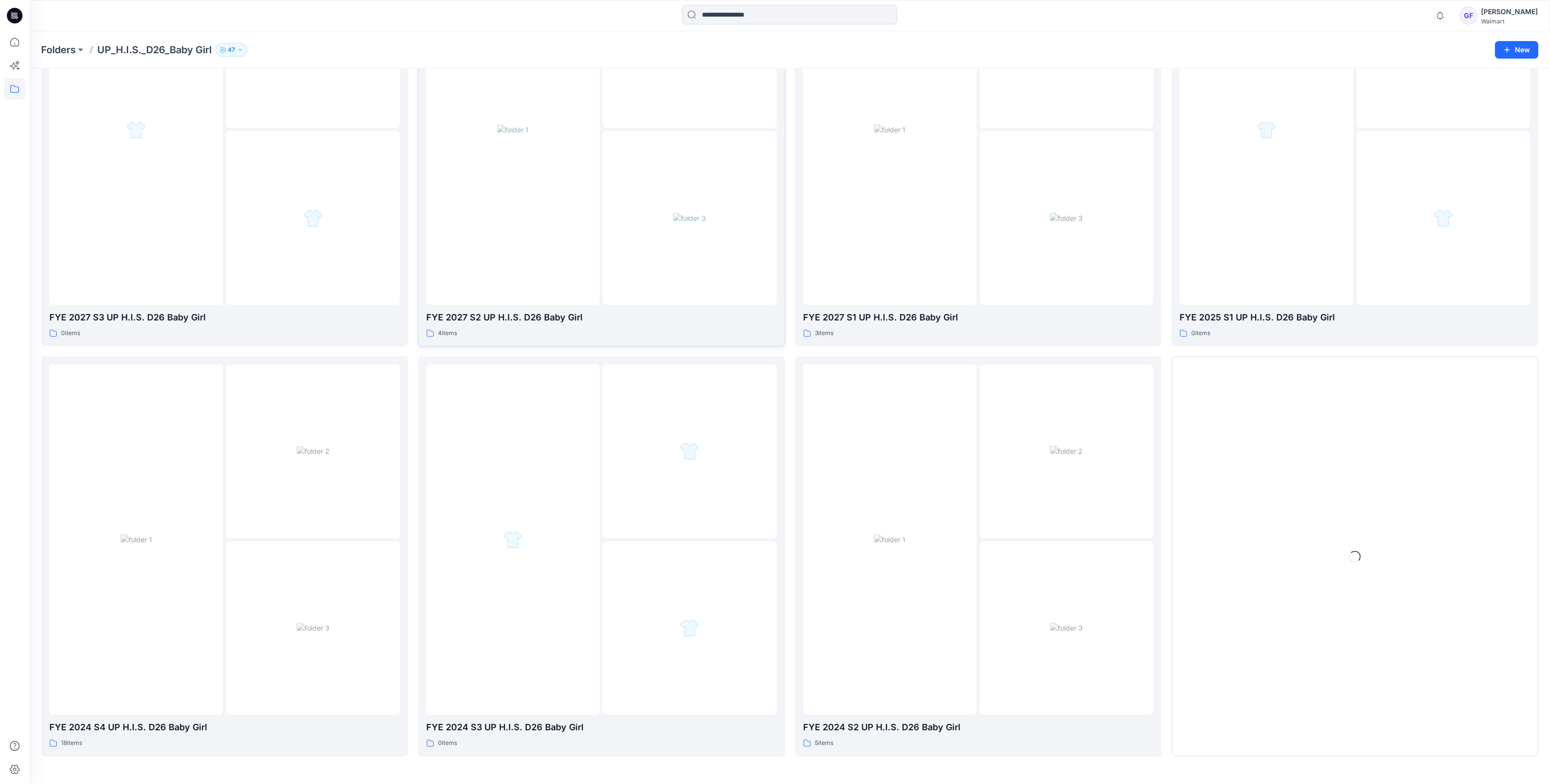
scroll to position [163, 0]
click at [905, 545] on img at bounding box center [890, 540] width 31 height 10
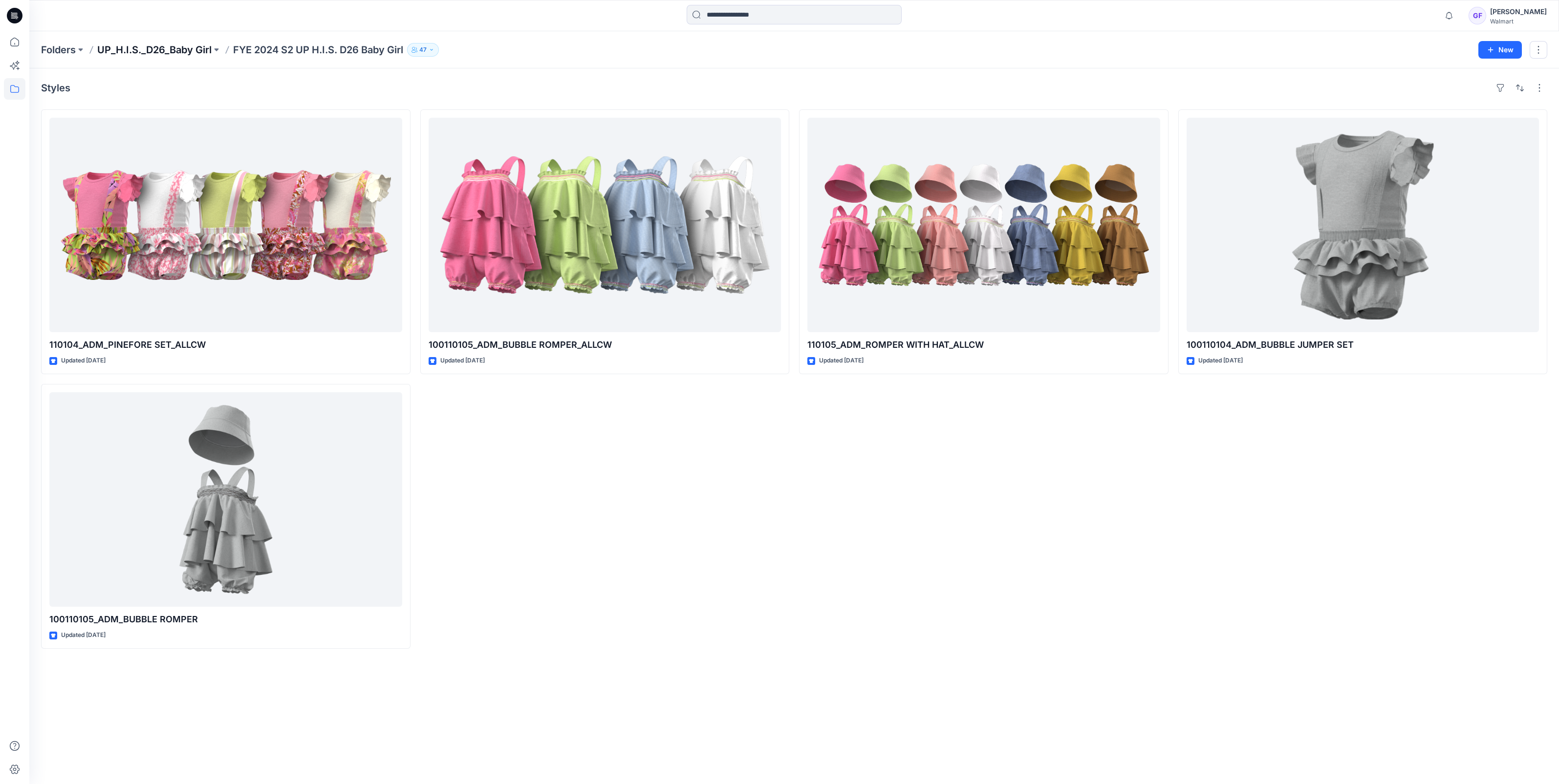
click at [161, 50] on p "UP_H.I.S._D26_Baby Girl" at bounding box center [154, 50] width 114 height 14
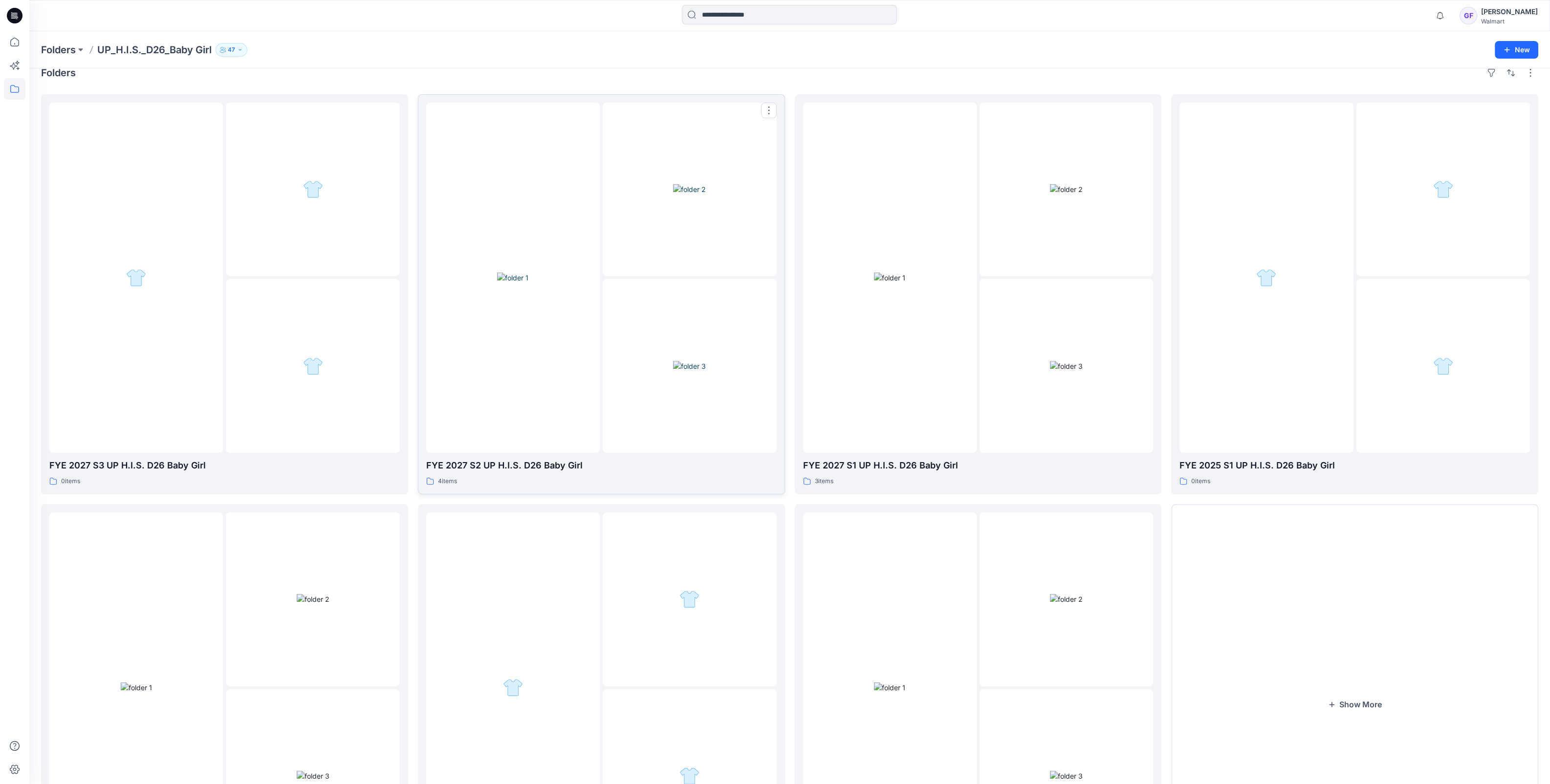
scroll to position [163, 0]
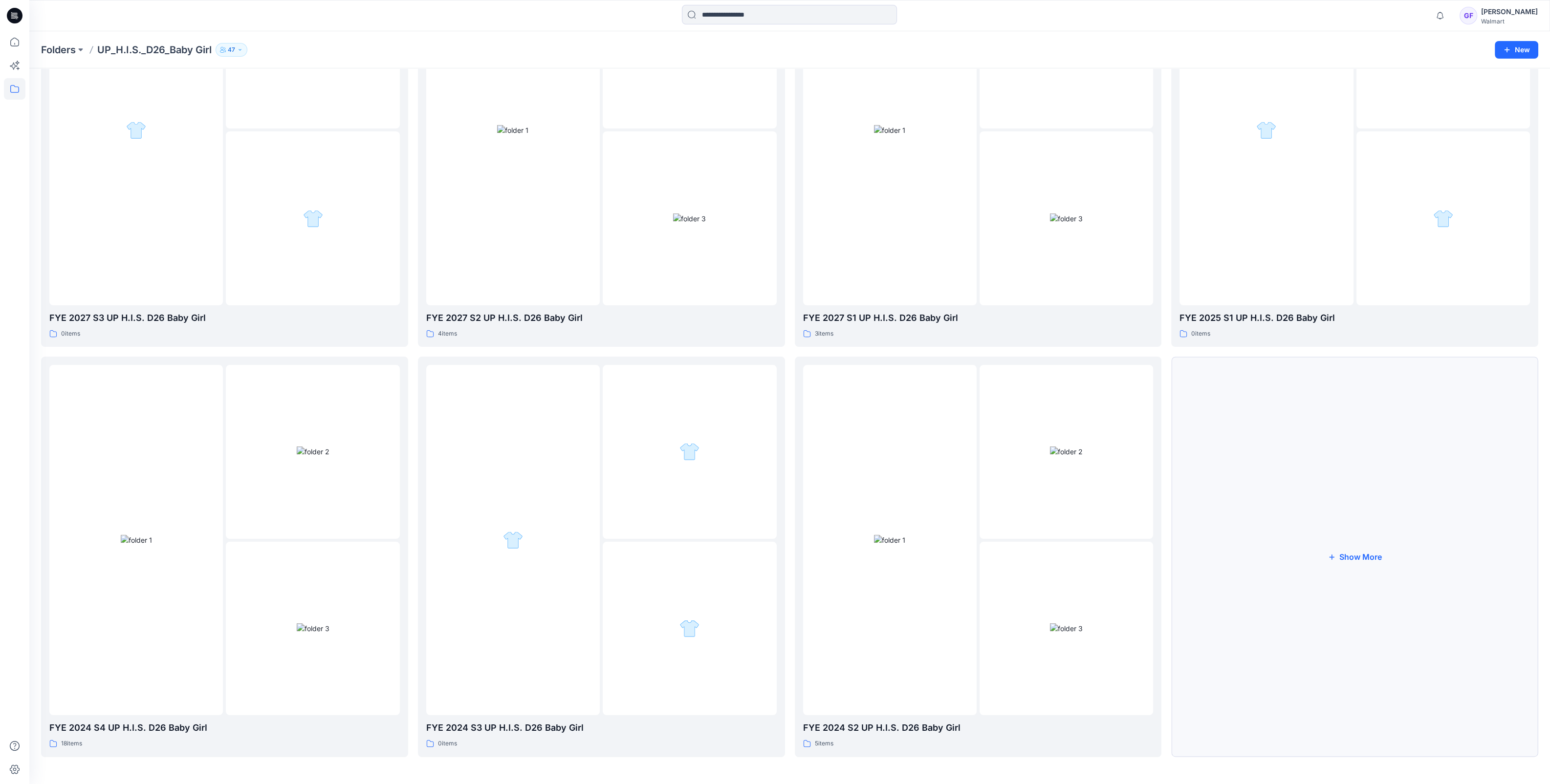
click at [1347, 557] on button "Show More" at bounding box center [1355, 556] width 367 height 400
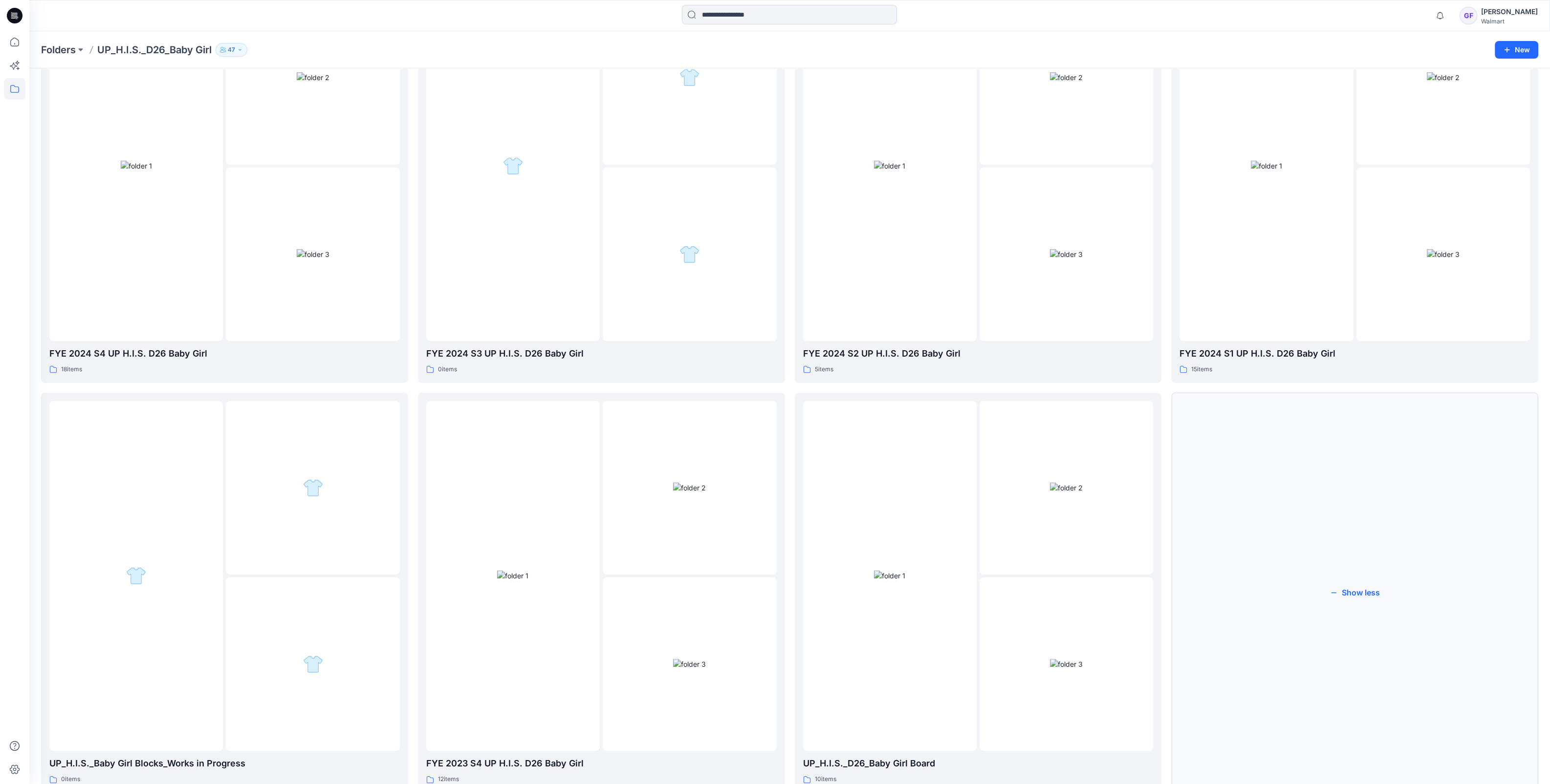
scroll to position [572, 0]
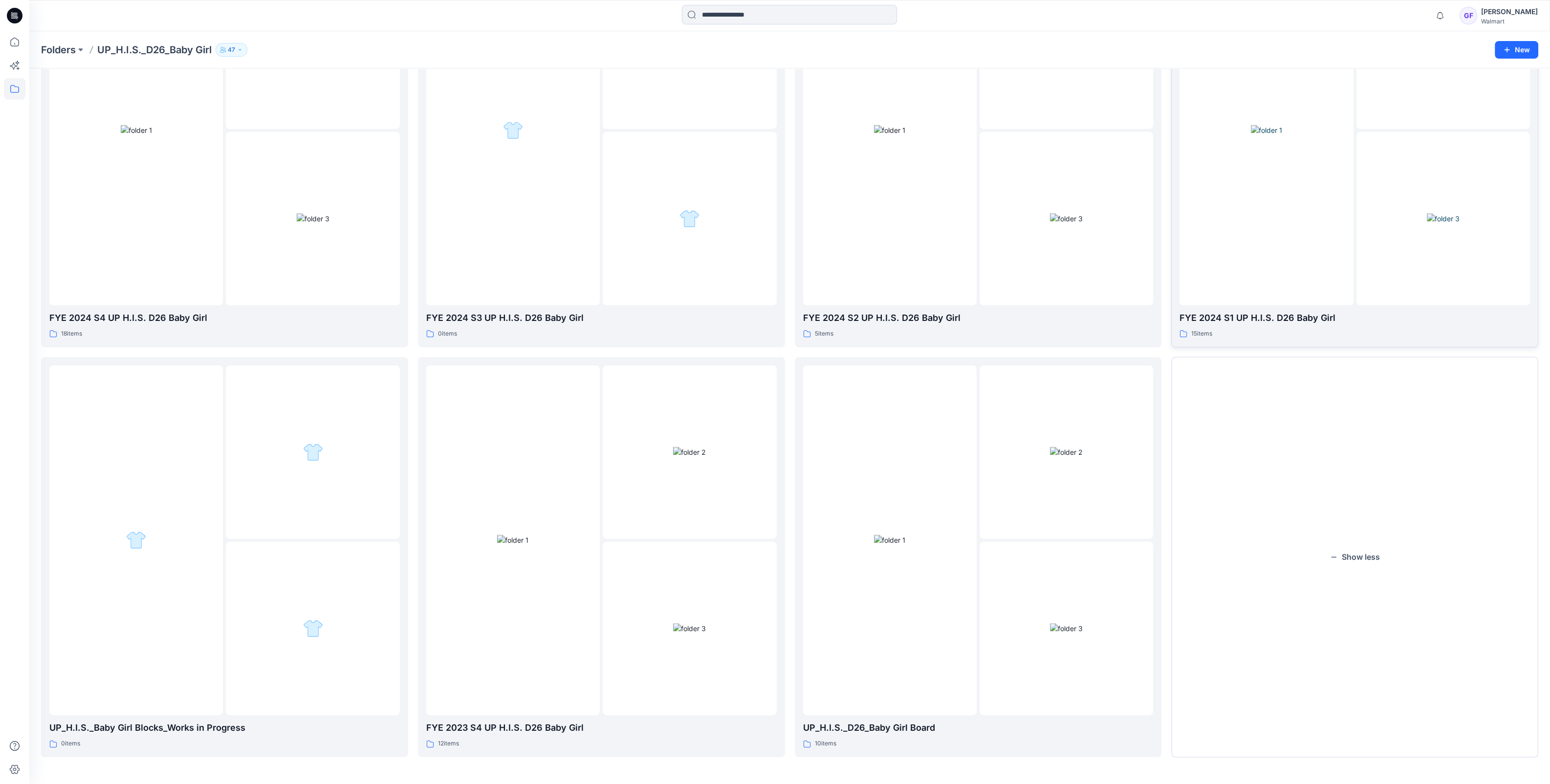
click at [1263, 203] on div at bounding box center [1266, 130] width 174 height 350
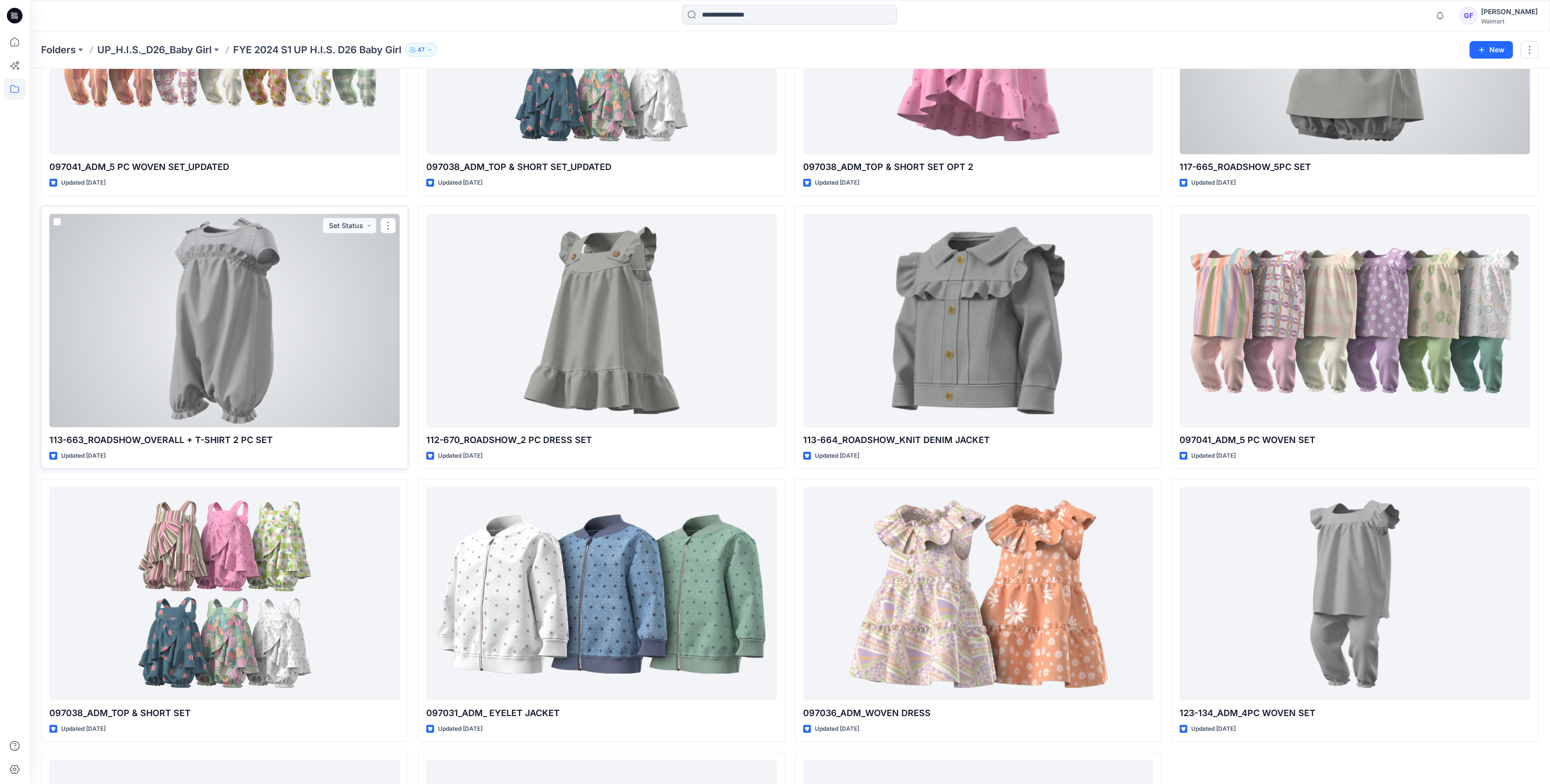
scroll to position [114, 0]
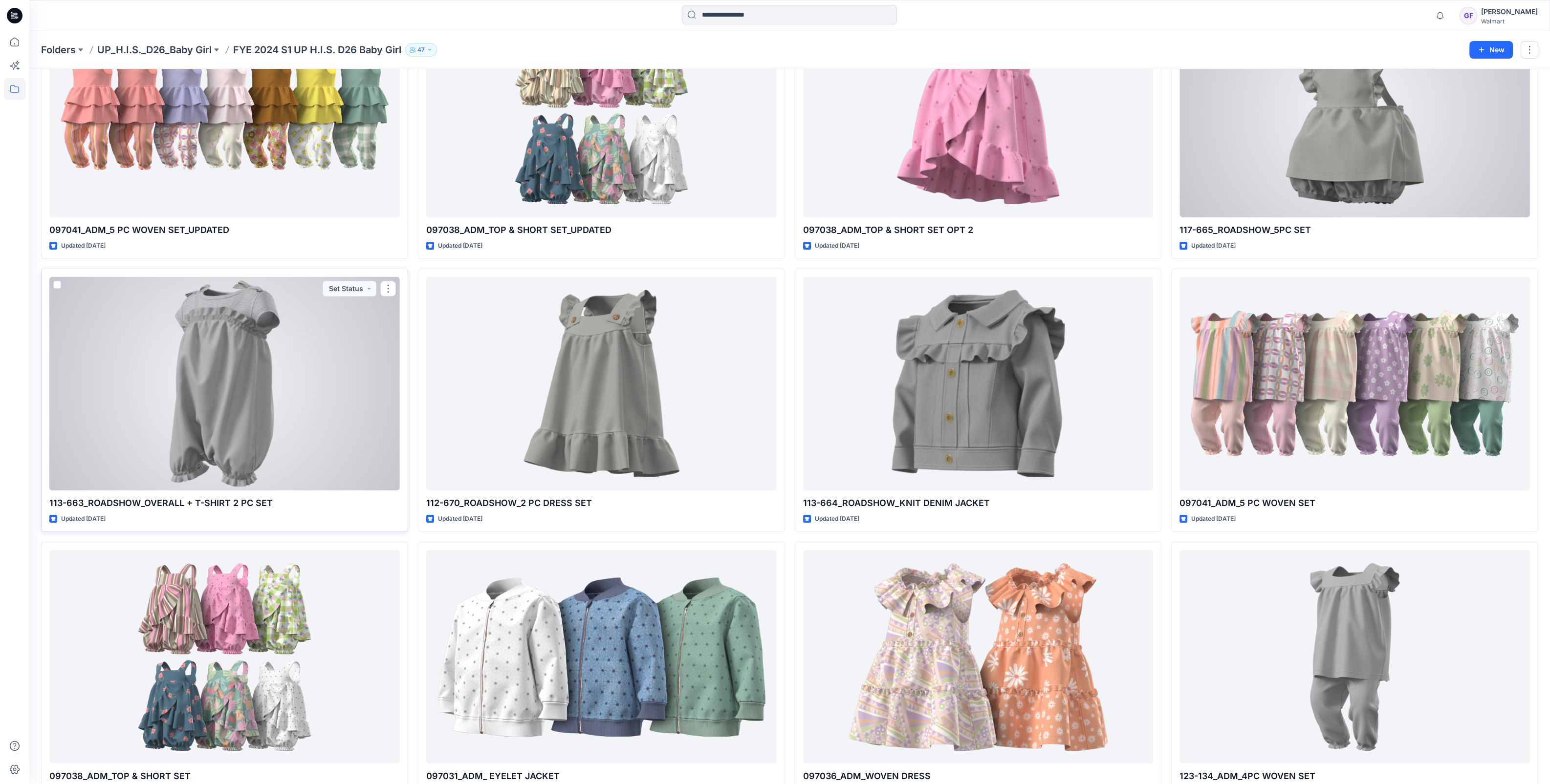
click at [278, 376] on div at bounding box center [225, 384] width 350 height 214
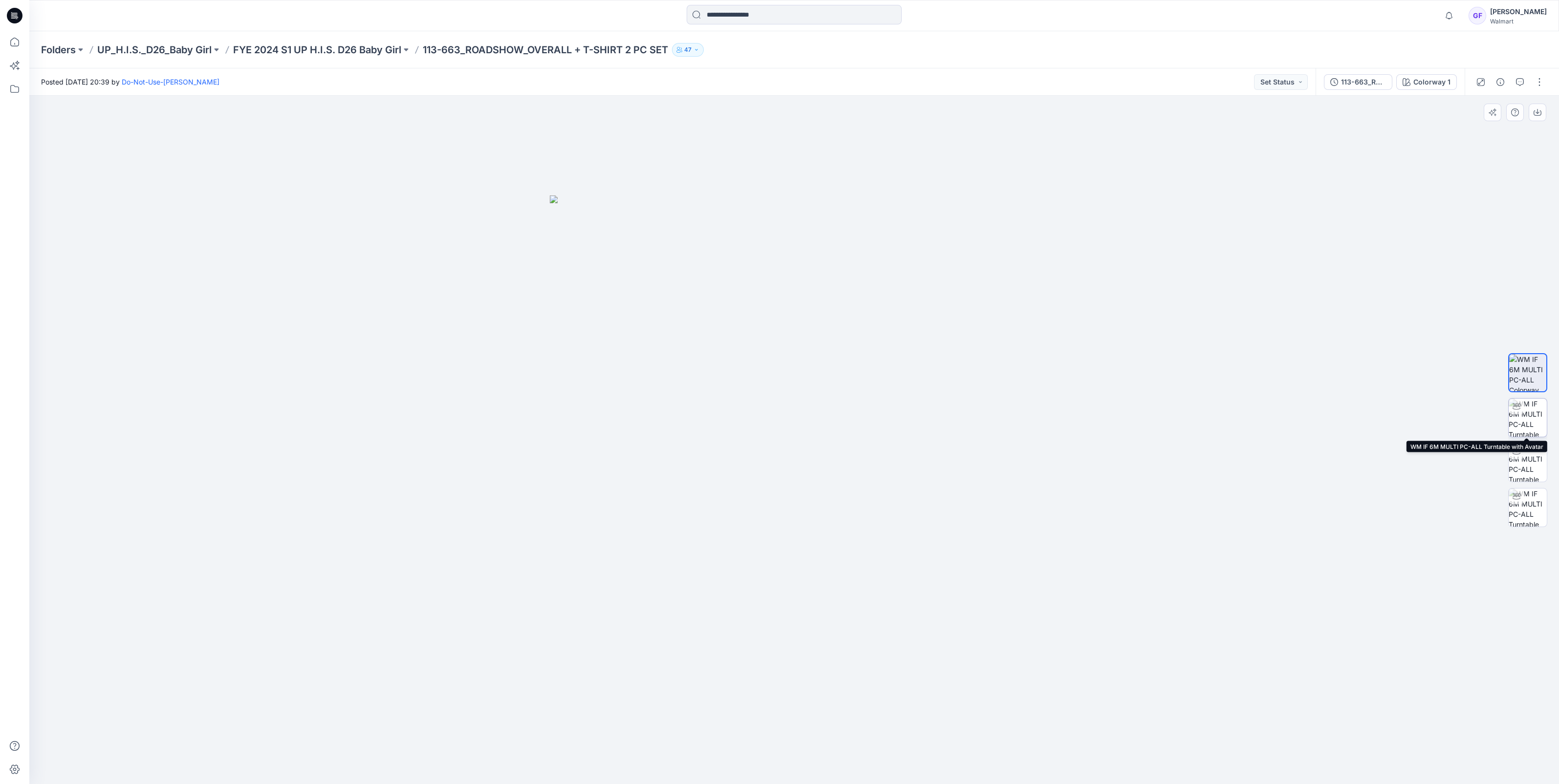
click at [1520, 419] on img at bounding box center [1528, 417] width 38 height 38
click at [299, 48] on p "FYE 2024 S1 UP H.I.S. D26 Baby Girl" at bounding box center [317, 50] width 168 height 14
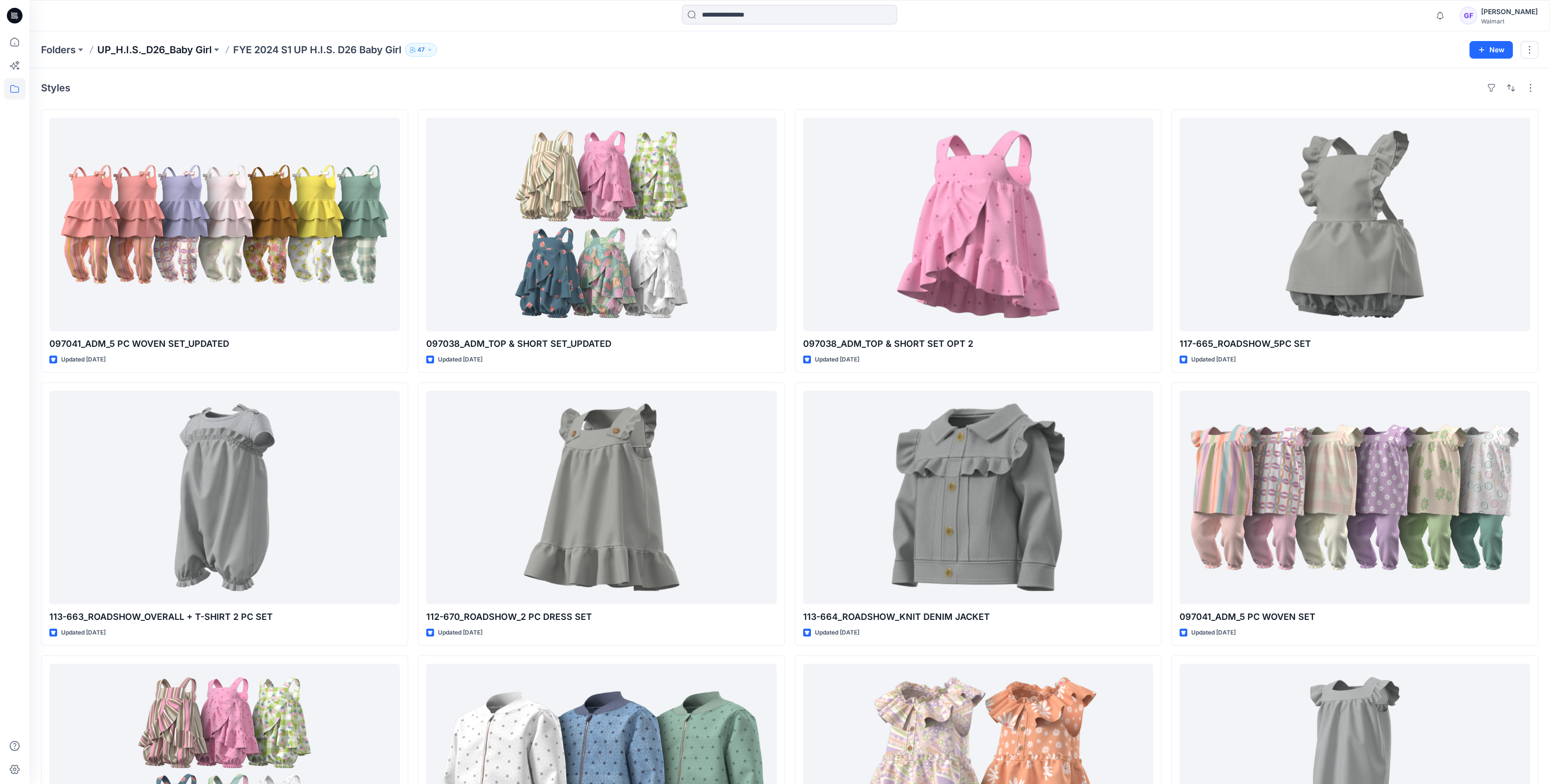
click at [161, 45] on p "UP_H.I.S._D26_Baby Girl" at bounding box center [154, 50] width 114 height 14
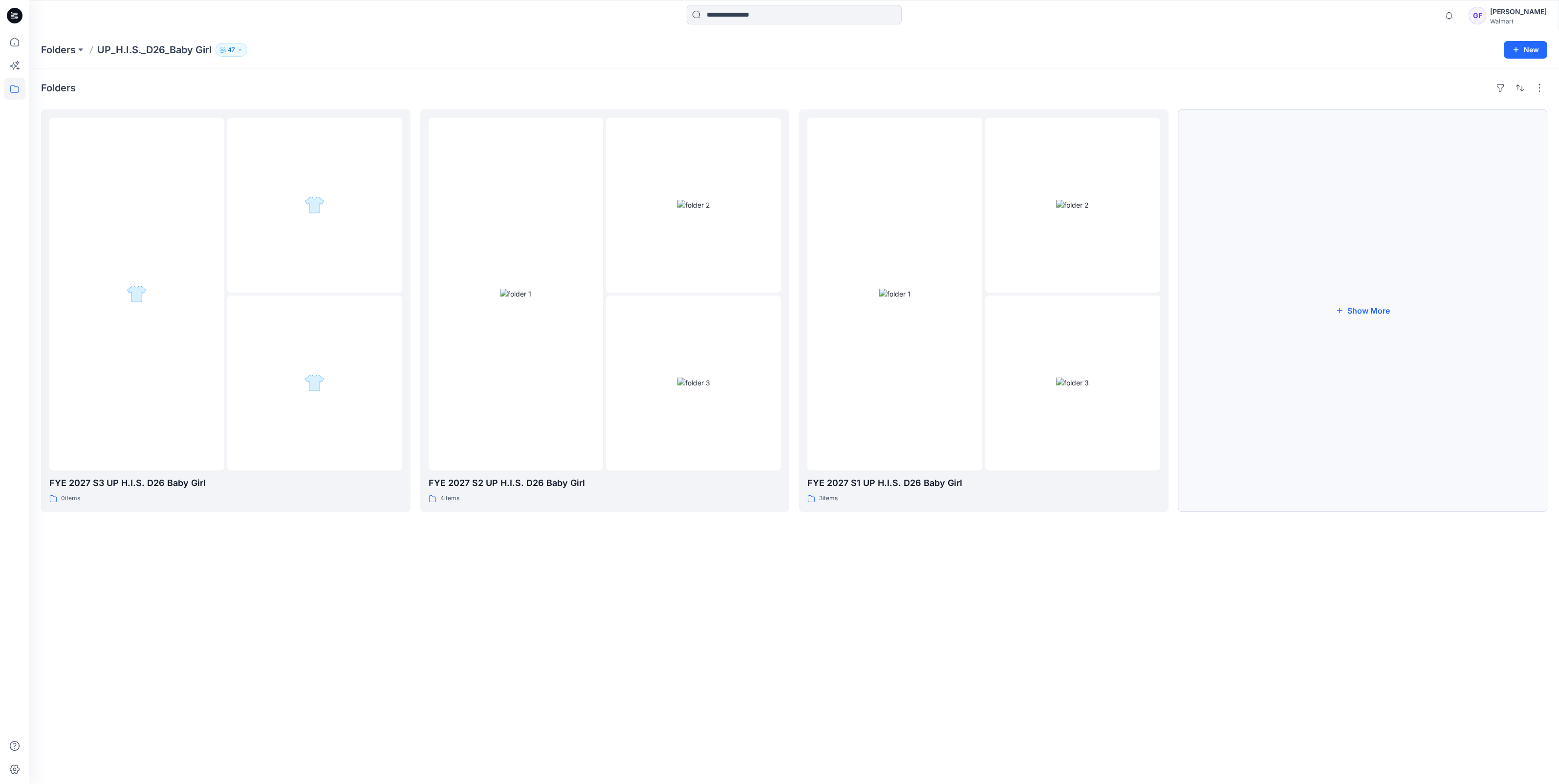
click at [1354, 326] on button "Show More" at bounding box center [1363, 310] width 369 height 402
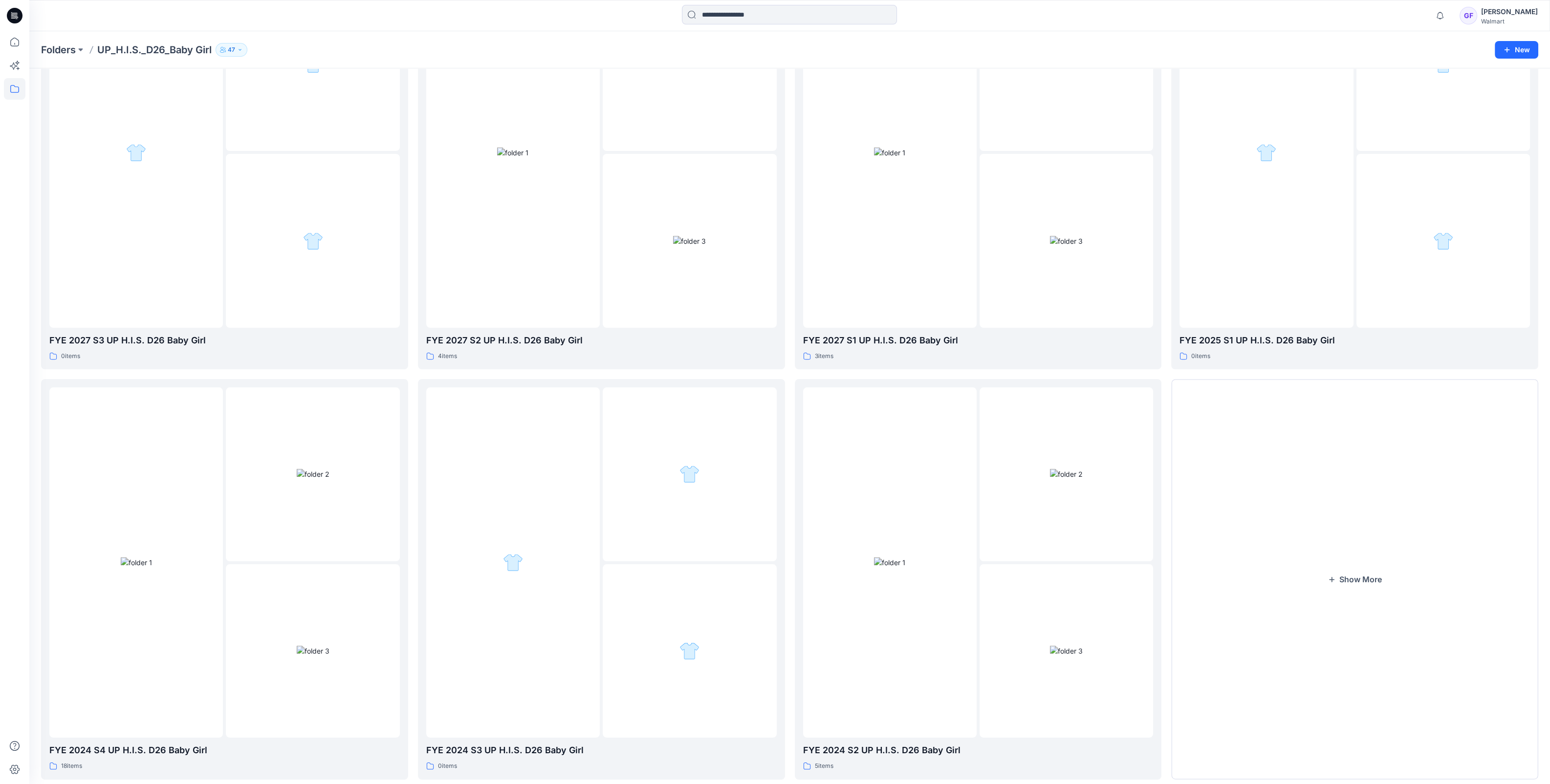
scroll to position [163, 0]
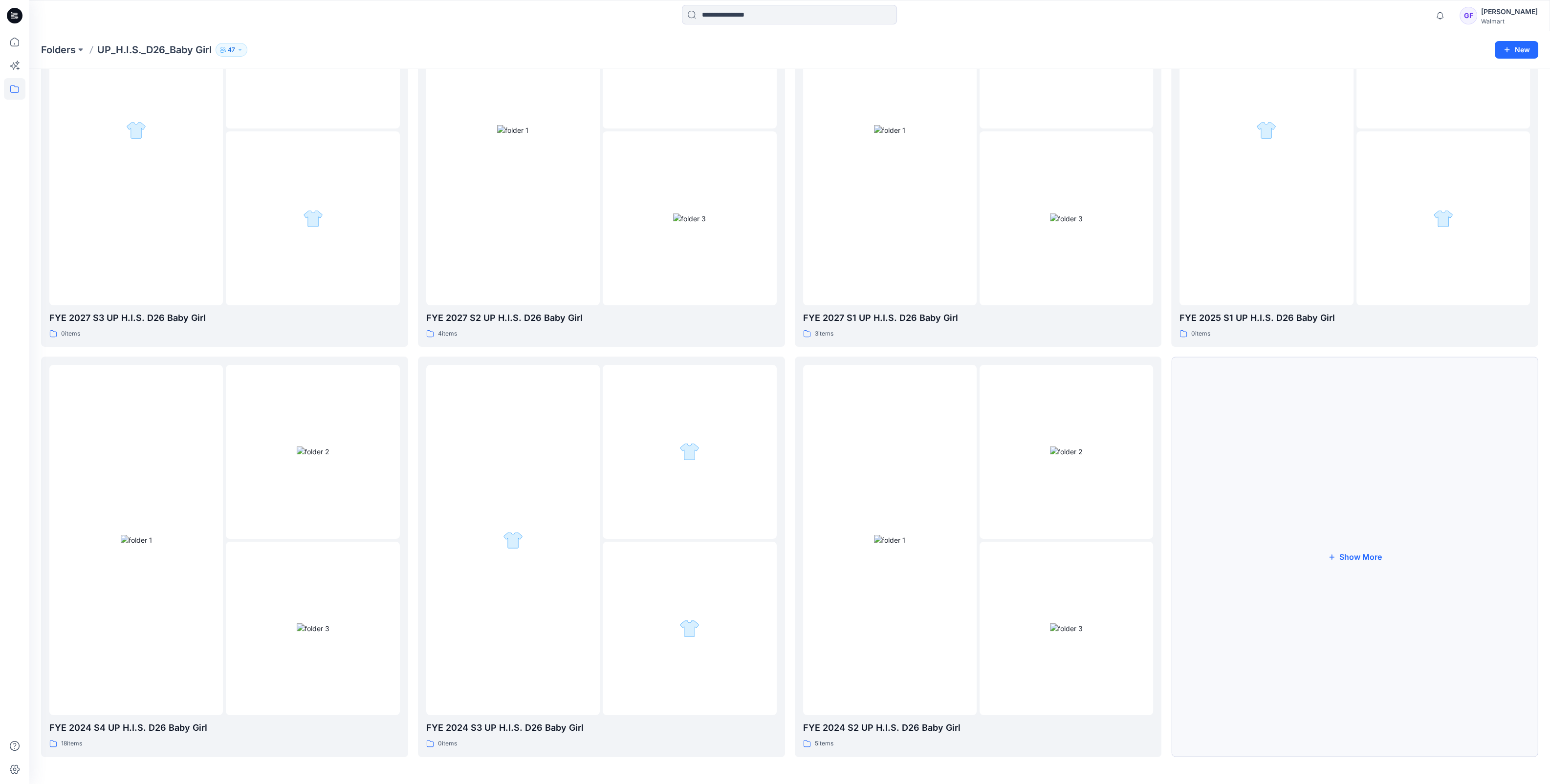
click at [1347, 569] on button "Show More" at bounding box center [1355, 556] width 367 height 400
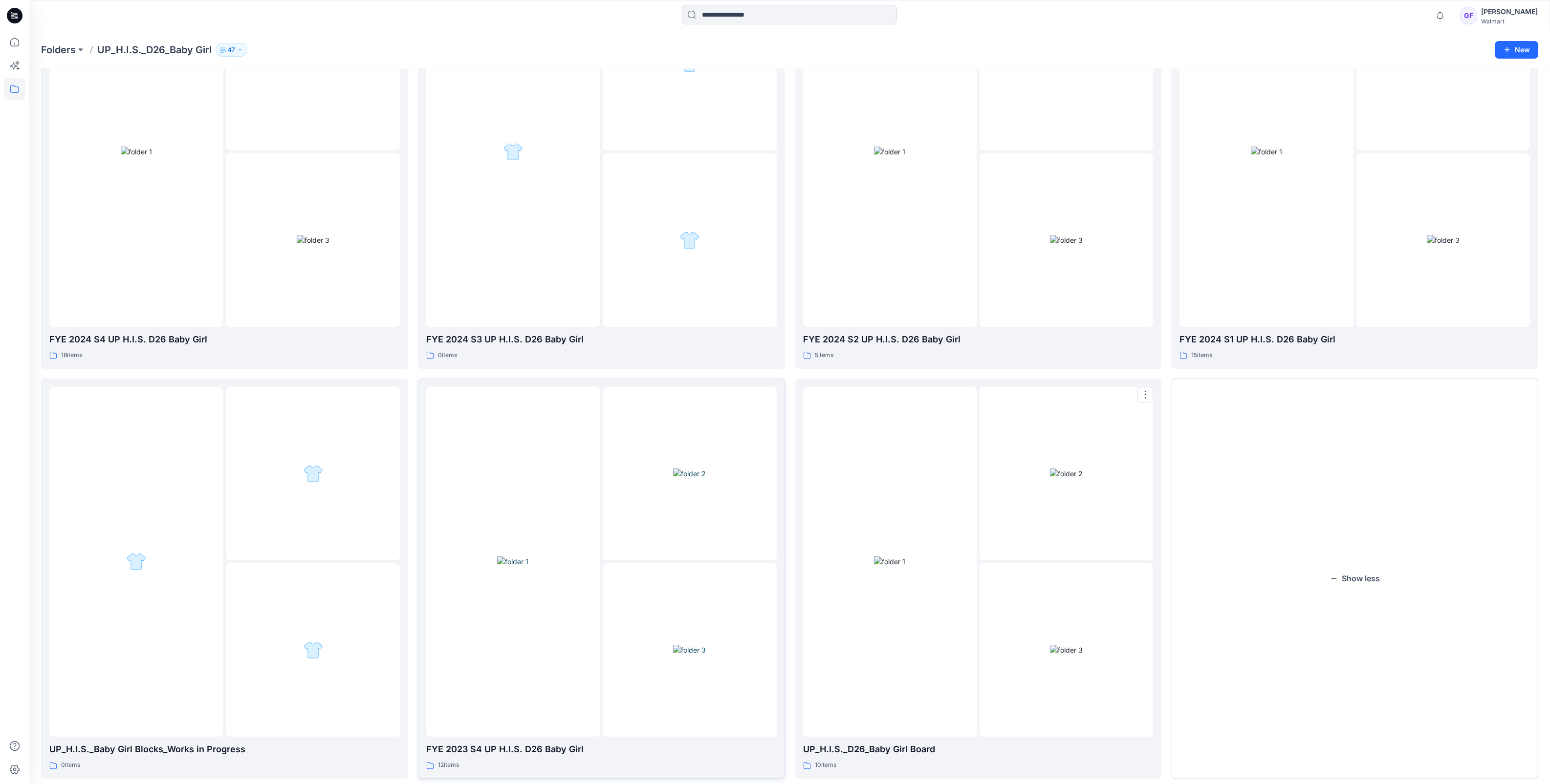
scroll to position [572, 0]
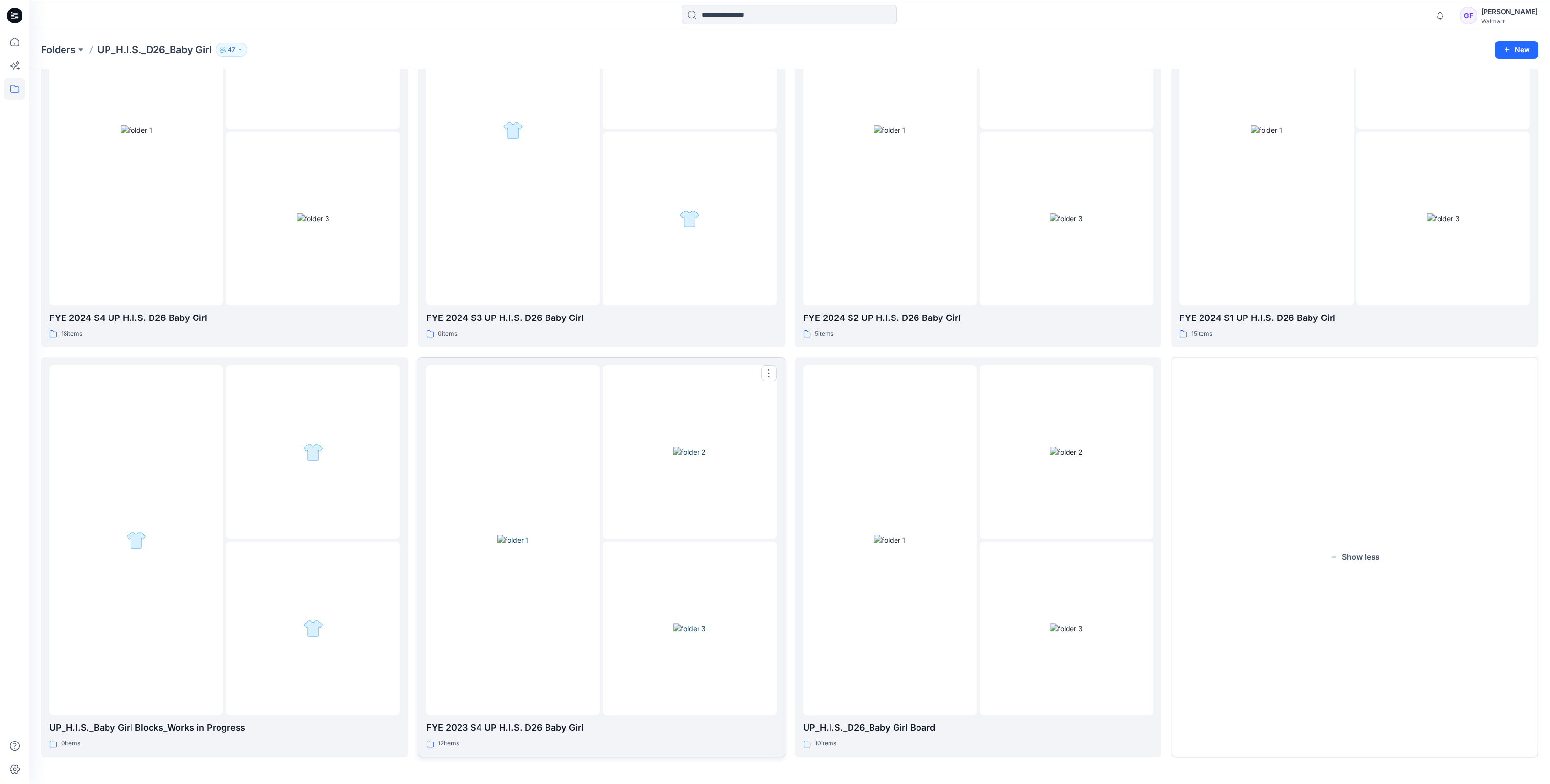
click at [550, 627] on div at bounding box center [513, 540] width 174 height 350
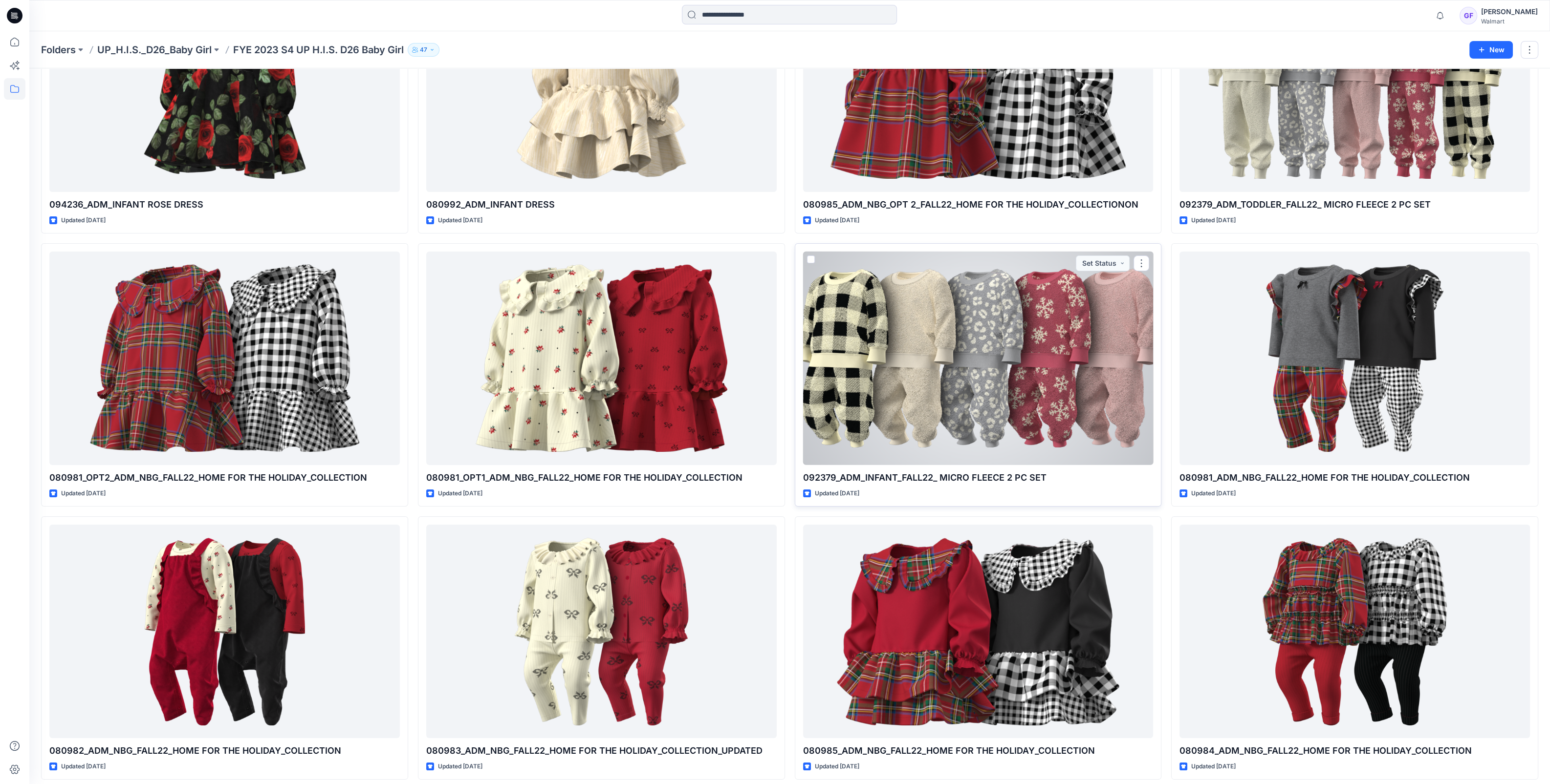
scroll to position [146, 0]
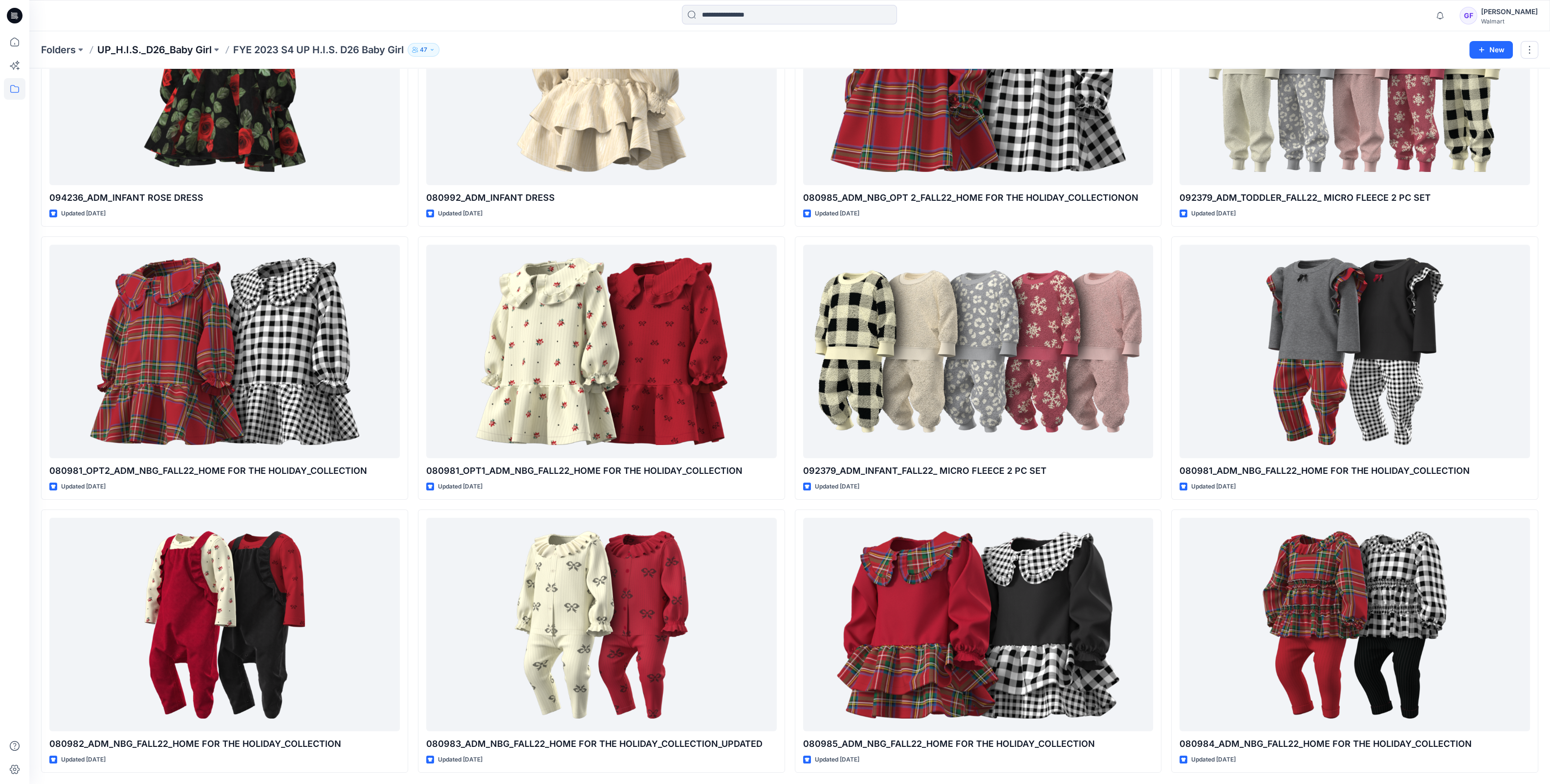
click at [156, 50] on p "UP_H.I.S._D26_Baby Girl" at bounding box center [154, 50] width 114 height 14
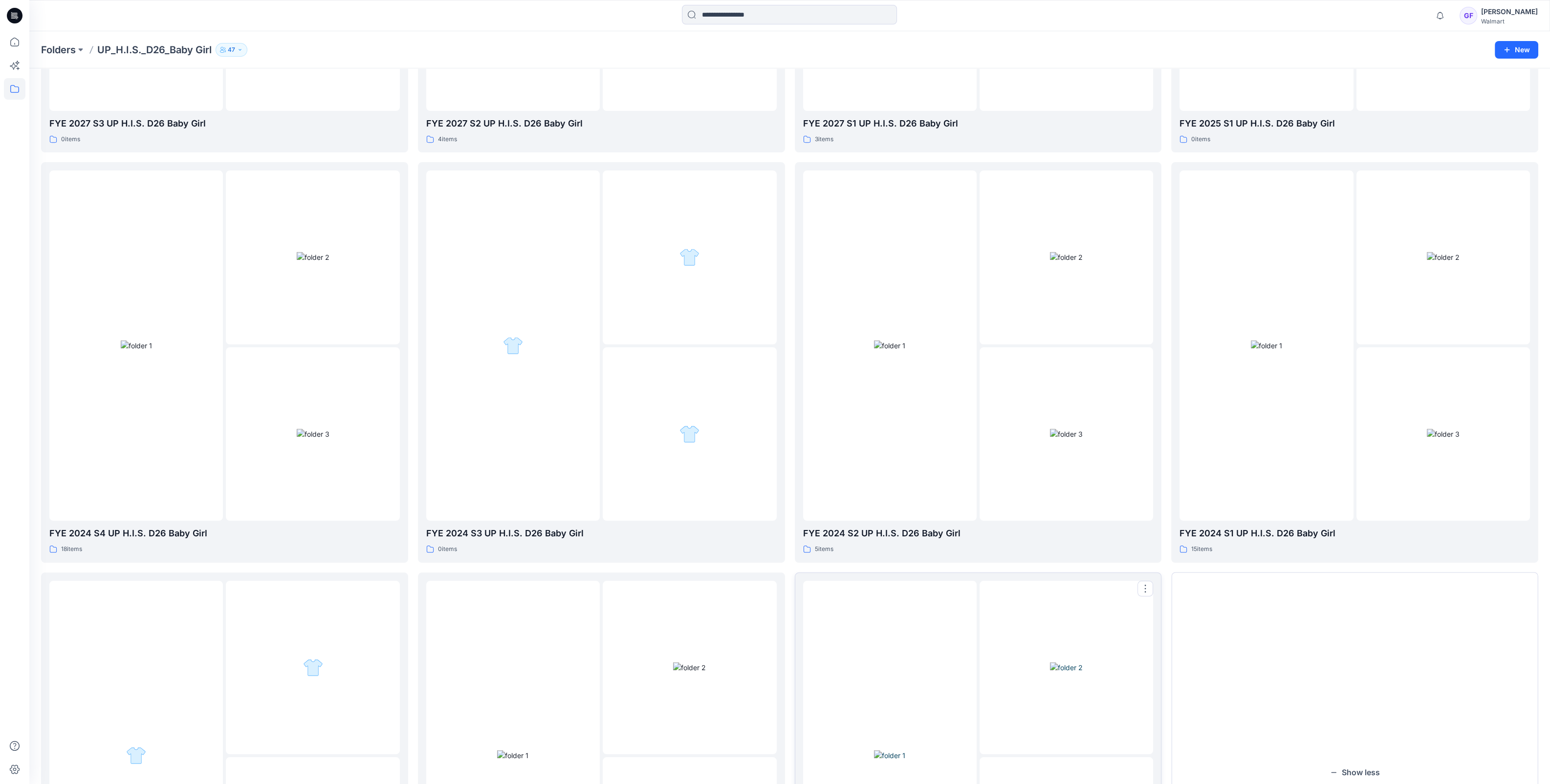
scroll to position [572, 0]
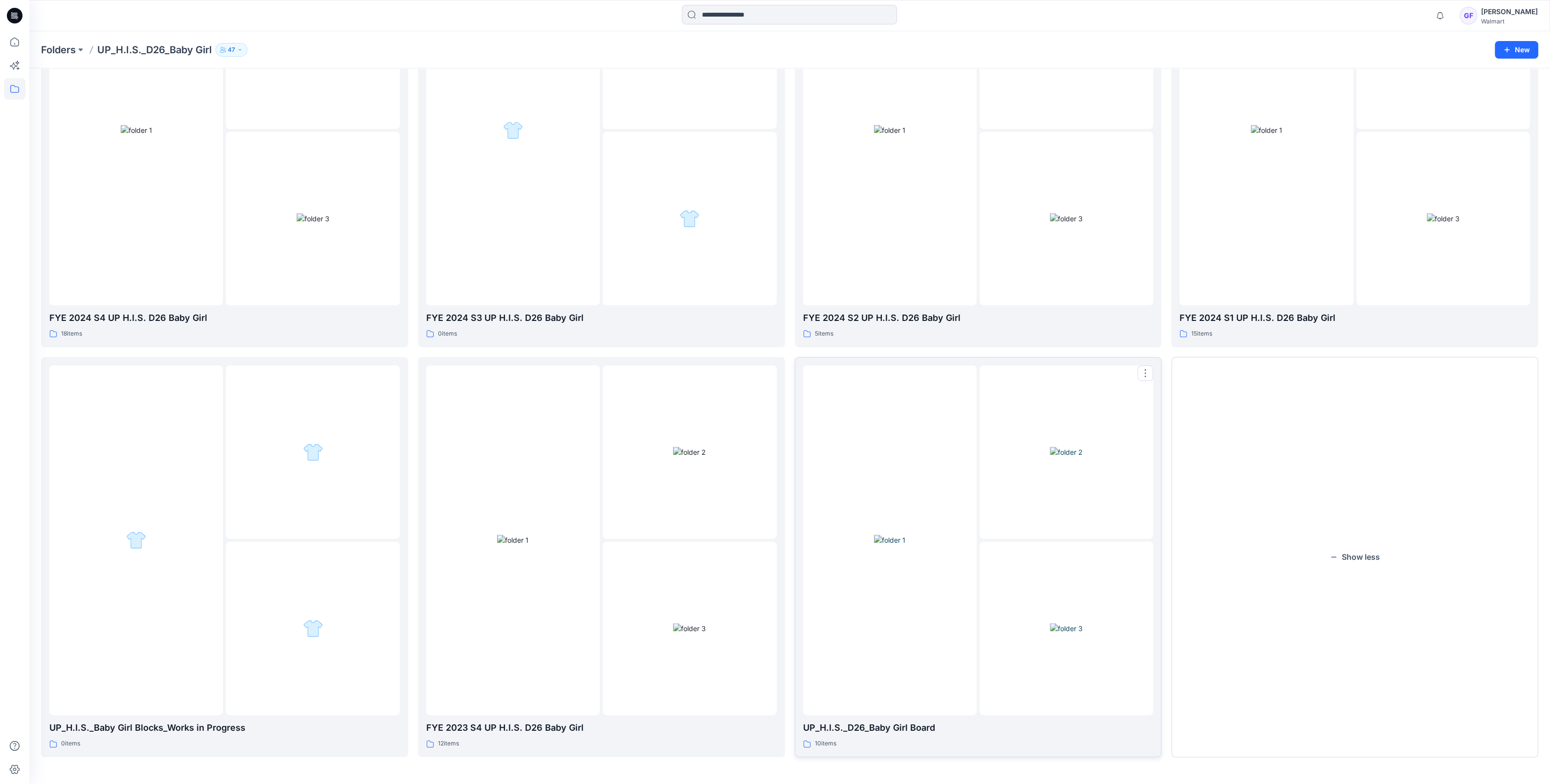
click at [890, 535] on img at bounding box center [890, 540] width 31 height 10
